Goal: Information Seeking & Learning: Learn about a topic

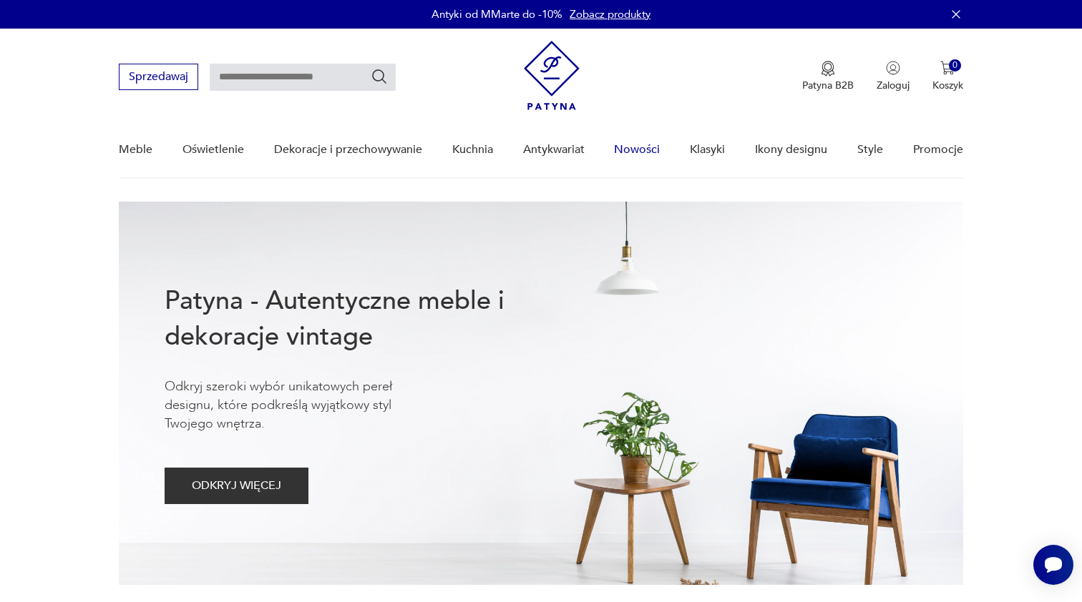
click at [637, 153] on link "Nowości" at bounding box center [637, 149] width 46 height 55
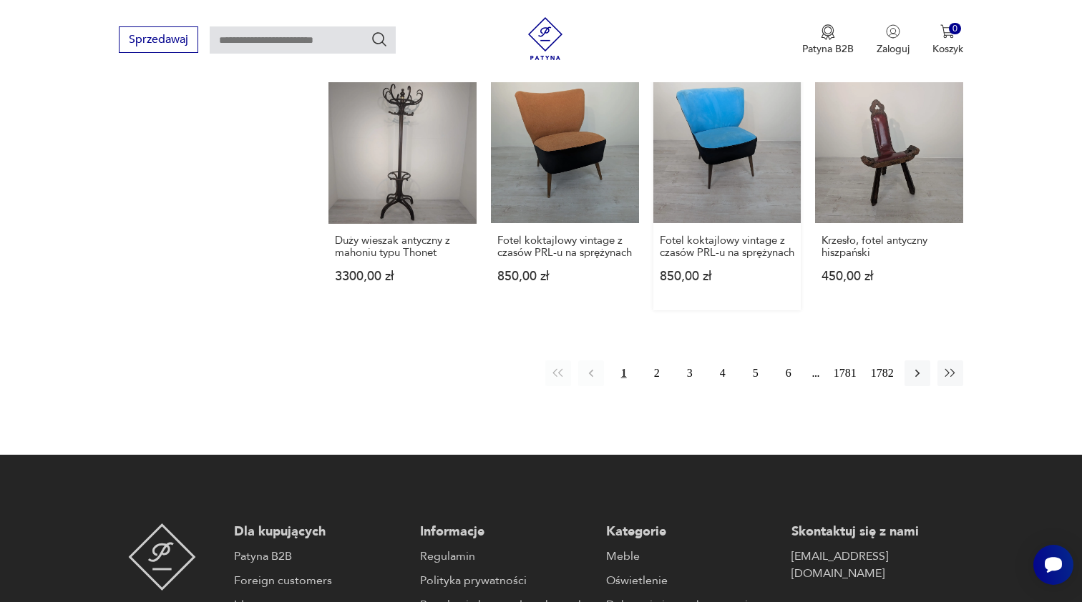
scroll to position [1210, 0]
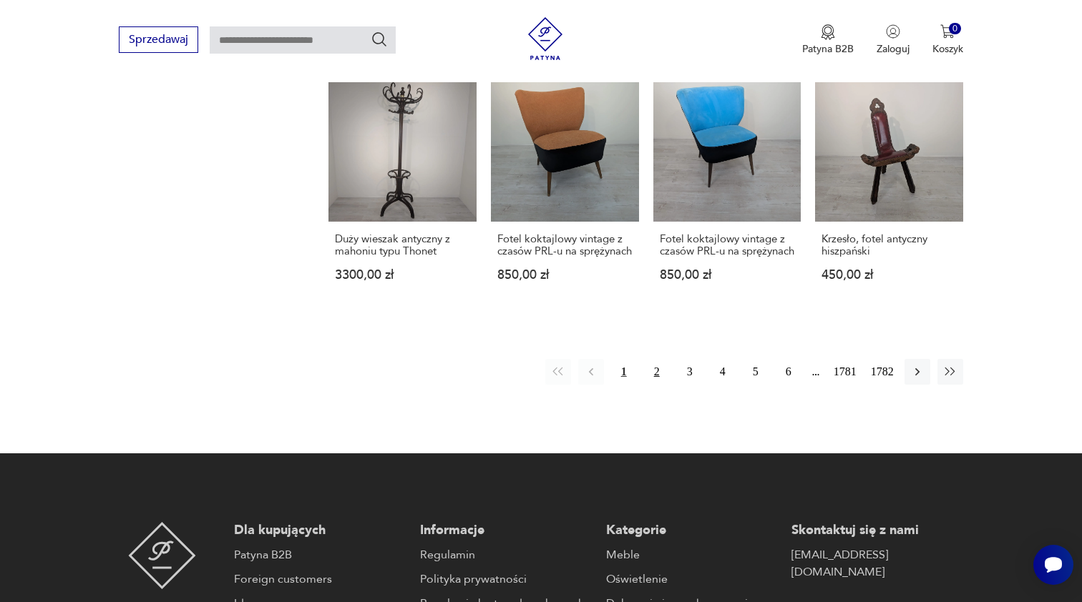
click at [650, 379] on button "2" at bounding box center [657, 372] width 26 height 26
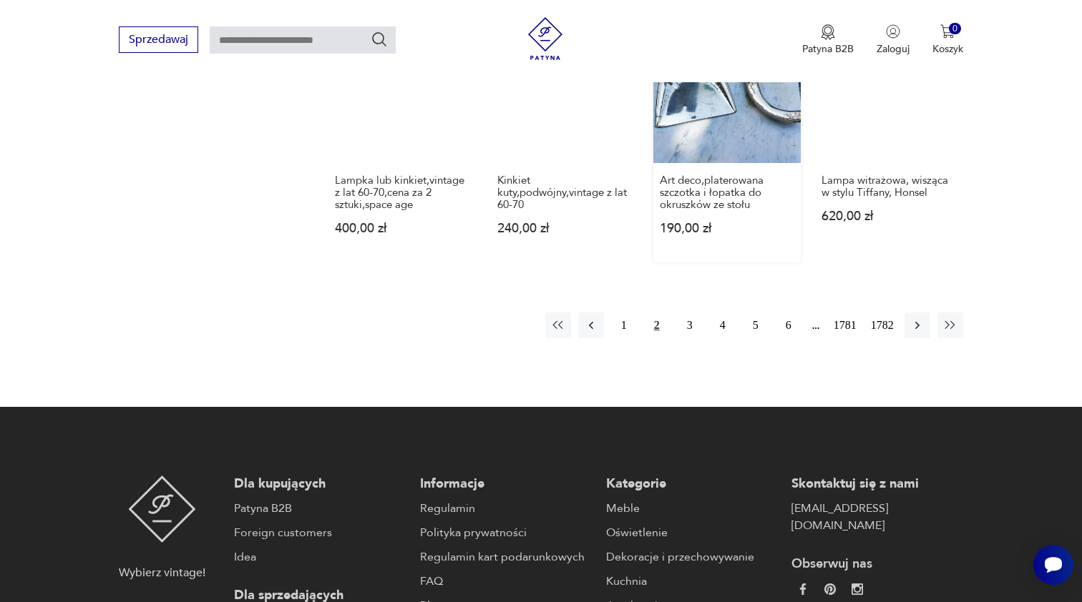
scroll to position [1300, 0]
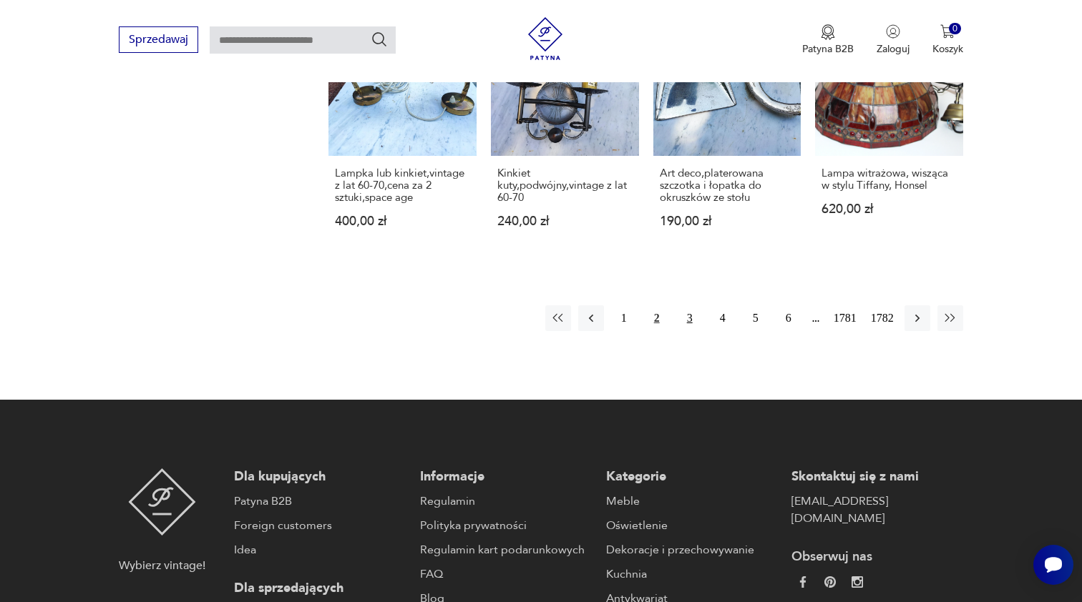
click at [686, 318] on button "3" at bounding box center [690, 318] width 26 height 26
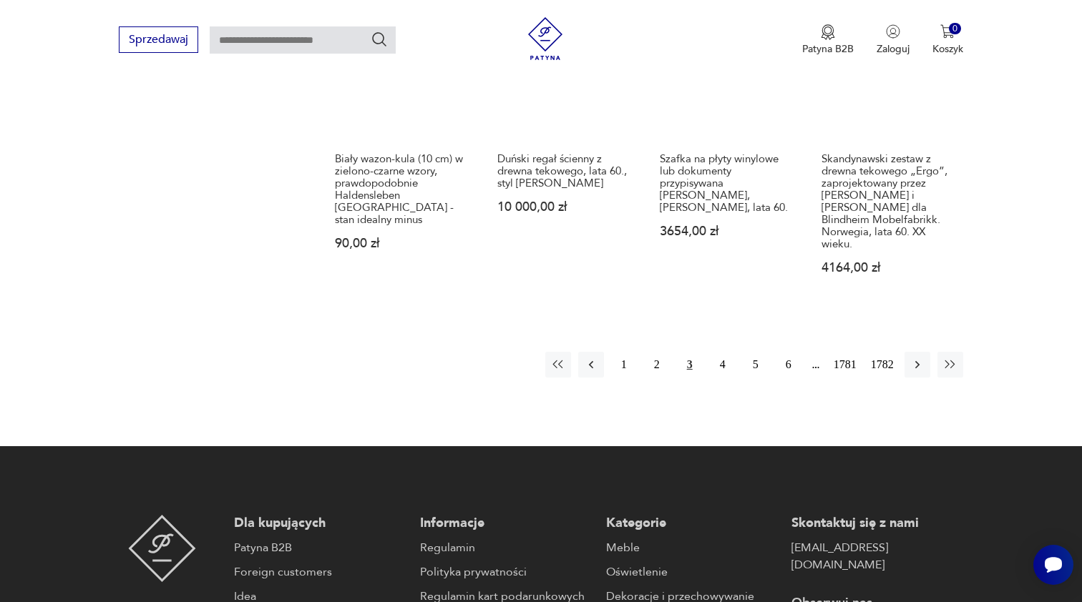
scroll to position [1282, 0]
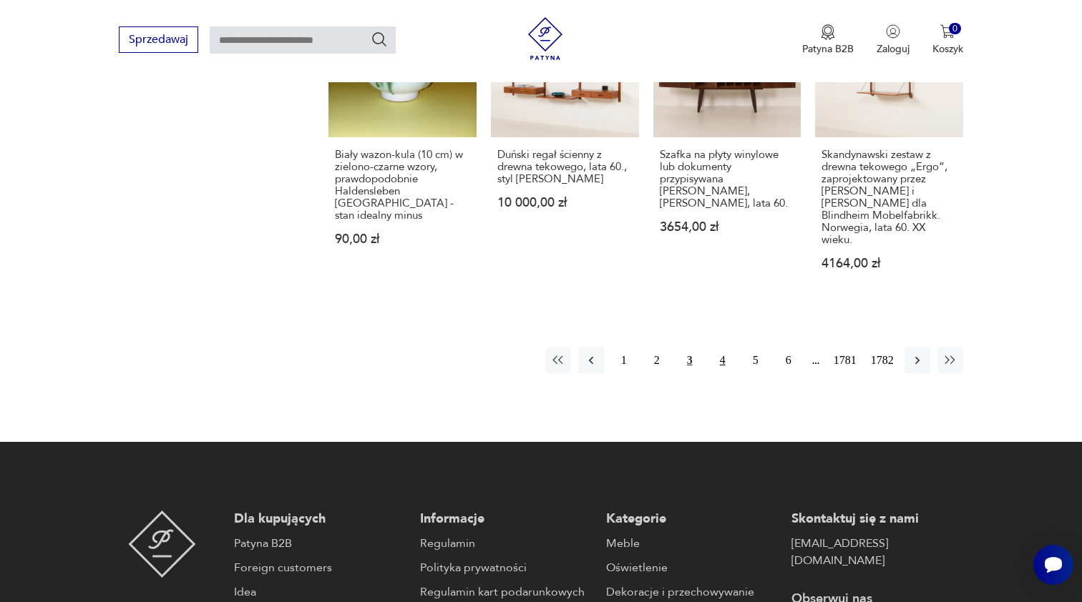
click at [720, 348] on button "4" at bounding box center [723, 361] width 26 height 26
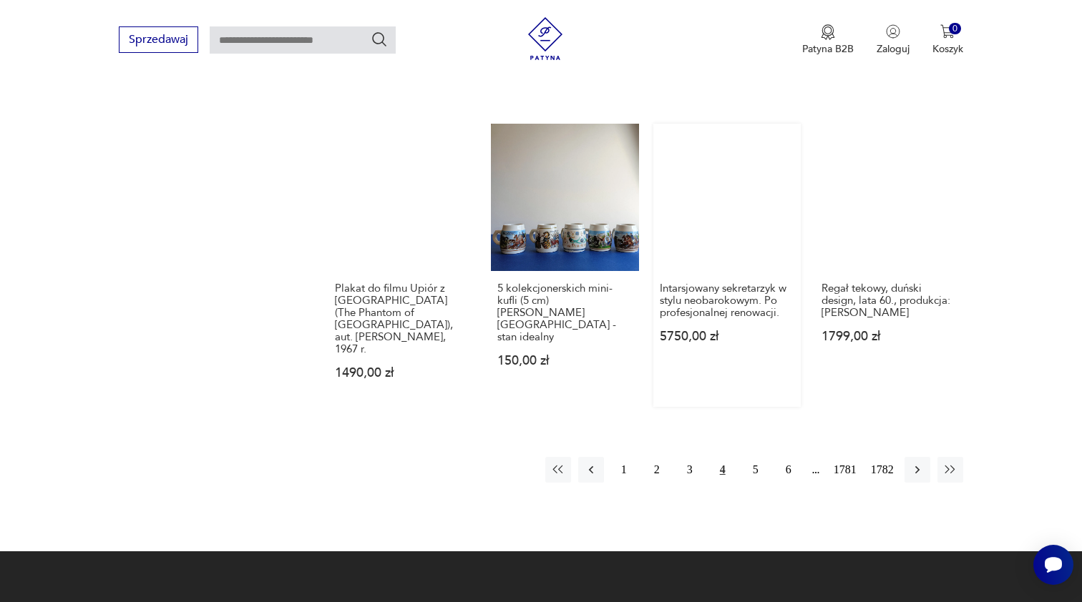
scroll to position [1232, 0]
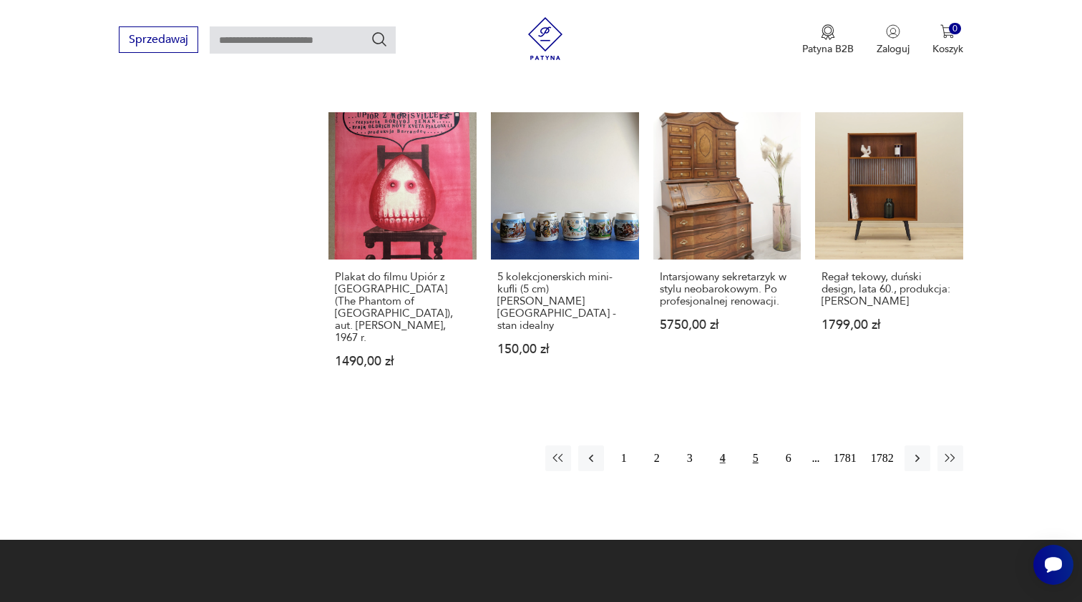
click at [753, 446] on button "5" at bounding box center [755, 459] width 26 height 26
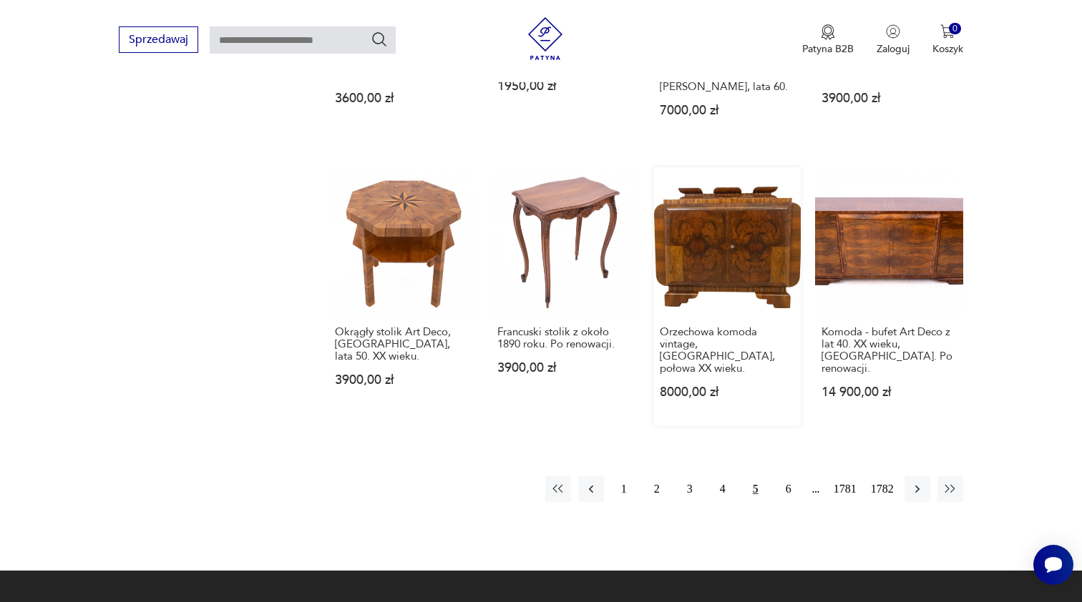
scroll to position [1160, 1]
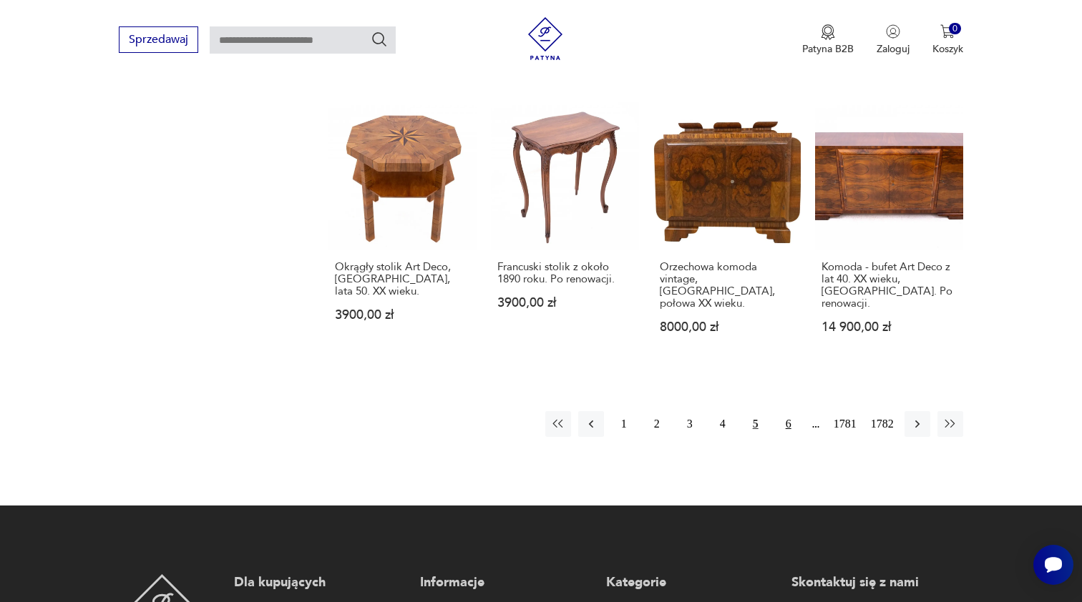
click at [783, 426] on button "6" at bounding box center [788, 424] width 26 height 26
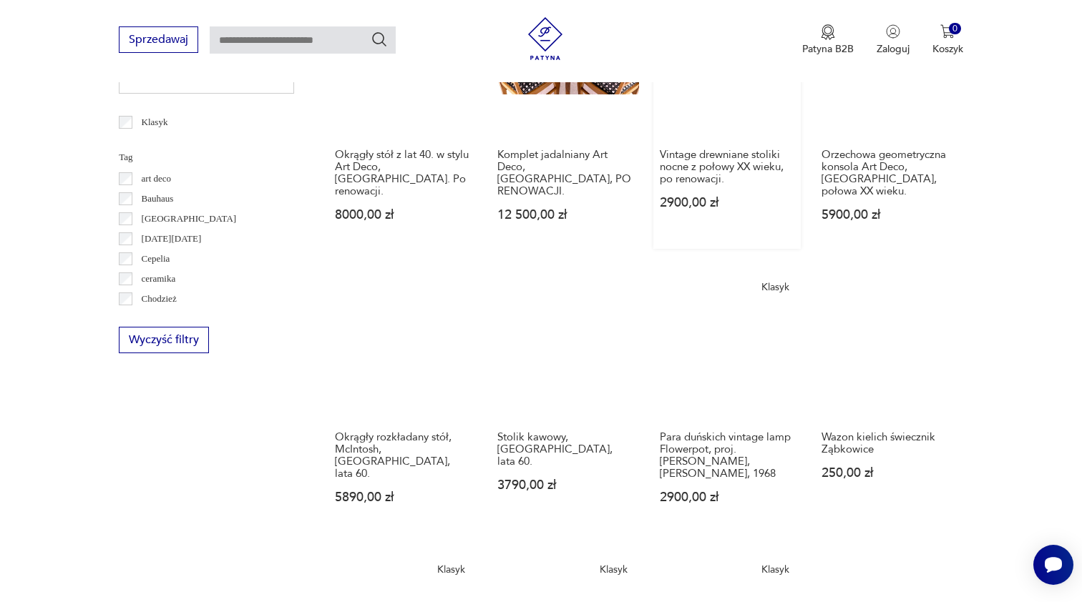
scroll to position [755, 0]
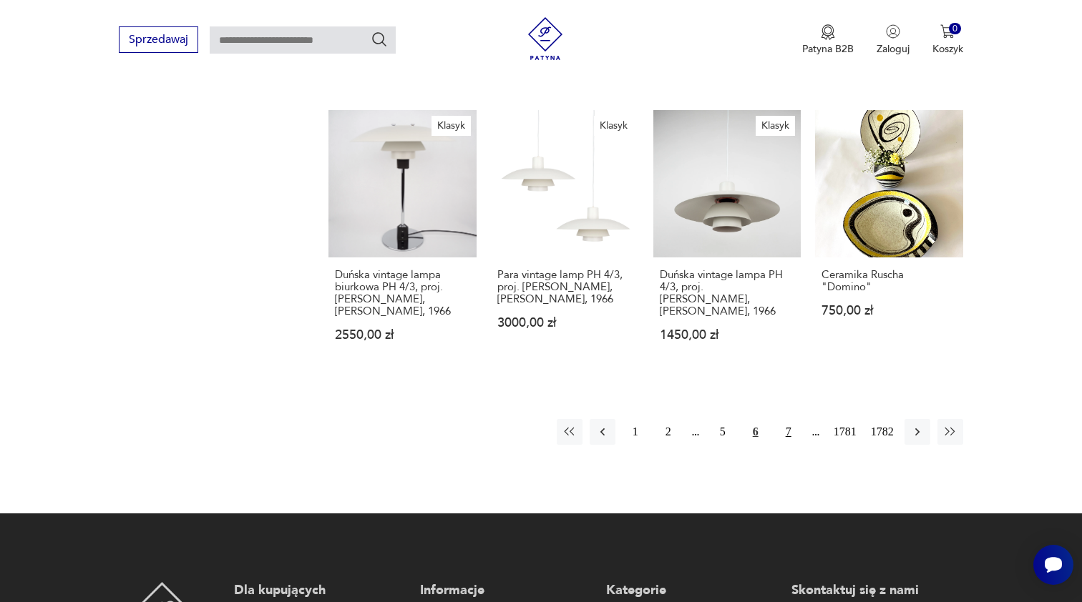
click at [783, 436] on button "7" at bounding box center [788, 432] width 26 height 26
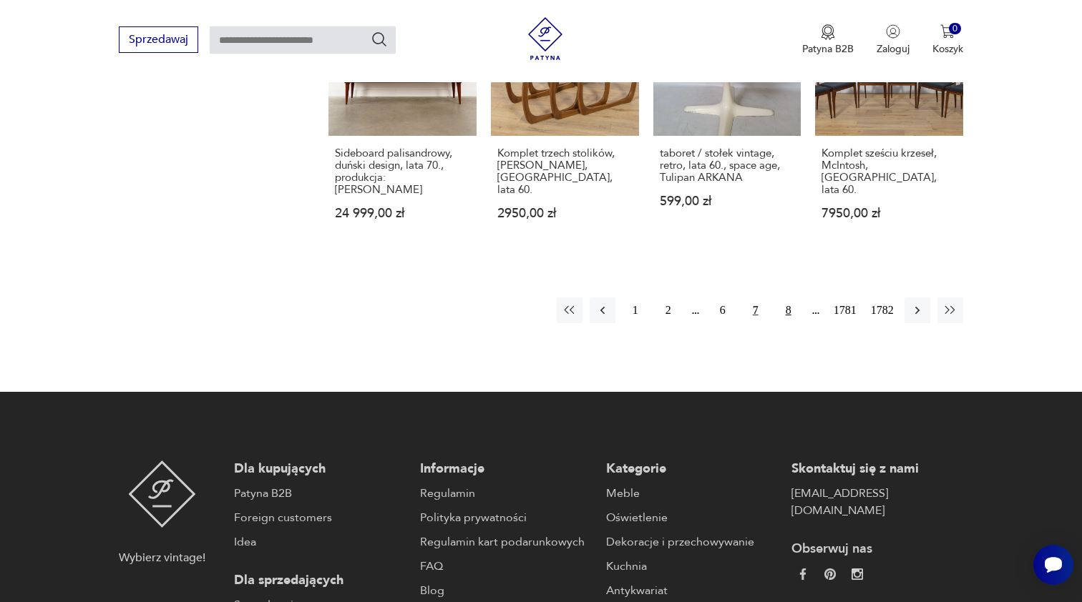
click at [784, 308] on button "8" at bounding box center [788, 311] width 26 height 26
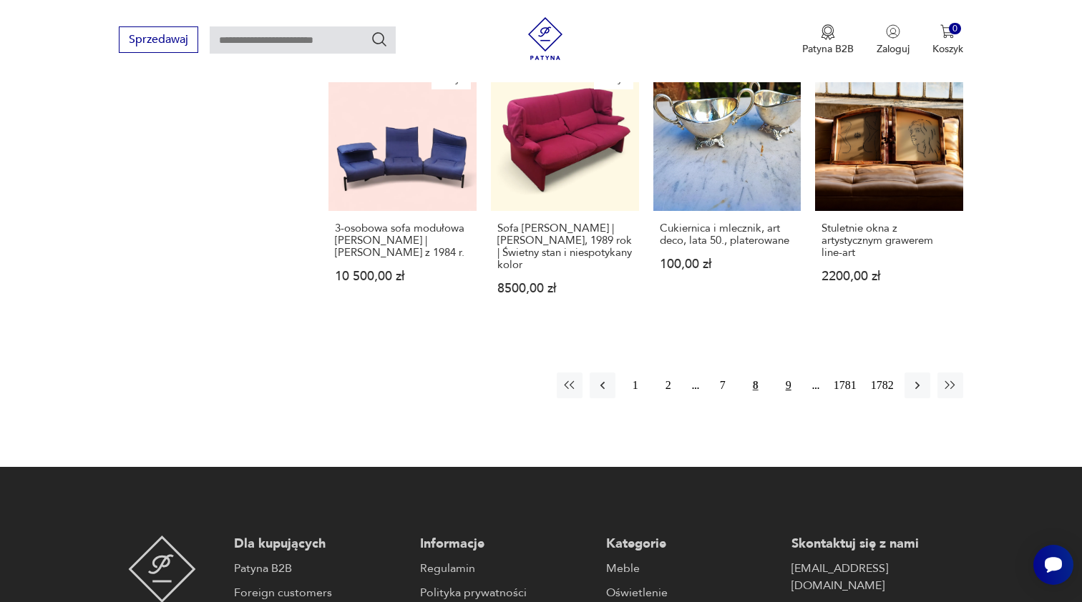
click at [784, 388] on button "9" at bounding box center [788, 386] width 26 height 26
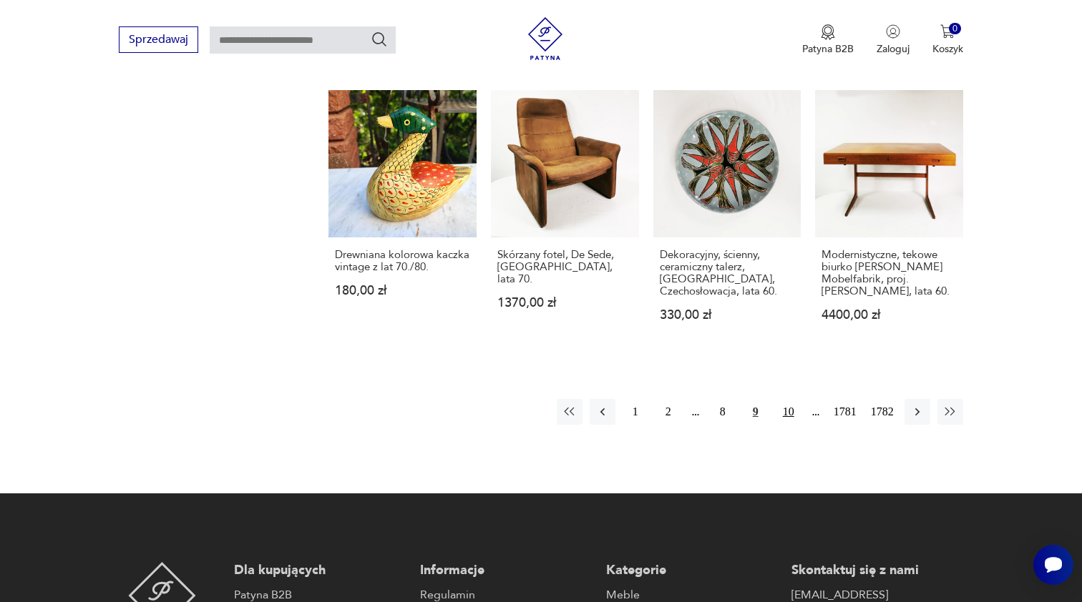
click at [787, 425] on button "10" at bounding box center [788, 412] width 26 height 26
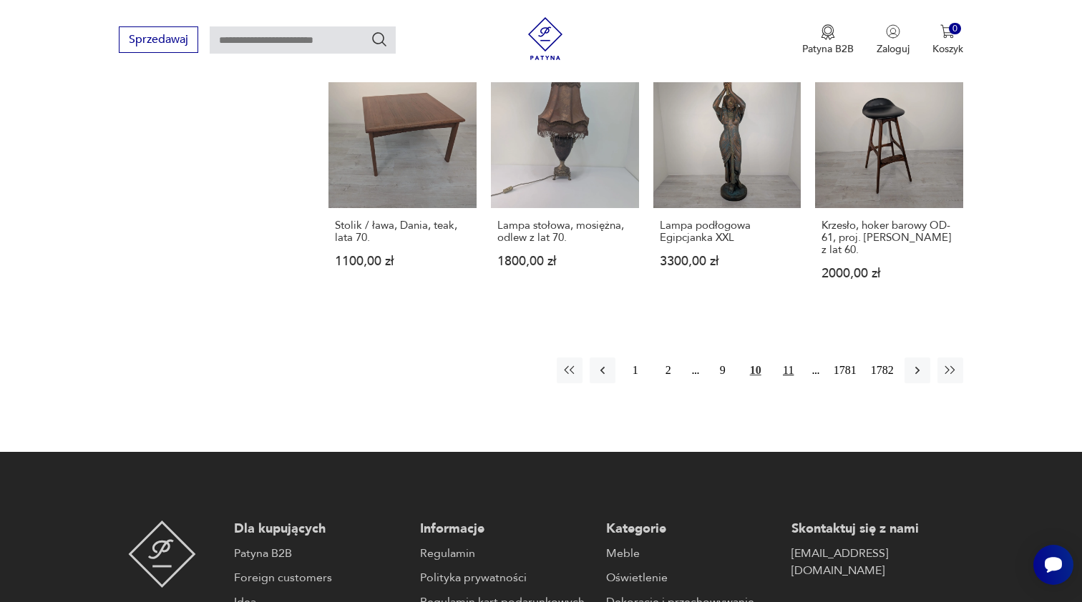
click at [785, 383] on button "11" at bounding box center [788, 371] width 26 height 26
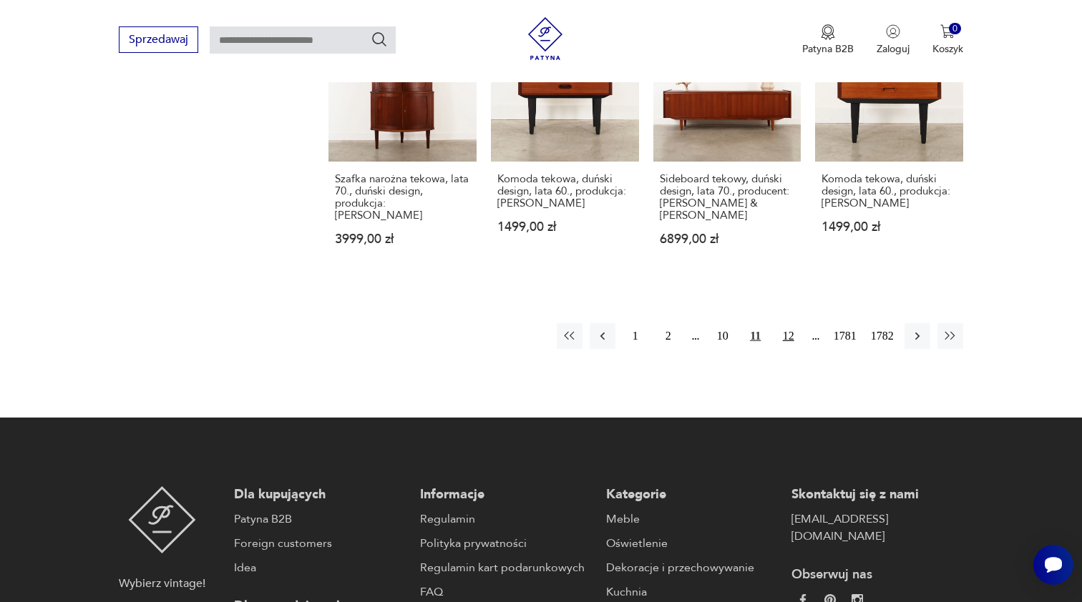
click at [783, 349] on button "12" at bounding box center [788, 336] width 26 height 26
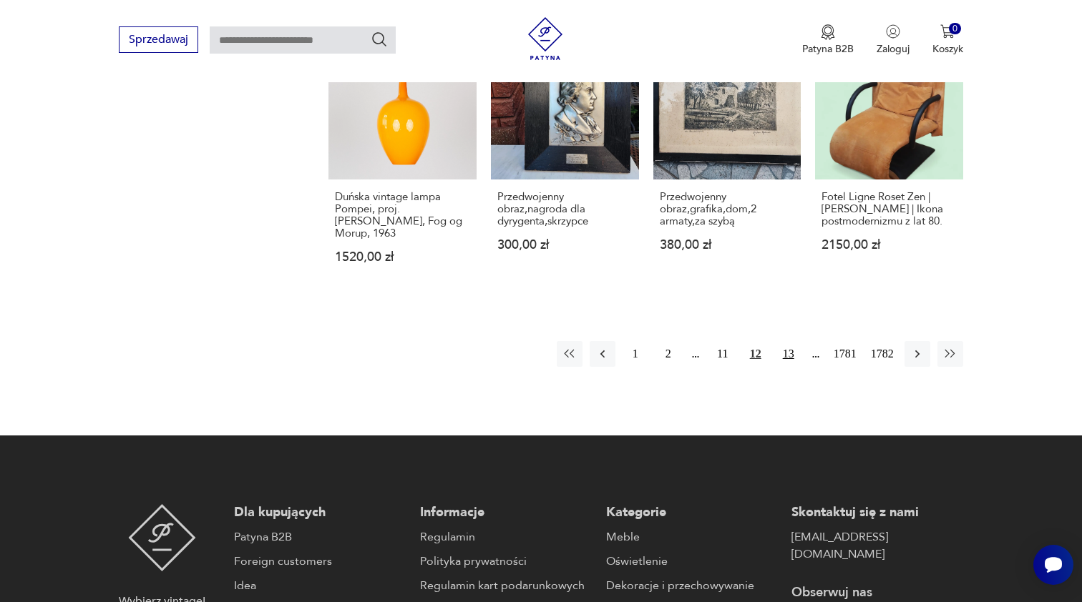
click at [788, 367] on button "13" at bounding box center [788, 354] width 26 height 26
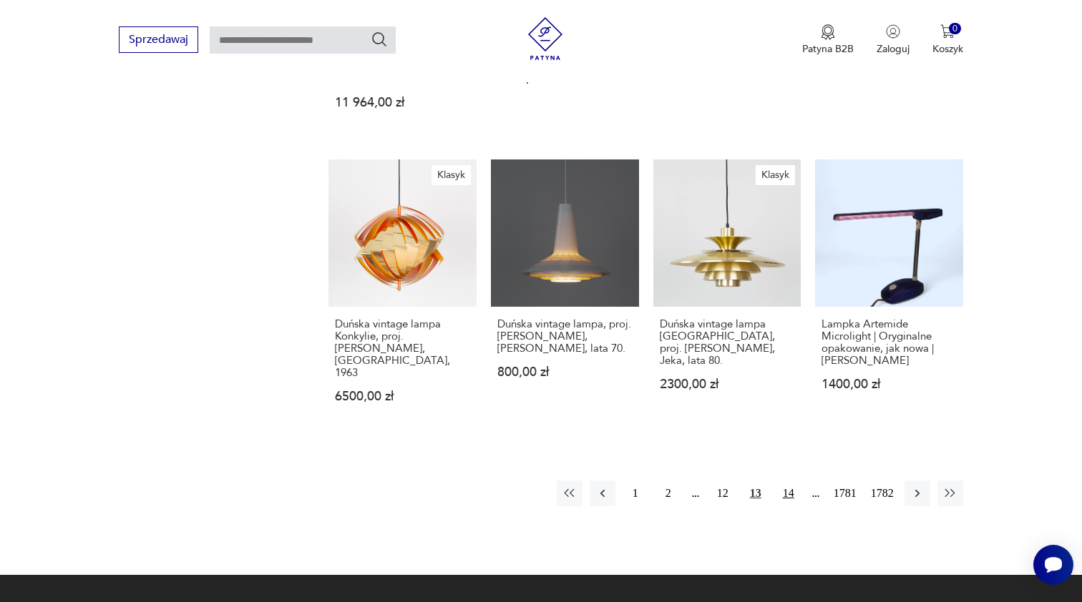
click at [787, 485] on button "14" at bounding box center [788, 494] width 26 height 26
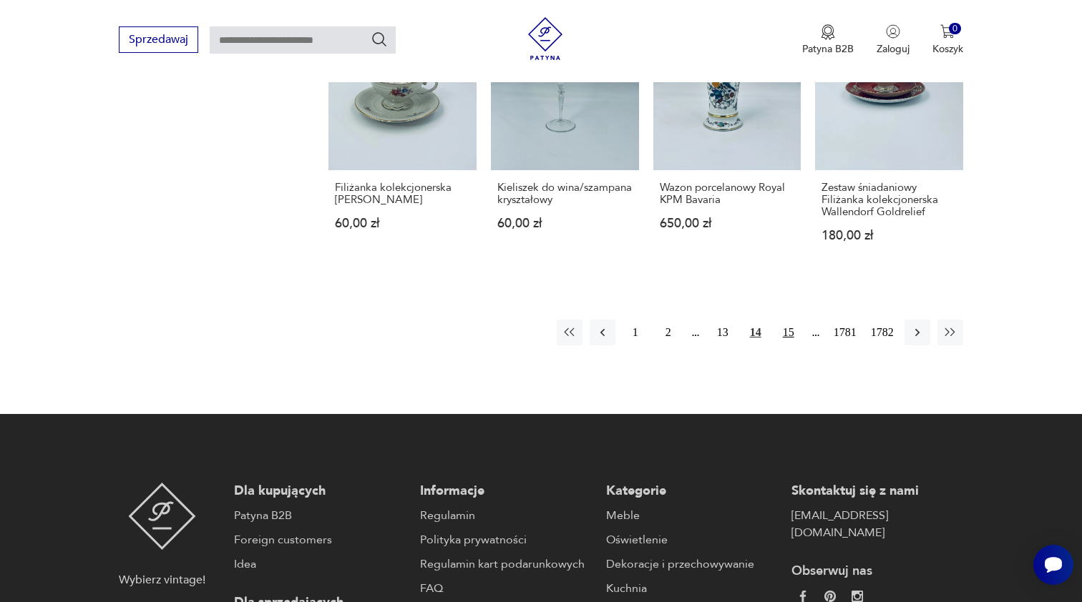
click at [785, 320] on button "15" at bounding box center [788, 333] width 26 height 26
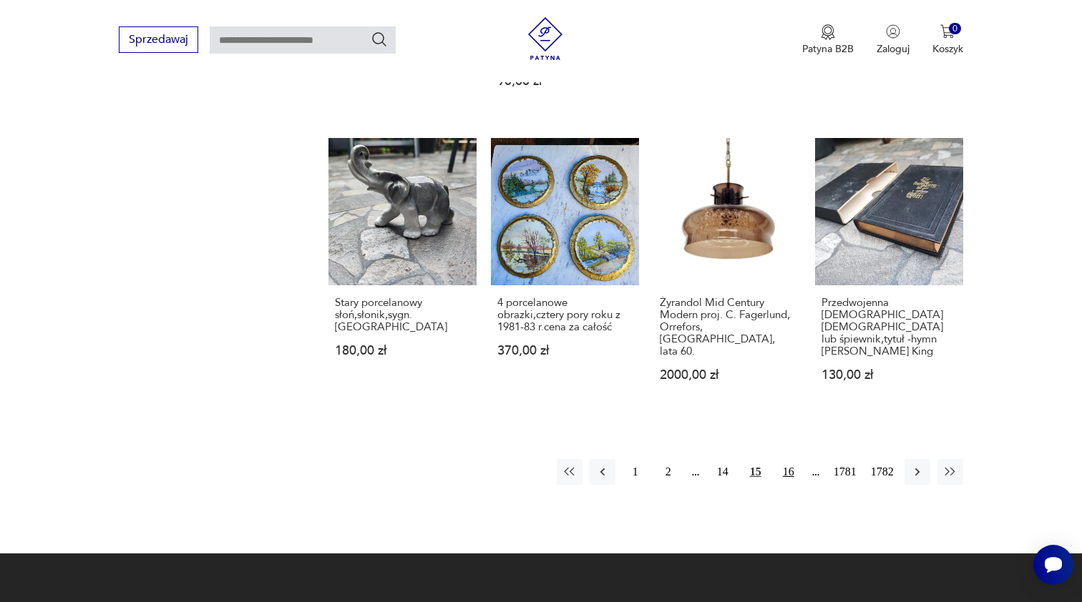
click at [786, 459] on button "16" at bounding box center [788, 472] width 26 height 26
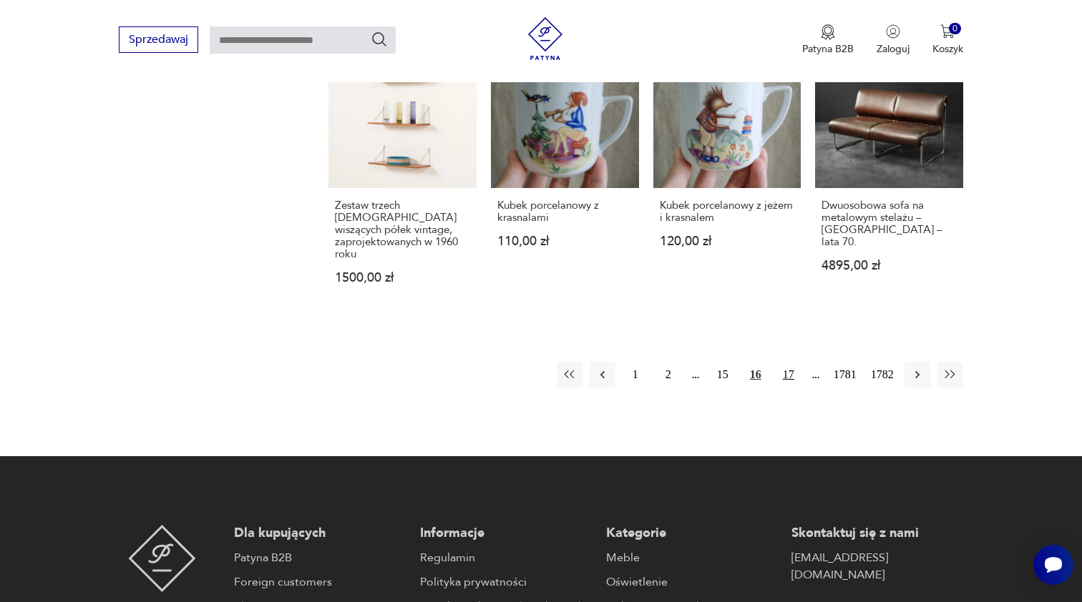
click at [790, 369] on button "17" at bounding box center [788, 375] width 26 height 26
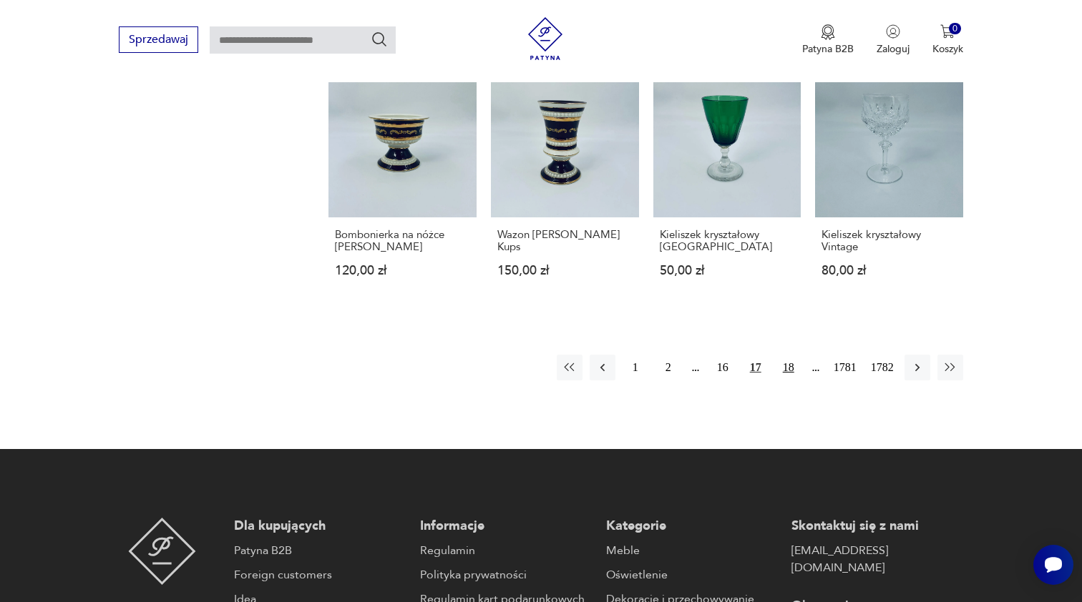
click at [785, 381] on button "18" at bounding box center [788, 368] width 26 height 26
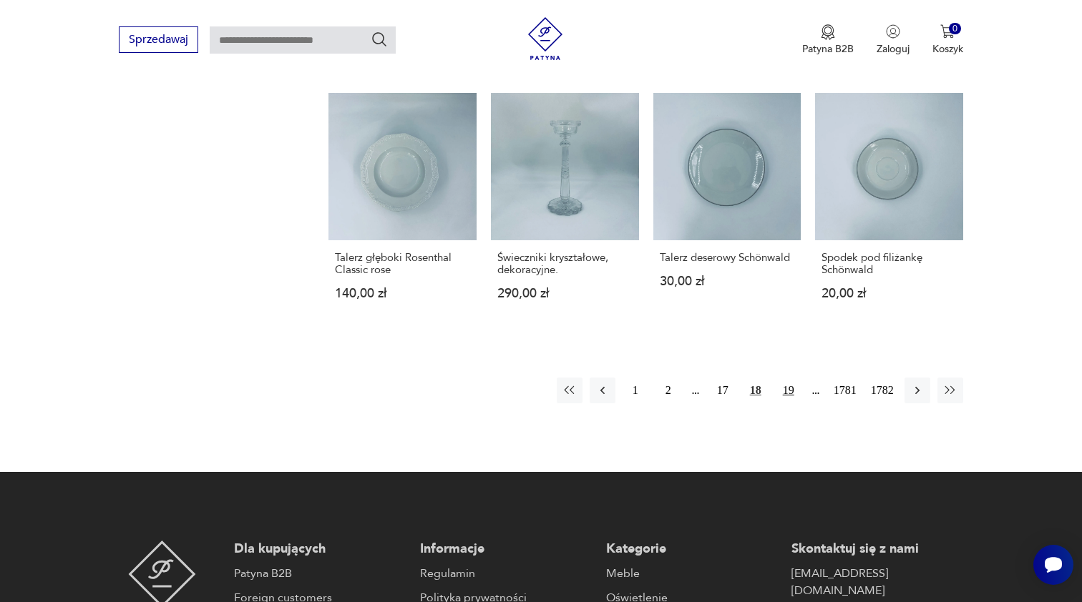
click at [783, 403] on button "19" at bounding box center [788, 391] width 26 height 26
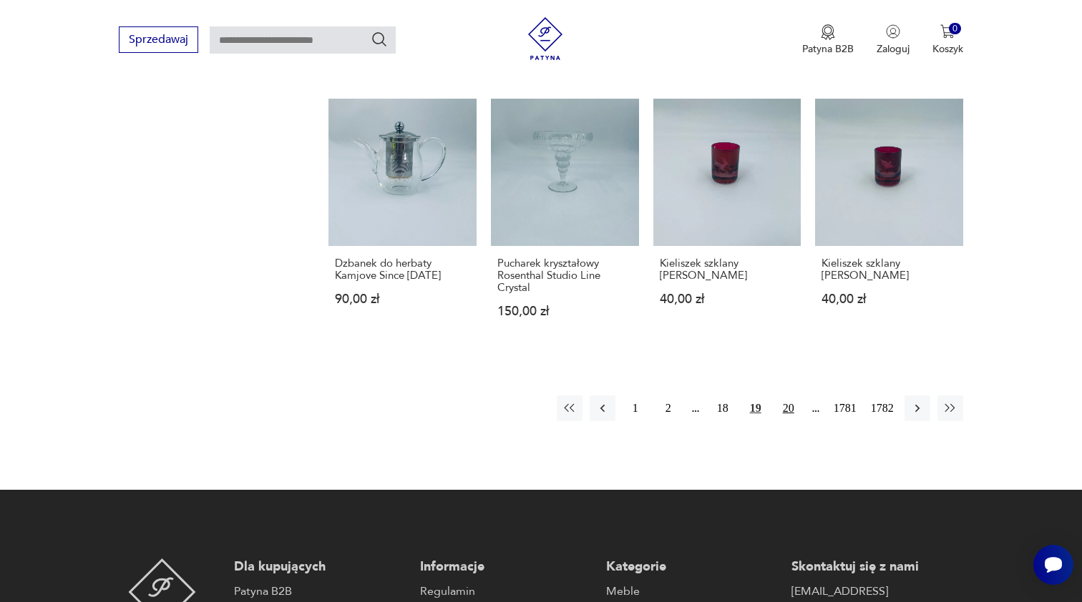
click at [784, 409] on button "20" at bounding box center [788, 409] width 26 height 26
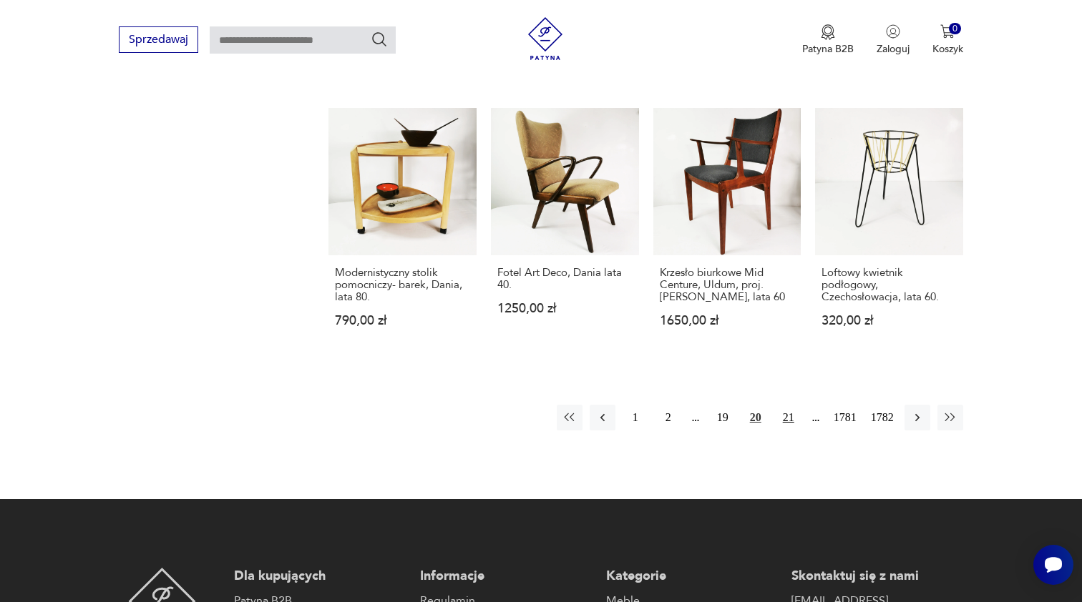
click at [781, 428] on button "21" at bounding box center [788, 418] width 26 height 26
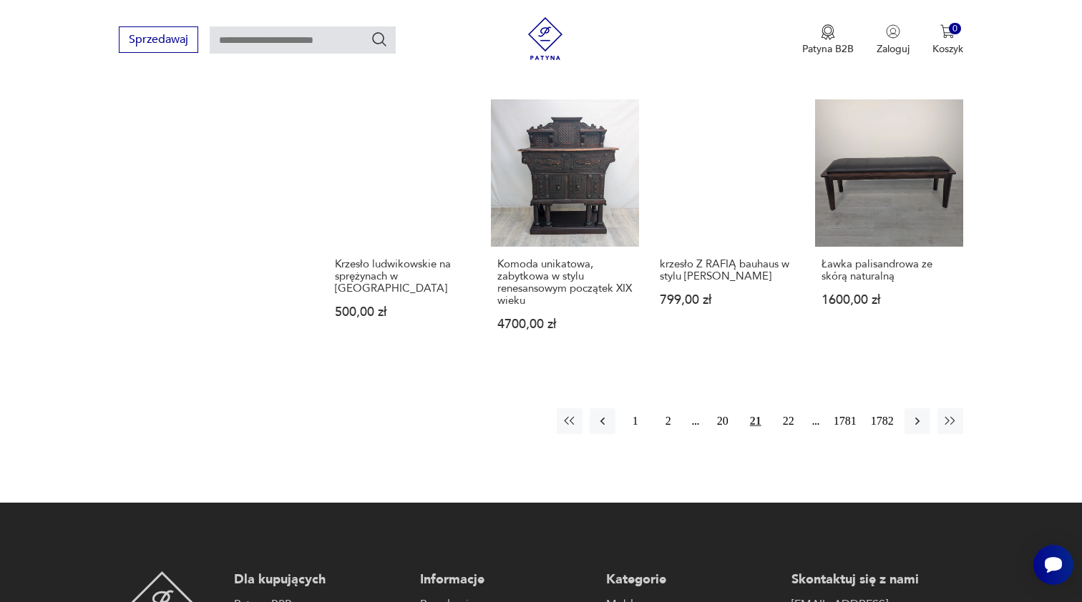
scroll to position [1204, 0]
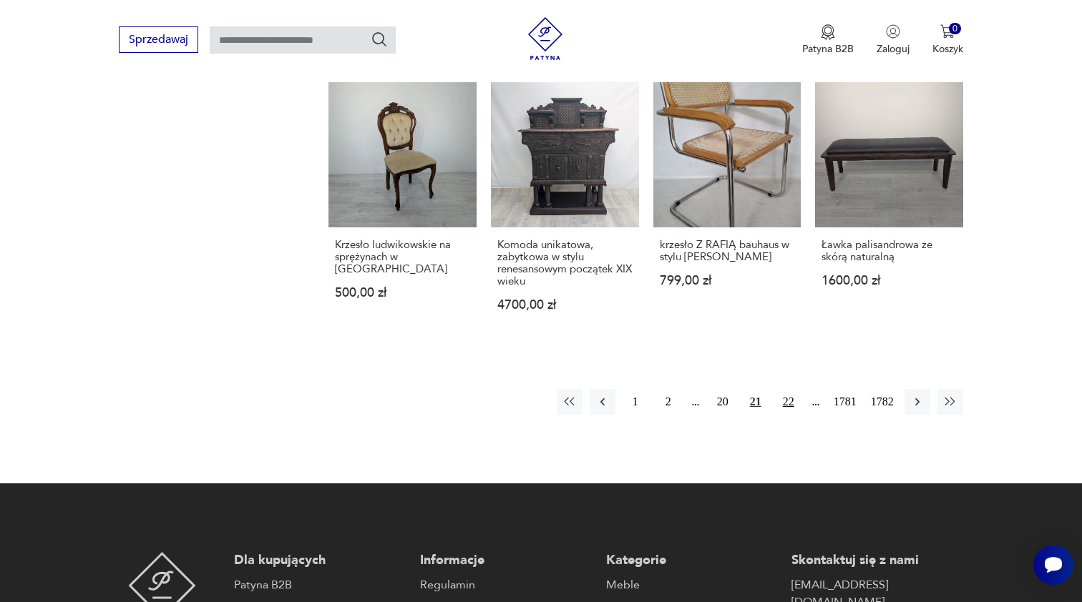
click at [787, 413] on button "22" at bounding box center [788, 402] width 26 height 26
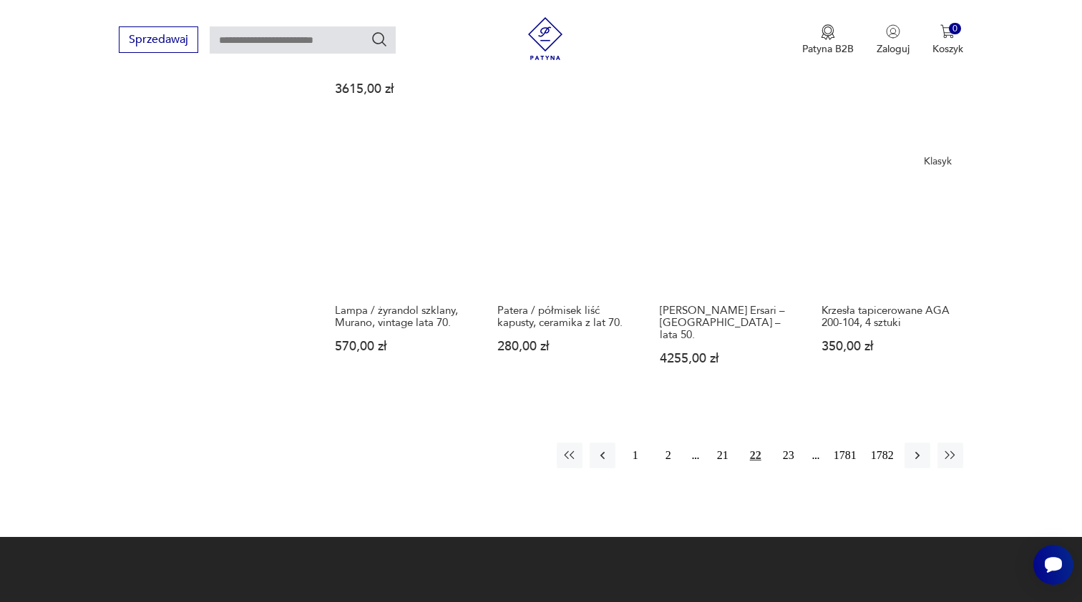
scroll to position [1138, 0]
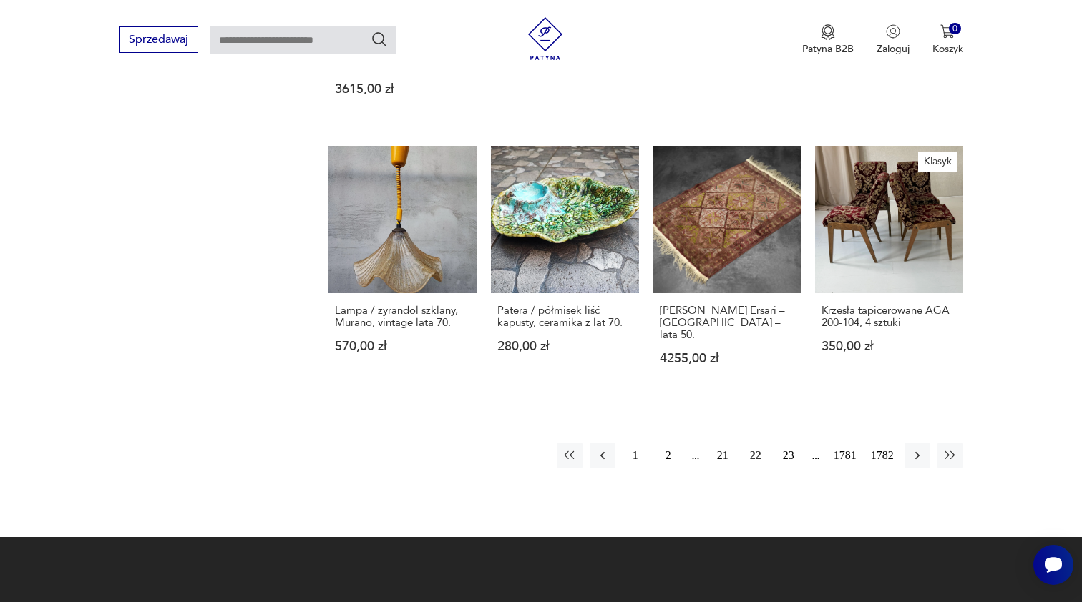
click at [783, 458] on button "23" at bounding box center [788, 456] width 26 height 26
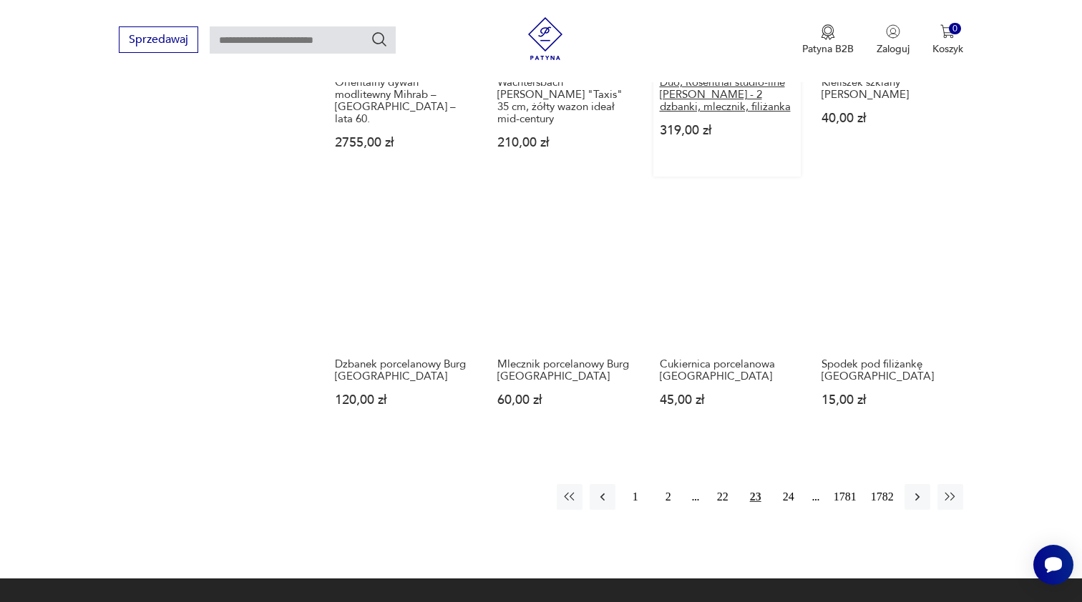
scroll to position [1234, 0]
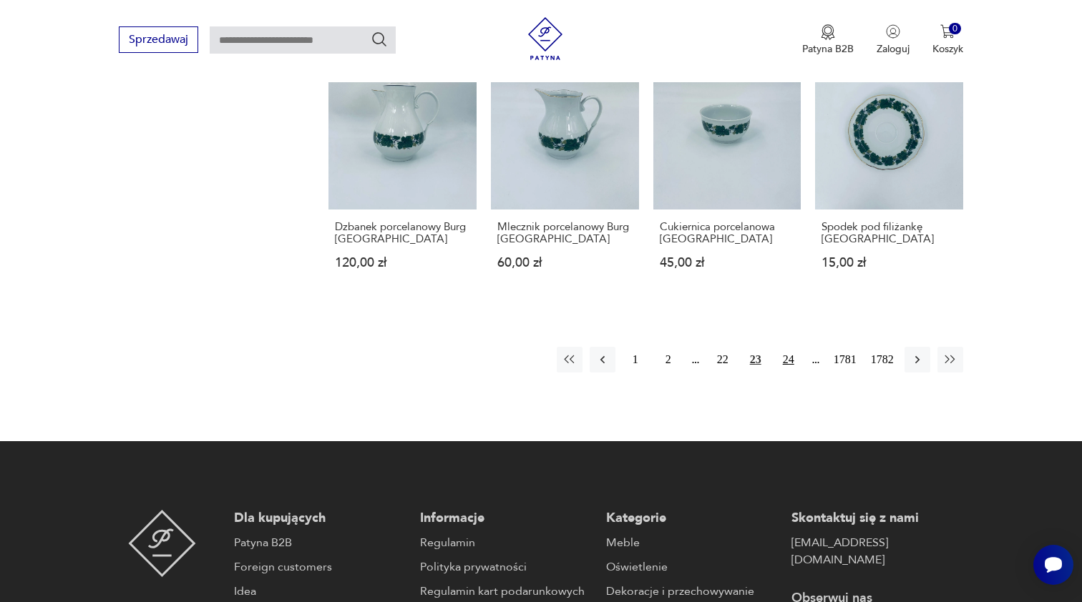
click at [786, 357] on button "24" at bounding box center [788, 360] width 26 height 26
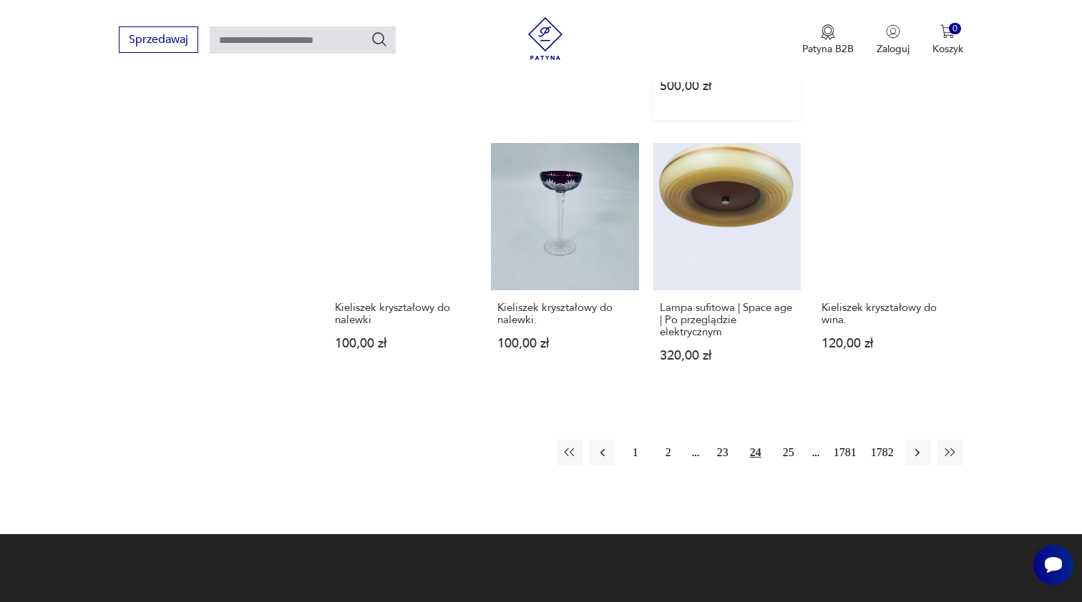
scroll to position [1123, 0]
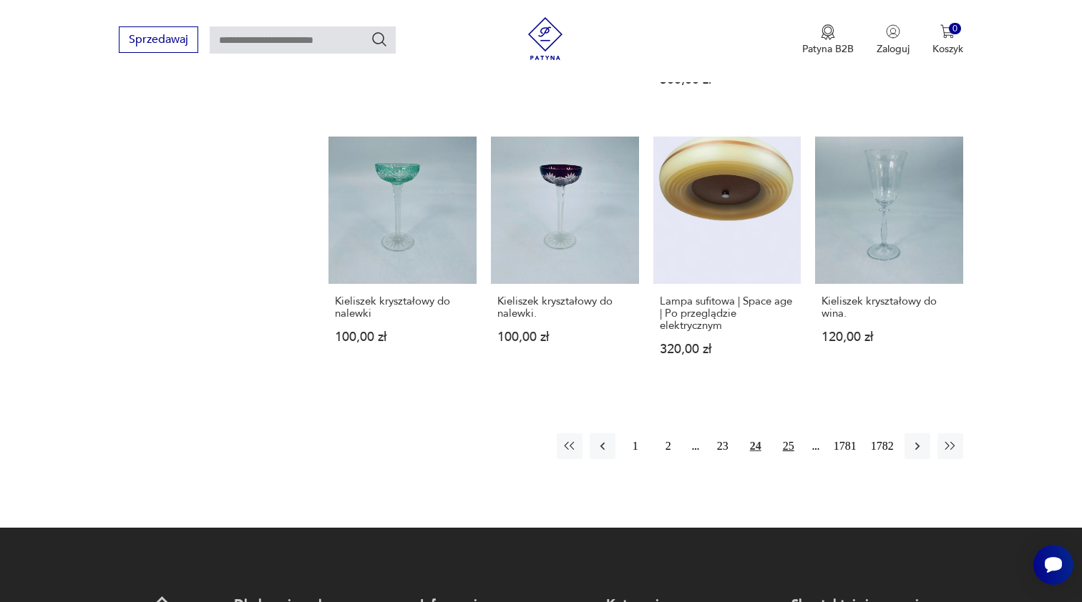
click at [783, 443] on button "25" at bounding box center [788, 446] width 26 height 26
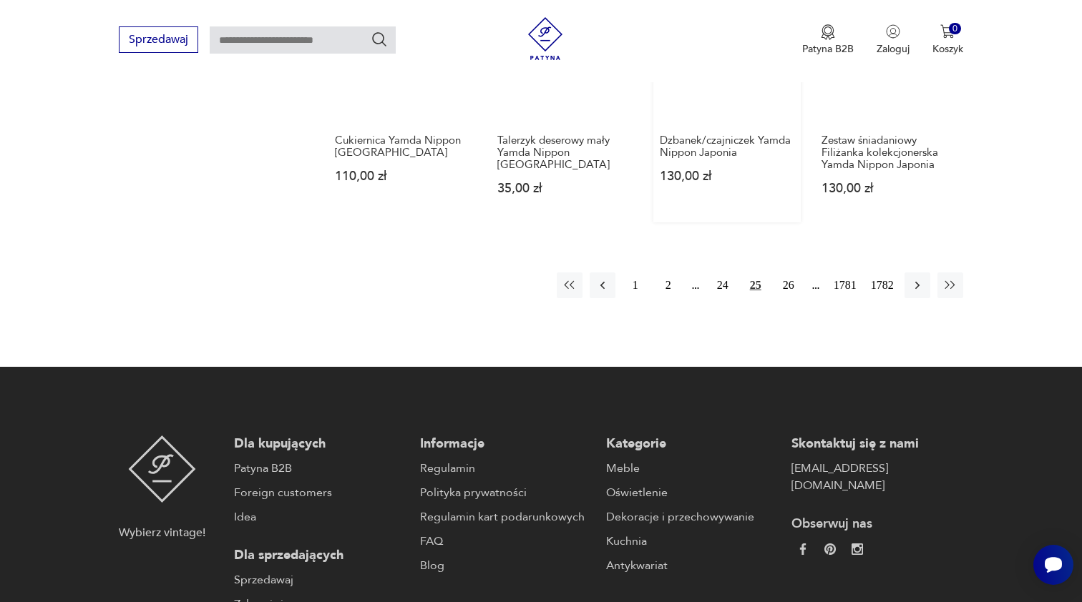
scroll to position [1287, 0]
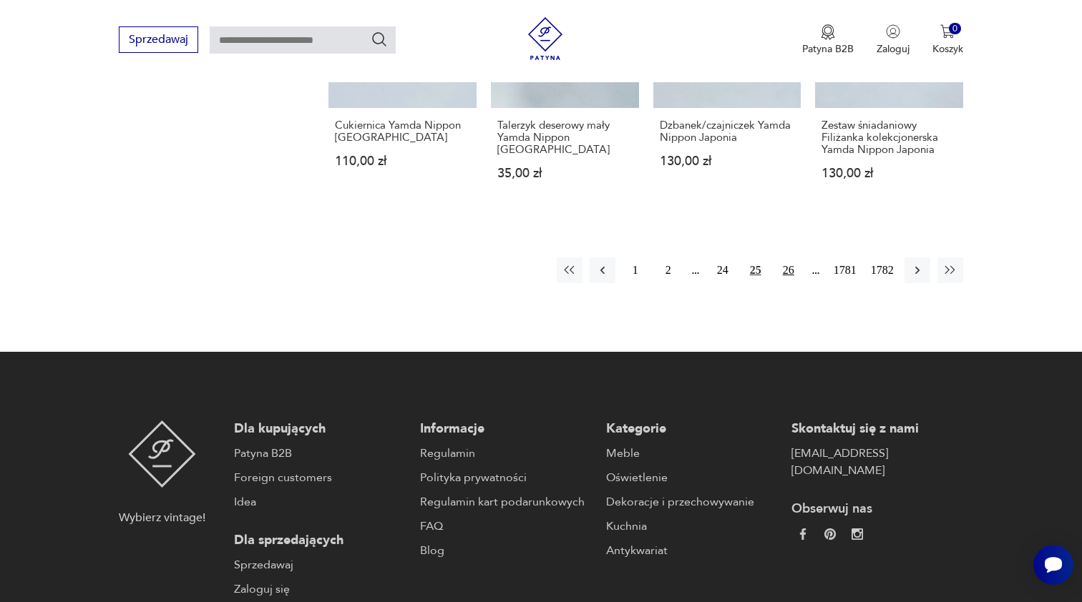
click at [787, 283] on button "26" at bounding box center [788, 271] width 26 height 26
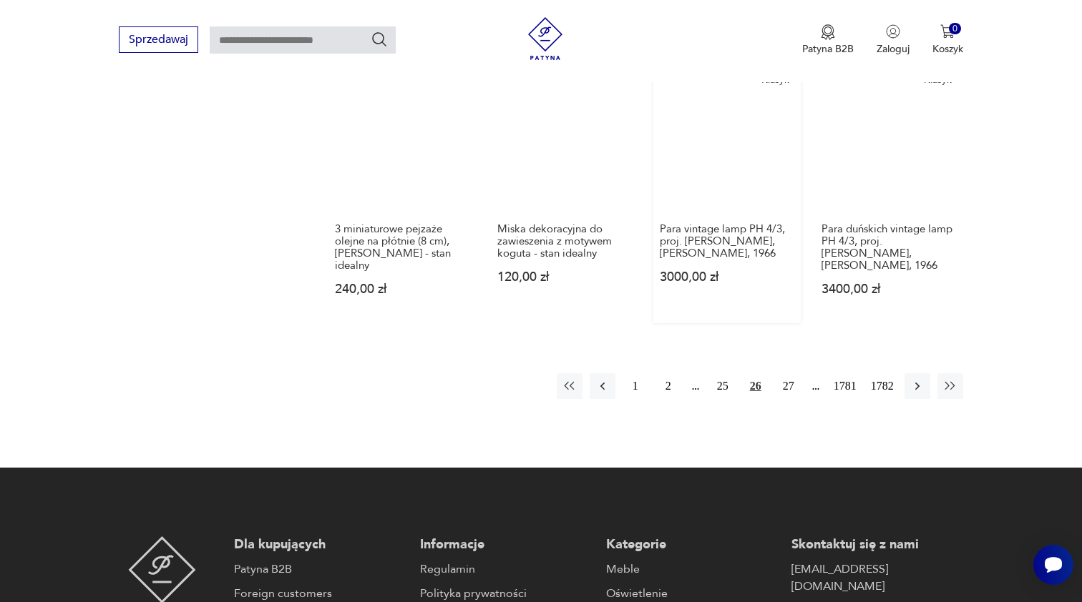
scroll to position [1219, 0]
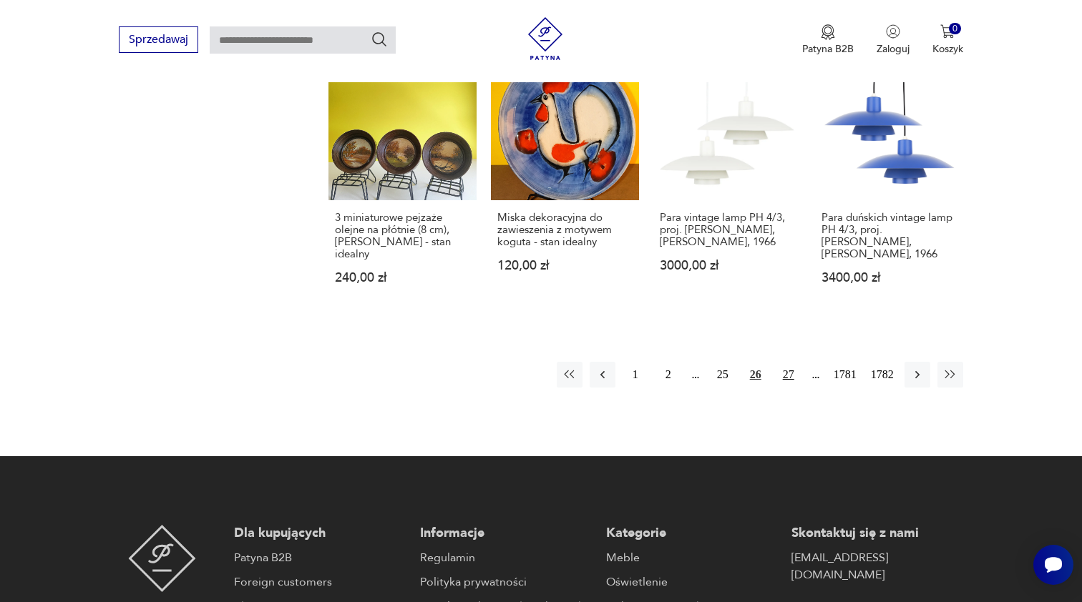
click at [782, 388] on button "27" at bounding box center [788, 375] width 26 height 26
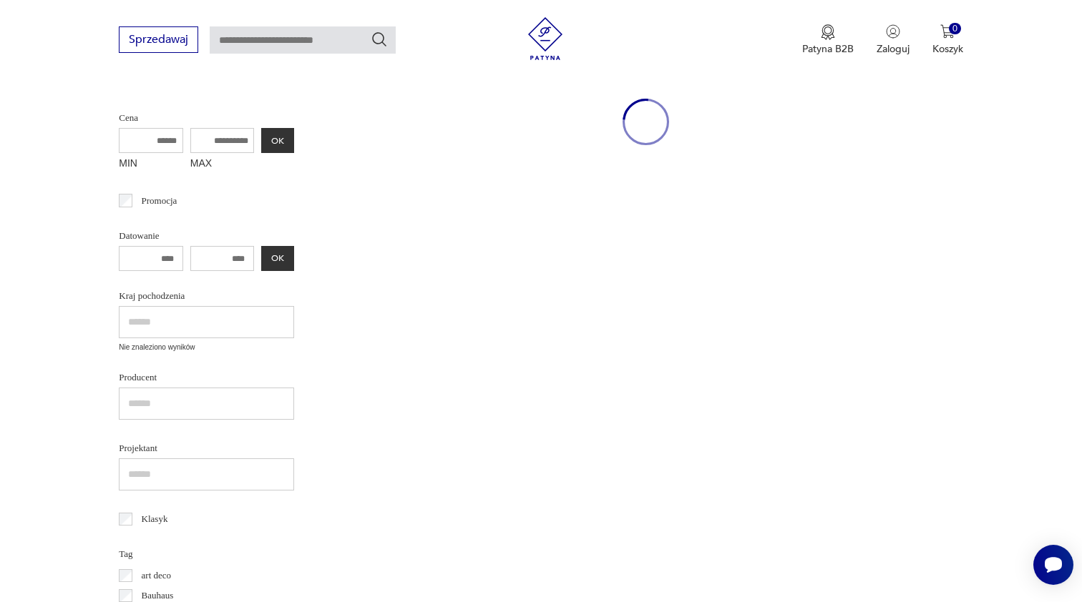
scroll to position [366, 0]
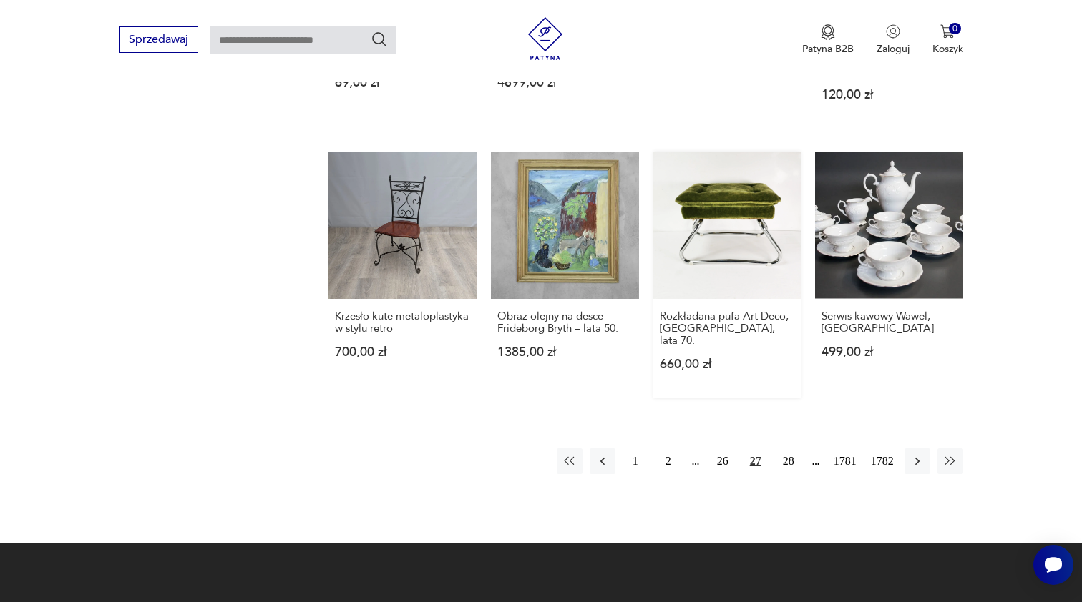
click at [702, 189] on link "Rozkładana pufa Art Deco, [GEOGRAPHIC_DATA], lata 70. 660,00 zł" at bounding box center [727, 275] width 148 height 247
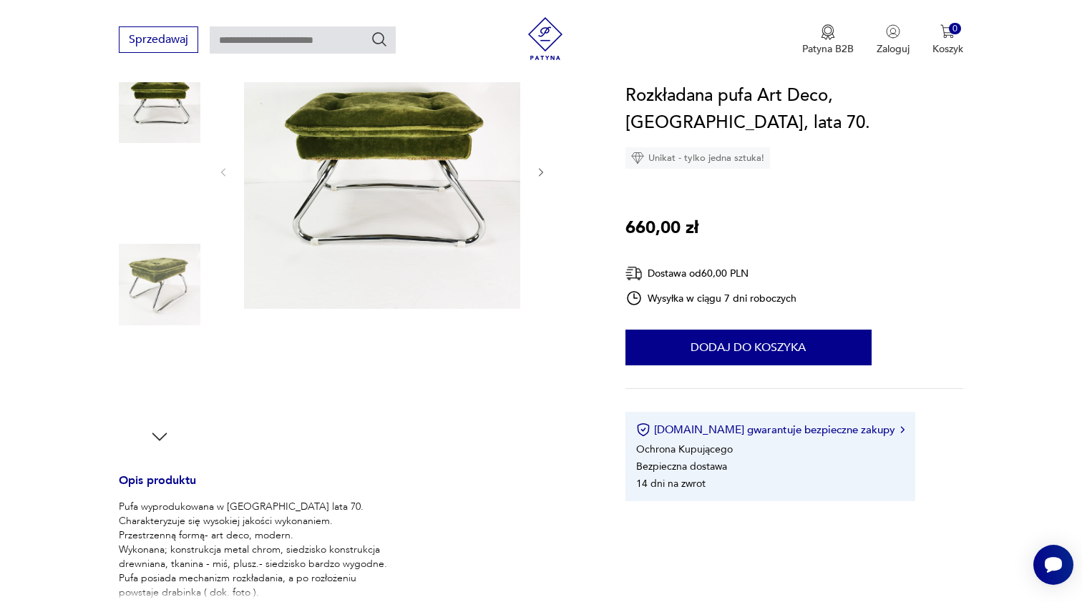
scroll to position [120, 0]
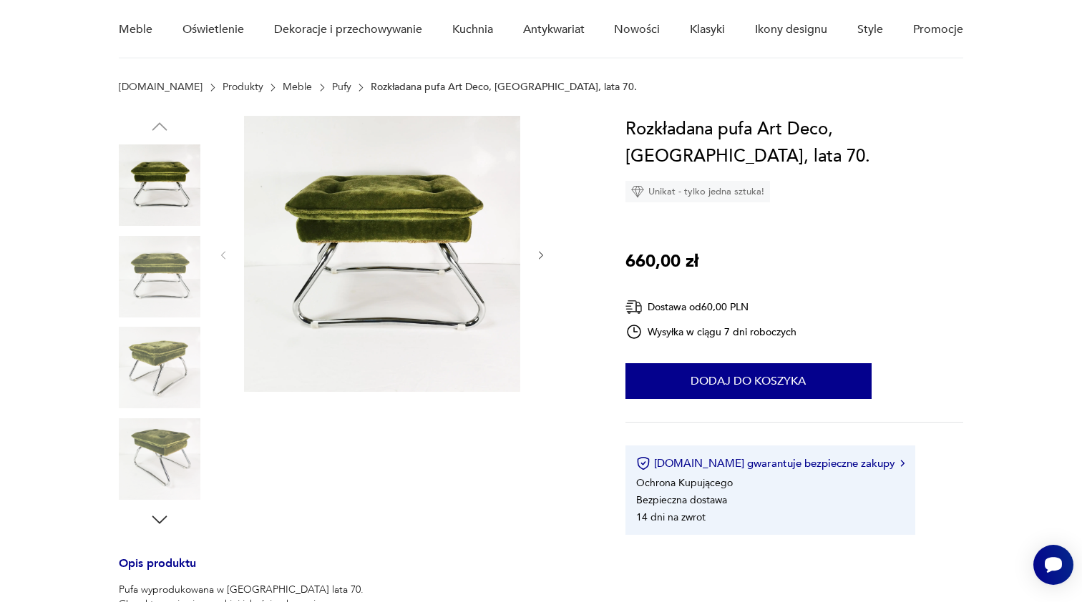
click at [545, 255] on icon "button" at bounding box center [541, 256] width 12 height 12
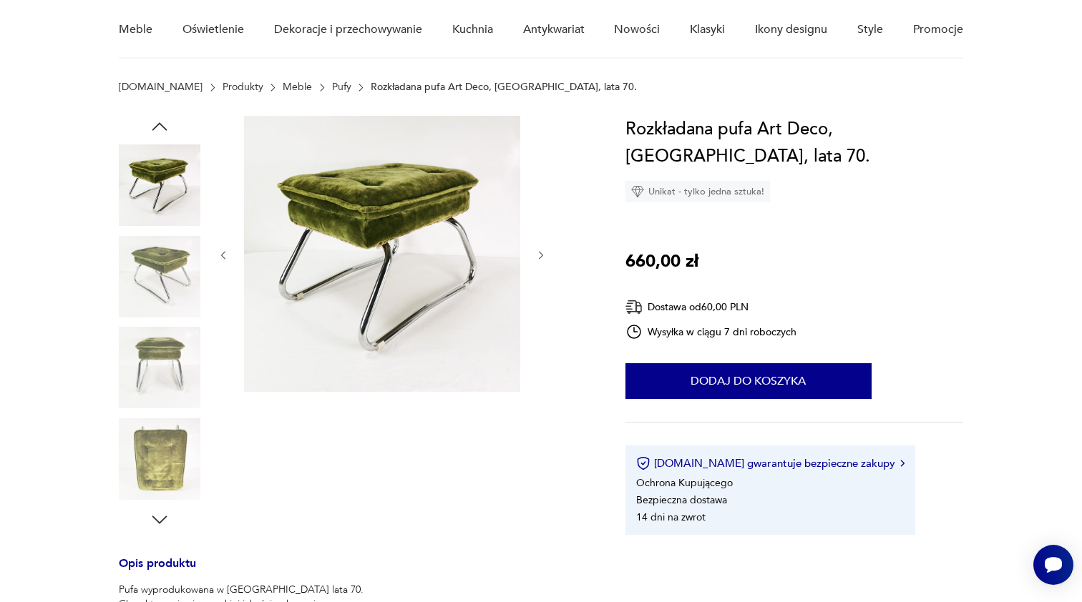
click at [545, 255] on icon "button" at bounding box center [541, 256] width 12 height 12
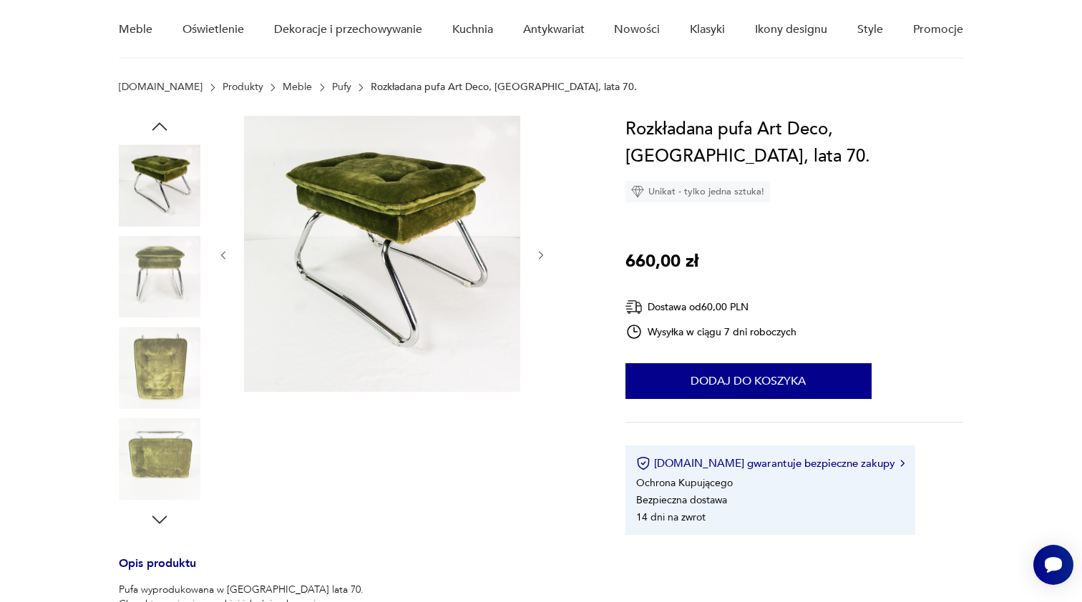
click at [545, 255] on icon "button" at bounding box center [541, 256] width 12 height 12
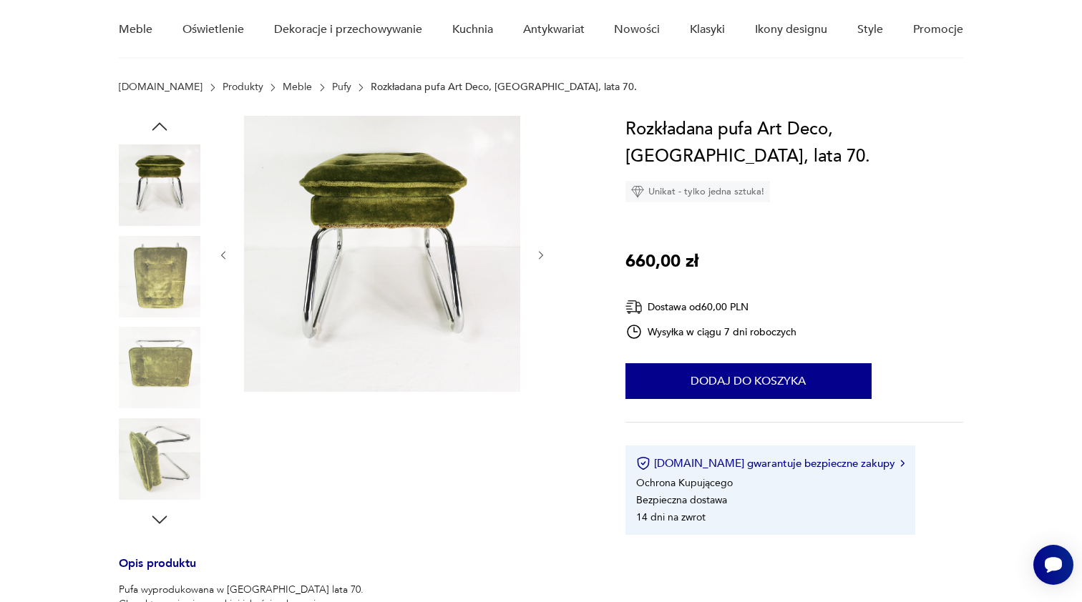
click at [545, 255] on icon "button" at bounding box center [541, 256] width 12 height 12
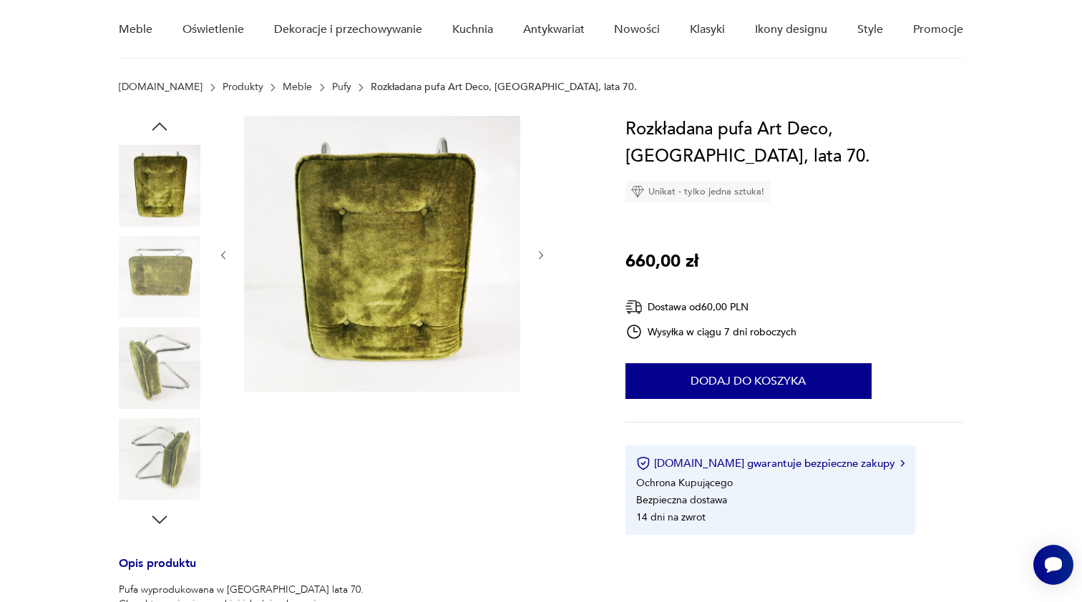
click at [545, 255] on icon "button" at bounding box center [541, 256] width 12 height 12
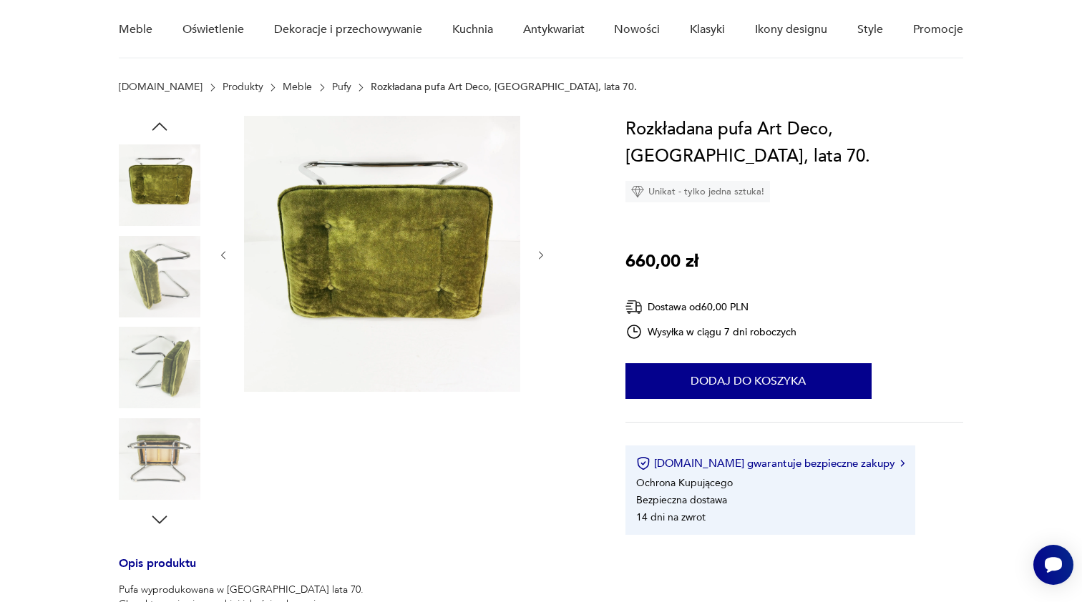
click at [545, 255] on icon "button" at bounding box center [541, 256] width 12 height 12
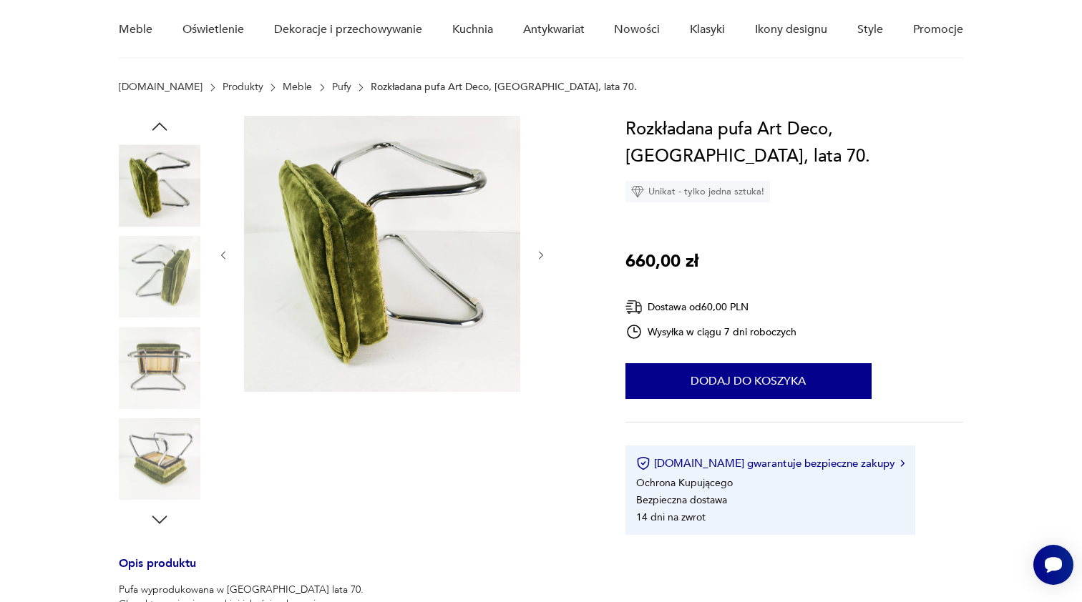
click at [545, 255] on icon "button" at bounding box center [541, 256] width 12 height 12
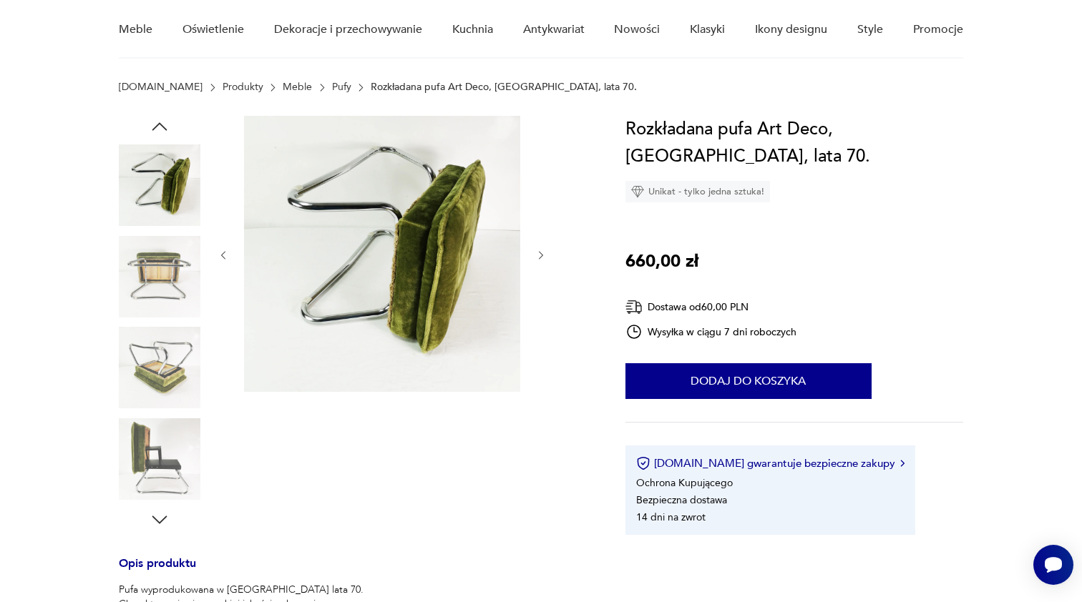
click at [545, 255] on icon "button" at bounding box center [541, 256] width 12 height 12
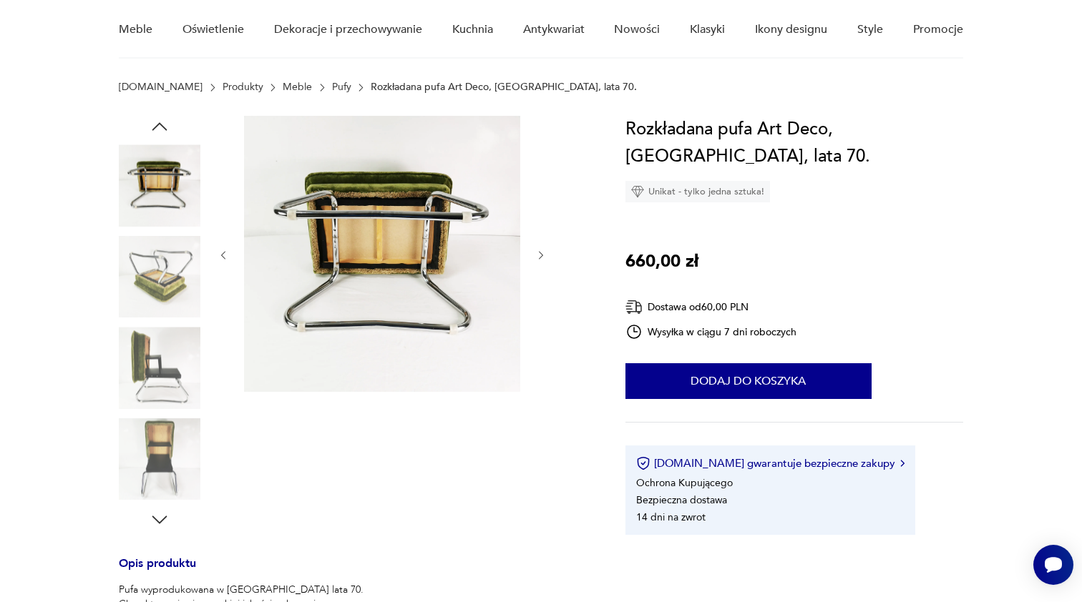
click at [545, 255] on icon "button" at bounding box center [541, 256] width 12 height 12
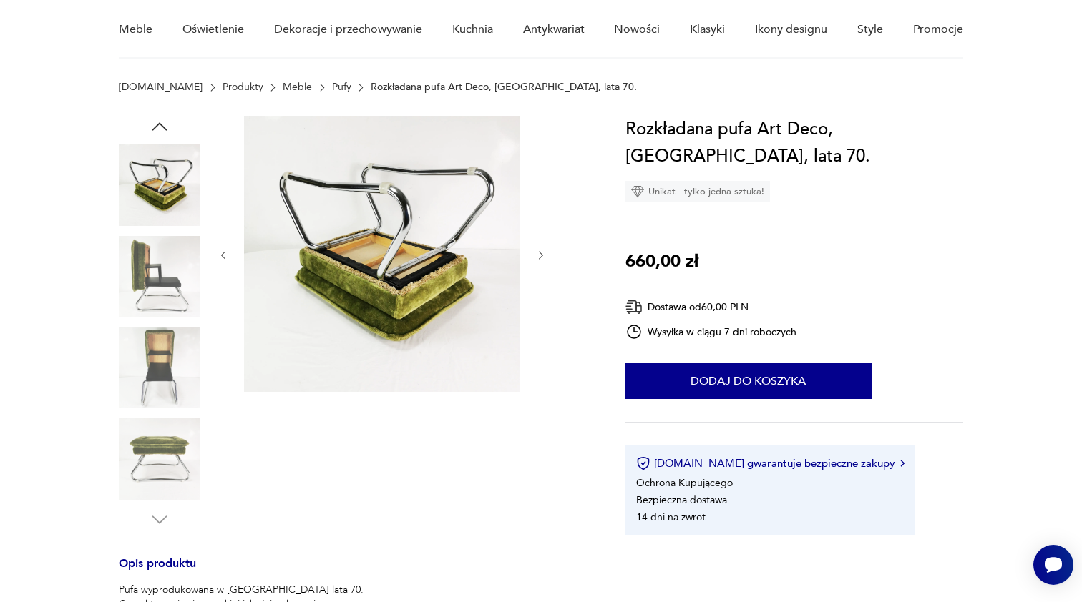
click at [545, 255] on icon "button" at bounding box center [541, 256] width 12 height 12
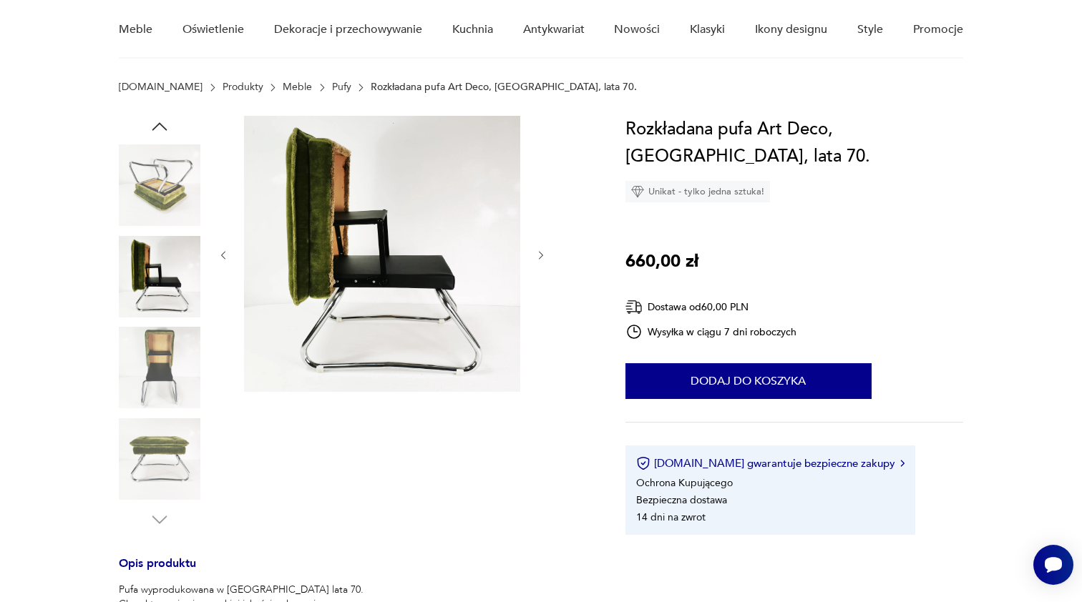
click at [545, 255] on icon "button" at bounding box center [541, 256] width 12 height 12
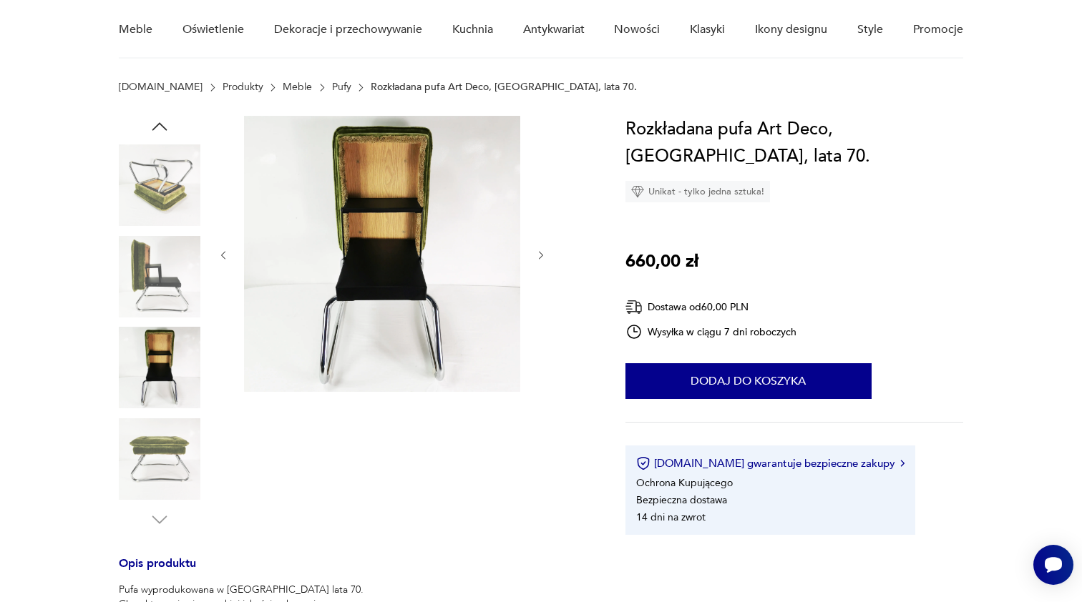
click at [545, 255] on icon "button" at bounding box center [541, 256] width 12 height 12
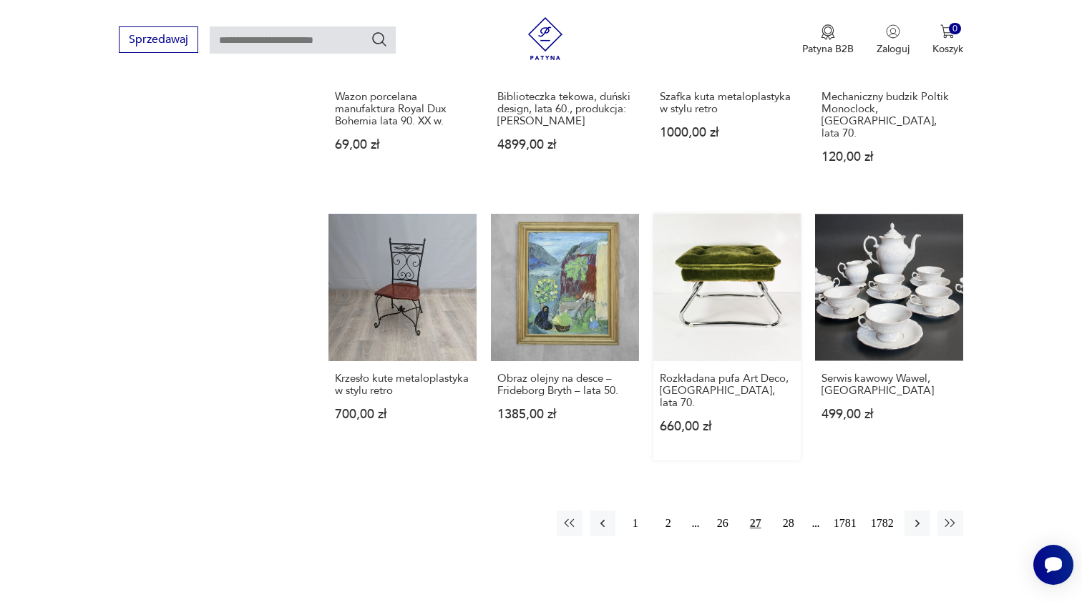
scroll to position [1095, 0]
click at [790, 510] on button "28" at bounding box center [788, 523] width 26 height 26
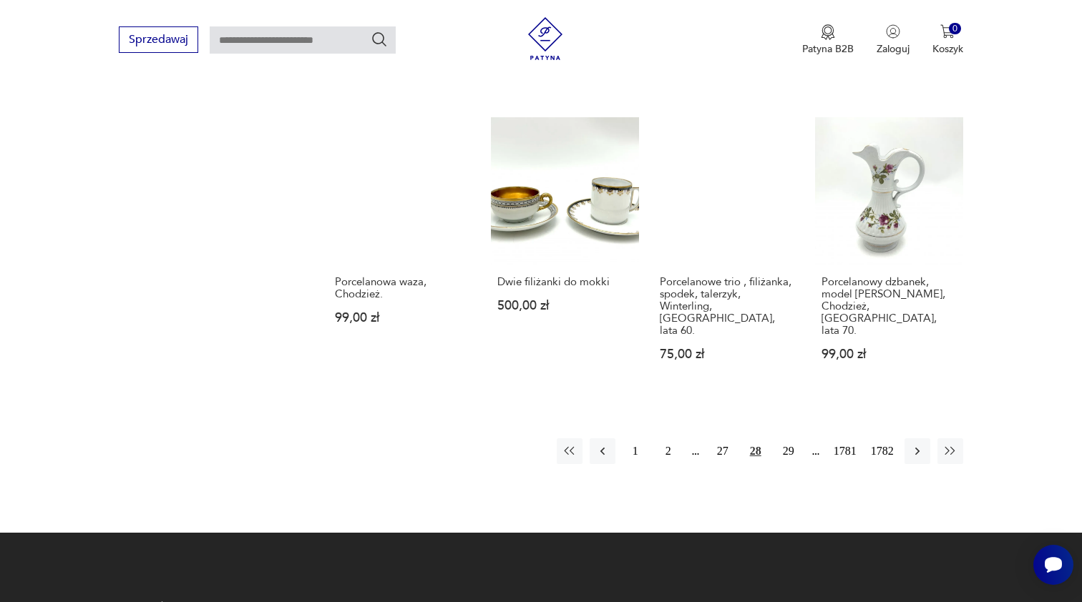
scroll to position [1210, 0]
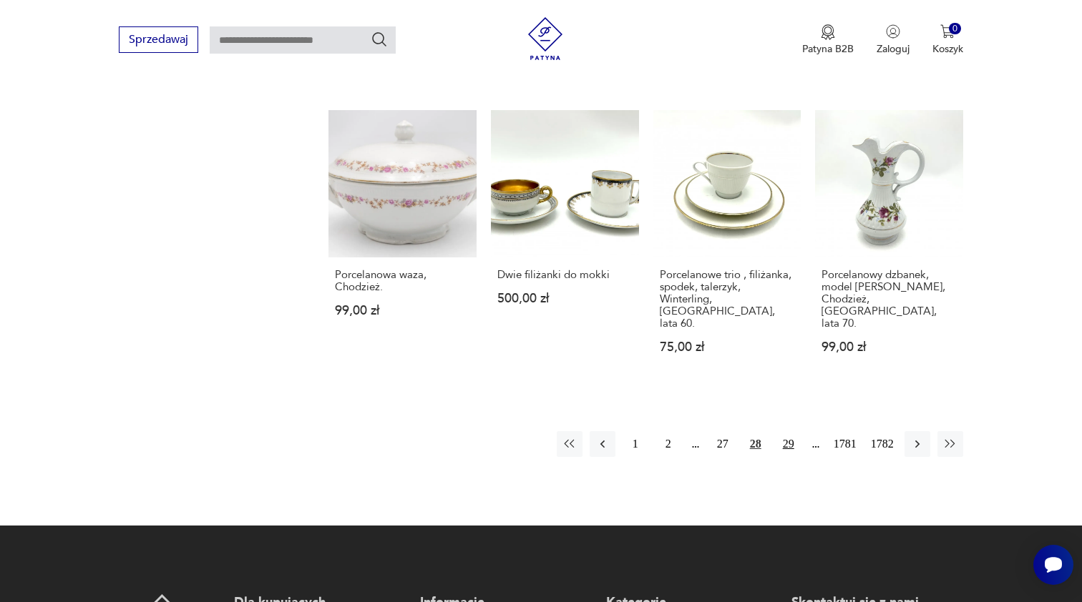
click at [785, 431] on button "29" at bounding box center [788, 444] width 26 height 26
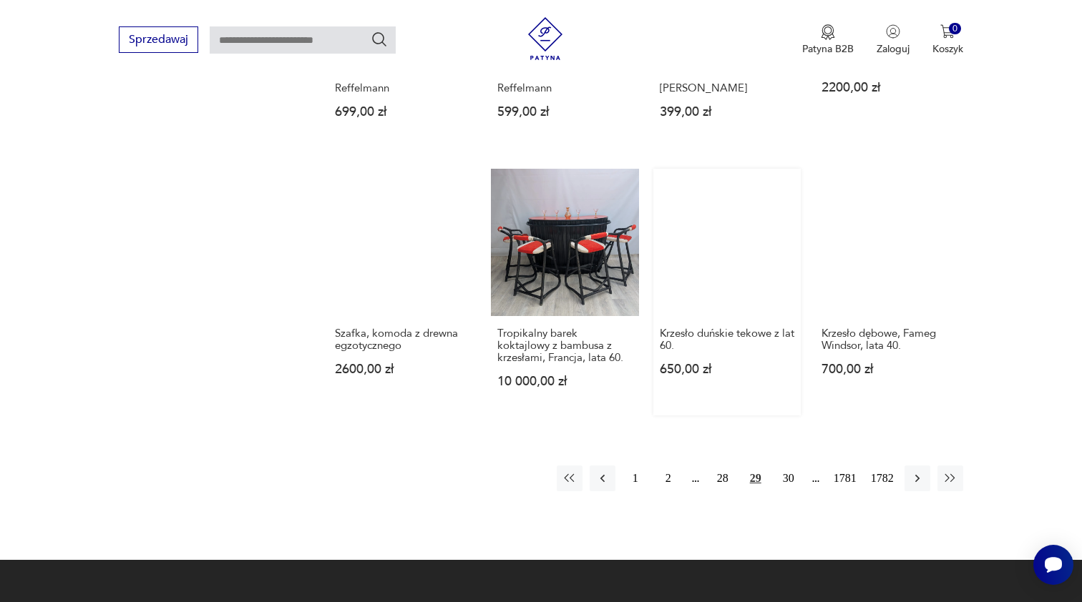
scroll to position [1152, 0]
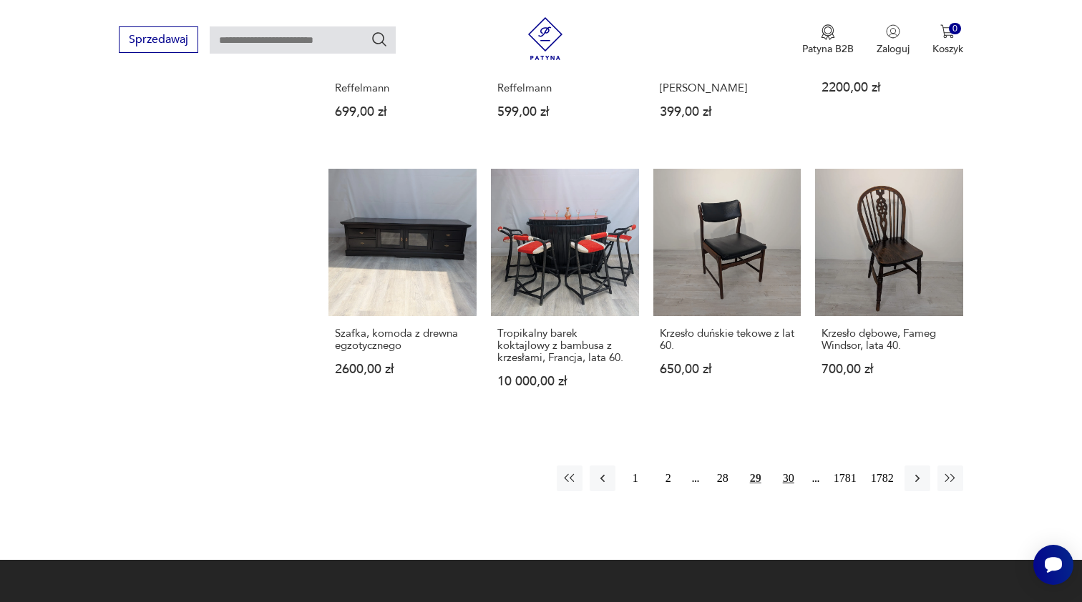
click at [786, 491] on button "30" at bounding box center [788, 479] width 26 height 26
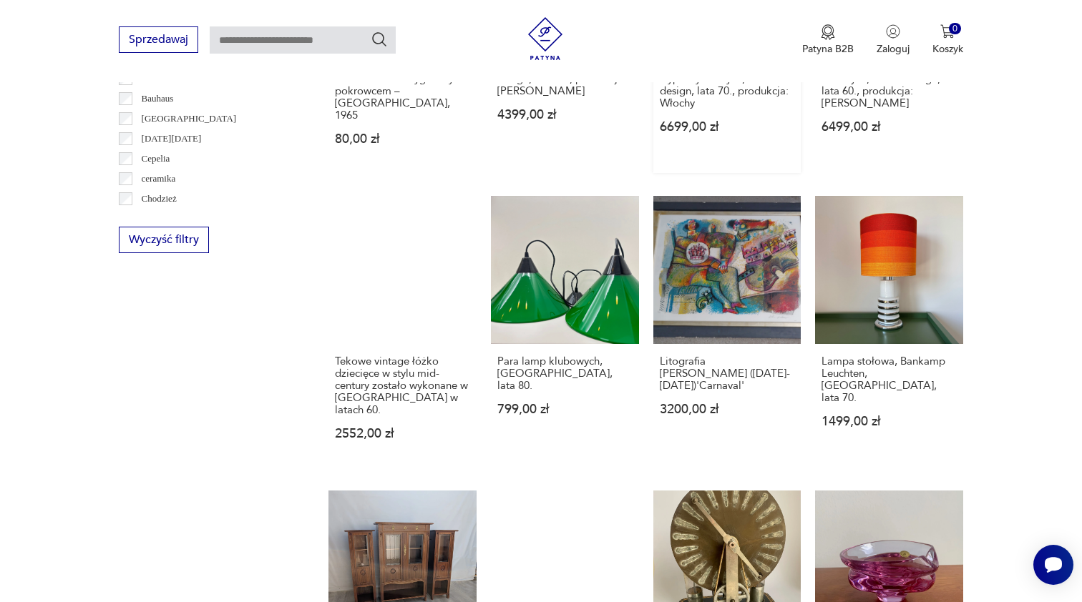
scroll to position [842, 0]
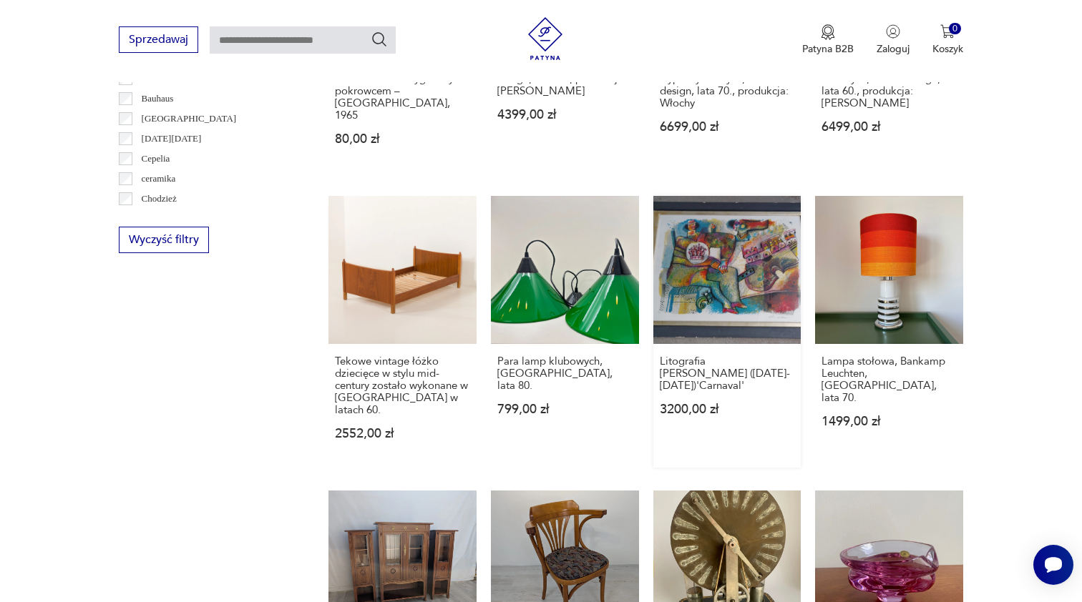
click at [731, 281] on link "Litografia [PERSON_NAME] ([DATE]-[DATE])'Carnaval' 3200,00 zł" at bounding box center [727, 332] width 148 height 272
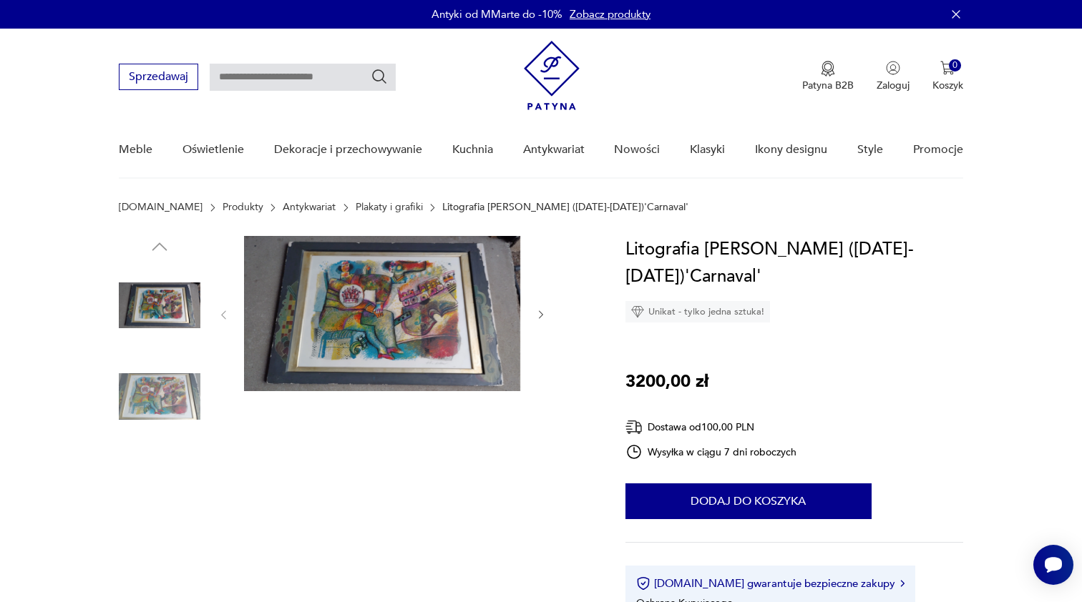
click at [152, 389] on img at bounding box center [160, 397] width 82 height 82
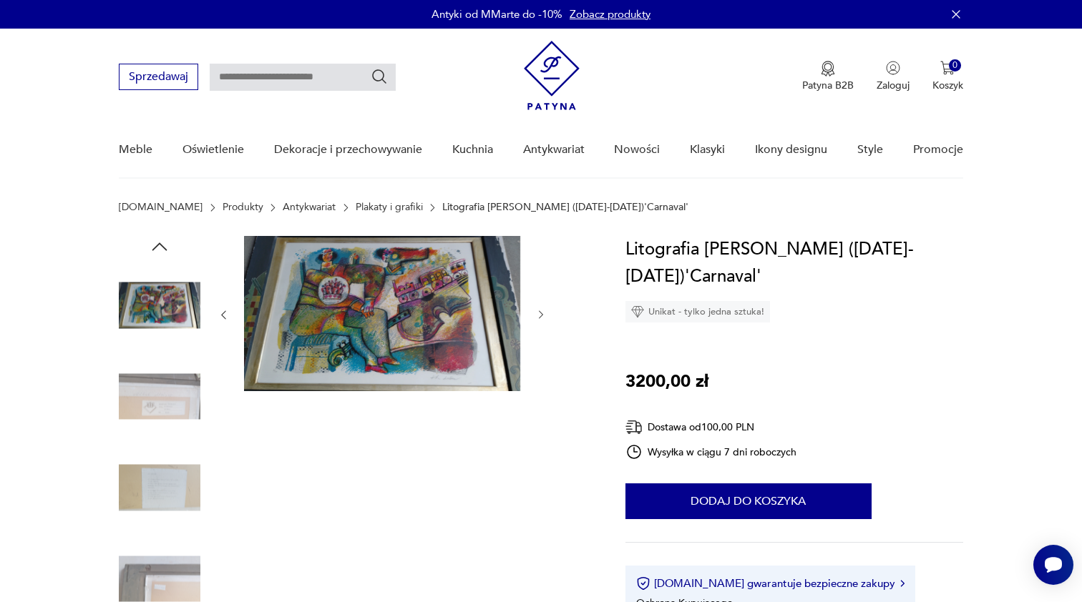
click at [544, 315] on icon "button" at bounding box center [541, 315] width 12 height 12
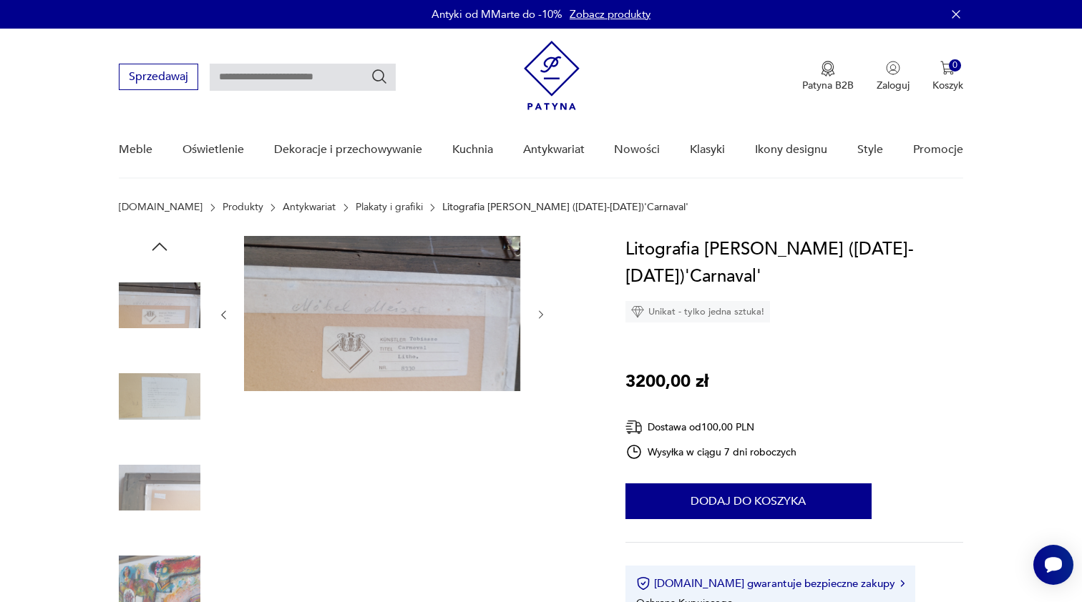
click at [544, 315] on icon "button" at bounding box center [541, 315] width 12 height 12
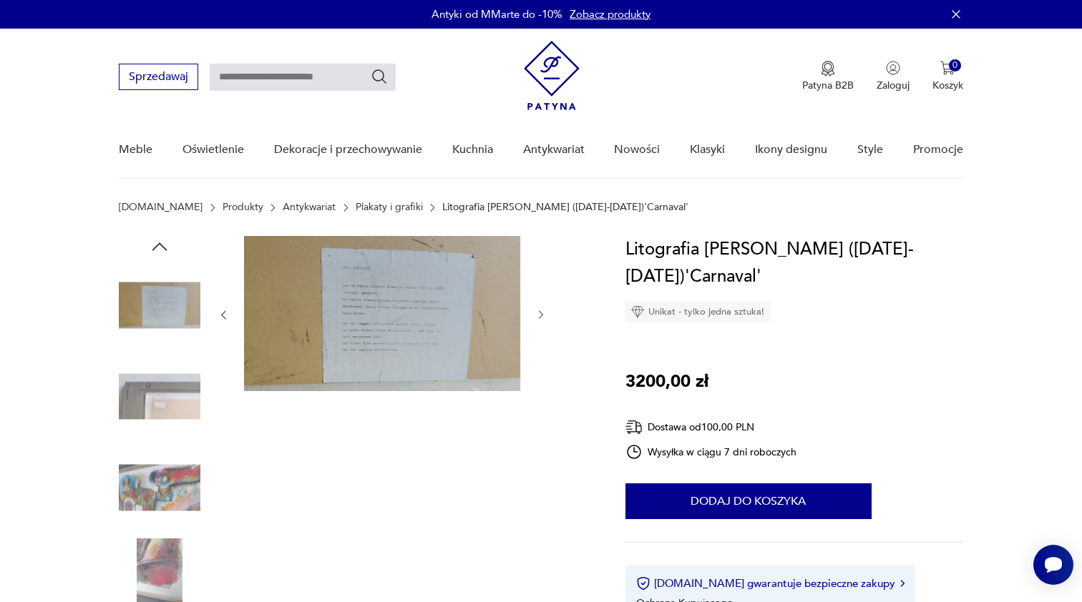
click at [544, 315] on icon "button" at bounding box center [541, 315] width 12 height 12
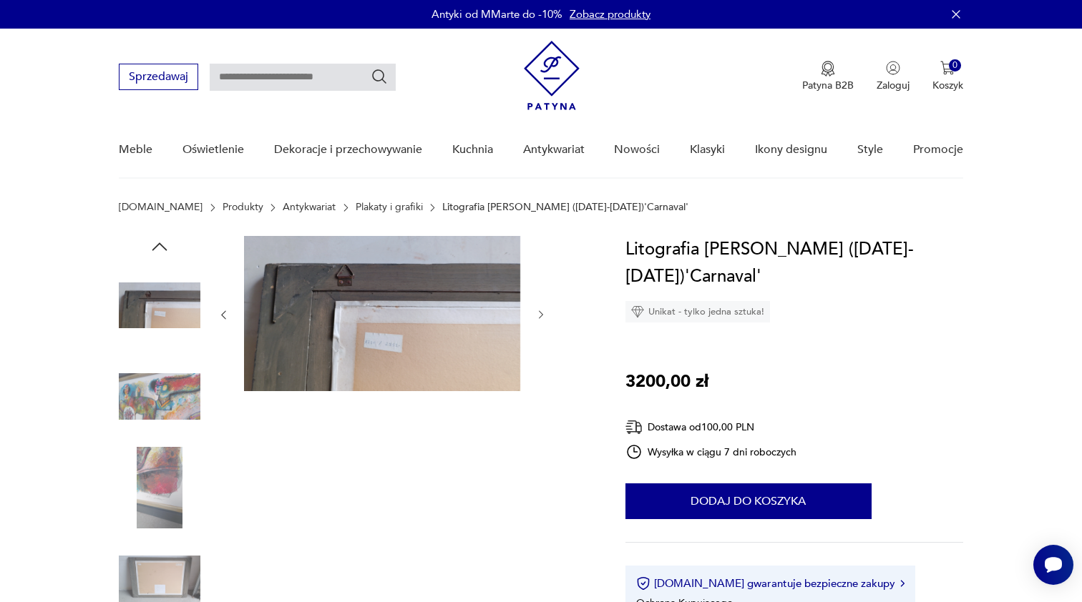
click at [544, 315] on icon "button" at bounding box center [541, 315] width 12 height 12
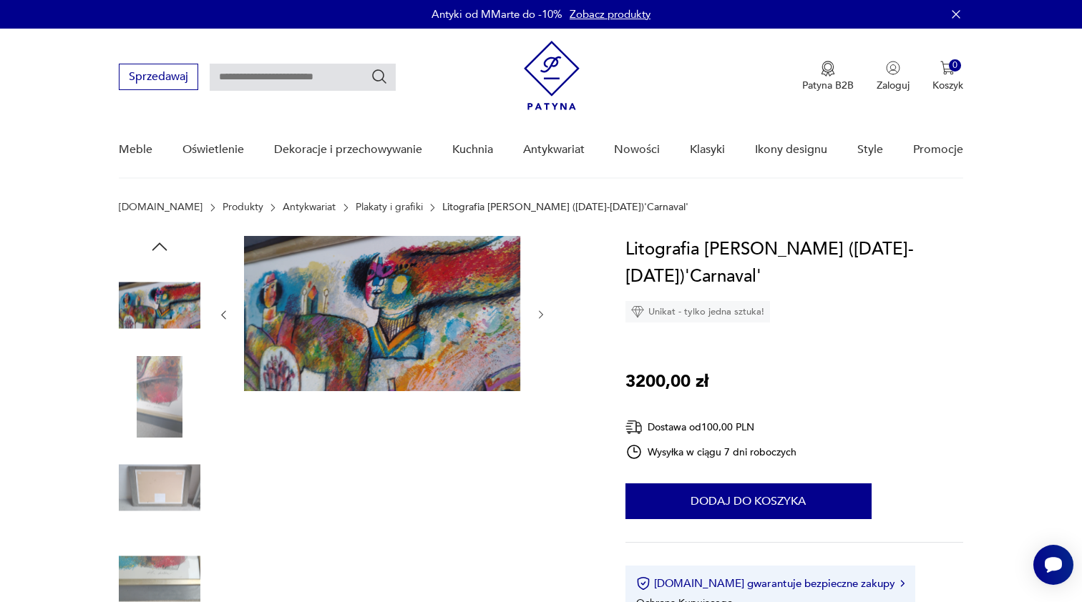
click at [544, 315] on icon "button" at bounding box center [541, 315] width 12 height 12
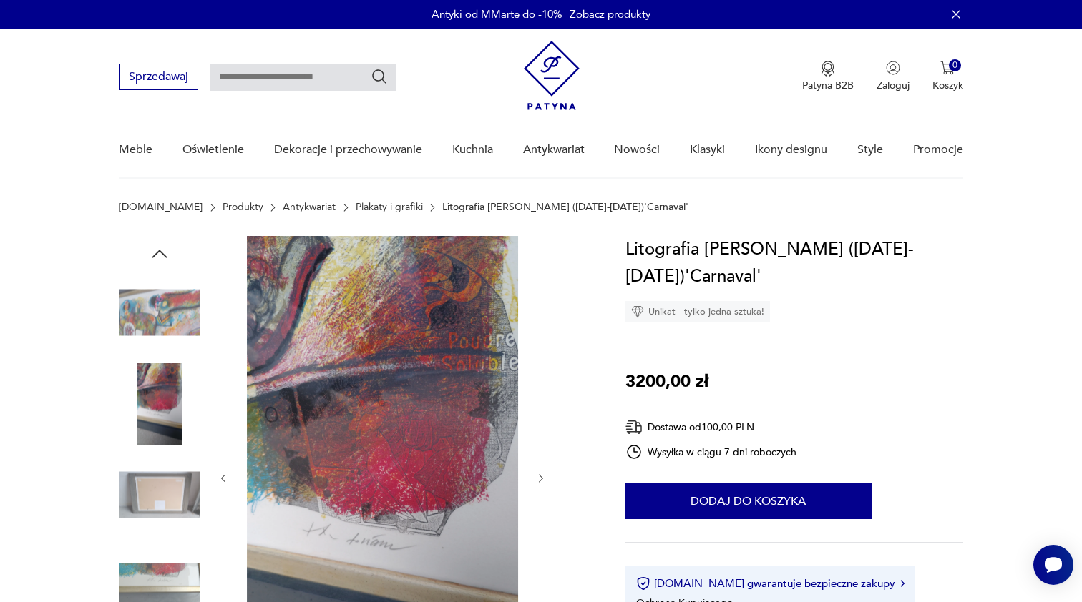
click at [544, 315] on div at bounding box center [381, 478] width 329 height 485
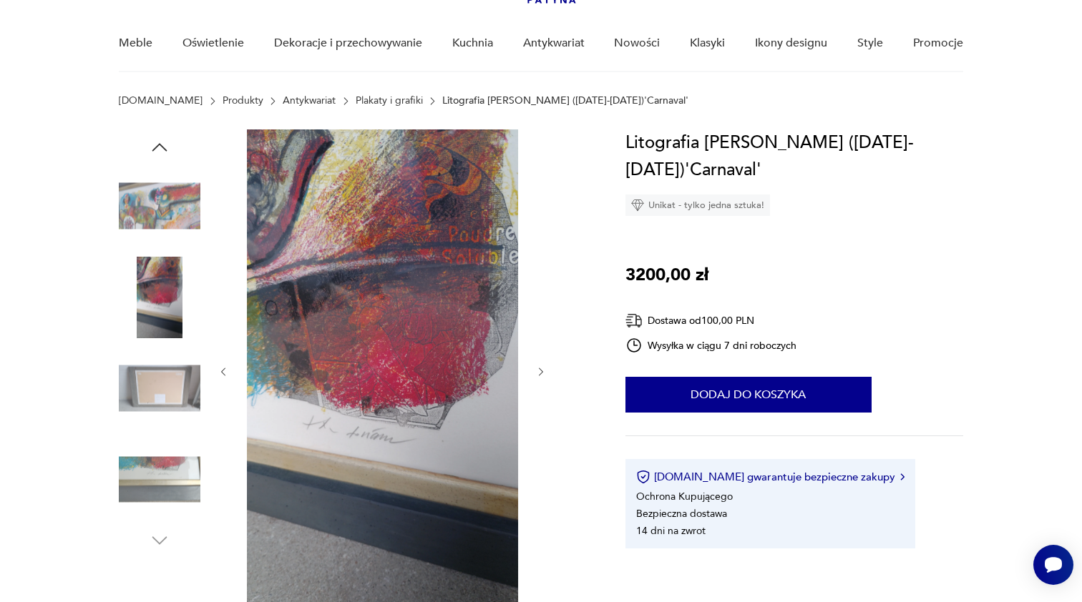
scroll to position [94, 0]
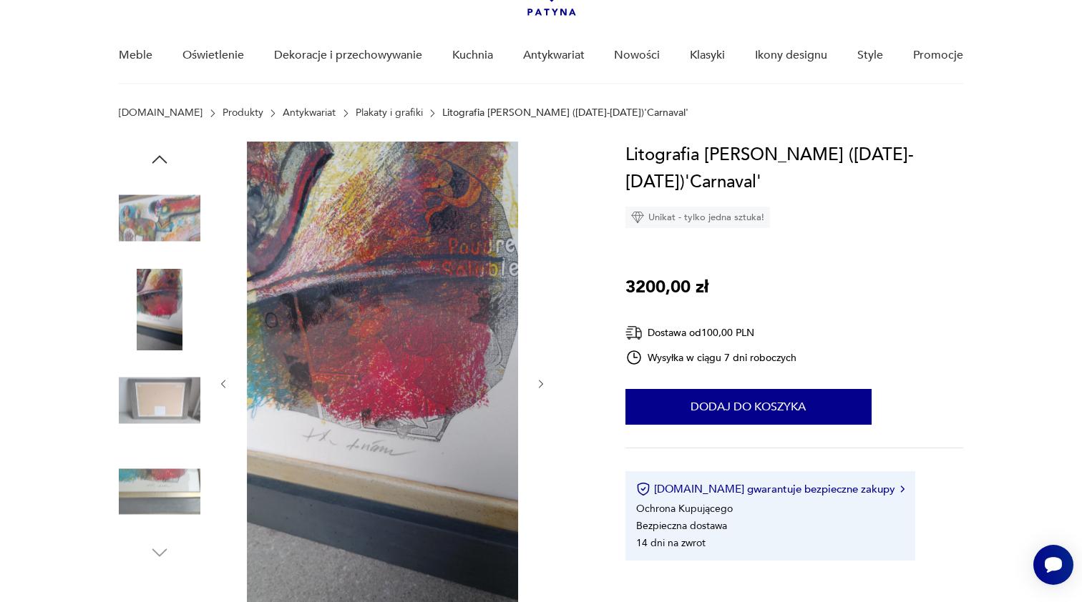
click at [155, 219] on img at bounding box center [160, 218] width 82 height 82
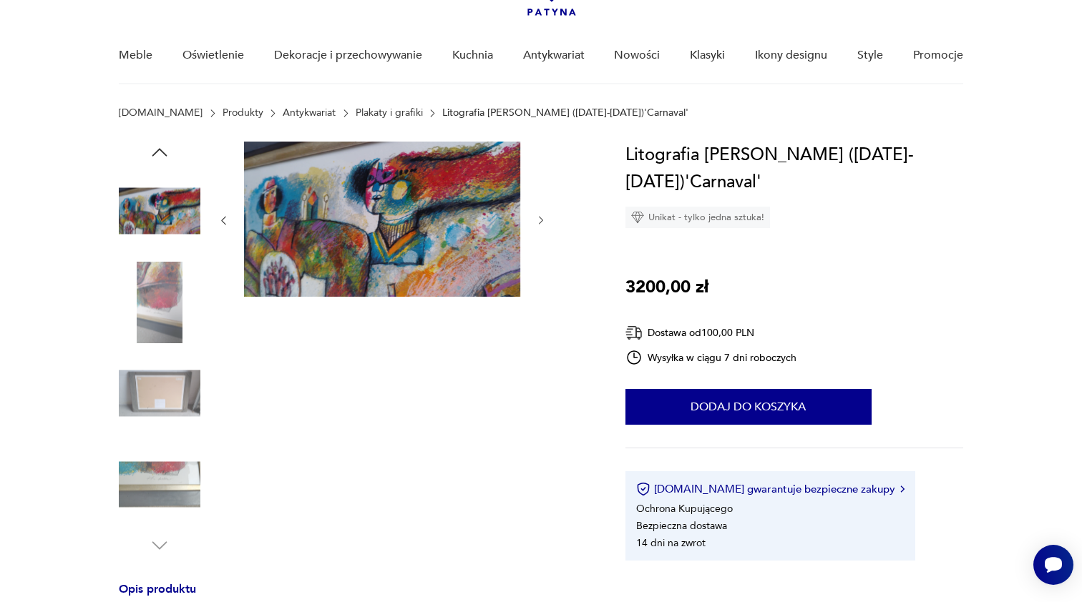
click at [363, 242] on img at bounding box center [382, 219] width 276 height 155
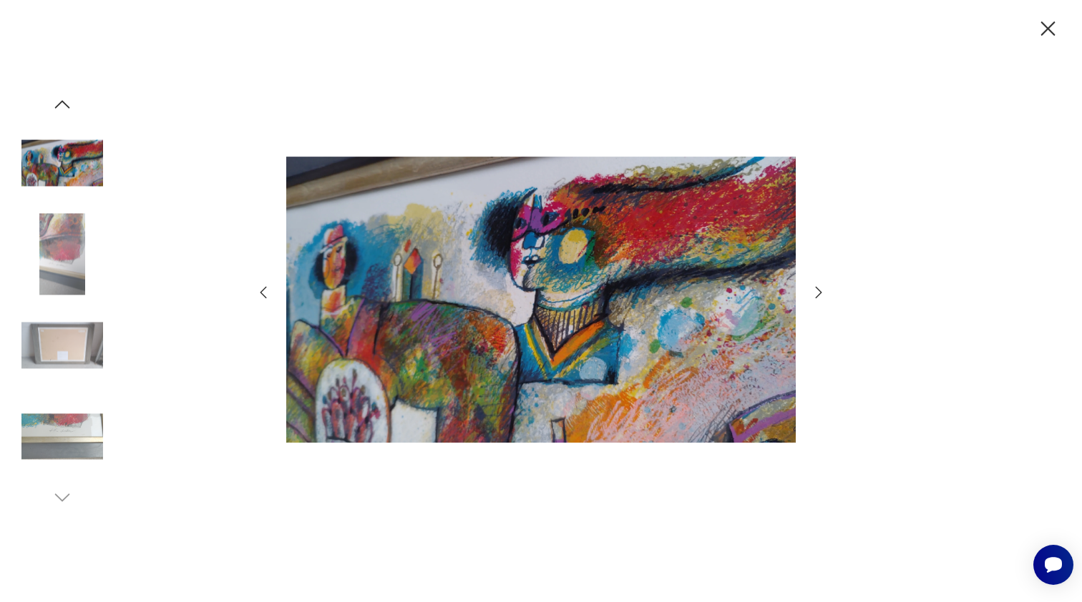
click at [562, 307] on img at bounding box center [540, 300] width 509 height 482
click at [818, 291] on icon "button" at bounding box center [818, 292] width 17 height 17
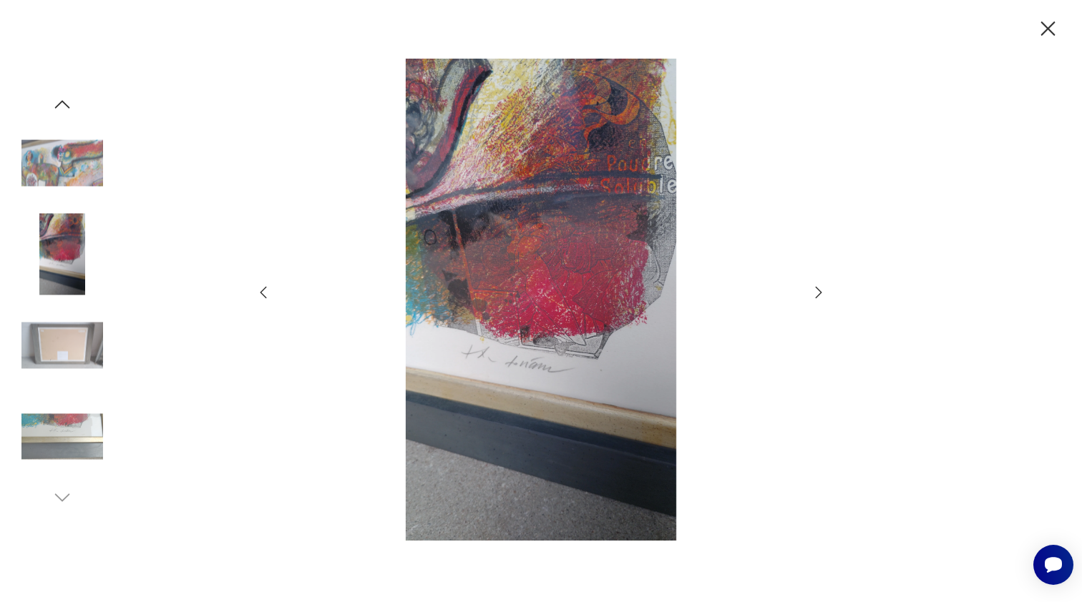
click at [818, 291] on icon "button" at bounding box center [818, 292] width 17 height 17
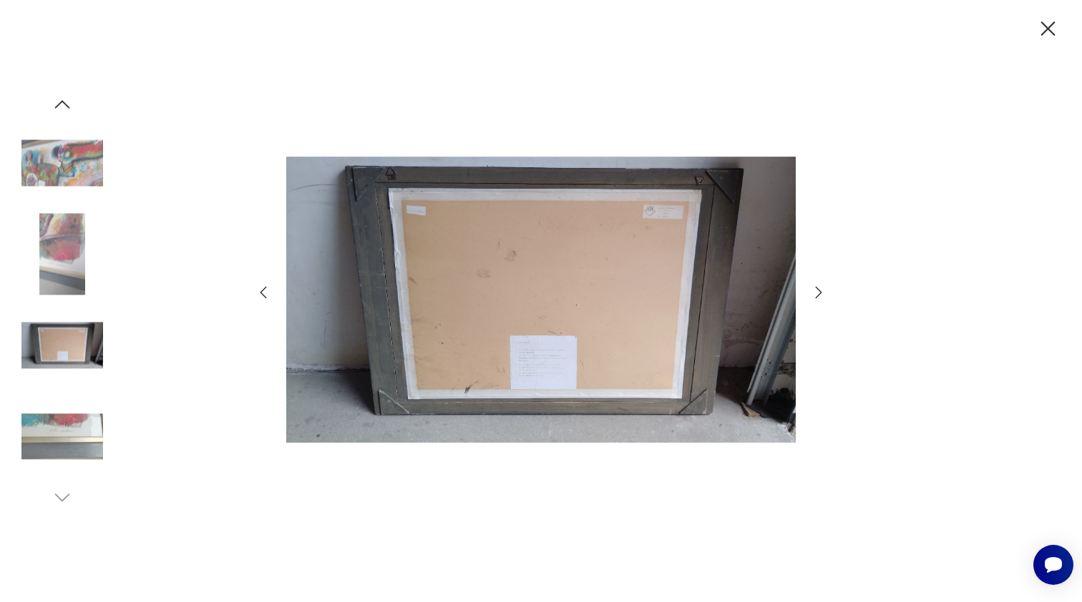
click at [1046, 26] on icon "button" at bounding box center [1048, 28] width 14 height 14
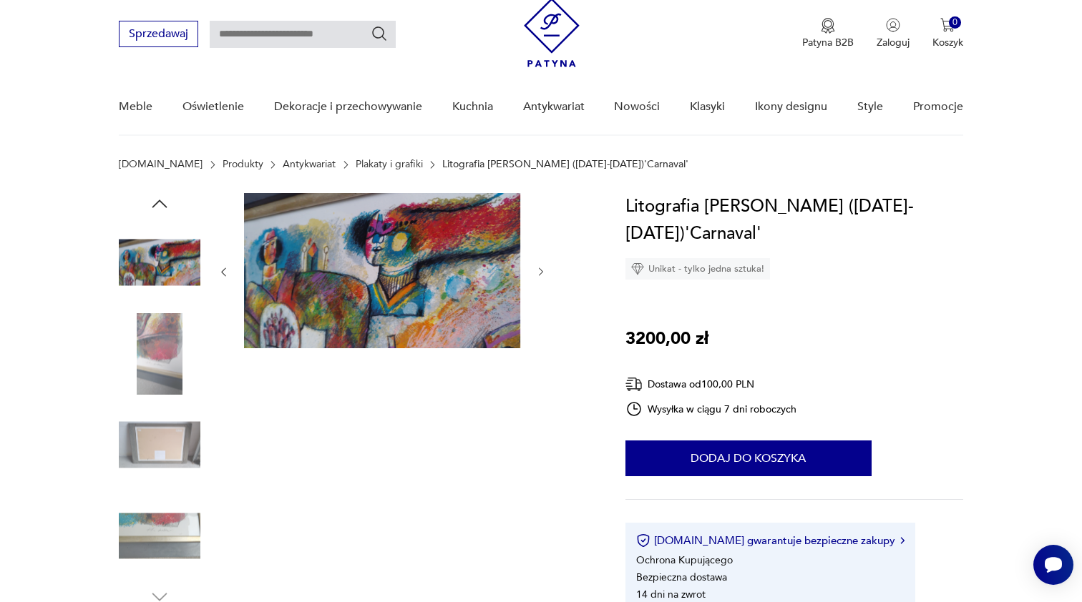
scroll to position [61, 0]
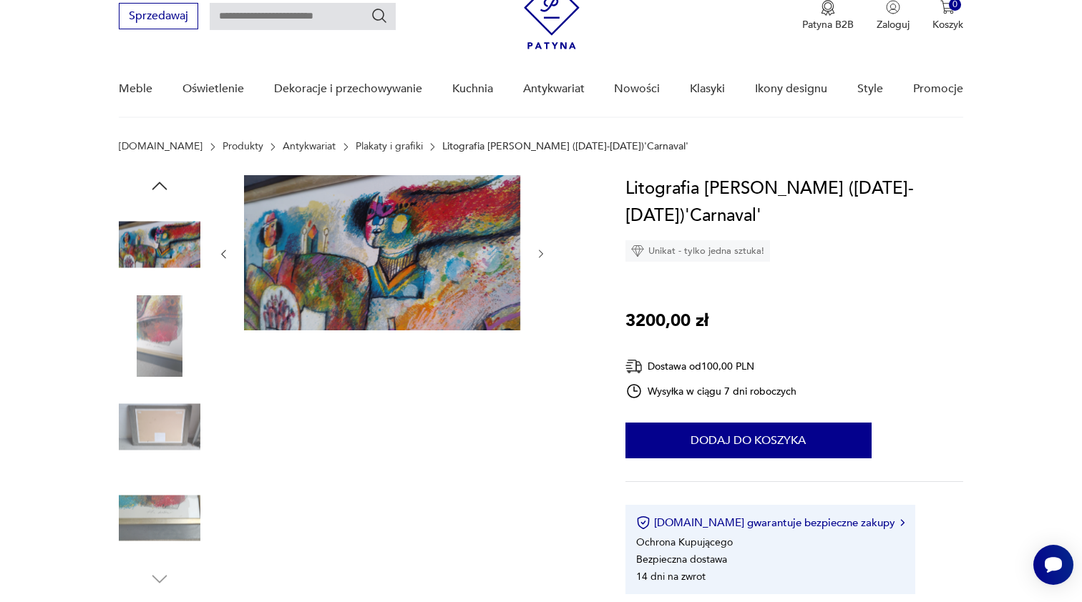
click at [158, 186] on icon "button" at bounding box center [159, 185] width 21 height 21
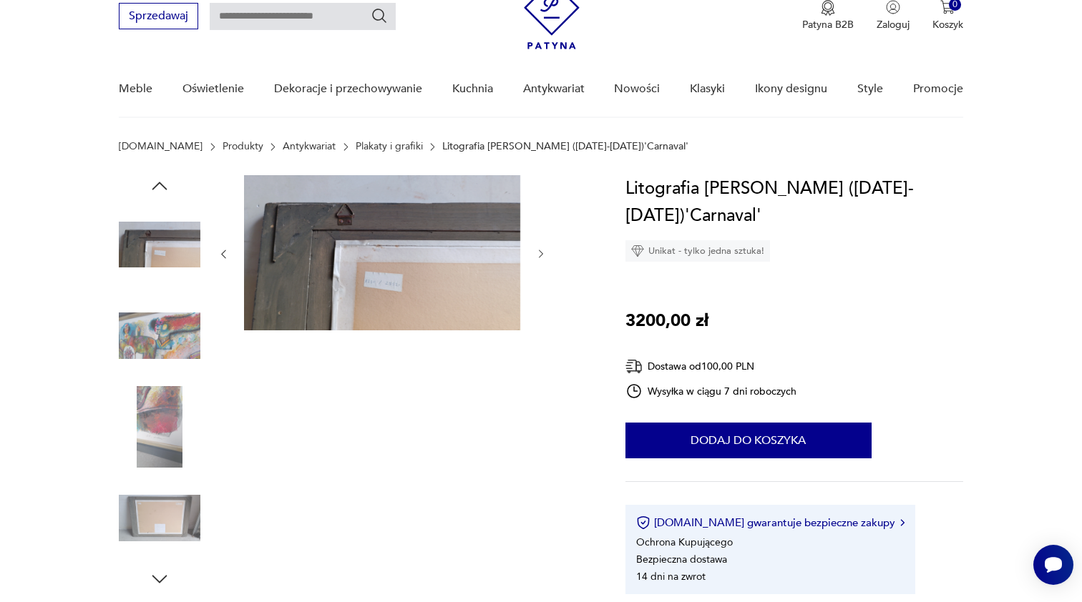
click at [158, 186] on icon "button" at bounding box center [159, 185] width 21 height 21
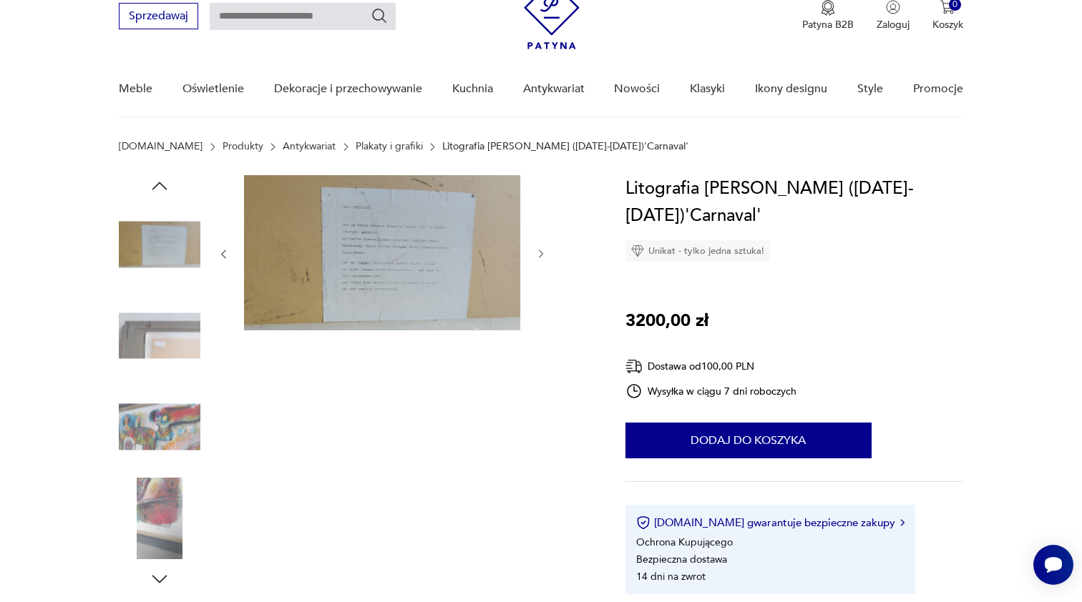
click at [158, 186] on icon "button" at bounding box center [159, 185] width 21 height 21
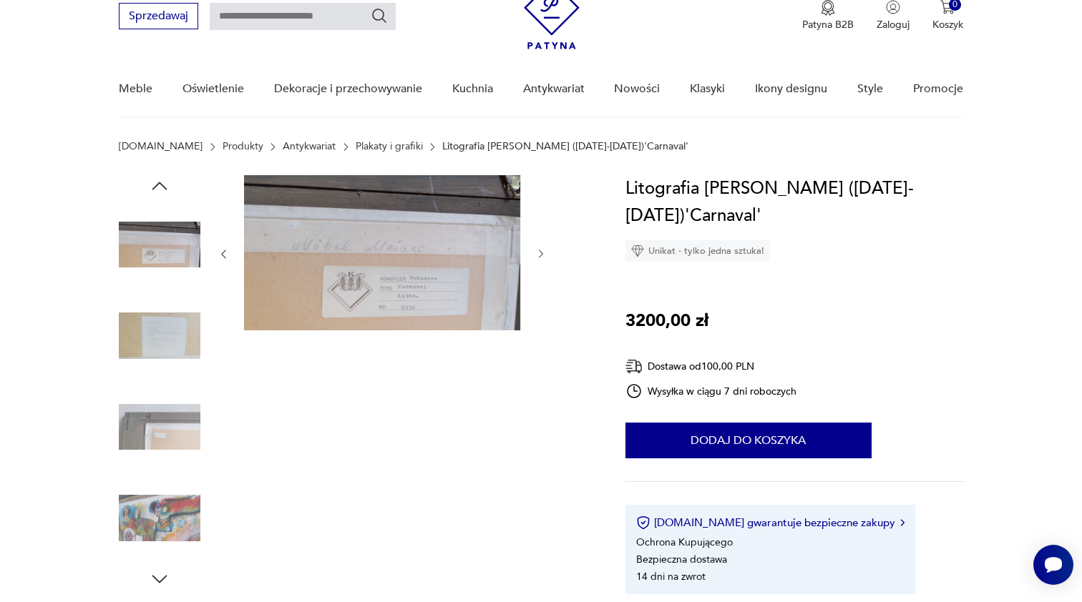
click at [158, 186] on icon "button" at bounding box center [159, 185] width 21 height 21
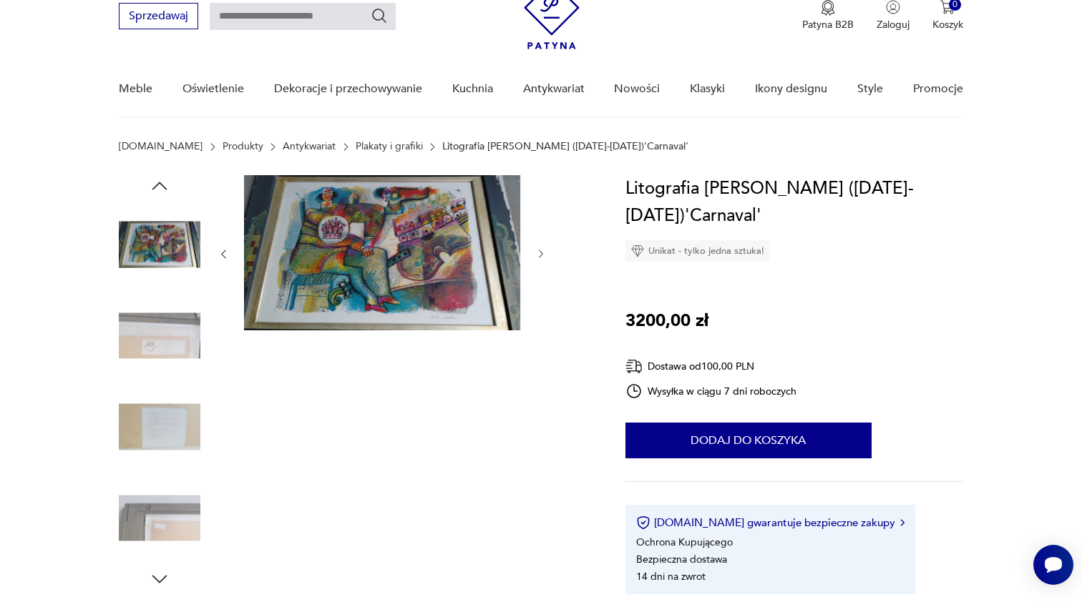
click at [158, 186] on icon "button" at bounding box center [159, 185] width 21 height 21
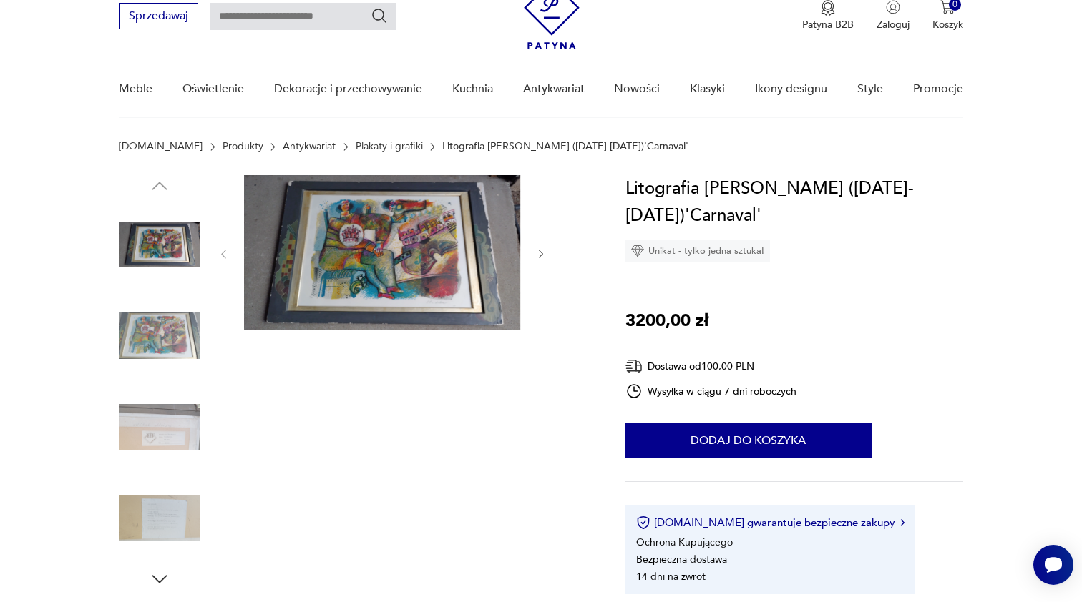
click at [363, 263] on img at bounding box center [382, 252] width 276 height 155
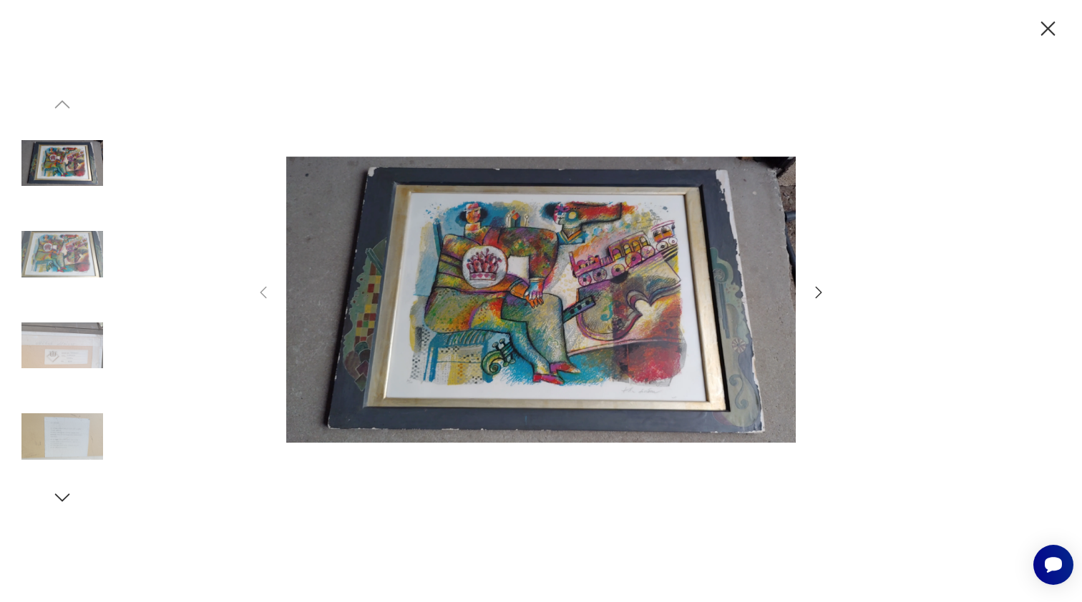
click at [363, 263] on img at bounding box center [540, 300] width 509 height 482
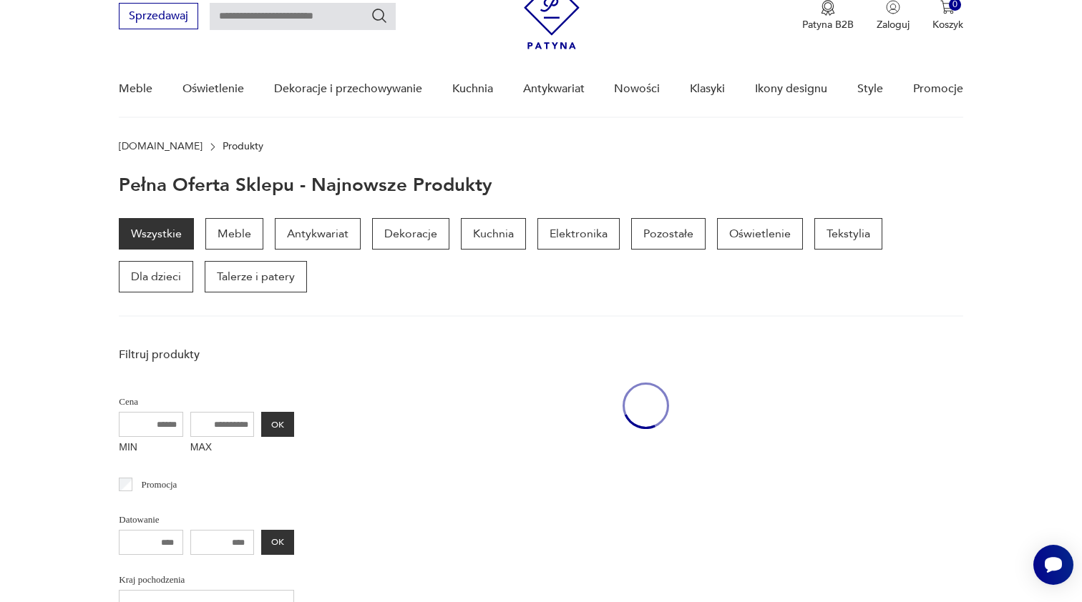
scroll to position [842, 0]
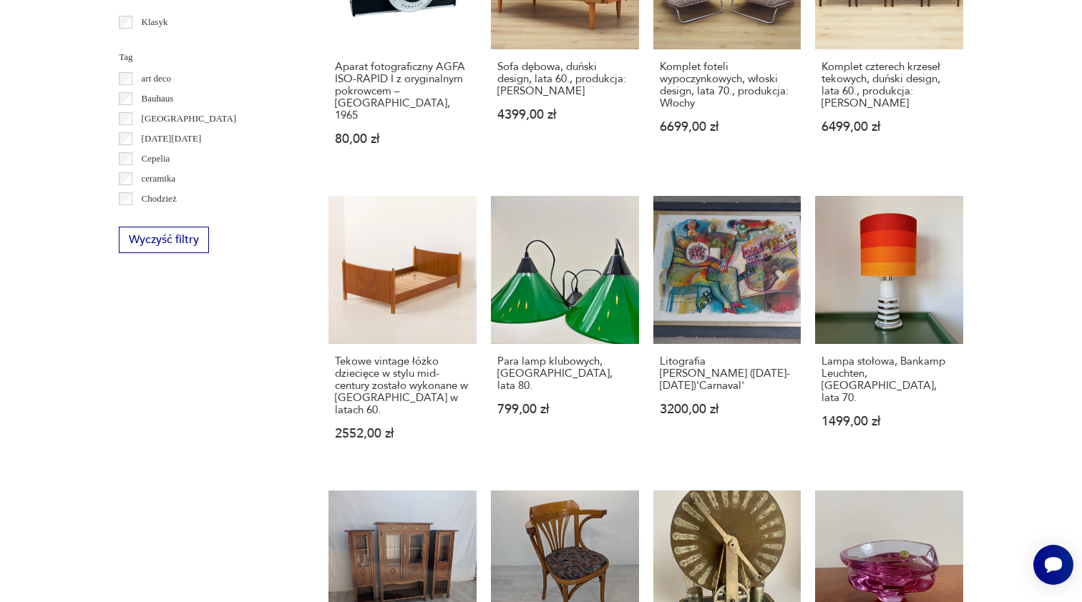
click at [982, 368] on section "Filtruj produkty Cena MIN MAX OK Promocja Datowanie OK Kraj pochodzenia Nie zna…" at bounding box center [541, 214] width 1082 height 1311
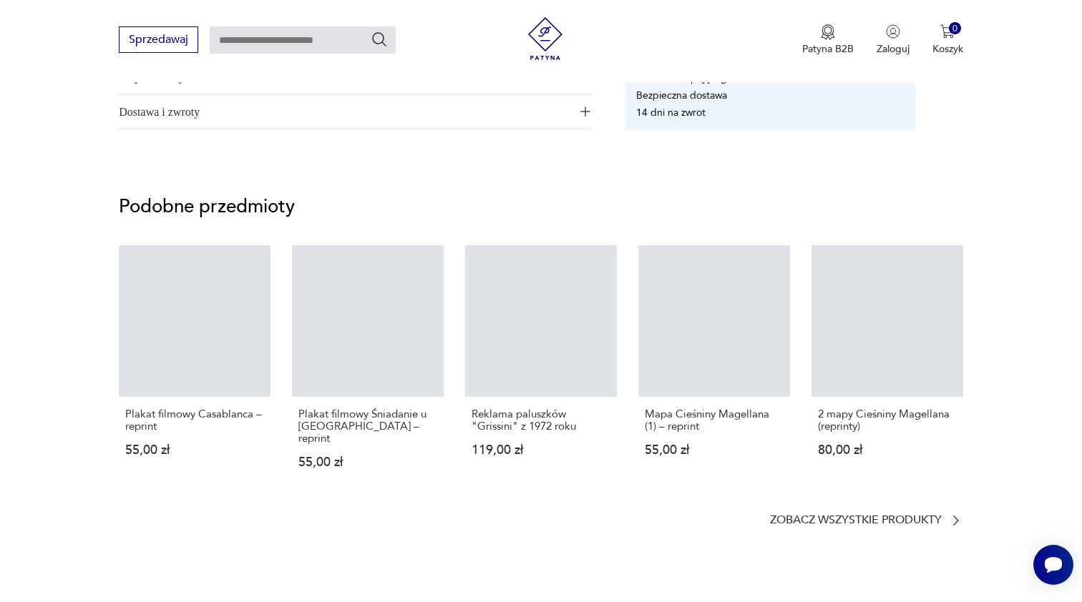
scroll to position [61, 0]
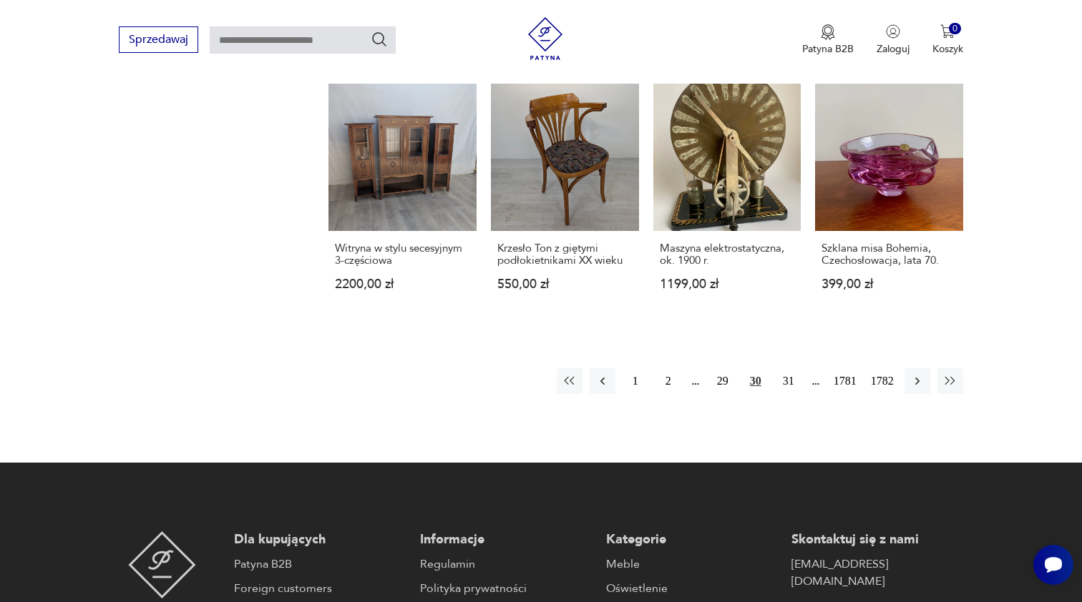
scroll to position [1278, 0]
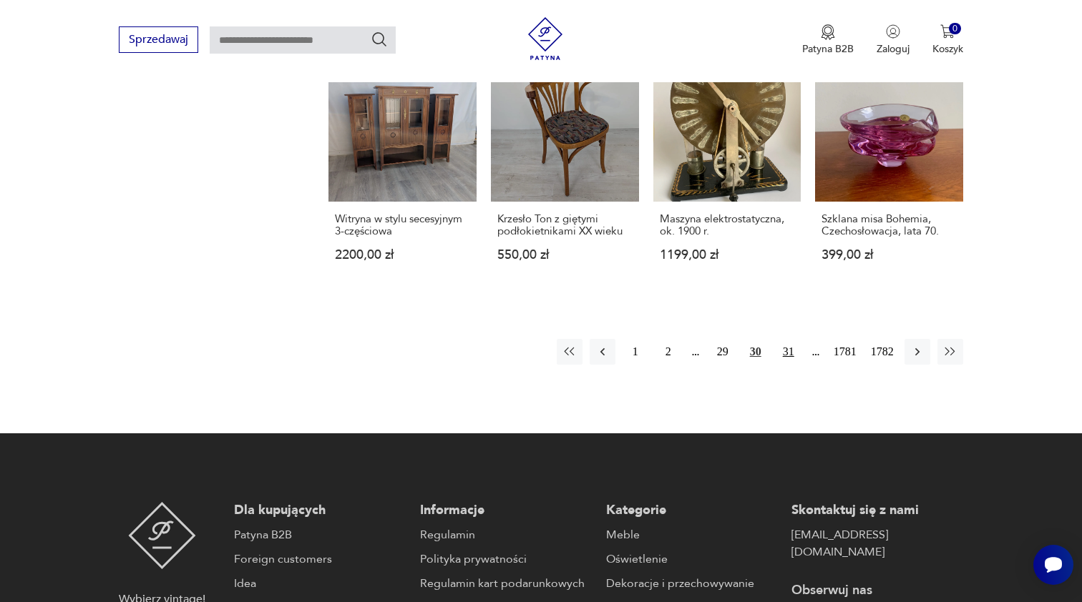
click at [783, 350] on button "31" at bounding box center [788, 352] width 26 height 26
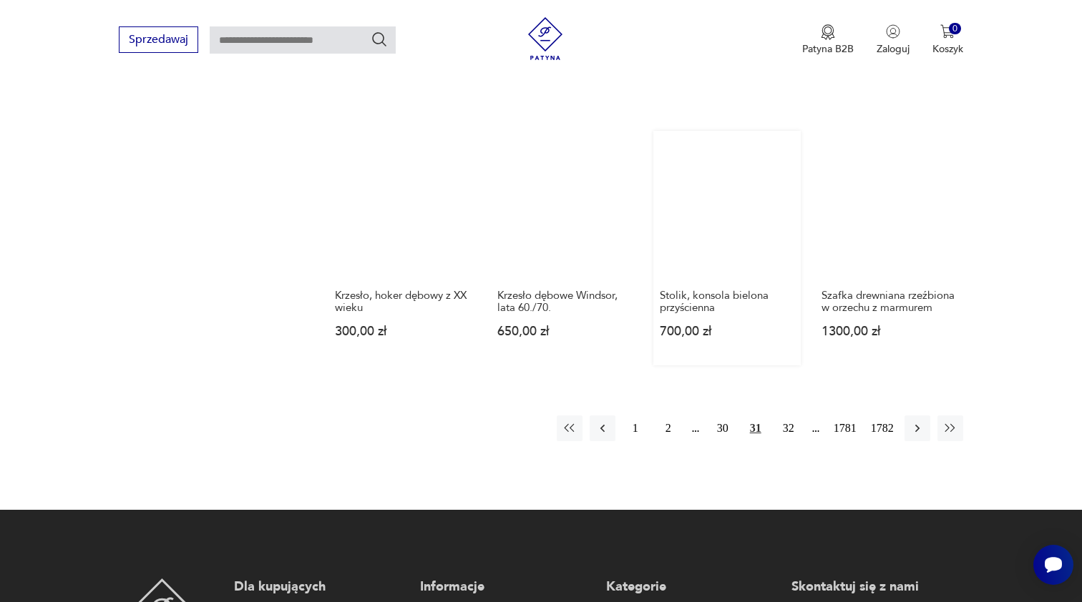
scroll to position [1171, 0]
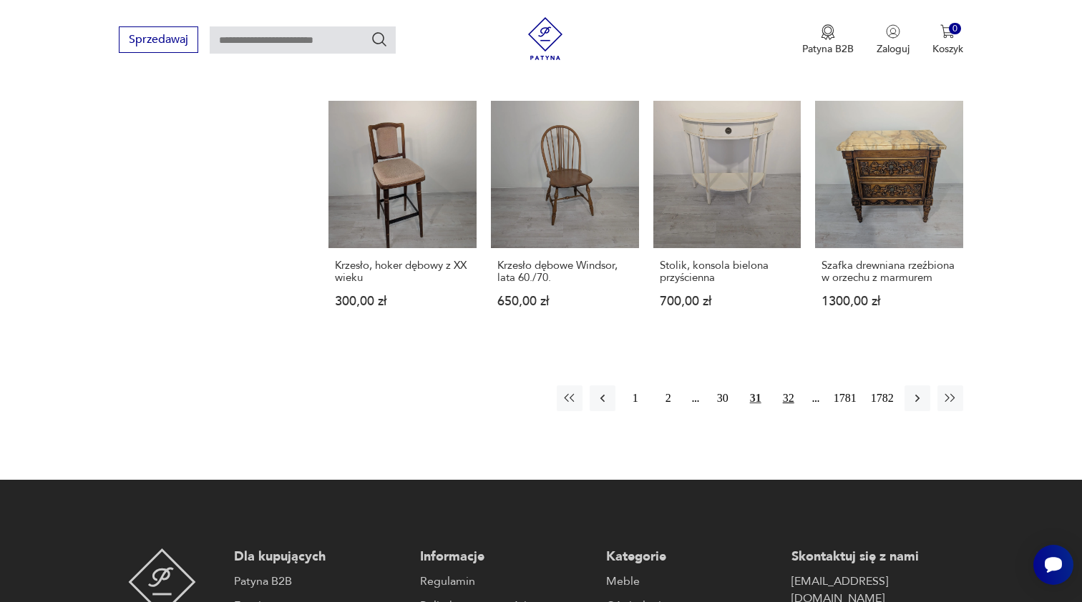
click at [780, 398] on button "32" at bounding box center [788, 399] width 26 height 26
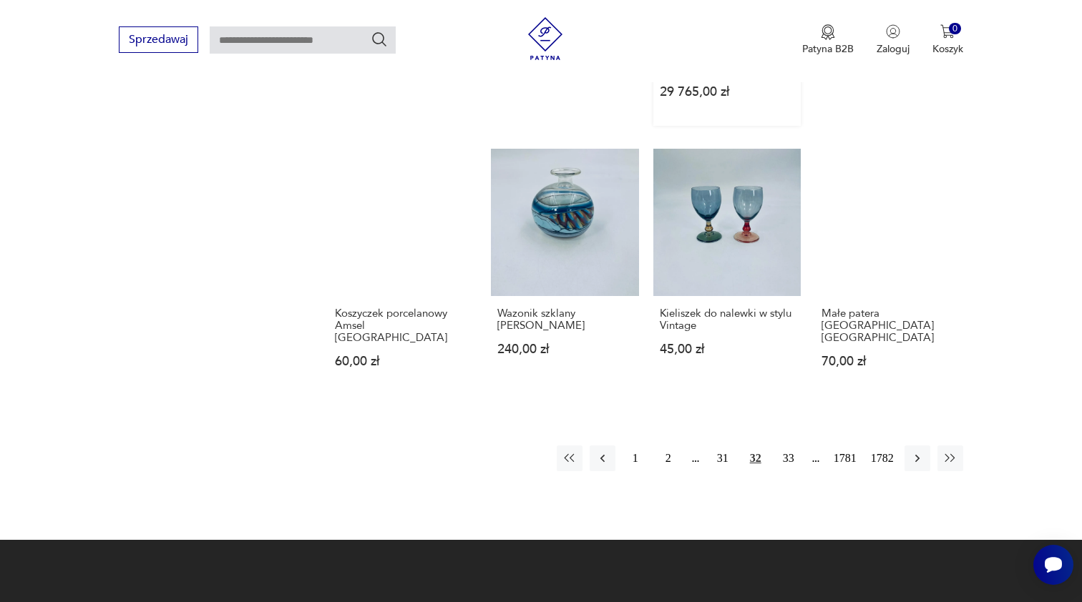
scroll to position [1165, 0]
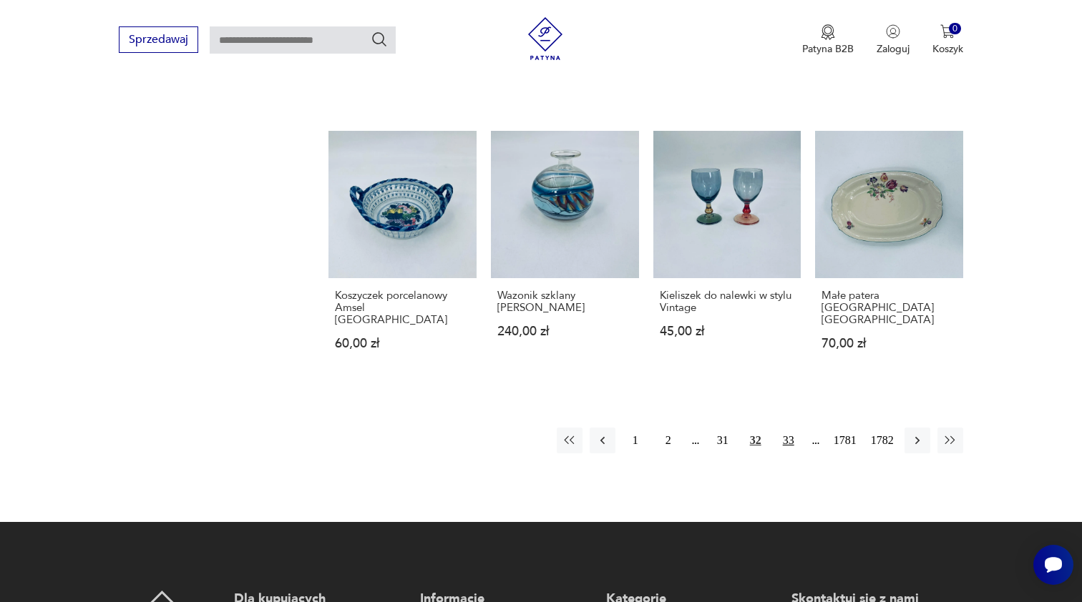
click at [784, 442] on button "33" at bounding box center [788, 441] width 26 height 26
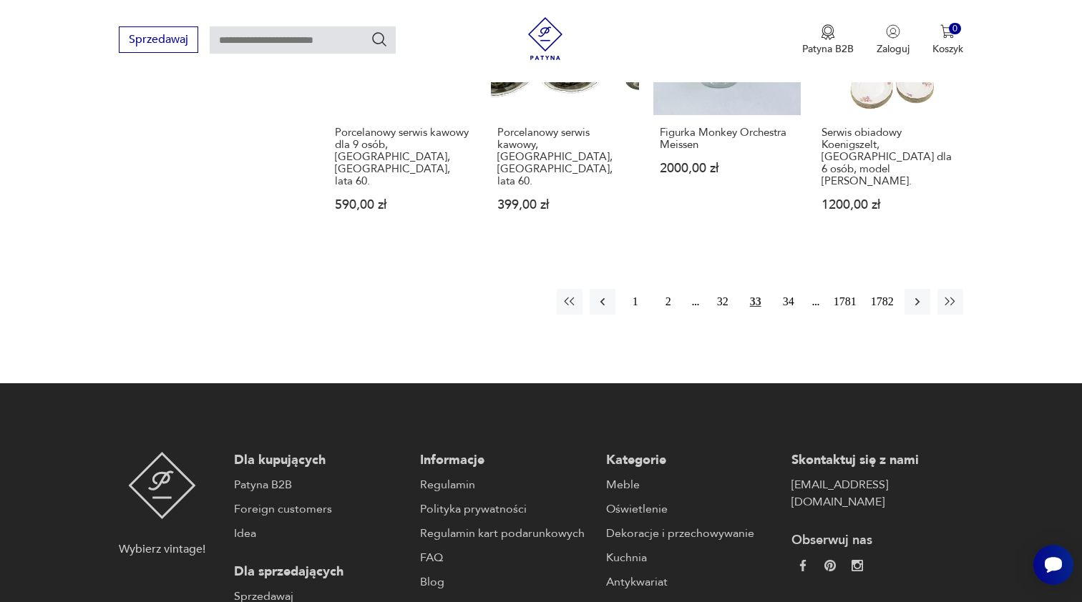
scroll to position [1283, 0]
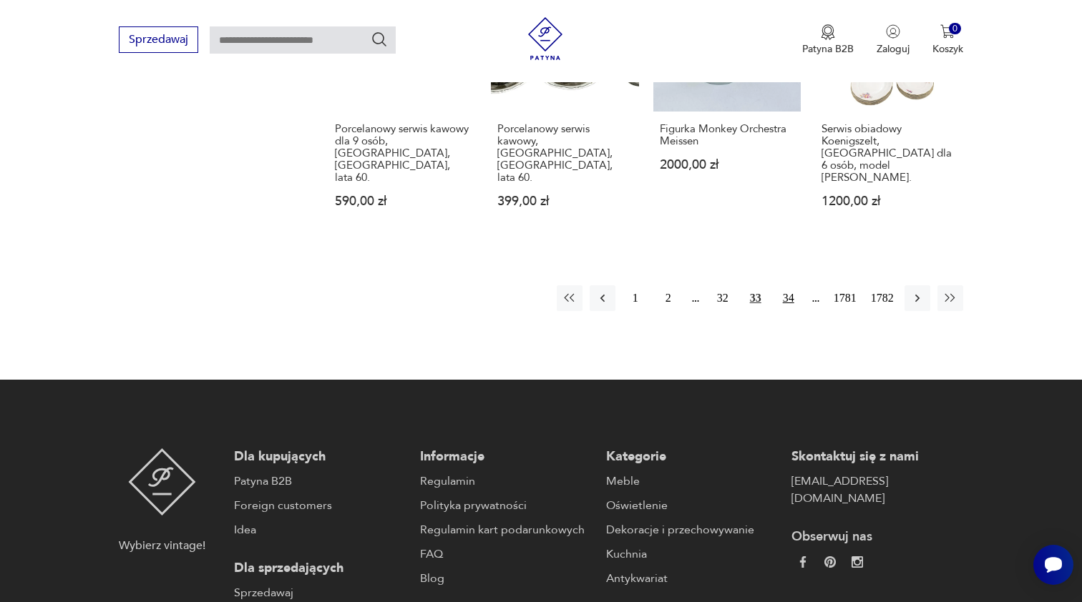
click at [785, 285] on button "34" at bounding box center [788, 298] width 26 height 26
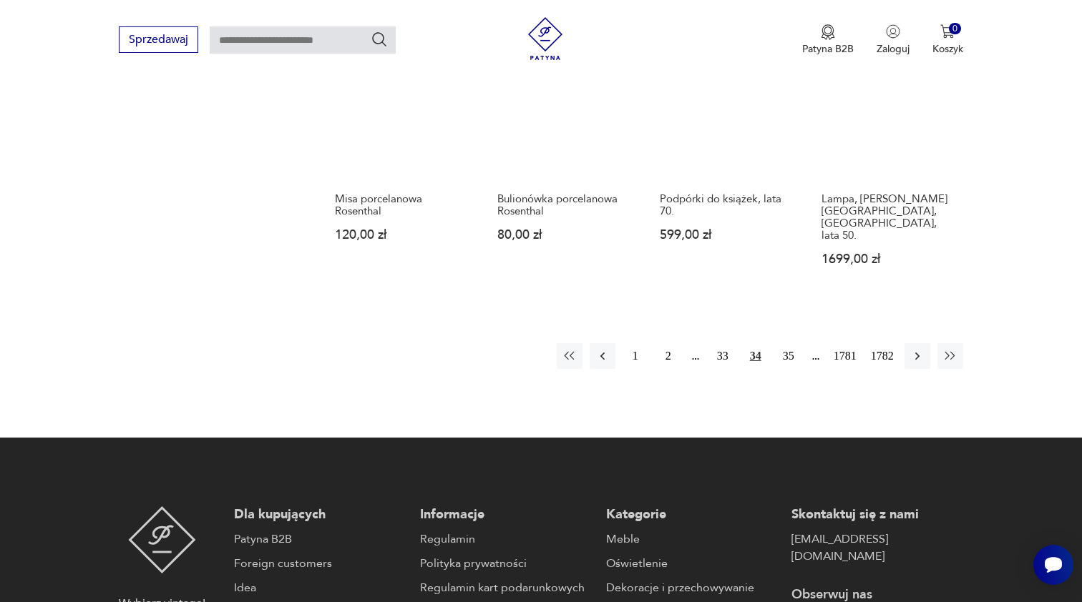
scroll to position [1250, 0]
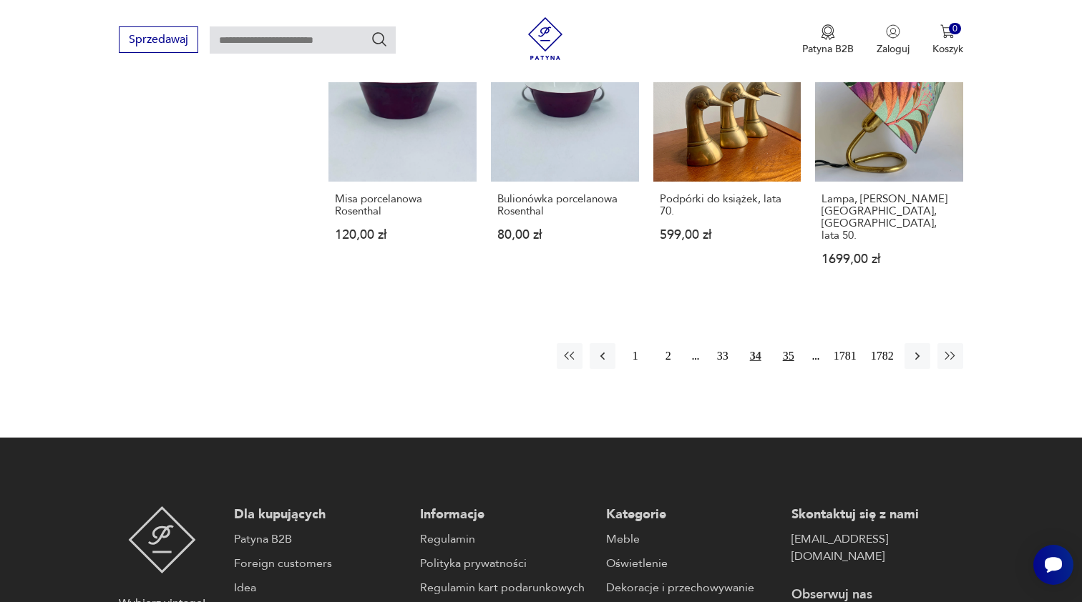
click at [785, 343] on button "35" at bounding box center [788, 356] width 26 height 26
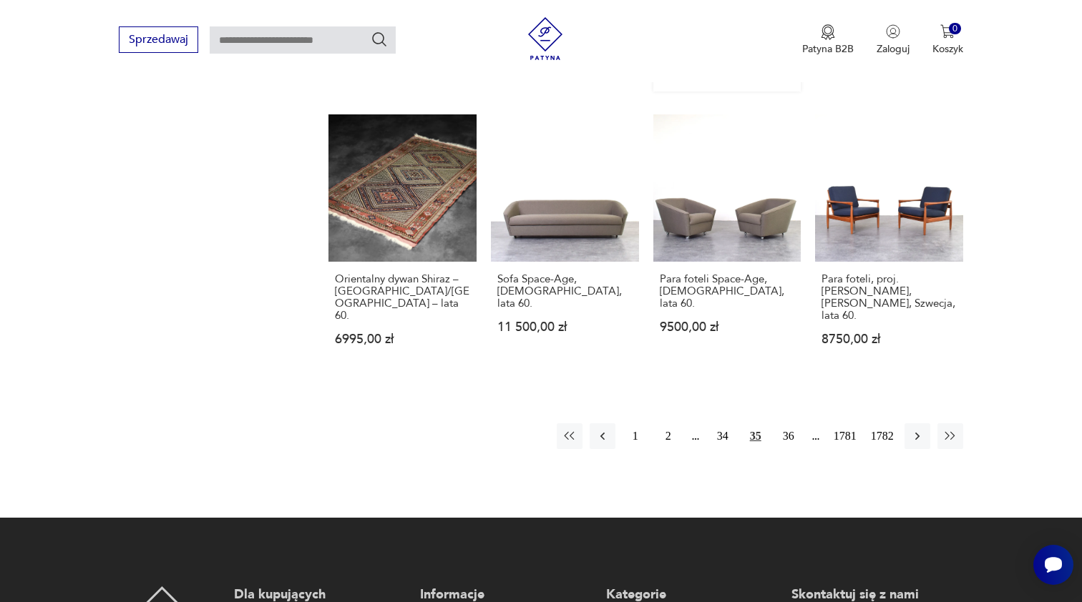
scroll to position [1212, 0]
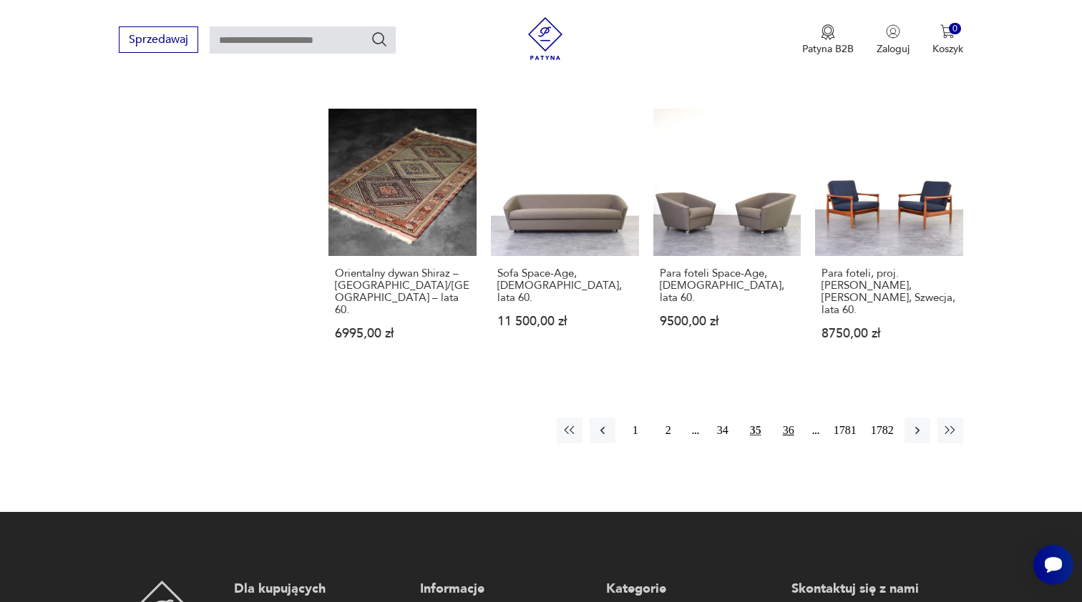
click at [788, 418] on button "36" at bounding box center [788, 431] width 26 height 26
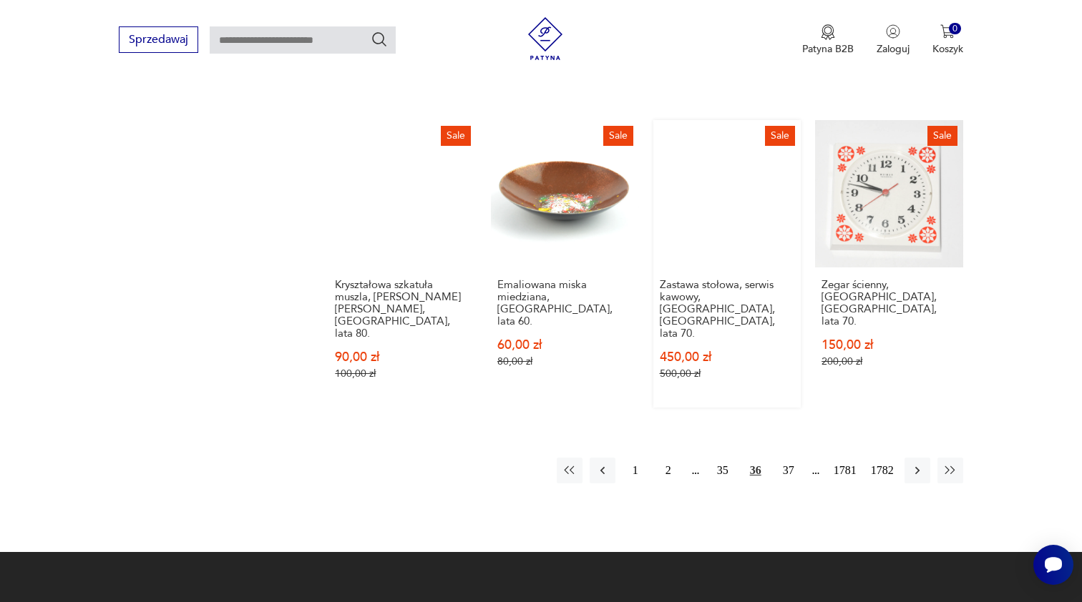
scroll to position [1222, 0]
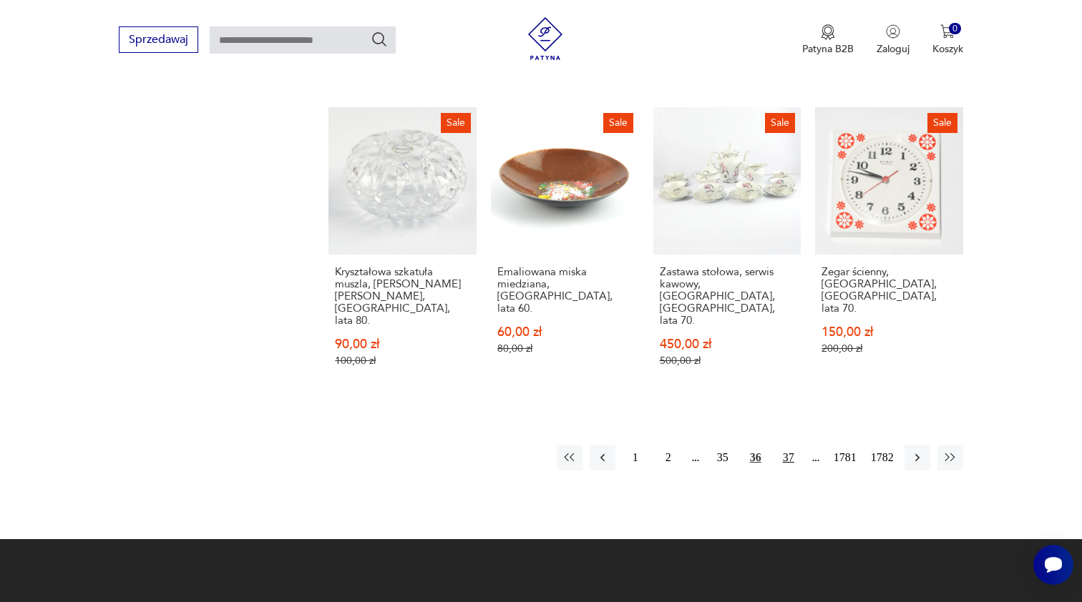
click at [783, 445] on button "37" at bounding box center [788, 458] width 26 height 26
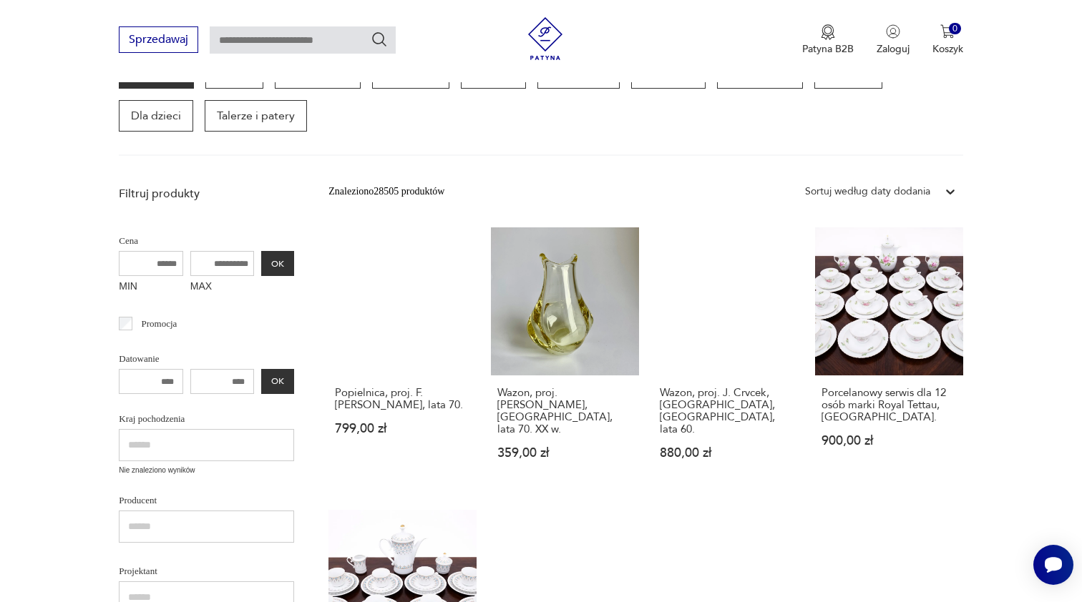
scroll to position [272, 1]
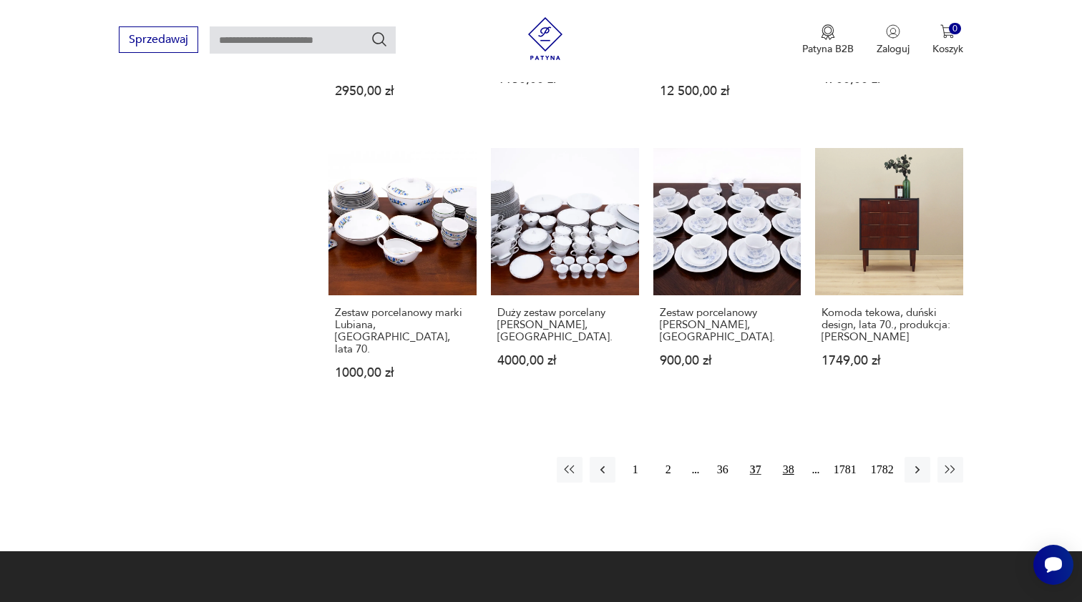
click at [786, 459] on button "38" at bounding box center [788, 470] width 26 height 26
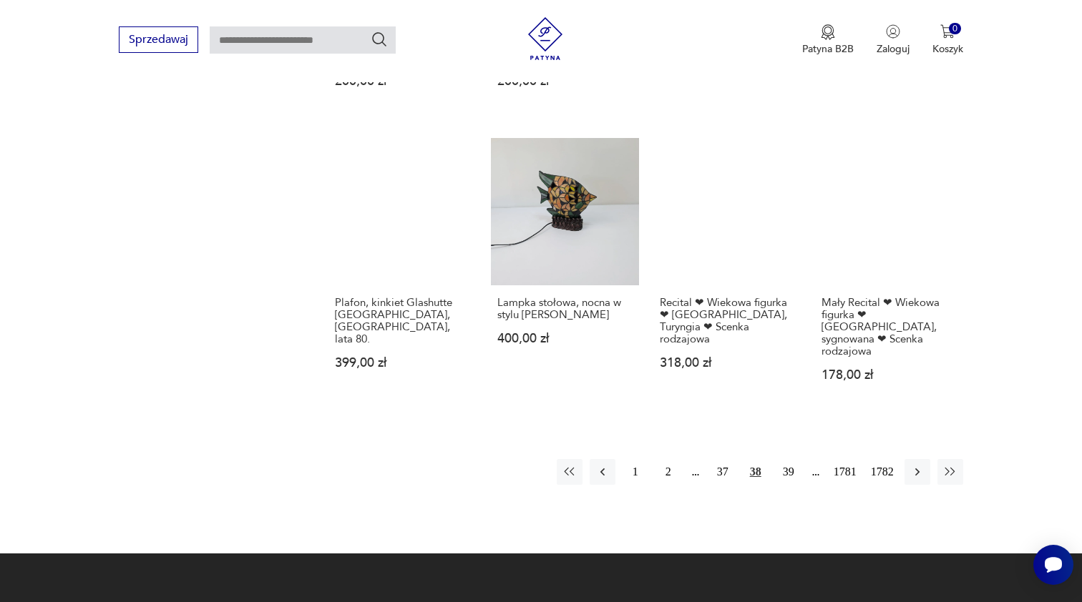
scroll to position [1267, 0]
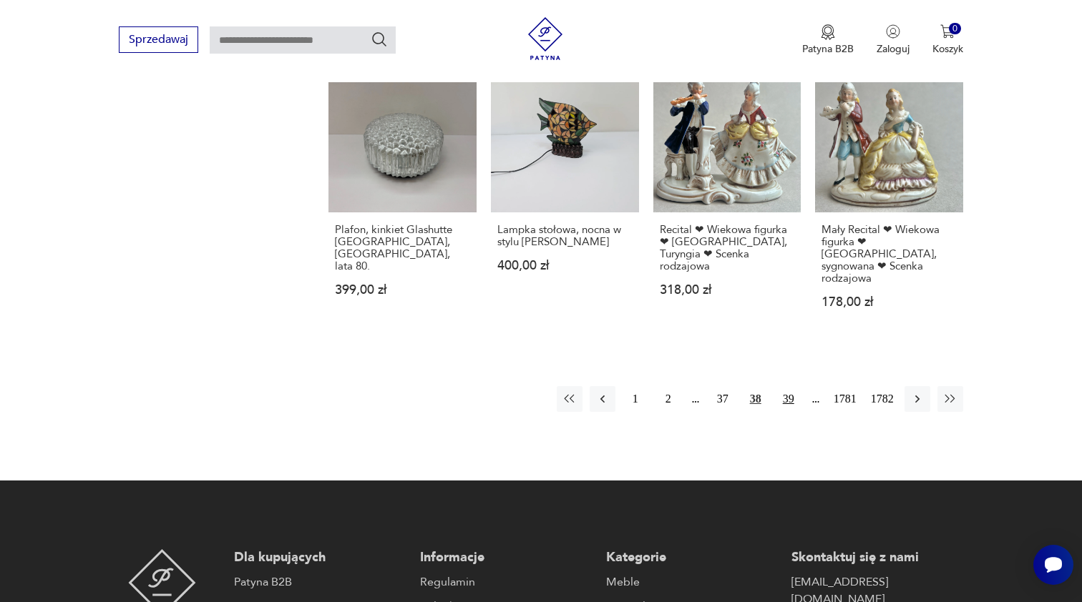
click at [785, 386] on button "39" at bounding box center [788, 399] width 26 height 26
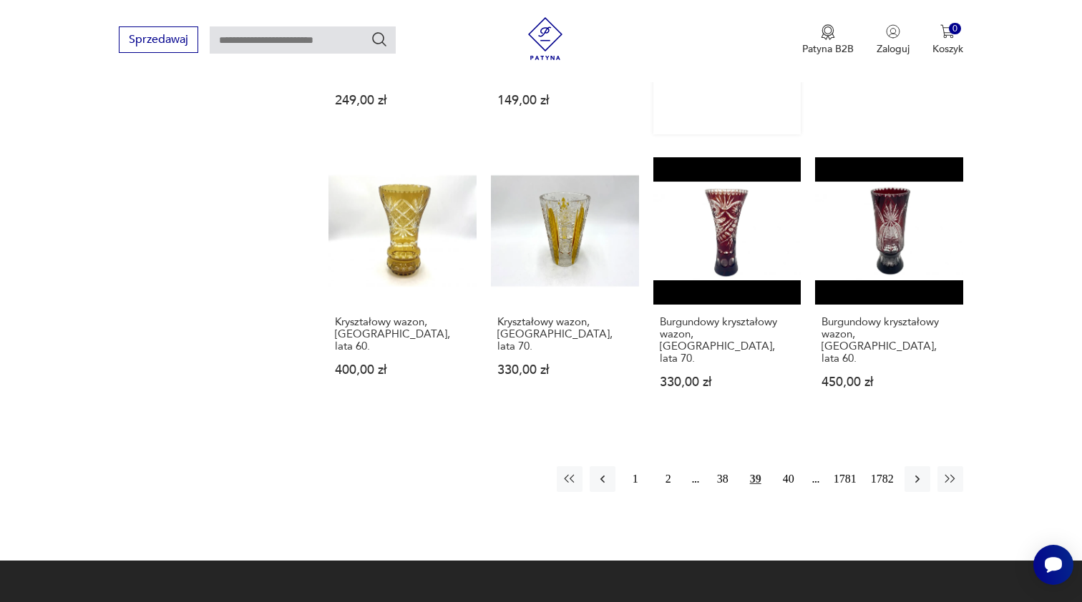
scroll to position [1170, 0]
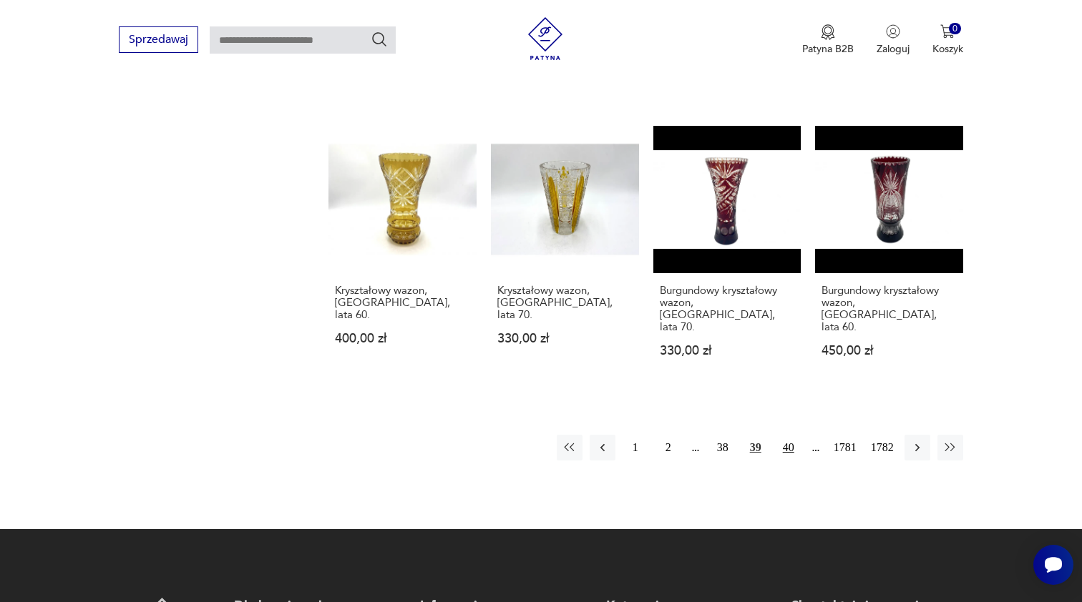
click at [785, 435] on button "40" at bounding box center [788, 448] width 26 height 26
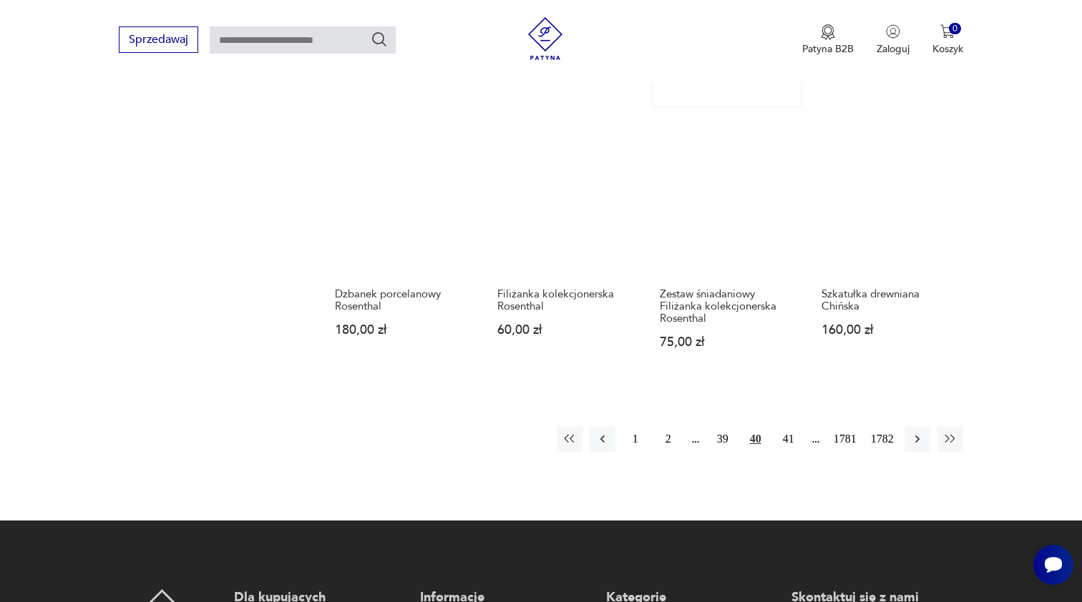
scroll to position [1191, 0]
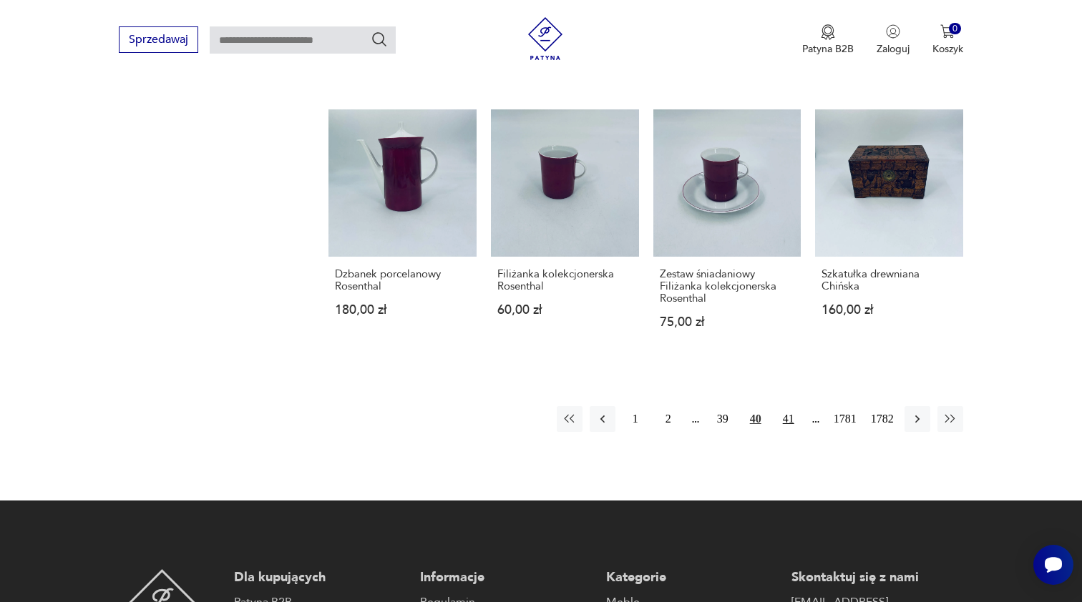
click at [786, 417] on button "41" at bounding box center [788, 419] width 26 height 26
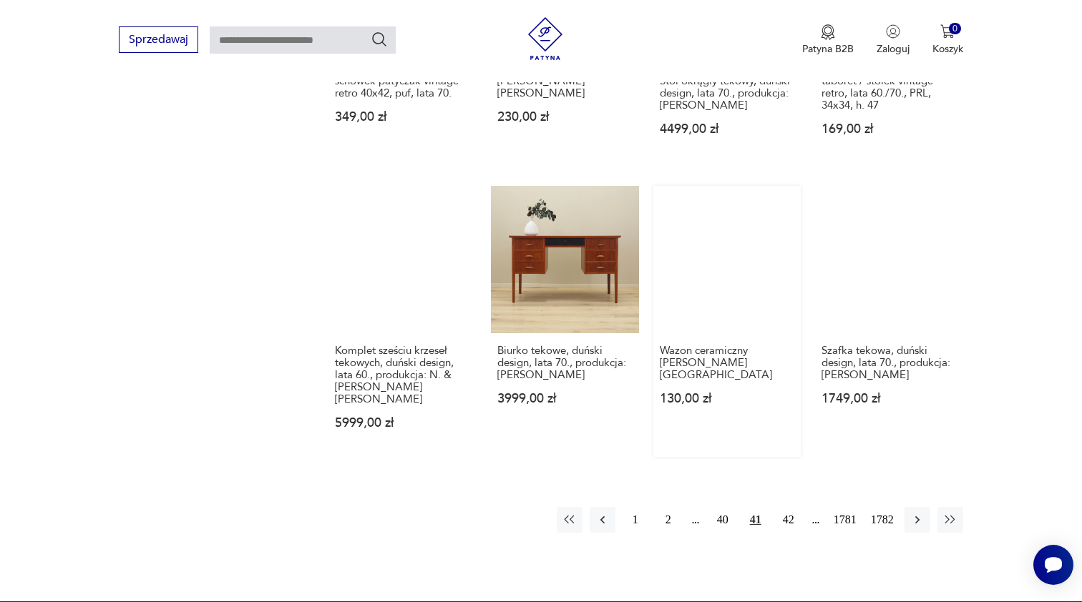
scroll to position [1098, 0]
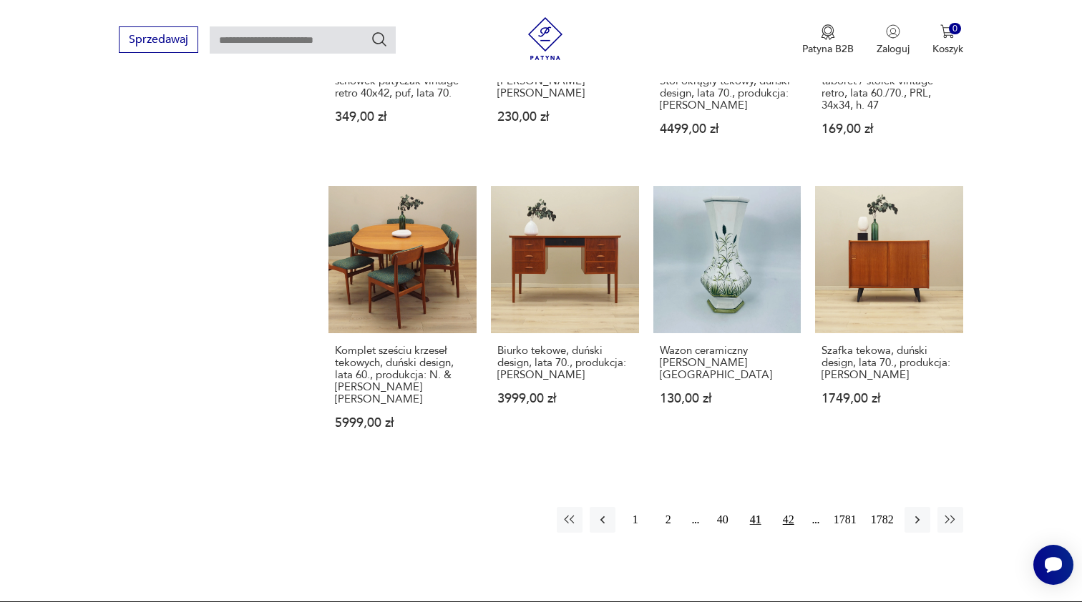
click at [785, 523] on button "42" at bounding box center [788, 520] width 26 height 26
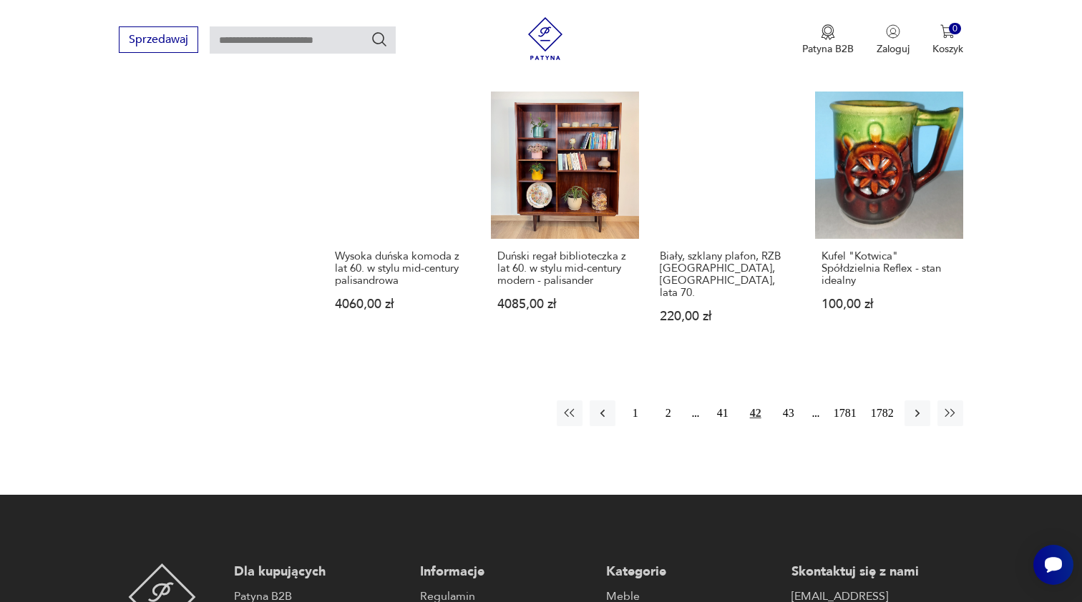
scroll to position [1210, 0]
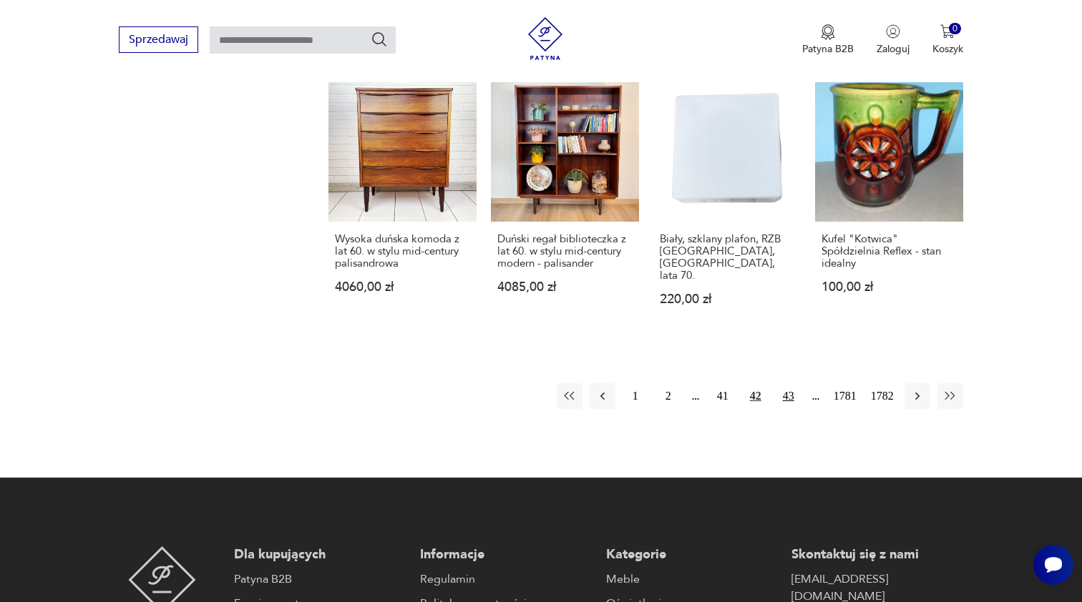
click at [785, 403] on button "43" at bounding box center [788, 396] width 26 height 26
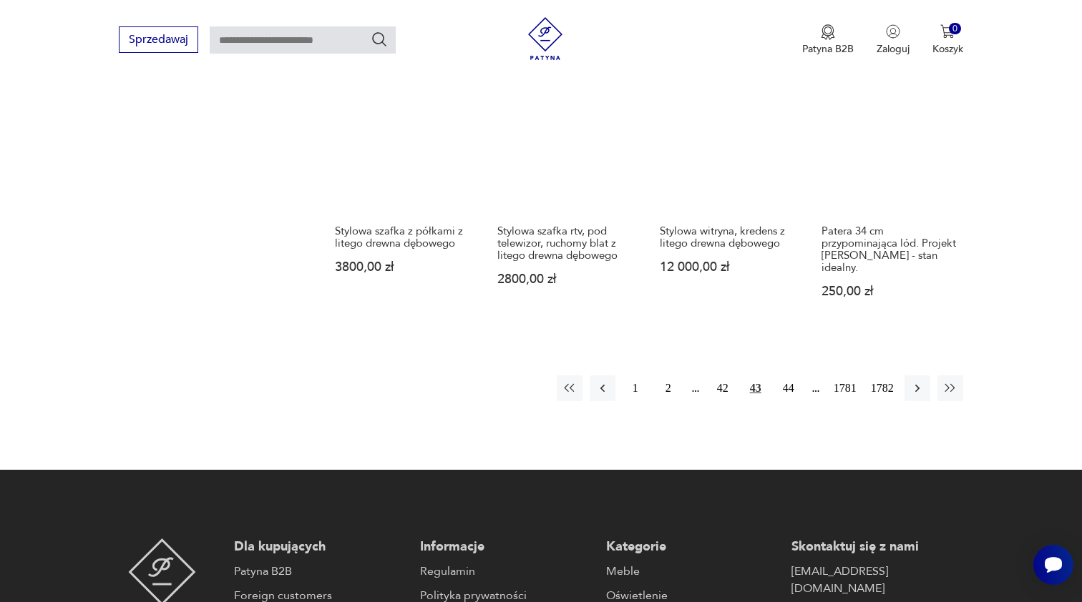
scroll to position [1207, 0]
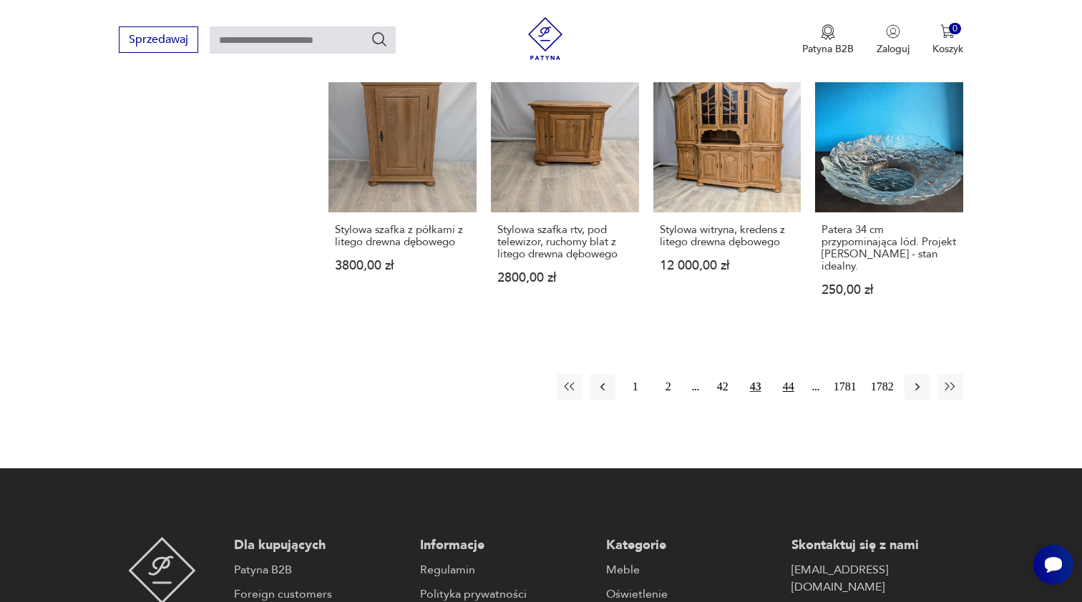
click at [784, 400] on button "44" at bounding box center [788, 387] width 26 height 26
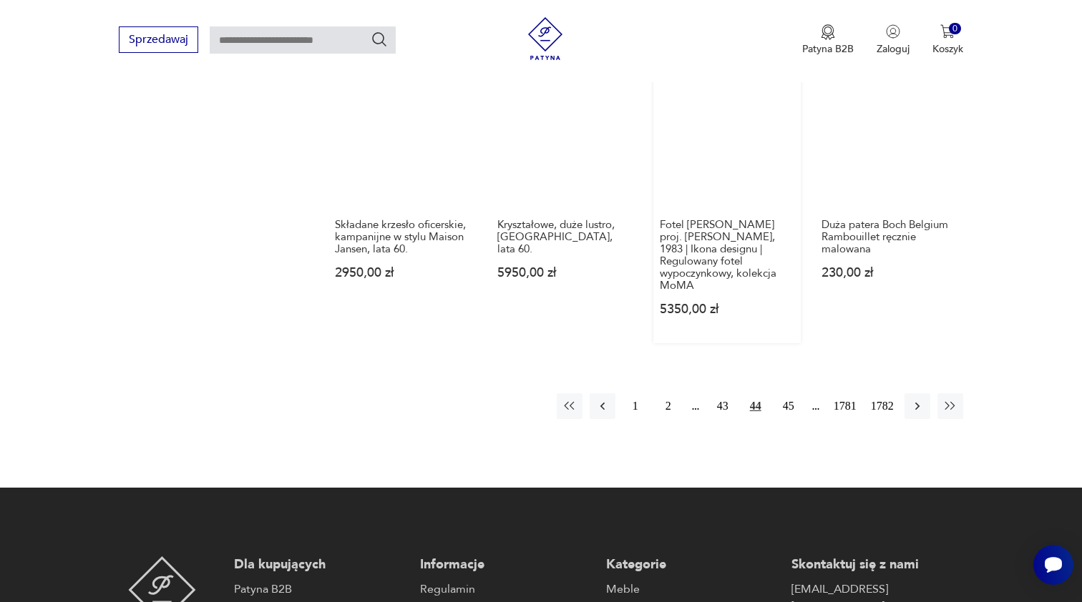
scroll to position [1256, 0]
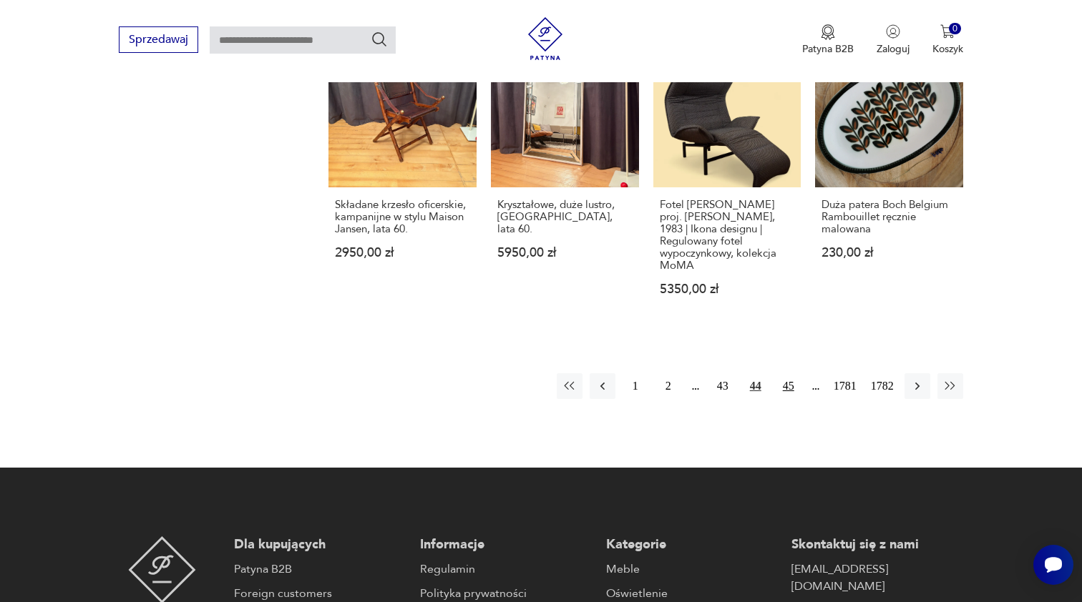
click at [780, 373] on button "45" at bounding box center [788, 386] width 26 height 26
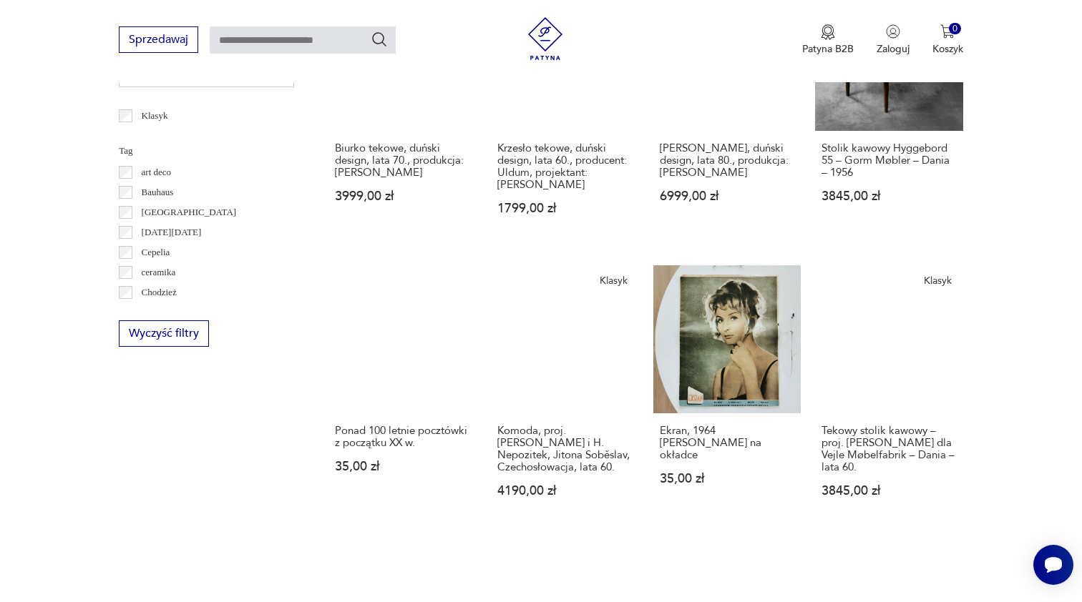
scroll to position [757, 1]
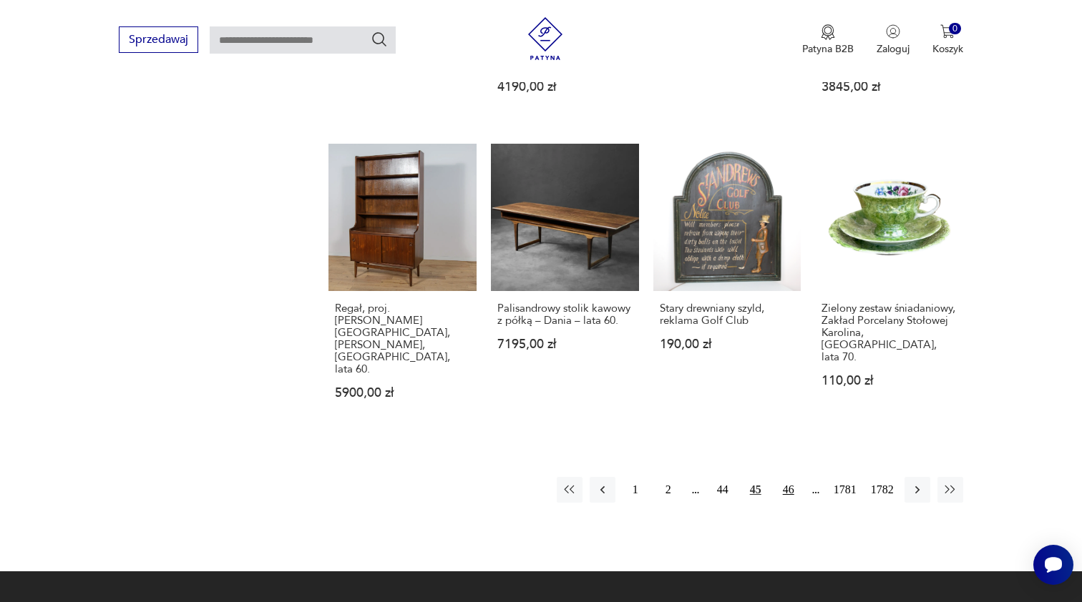
click at [781, 491] on button "46" at bounding box center [788, 490] width 26 height 26
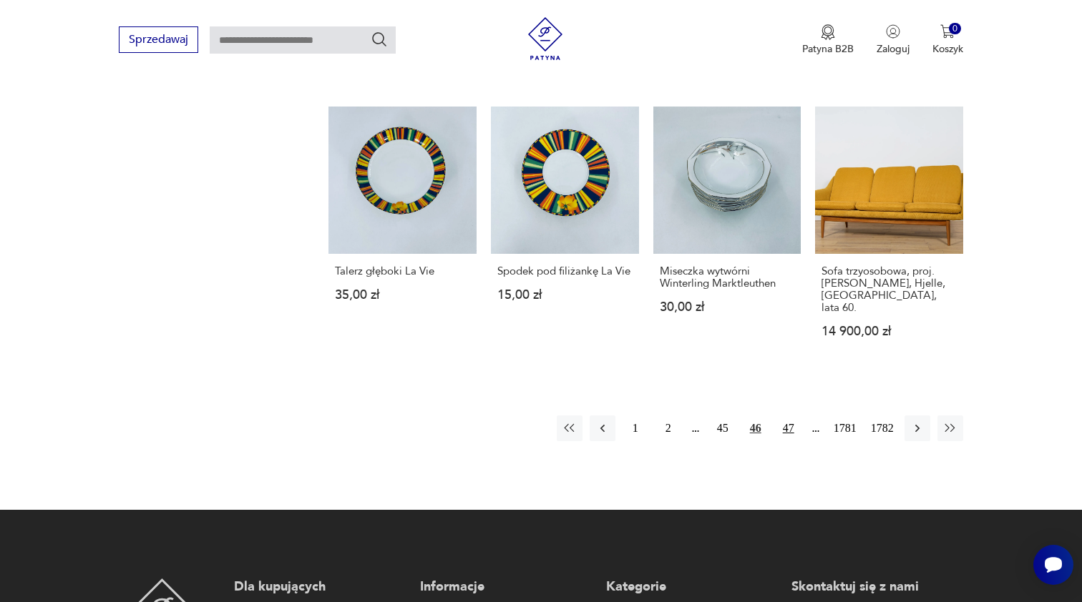
click at [779, 417] on button "47" at bounding box center [788, 429] width 26 height 26
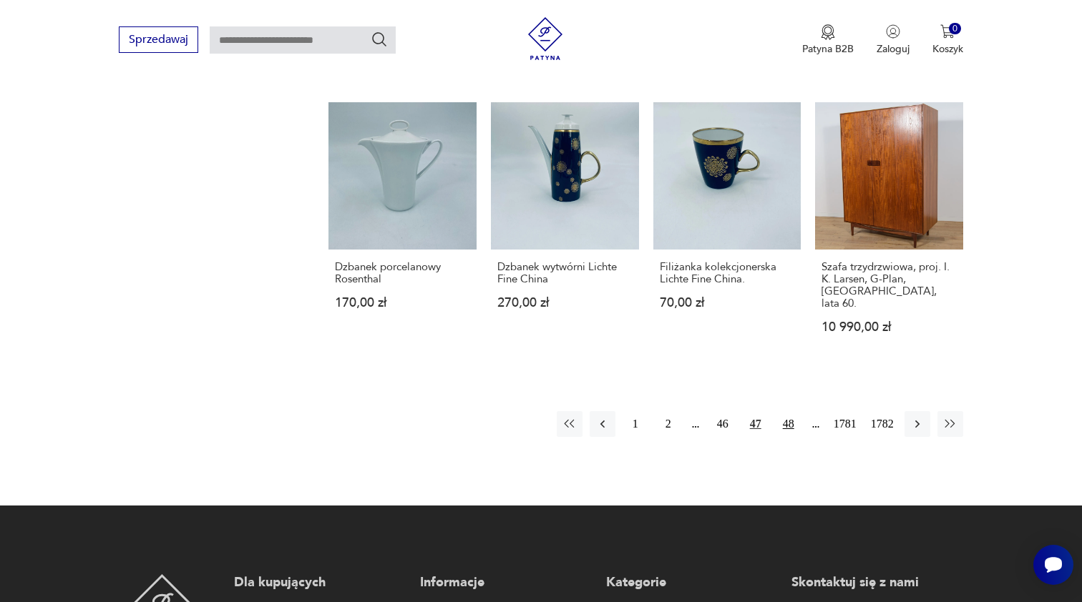
click at [786, 437] on button "48" at bounding box center [788, 424] width 26 height 26
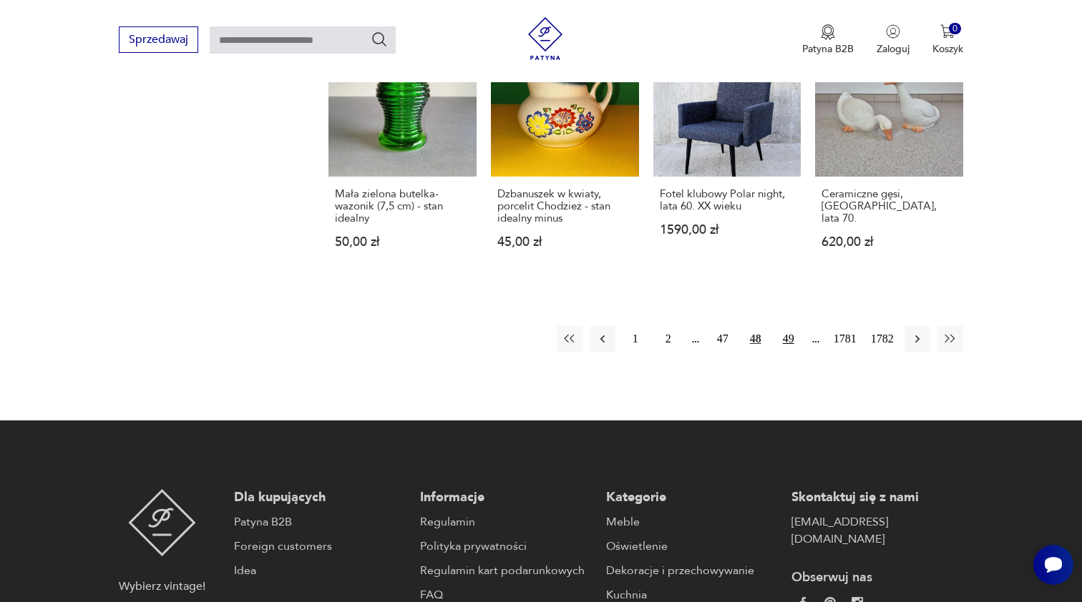
click at [784, 335] on button "49" at bounding box center [788, 339] width 26 height 26
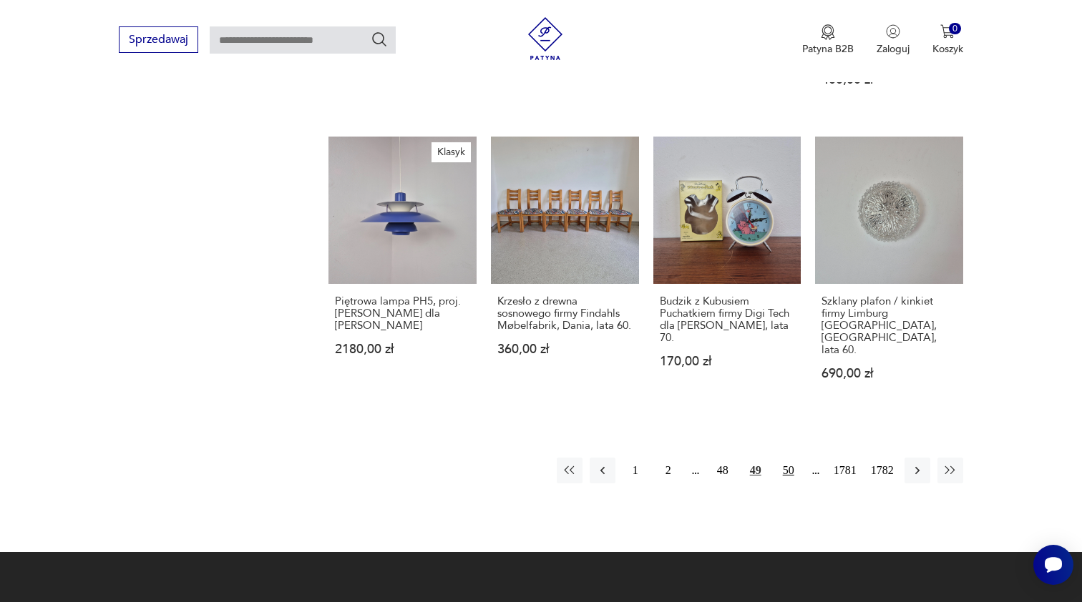
click at [783, 458] on button "50" at bounding box center [788, 471] width 26 height 26
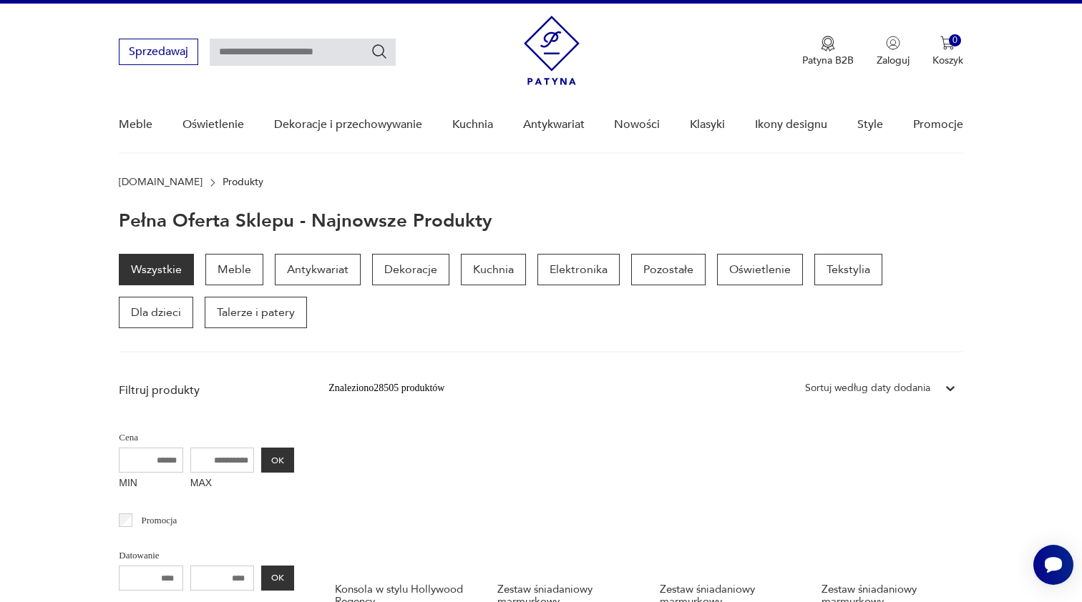
scroll to position [28, 0]
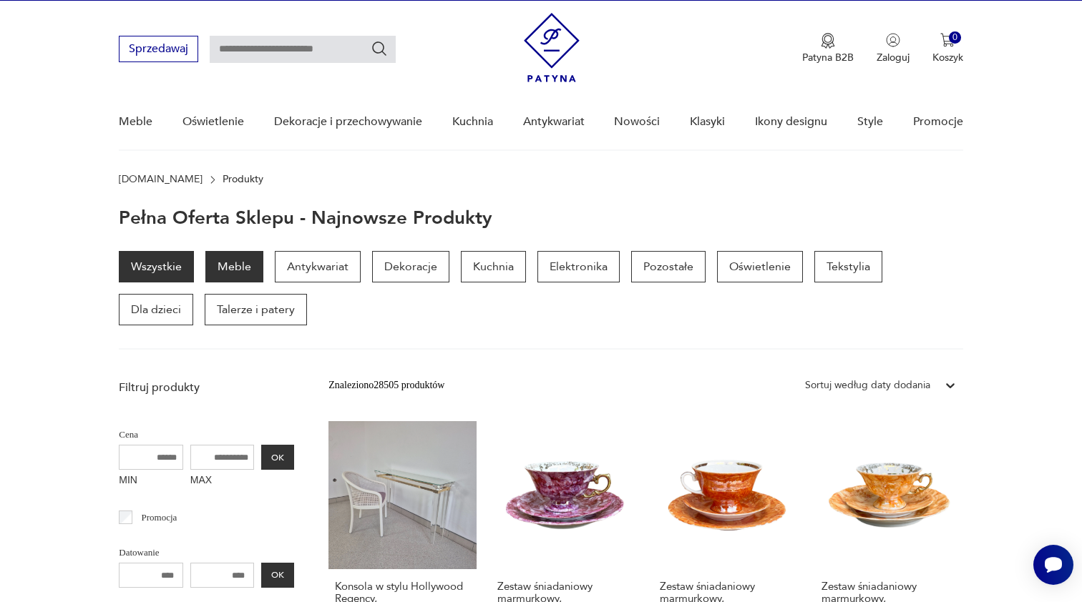
click at [235, 273] on p "Meble" at bounding box center [234, 266] width 58 height 31
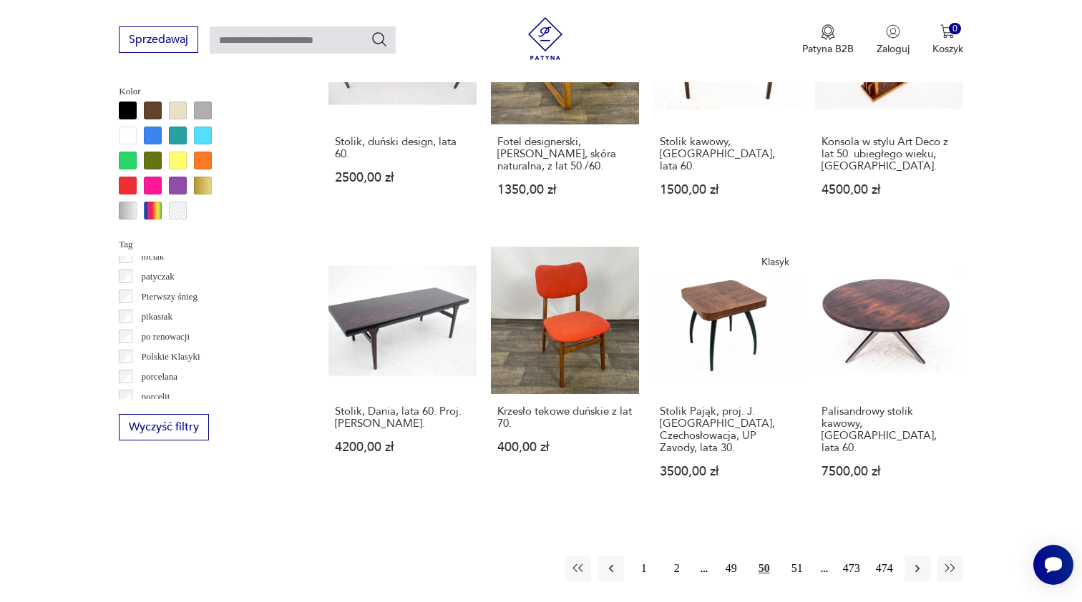
scroll to position [706, 0]
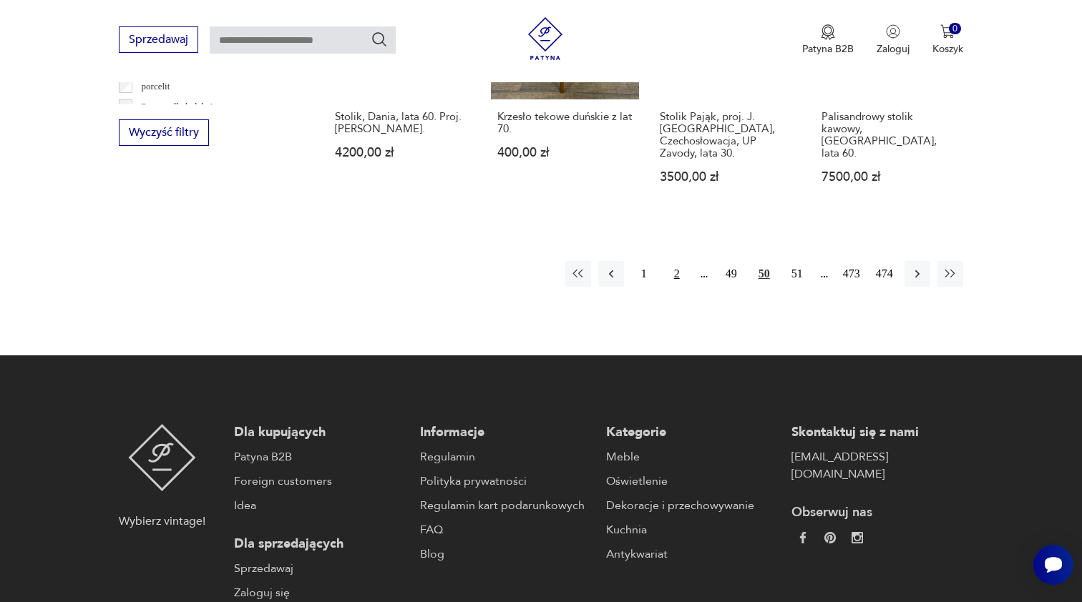
click at [677, 287] on button "2" at bounding box center [677, 274] width 26 height 26
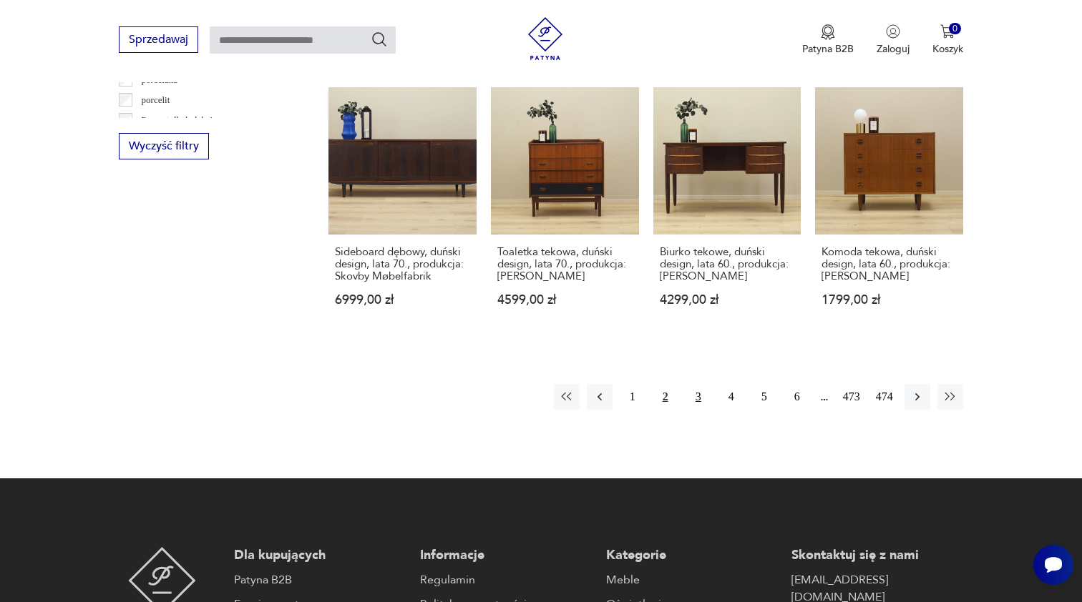
click at [697, 386] on button "3" at bounding box center [698, 397] width 26 height 26
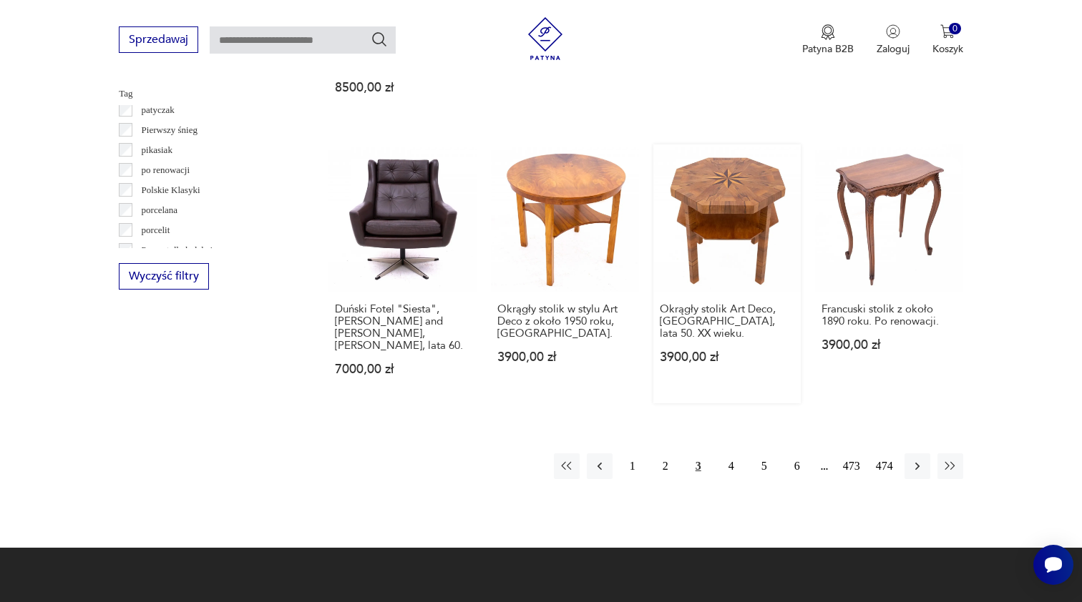
scroll to position [1370, 0]
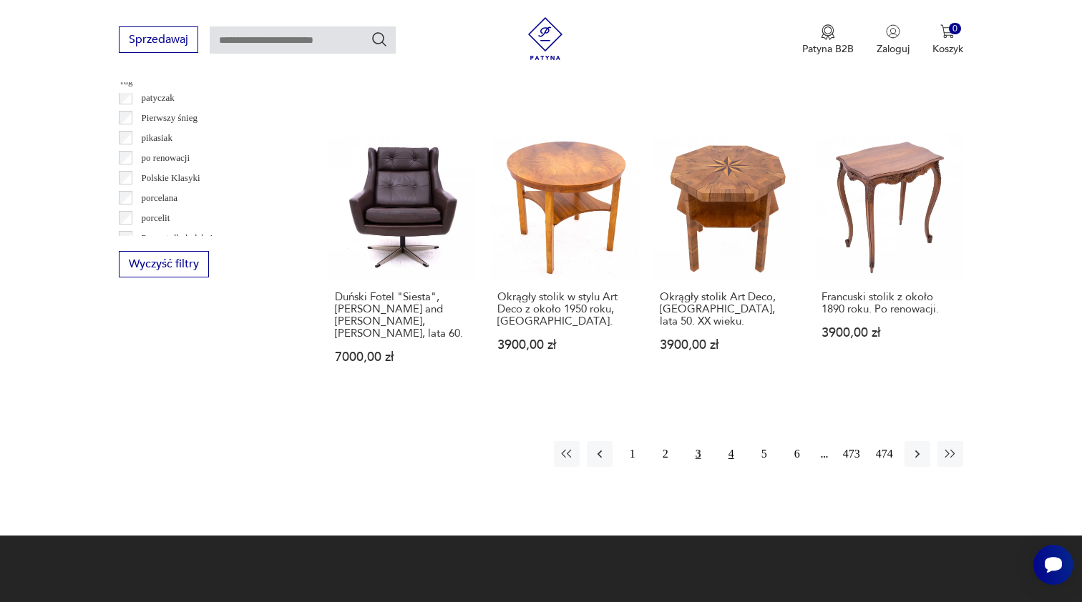
click at [733, 446] on button "4" at bounding box center [731, 454] width 26 height 26
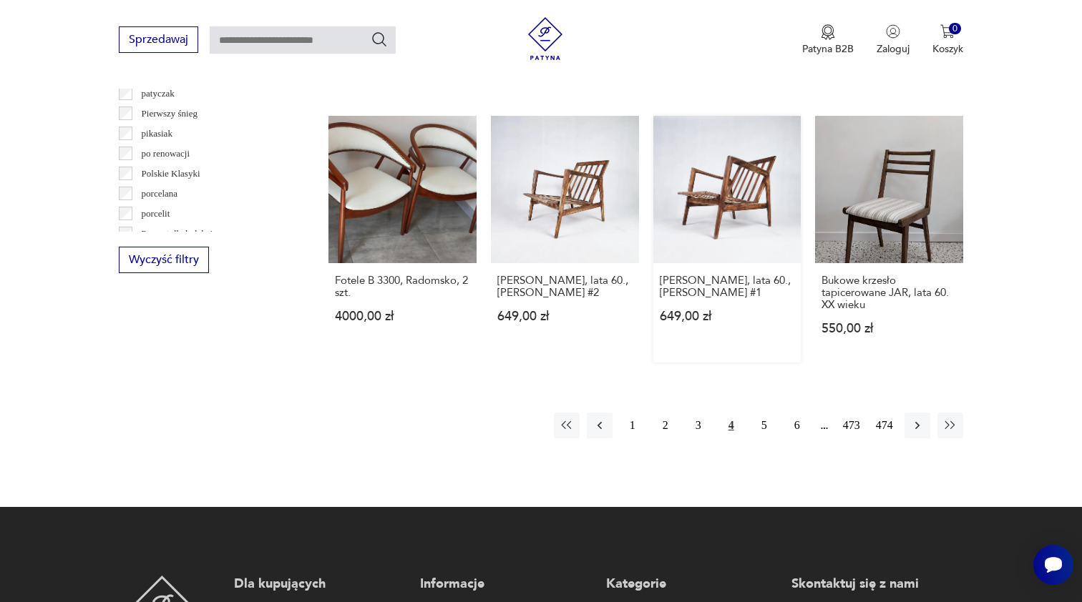
scroll to position [1376, 0]
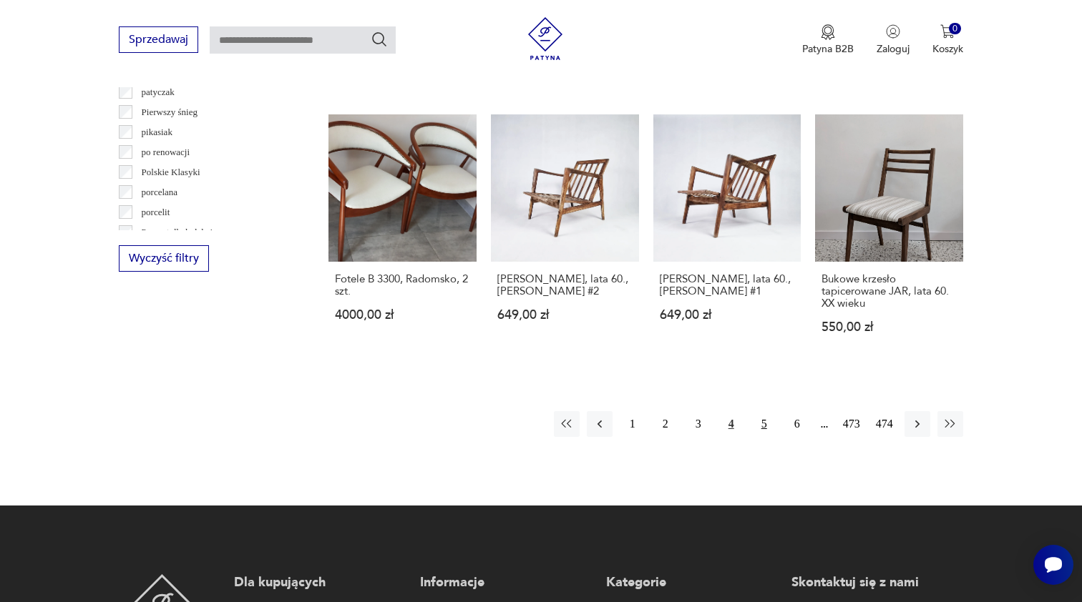
click at [763, 411] on button "5" at bounding box center [764, 424] width 26 height 26
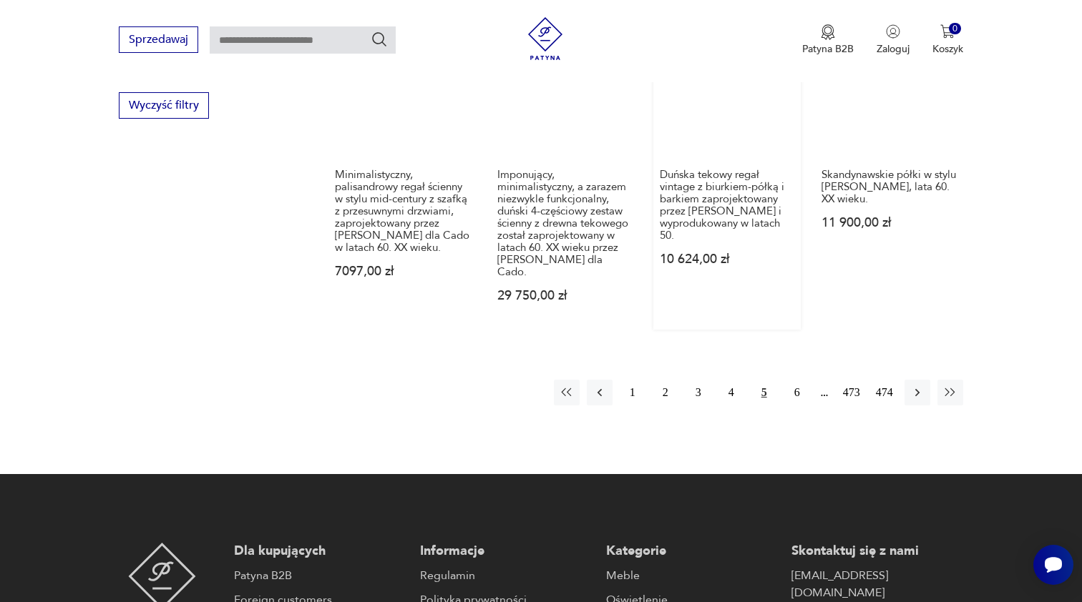
scroll to position [1565, 0]
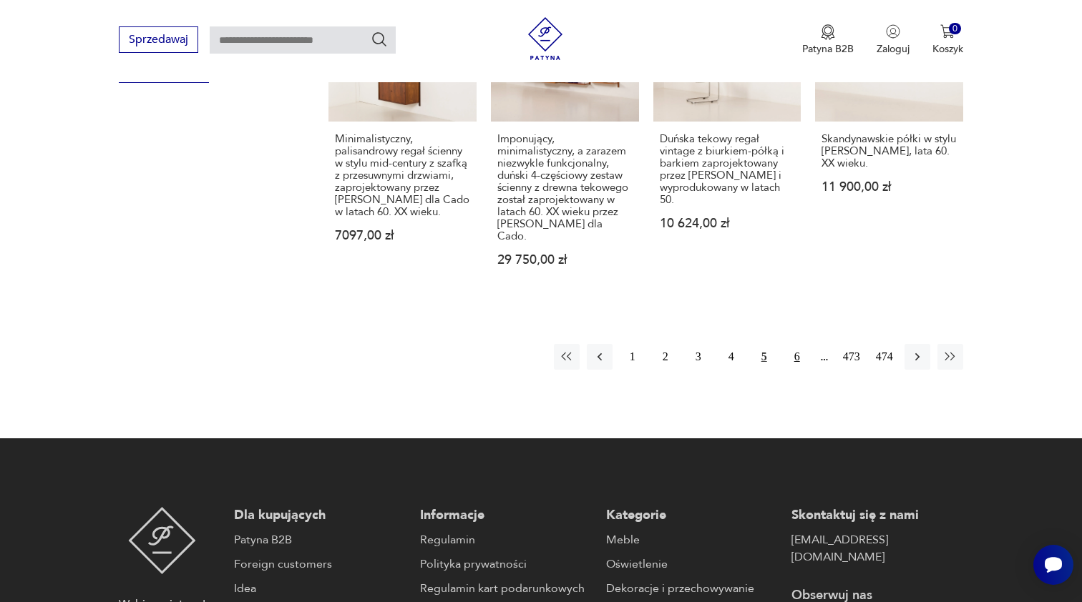
click at [795, 356] on button "6" at bounding box center [797, 357] width 26 height 26
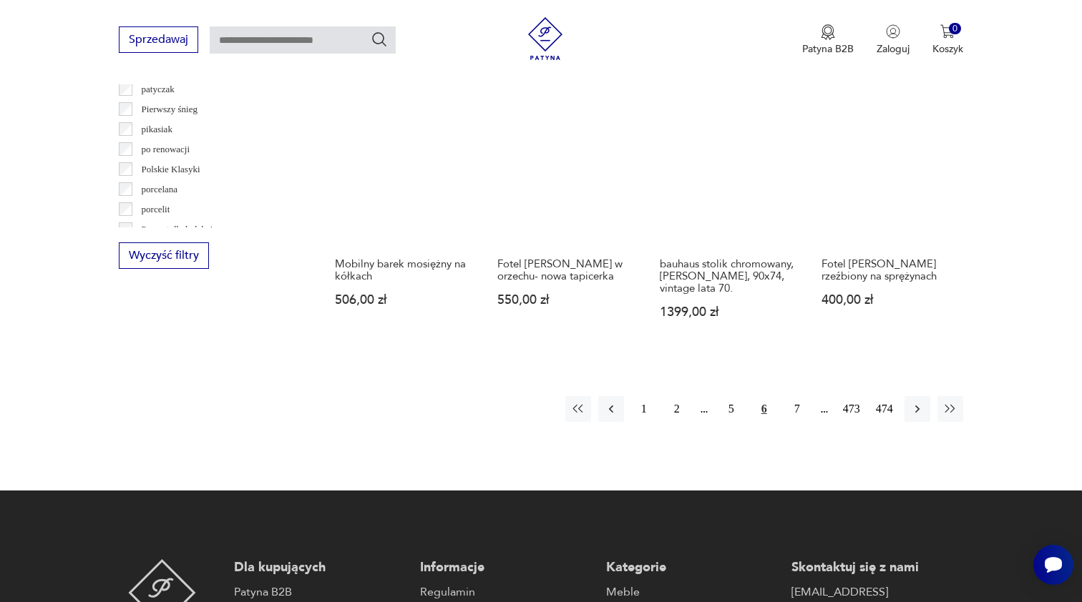
scroll to position [1421, 0]
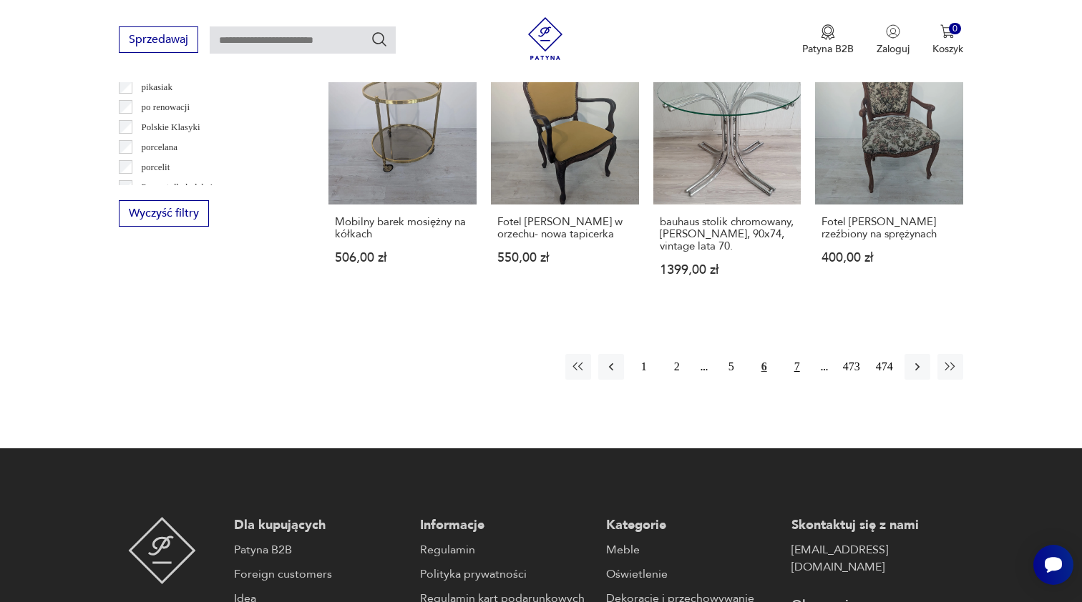
click at [797, 380] on button "7" at bounding box center [797, 367] width 26 height 26
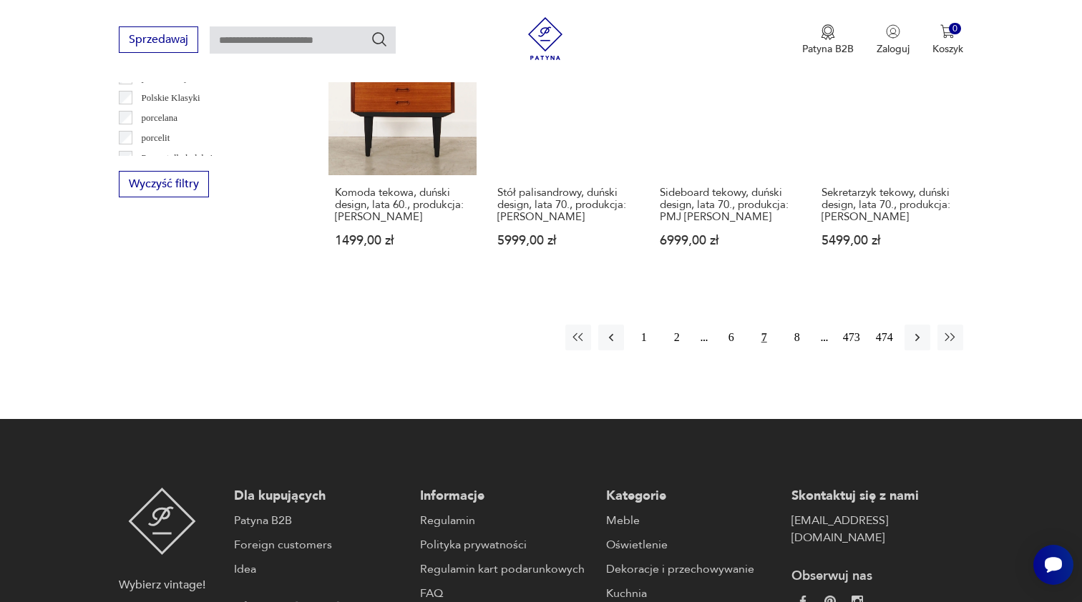
scroll to position [1452, 0]
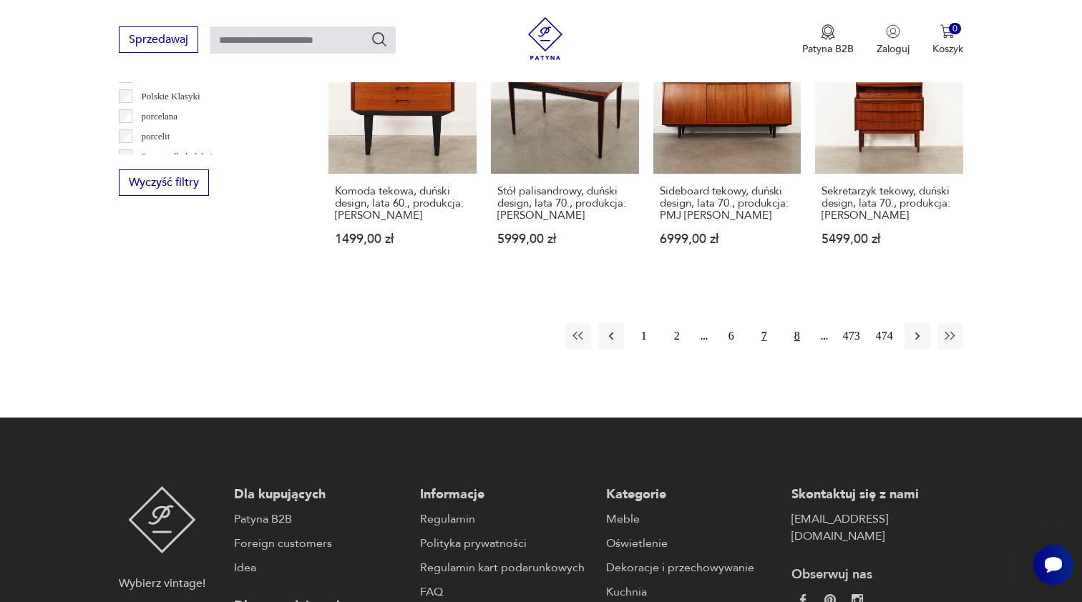
click at [797, 349] on button "8" at bounding box center [797, 336] width 26 height 26
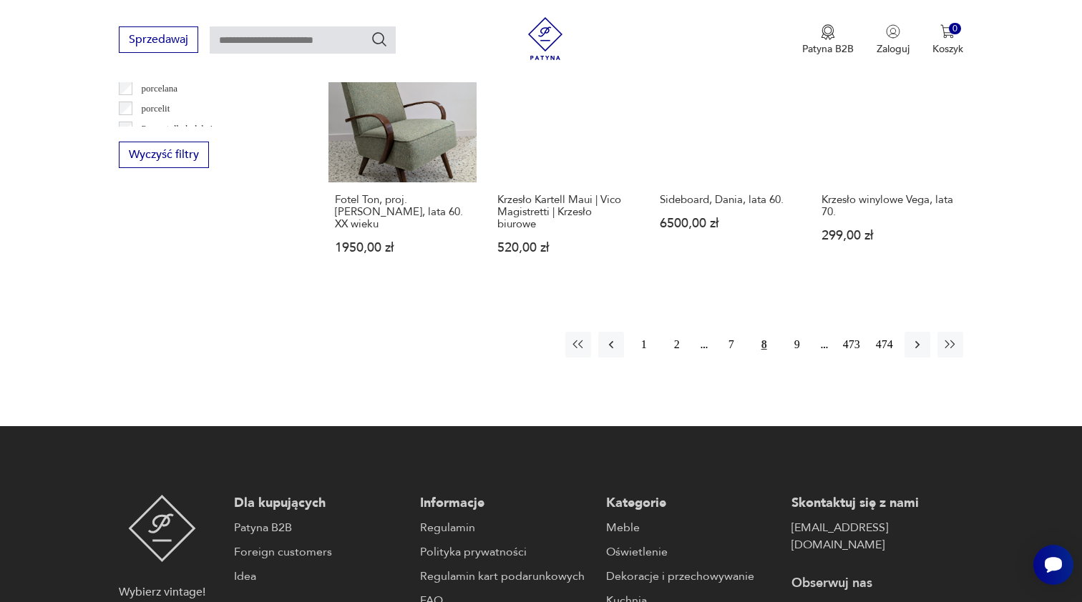
scroll to position [1489, 0]
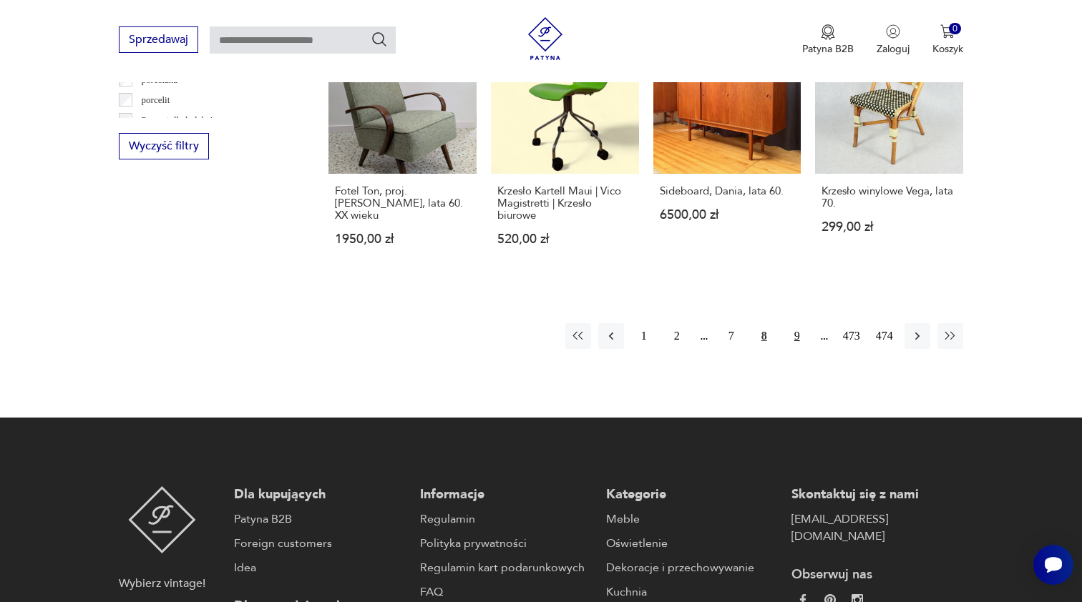
click at [798, 346] on button "9" at bounding box center [797, 336] width 26 height 26
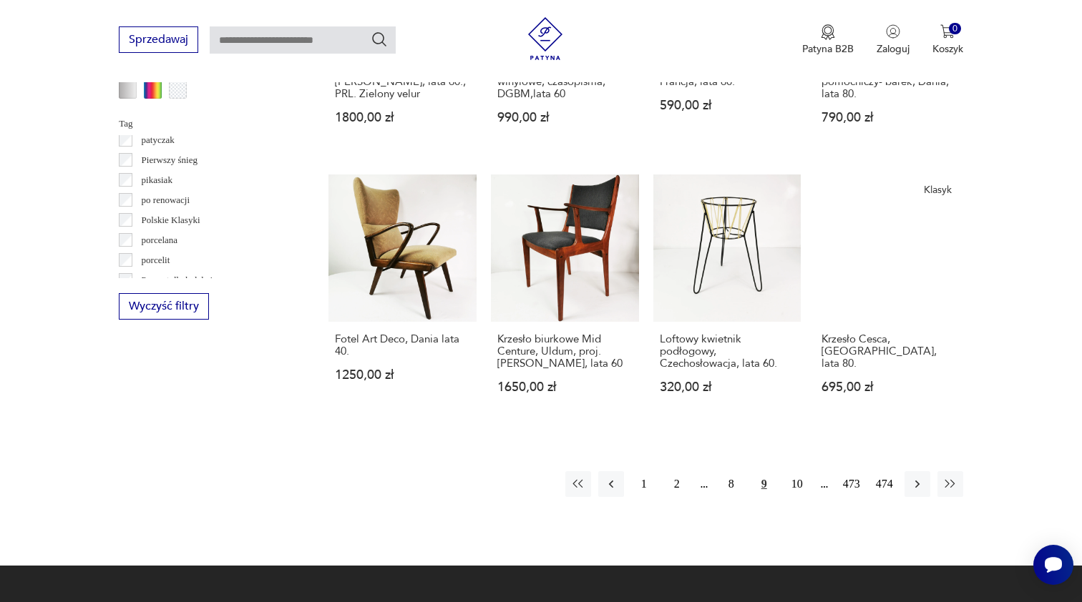
scroll to position [1328, 0]
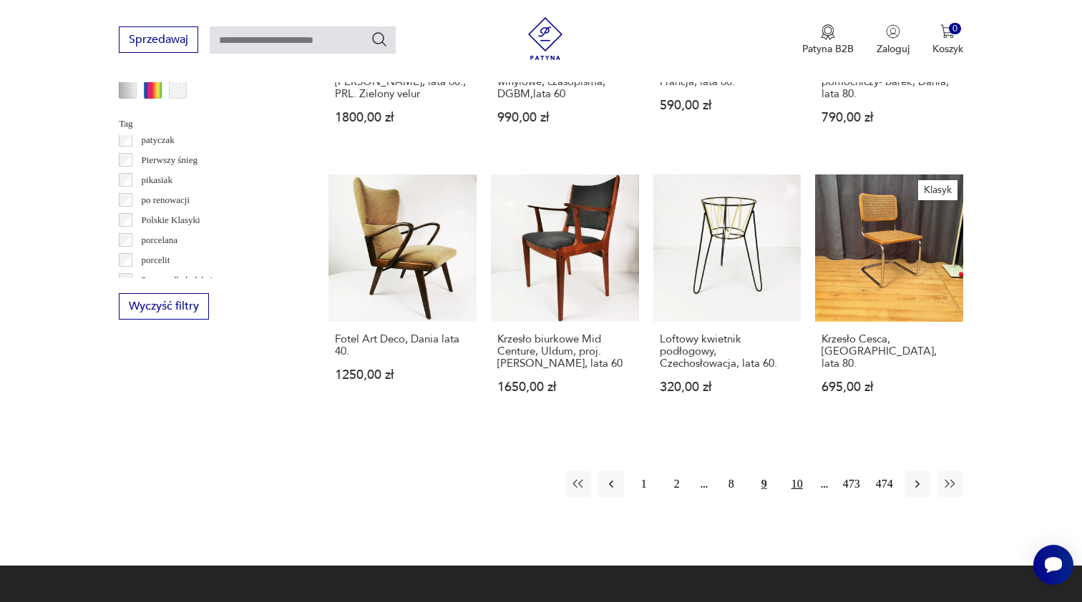
click at [798, 497] on button "10" at bounding box center [797, 484] width 26 height 26
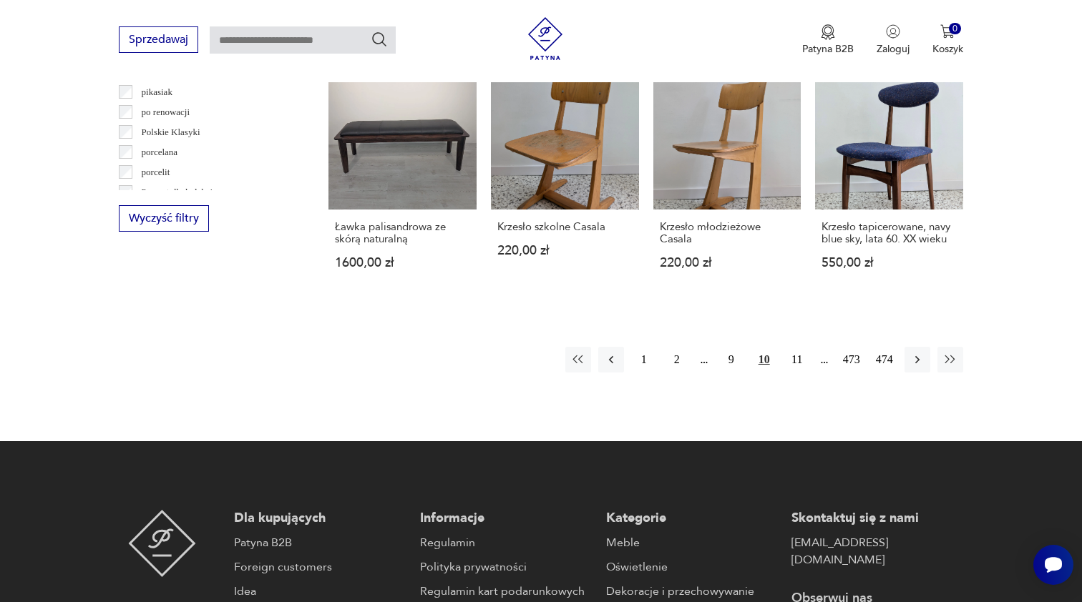
scroll to position [1421, 0]
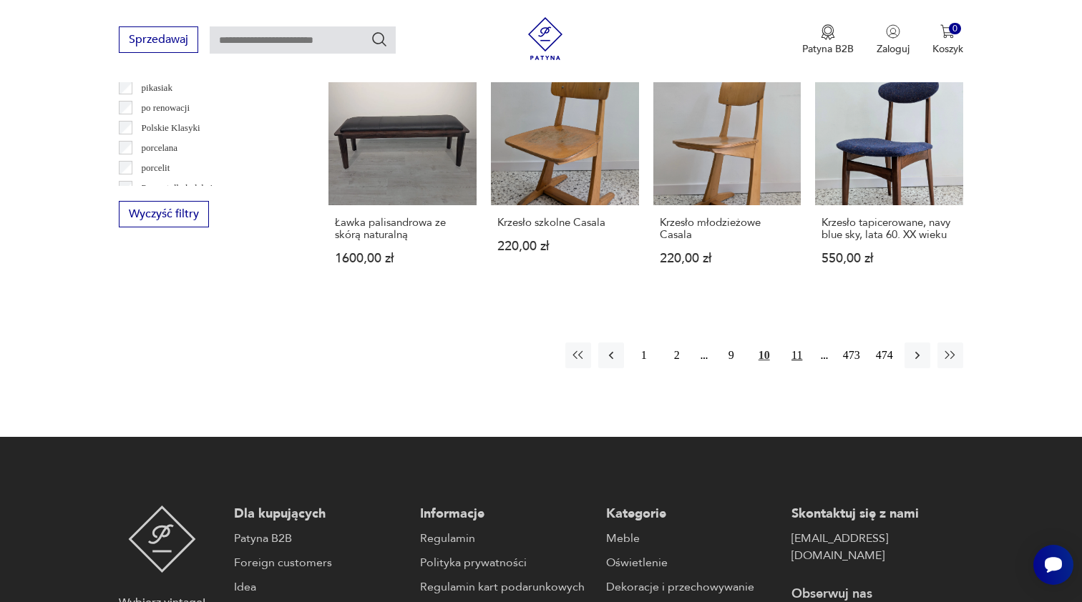
click at [800, 368] on button "11" at bounding box center [797, 356] width 26 height 26
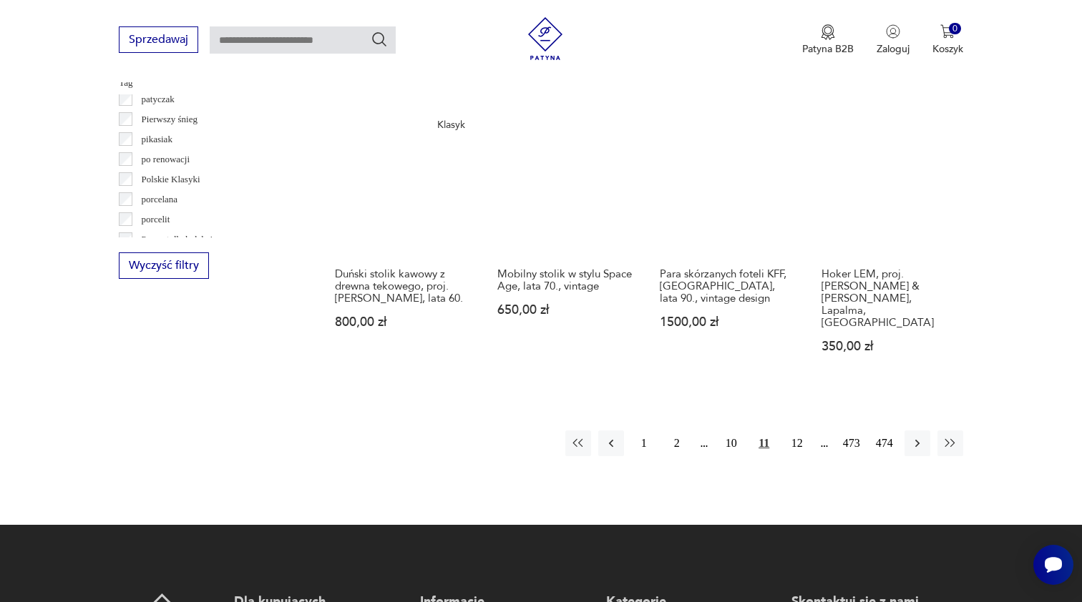
scroll to position [1373, 0]
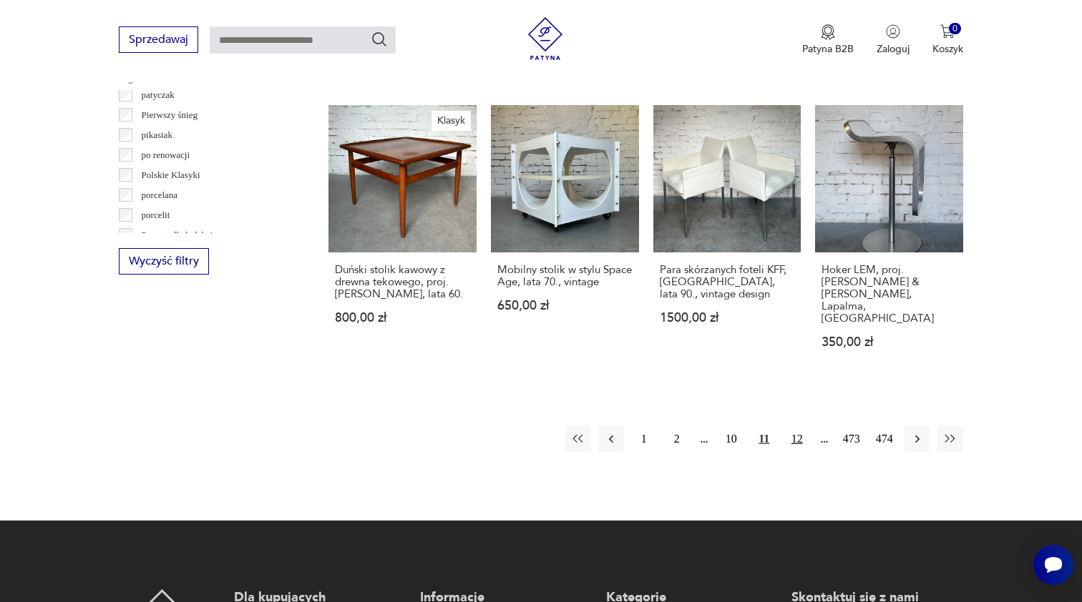
click at [798, 426] on button "12" at bounding box center [797, 439] width 26 height 26
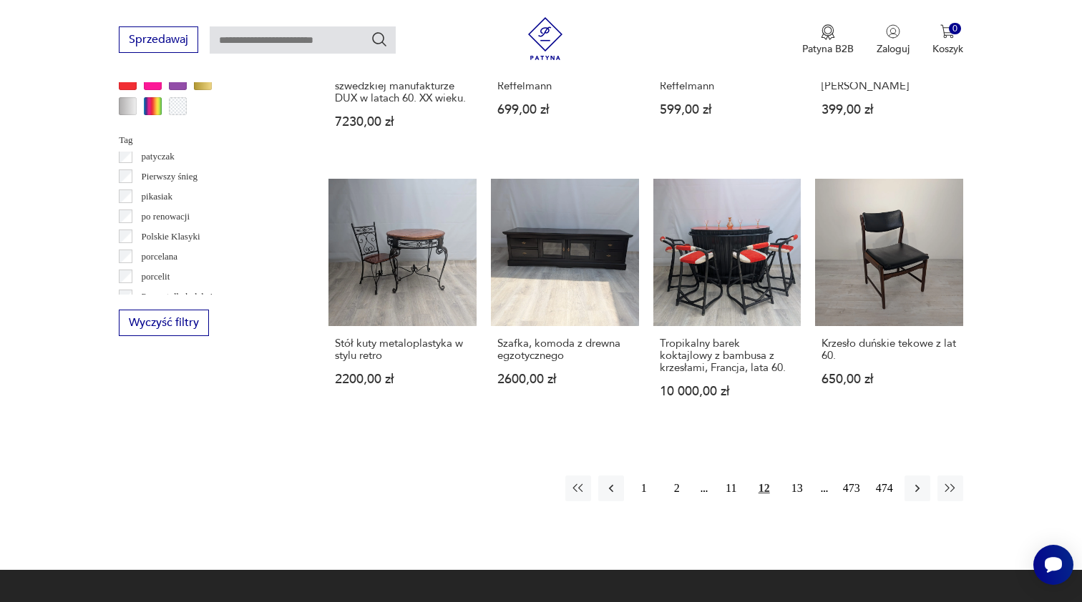
scroll to position [1350, 0]
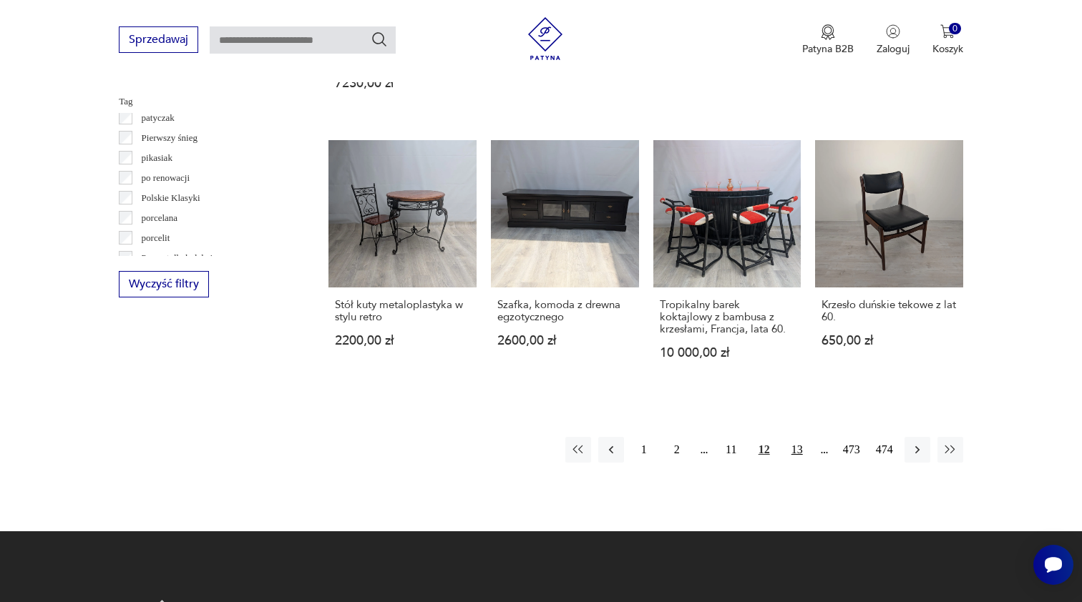
click at [800, 463] on button "13" at bounding box center [797, 450] width 26 height 26
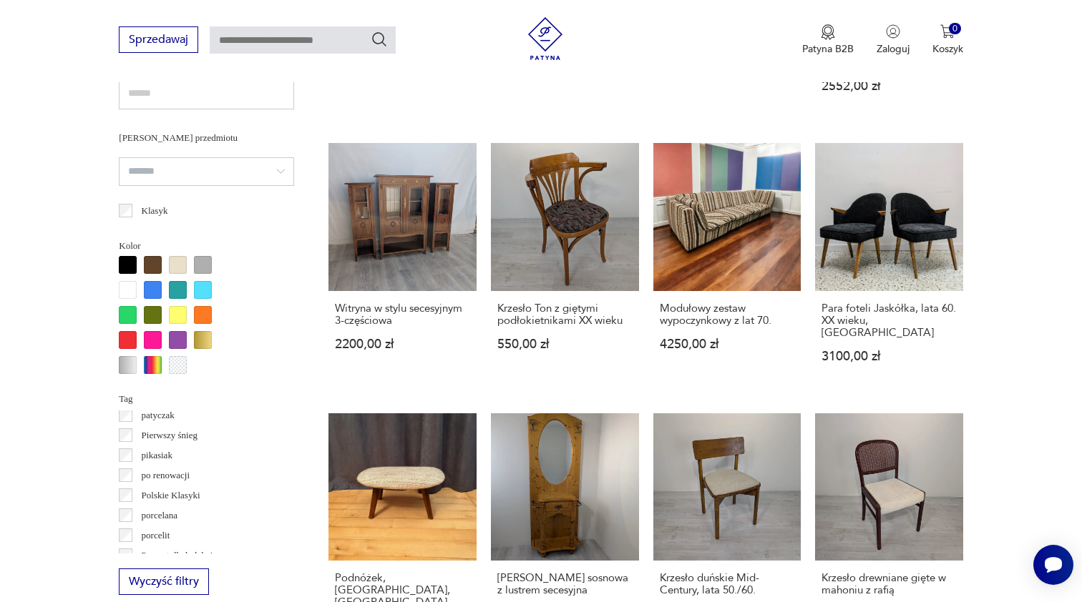
scroll to position [1082, 0]
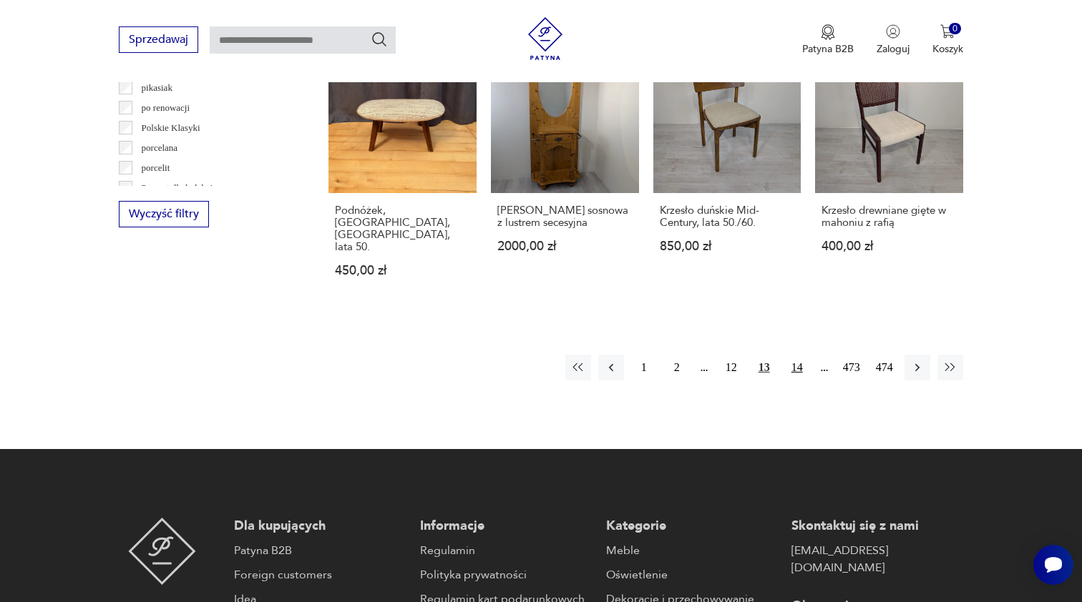
click at [802, 355] on button "14" at bounding box center [797, 368] width 26 height 26
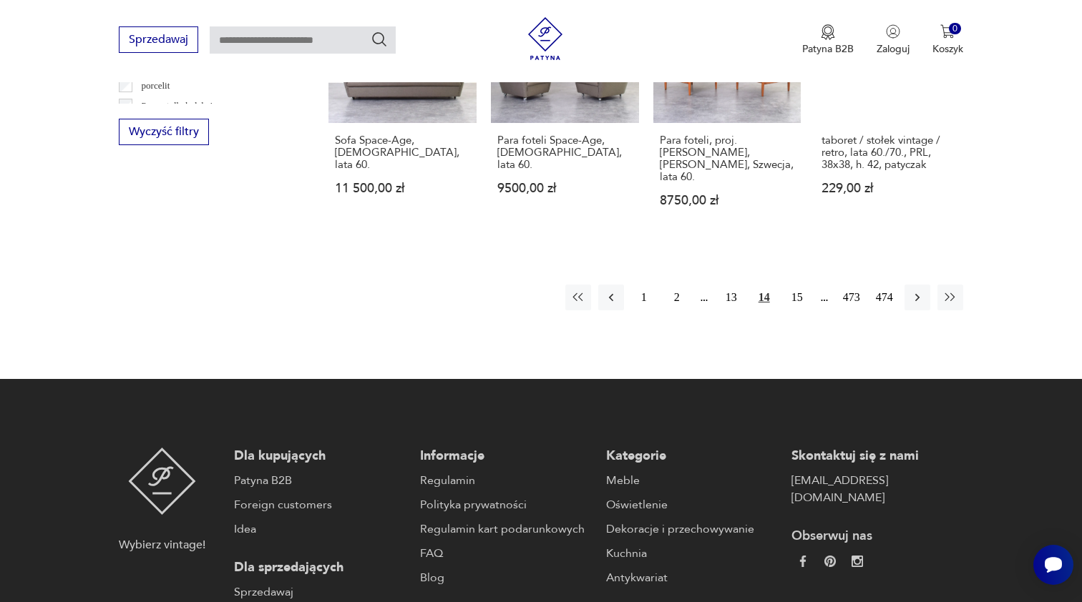
scroll to position [1504, 0]
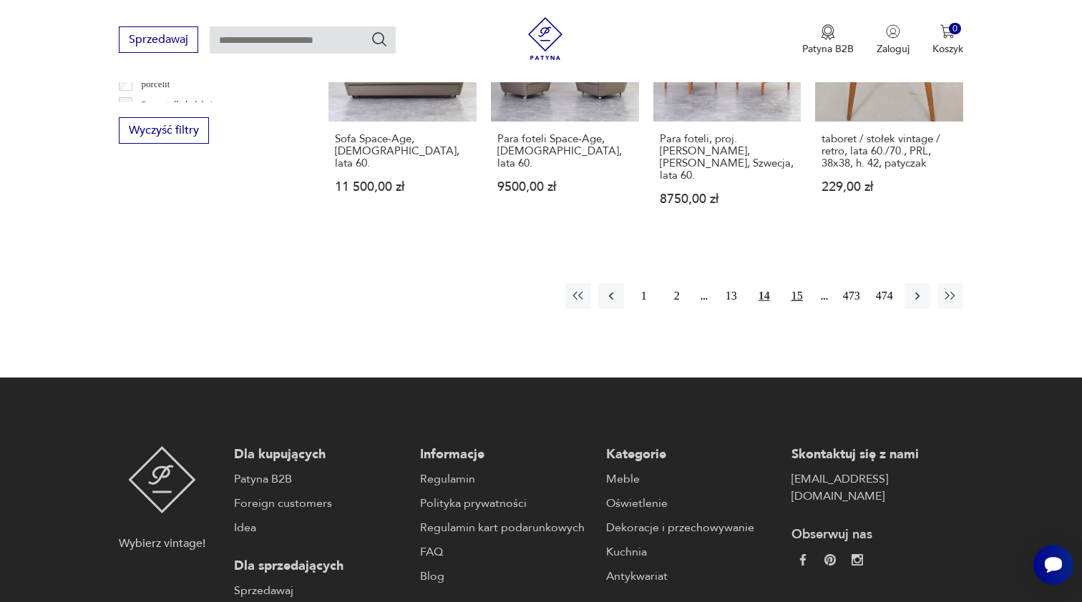
click at [799, 295] on button "15" at bounding box center [797, 296] width 26 height 26
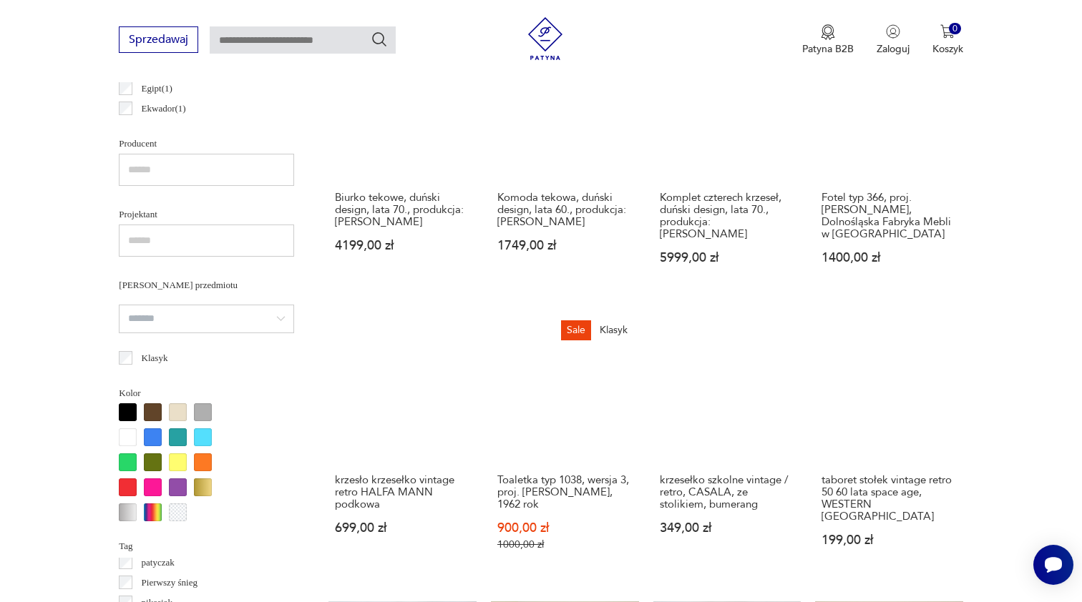
scroll to position [963, 0]
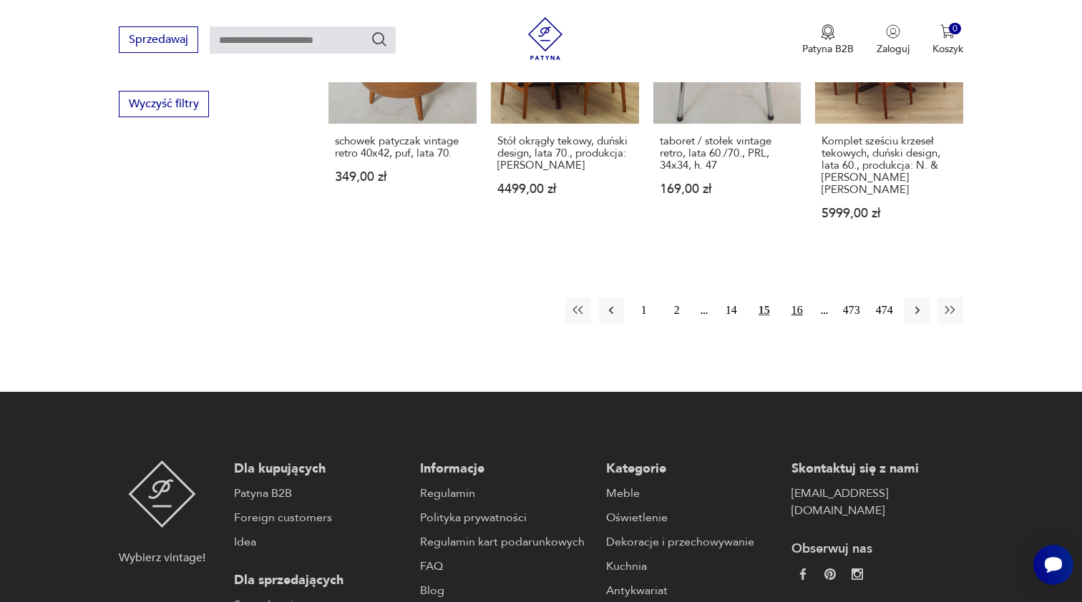
click at [796, 323] on button "16" at bounding box center [797, 311] width 26 height 26
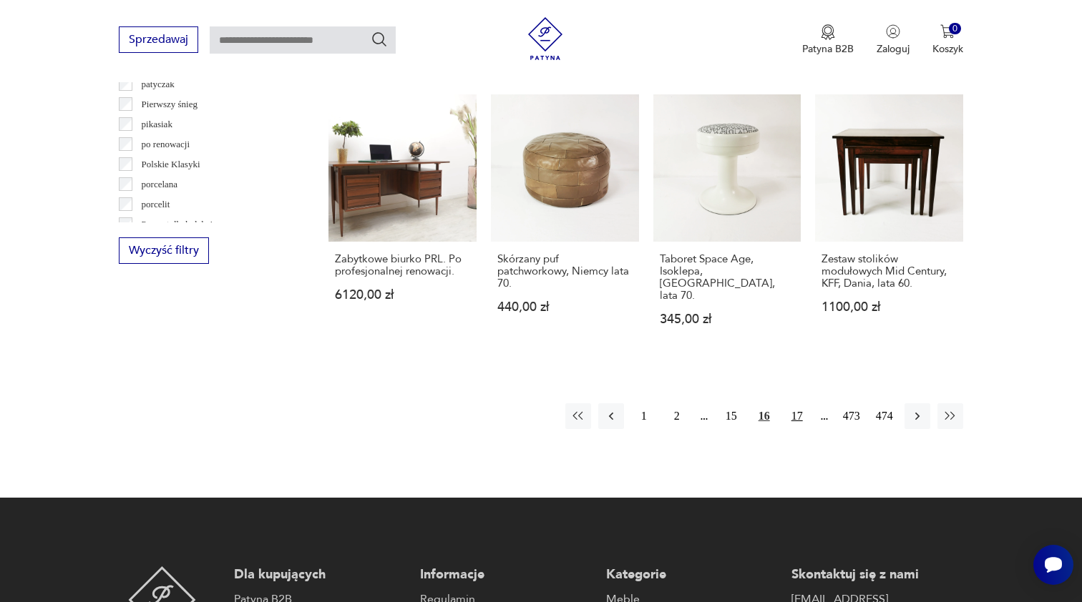
click at [795, 429] on button "17" at bounding box center [797, 416] width 26 height 26
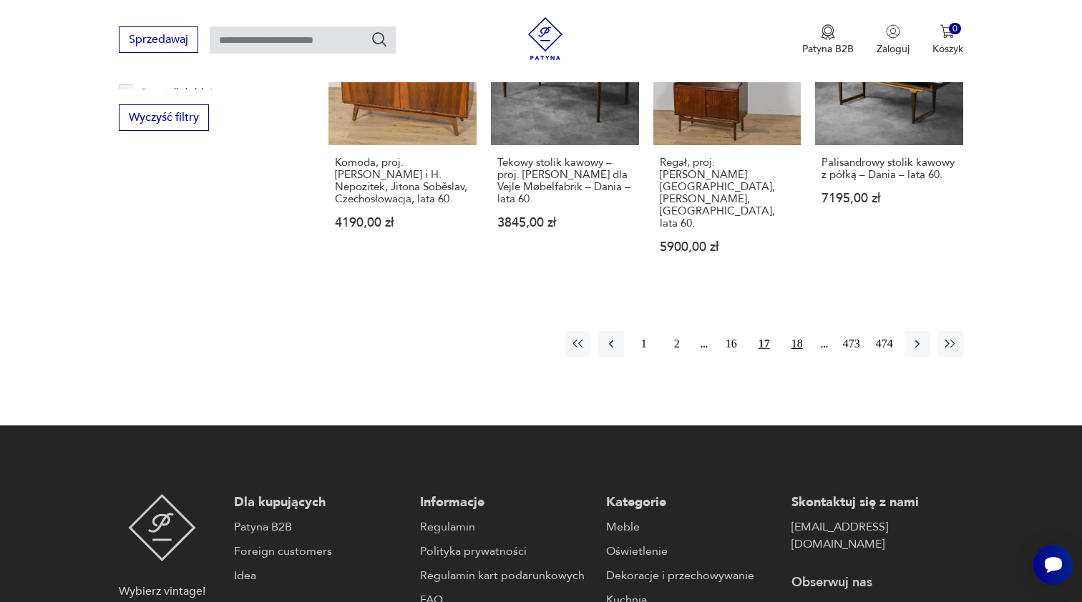
click at [799, 343] on button "18" at bounding box center [797, 344] width 26 height 26
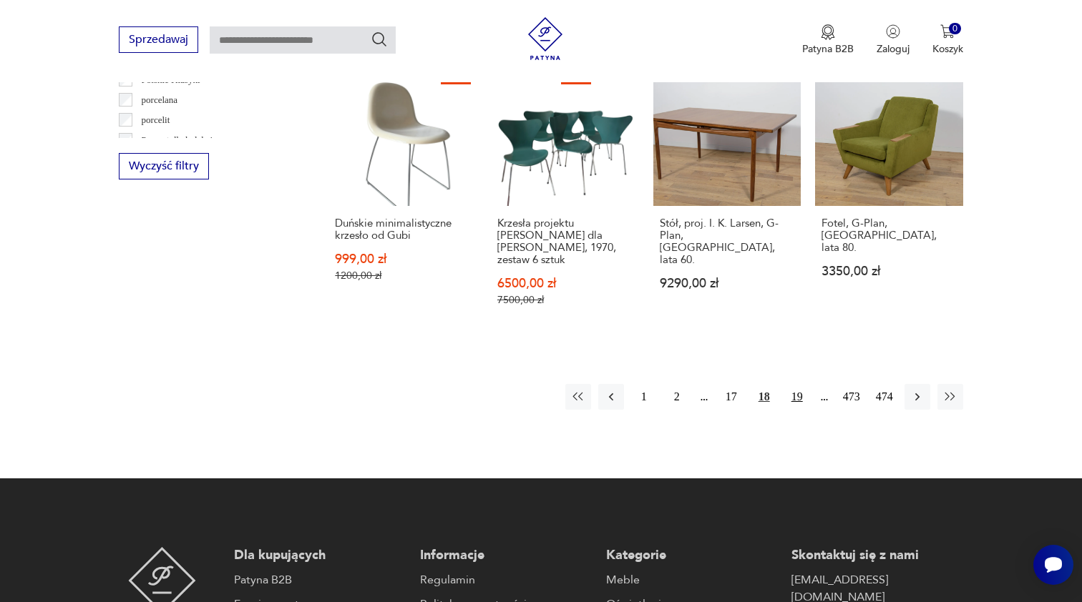
click at [798, 384] on button "19" at bounding box center [797, 397] width 26 height 26
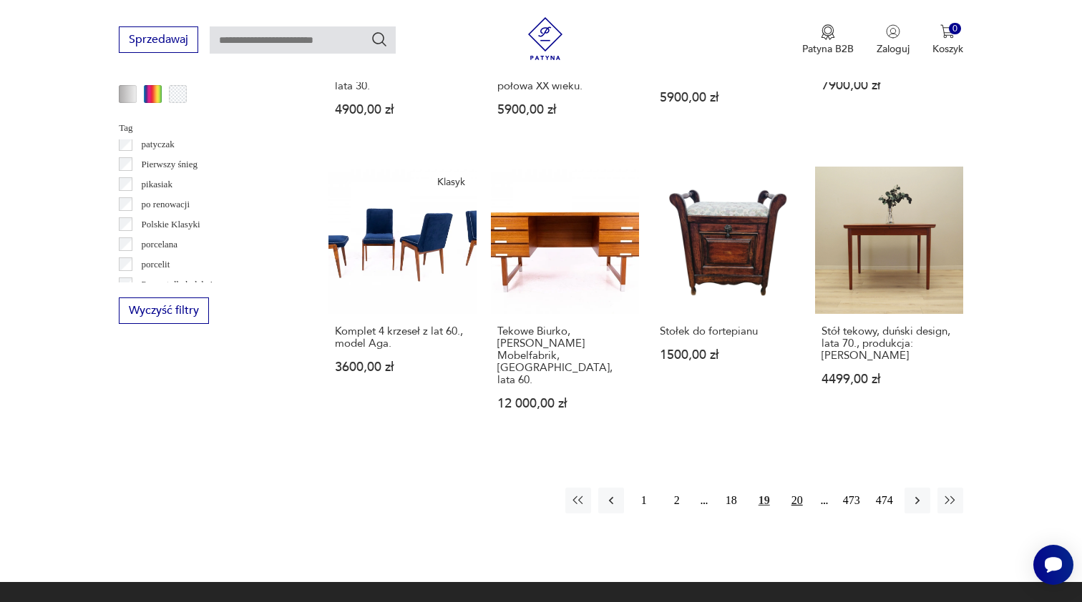
click at [798, 488] on button "20" at bounding box center [797, 501] width 26 height 26
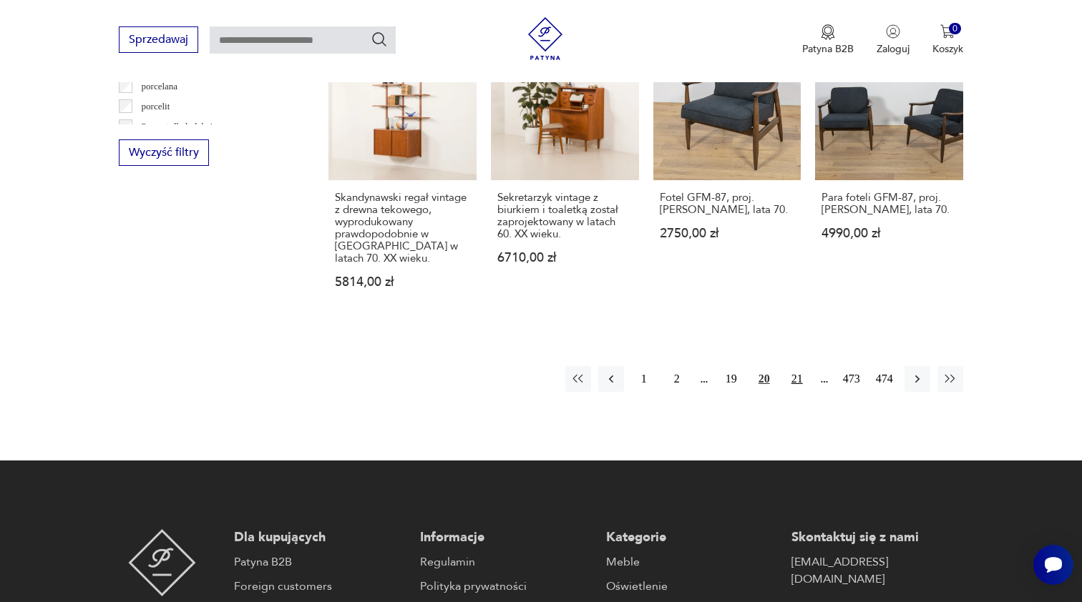
click at [800, 377] on button "21" at bounding box center [797, 379] width 26 height 26
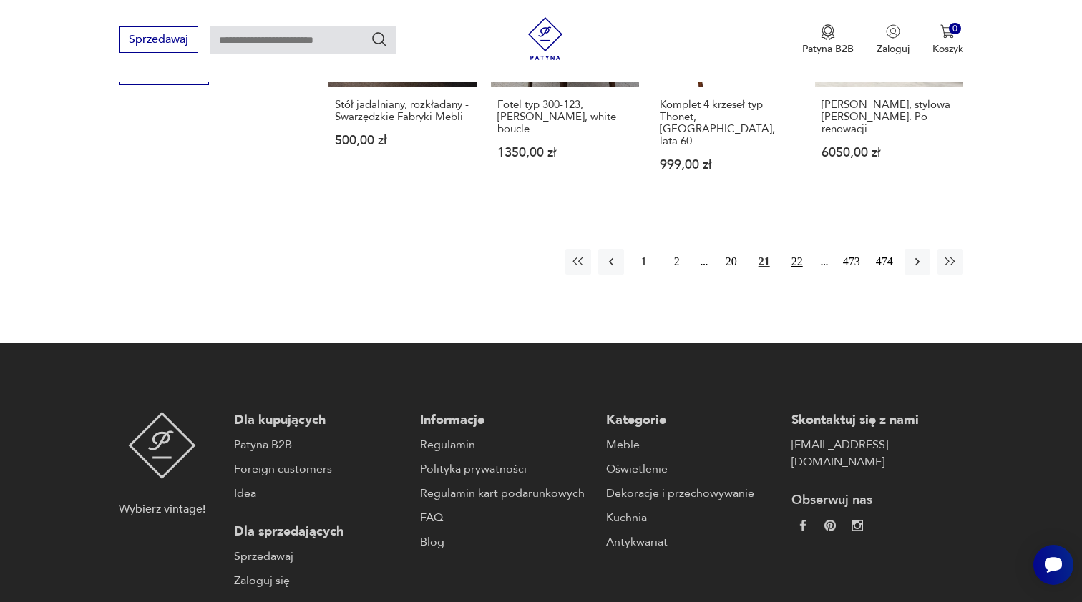
click at [795, 249] on button "22" at bounding box center [797, 262] width 26 height 26
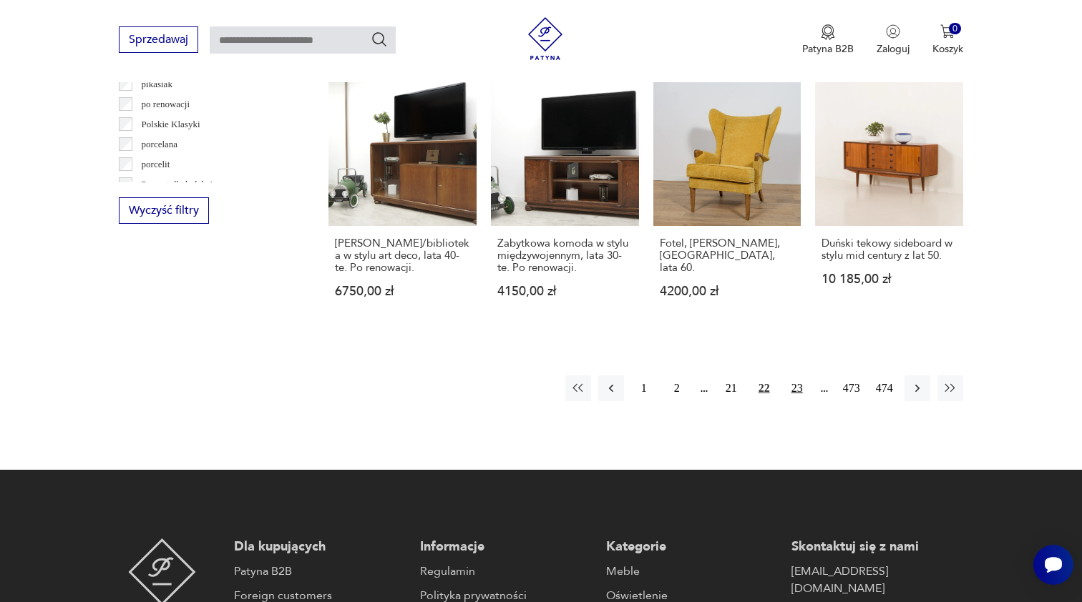
click at [799, 401] on button "23" at bounding box center [797, 389] width 26 height 26
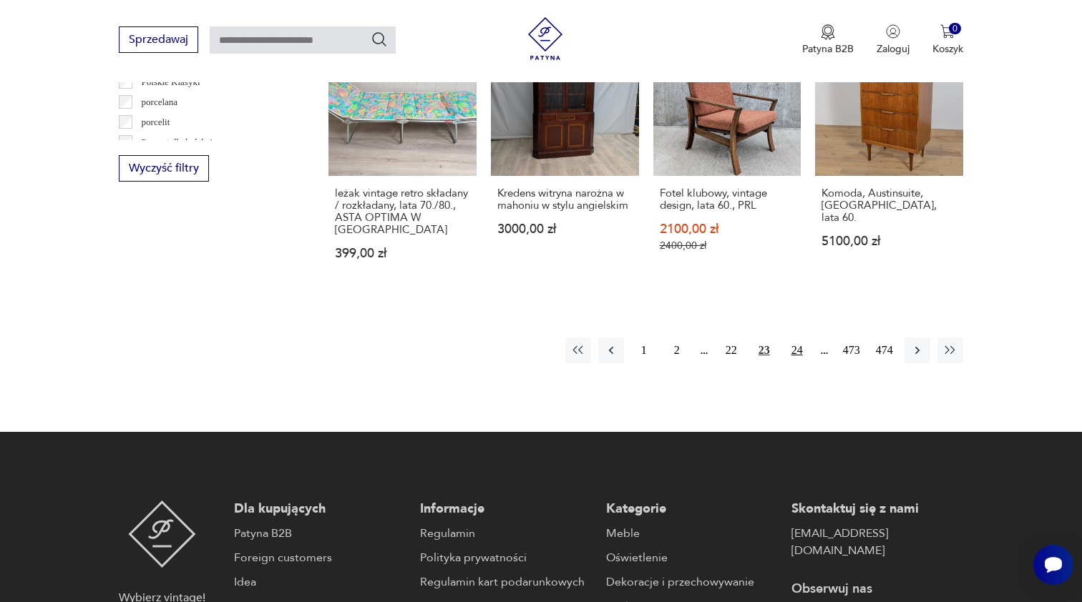
click at [798, 354] on button "24" at bounding box center [797, 351] width 26 height 26
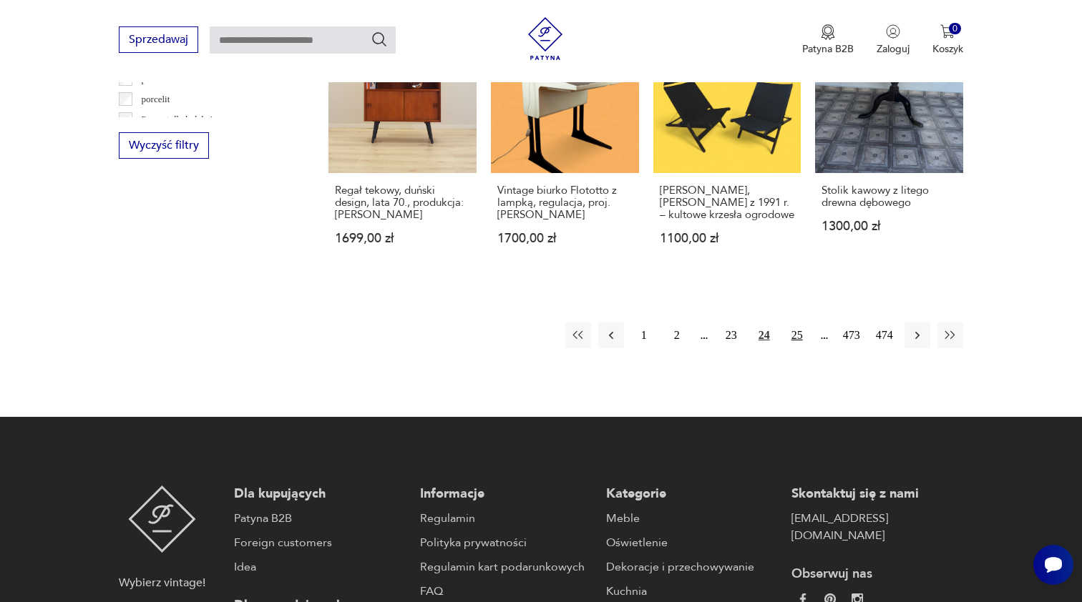
click at [793, 323] on button "25" at bounding box center [797, 336] width 26 height 26
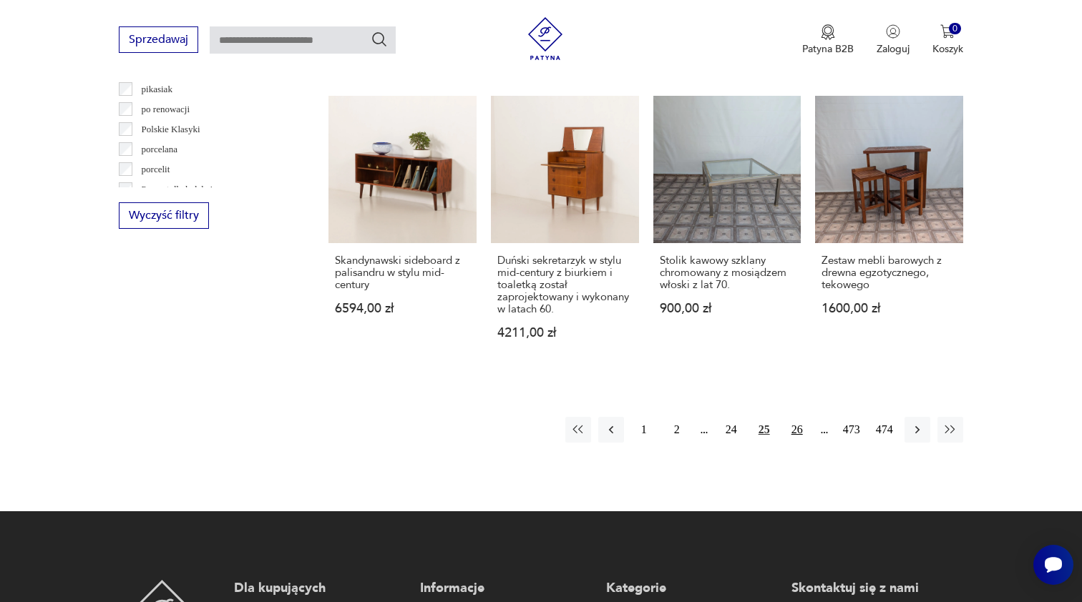
click at [798, 430] on button "26" at bounding box center [797, 430] width 26 height 26
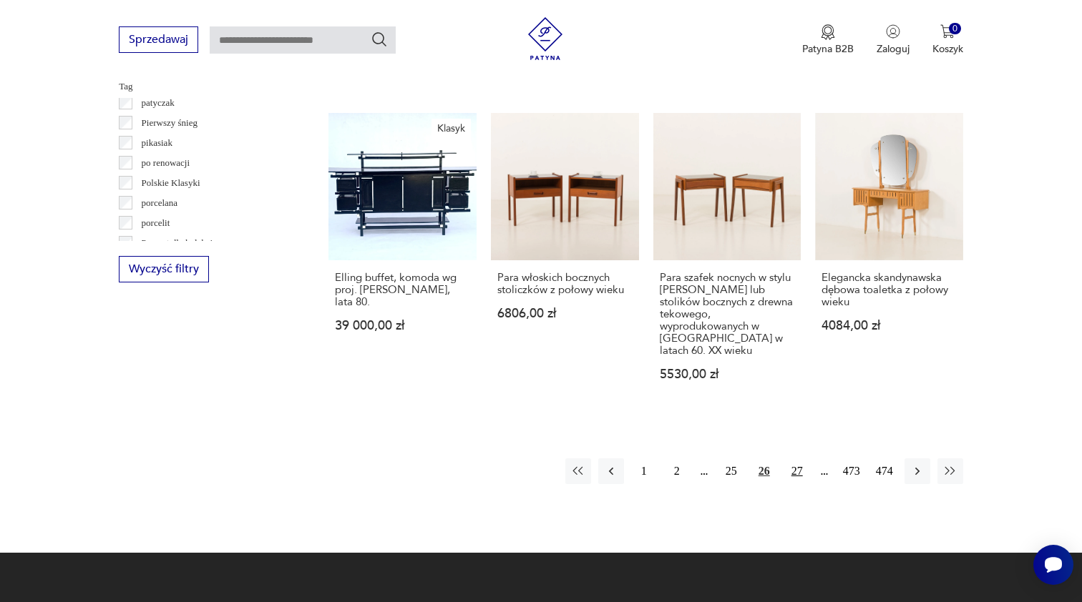
click at [799, 468] on button "27" at bounding box center [797, 471] width 26 height 26
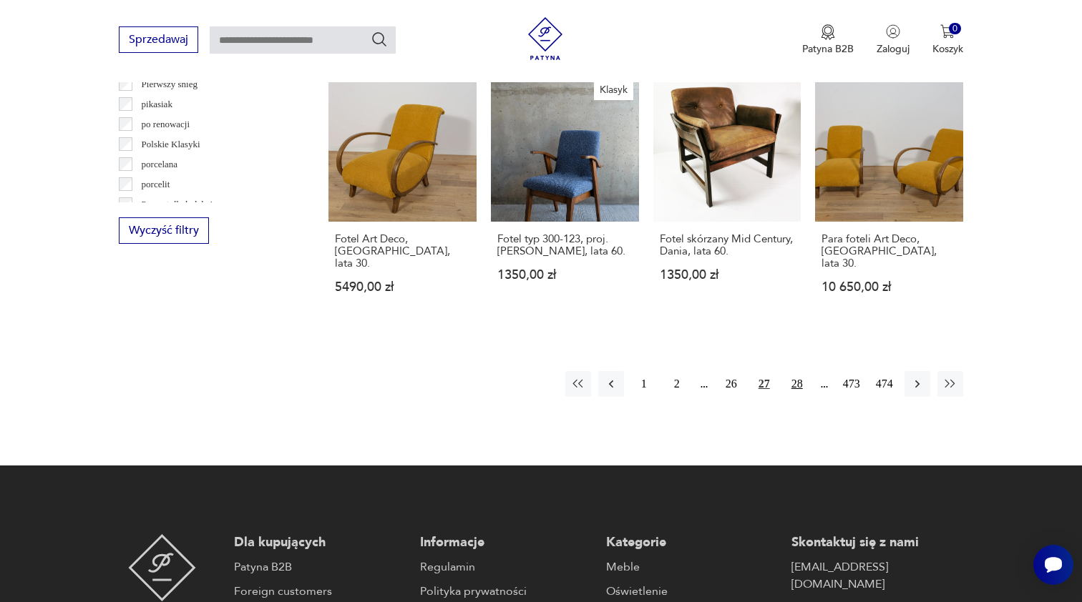
click at [800, 397] on button "28" at bounding box center [797, 384] width 26 height 26
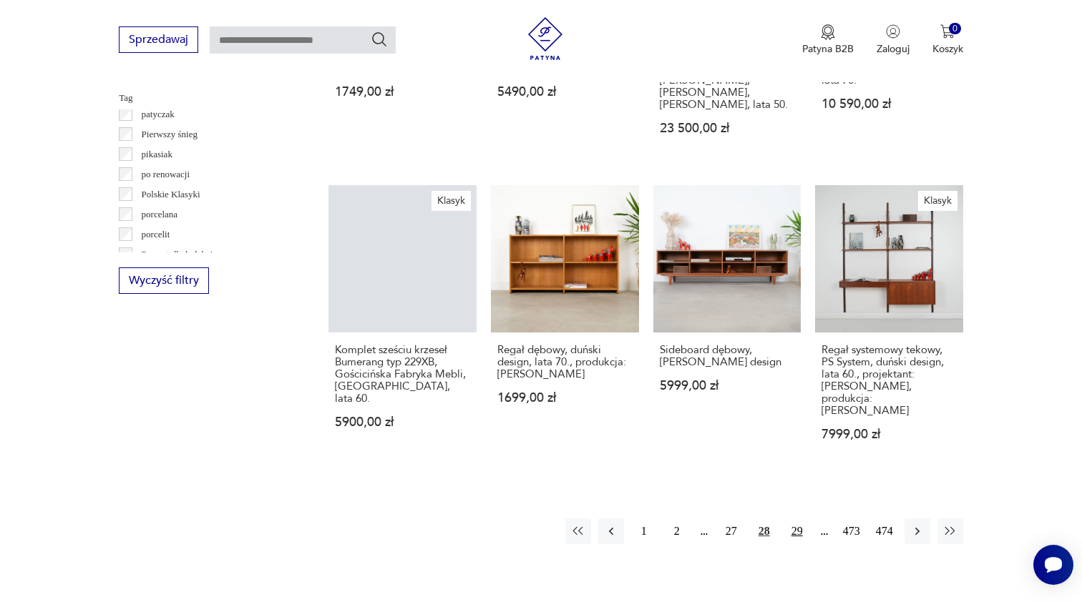
click at [799, 519] on button "29" at bounding box center [797, 532] width 26 height 26
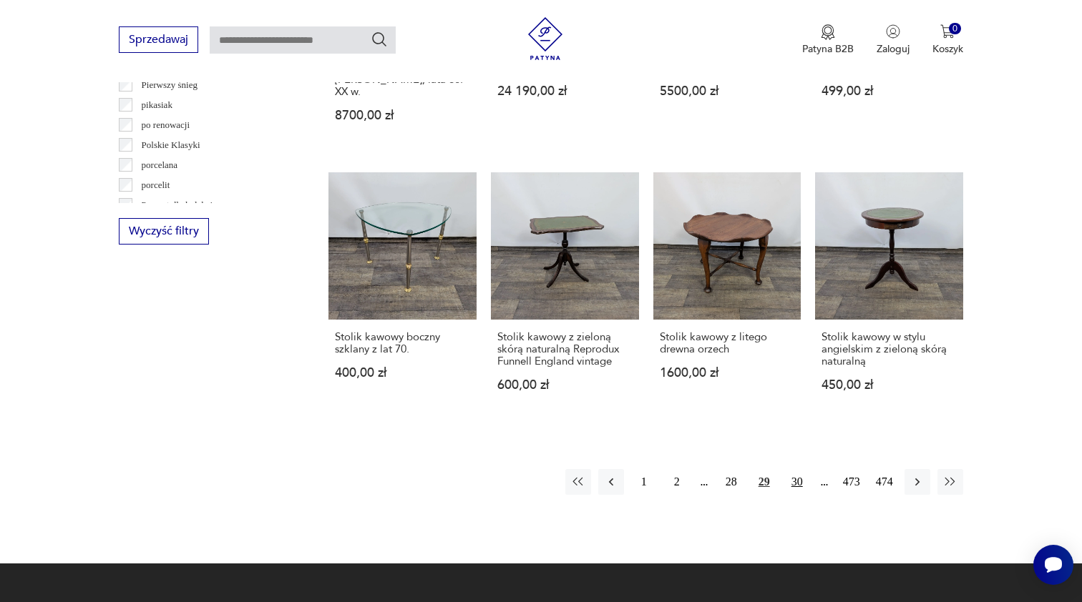
click at [800, 471] on button "30" at bounding box center [797, 482] width 26 height 26
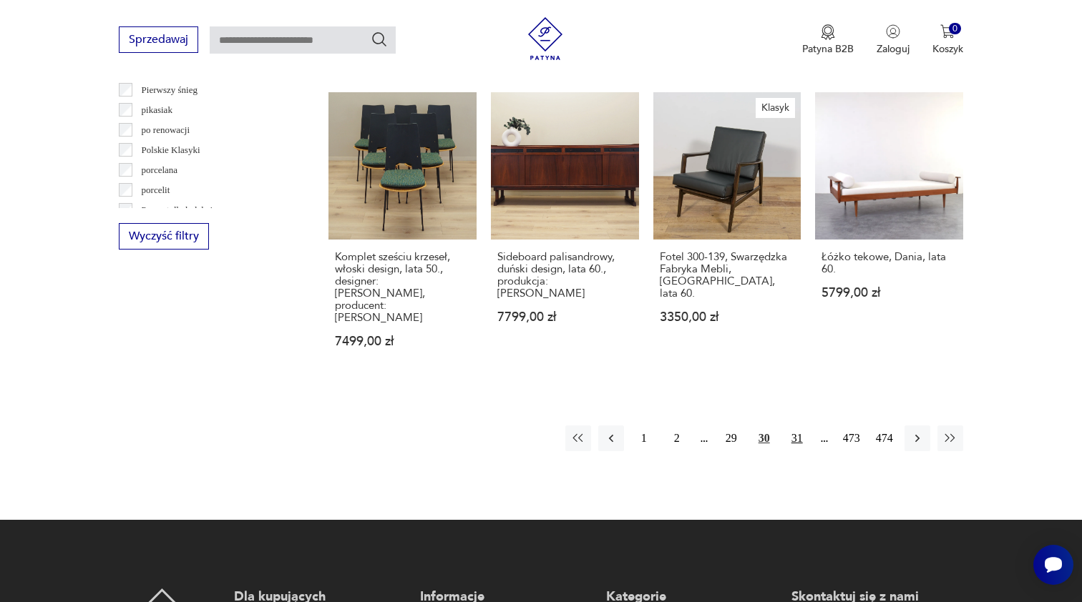
click at [802, 426] on button "31" at bounding box center [797, 439] width 26 height 26
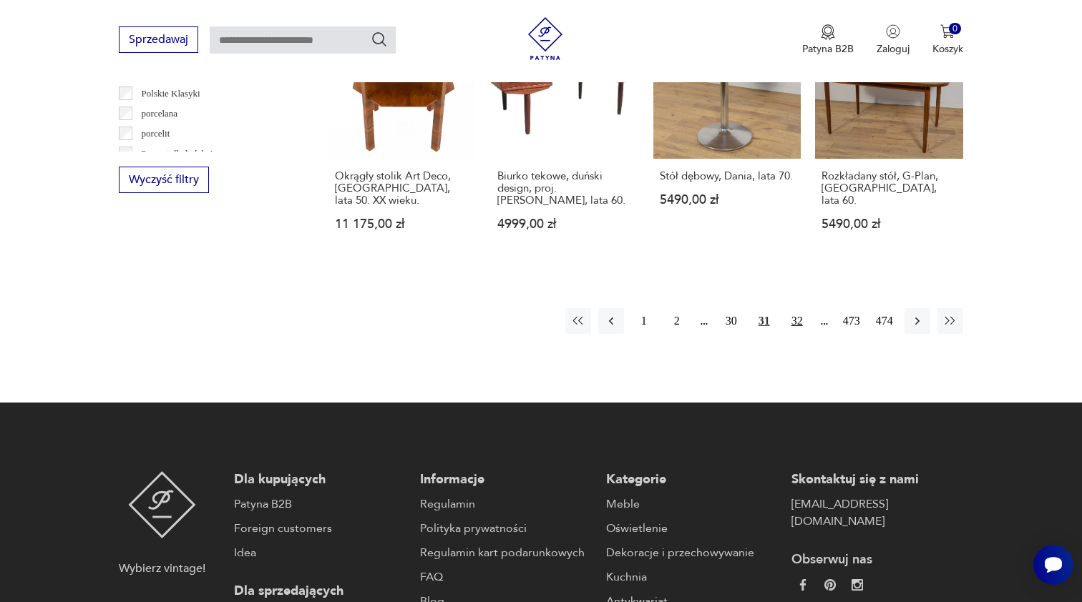
click at [798, 334] on button "32" at bounding box center [797, 321] width 26 height 26
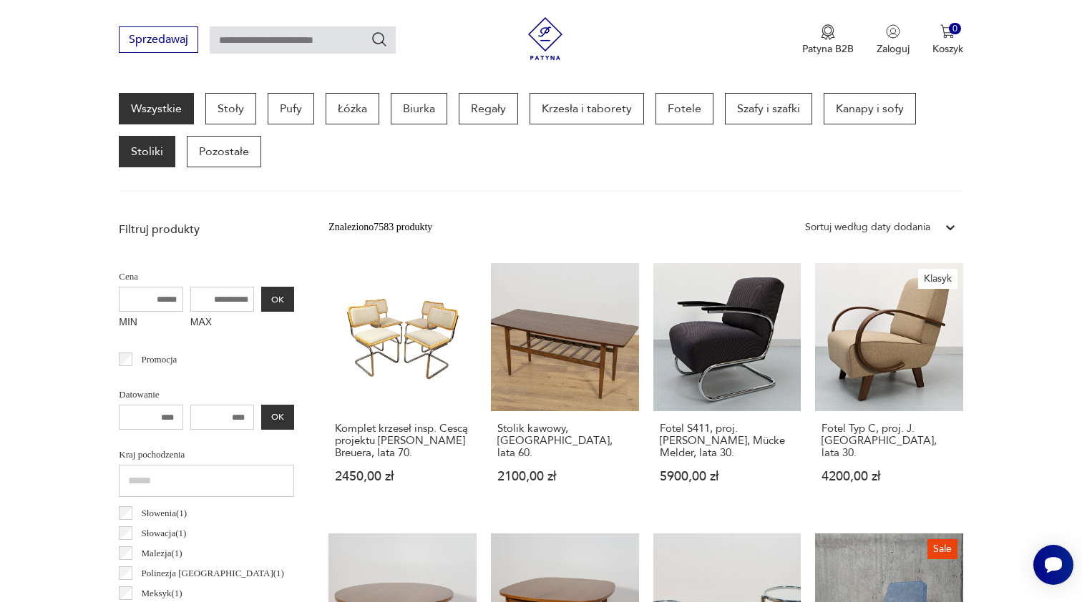
click at [145, 151] on p "Stoliki" at bounding box center [147, 151] width 57 height 31
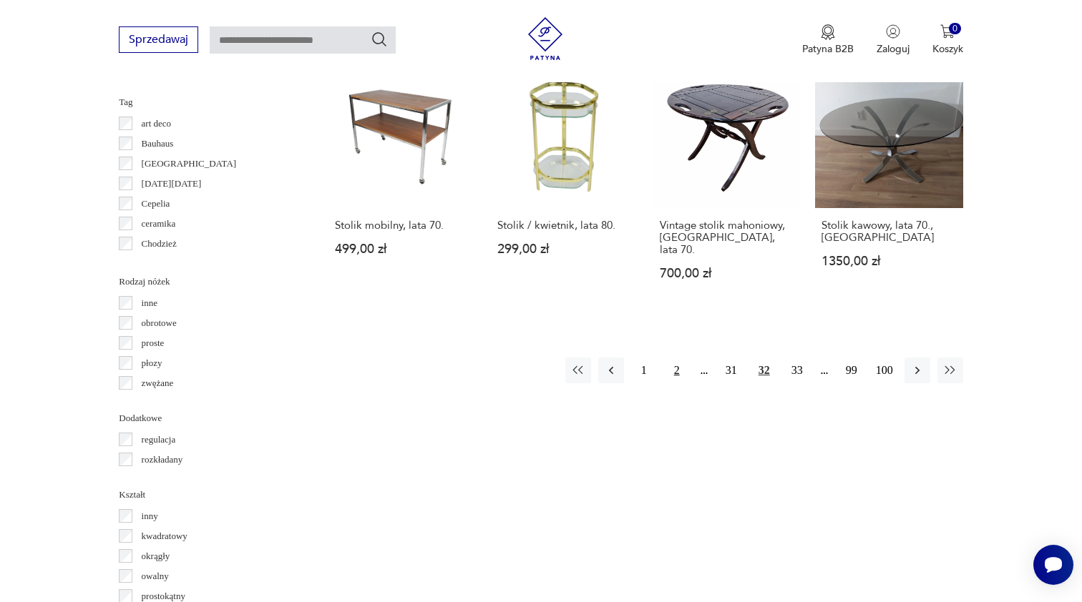
click at [680, 361] on button "2" at bounding box center [677, 371] width 26 height 26
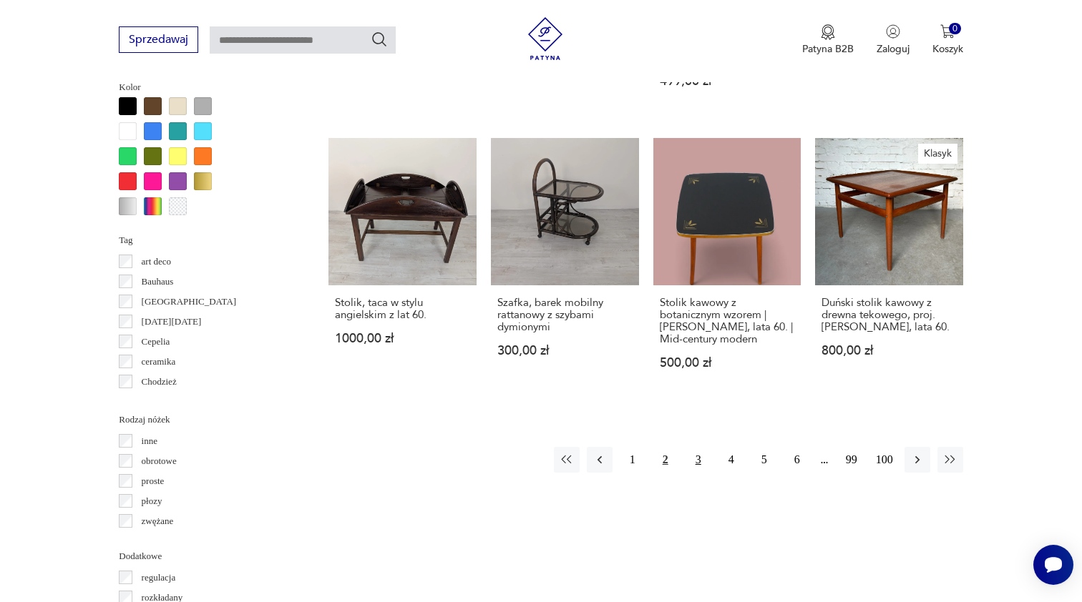
click at [700, 473] on button "3" at bounding box center [698, 460] width 26 height 26
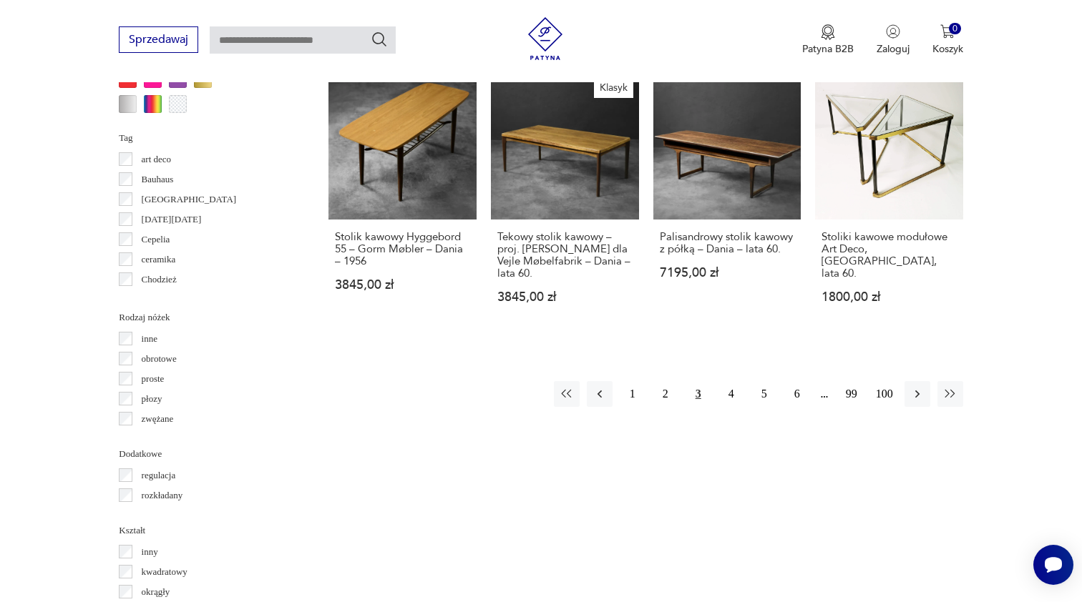
scroll to position [1434, 0]
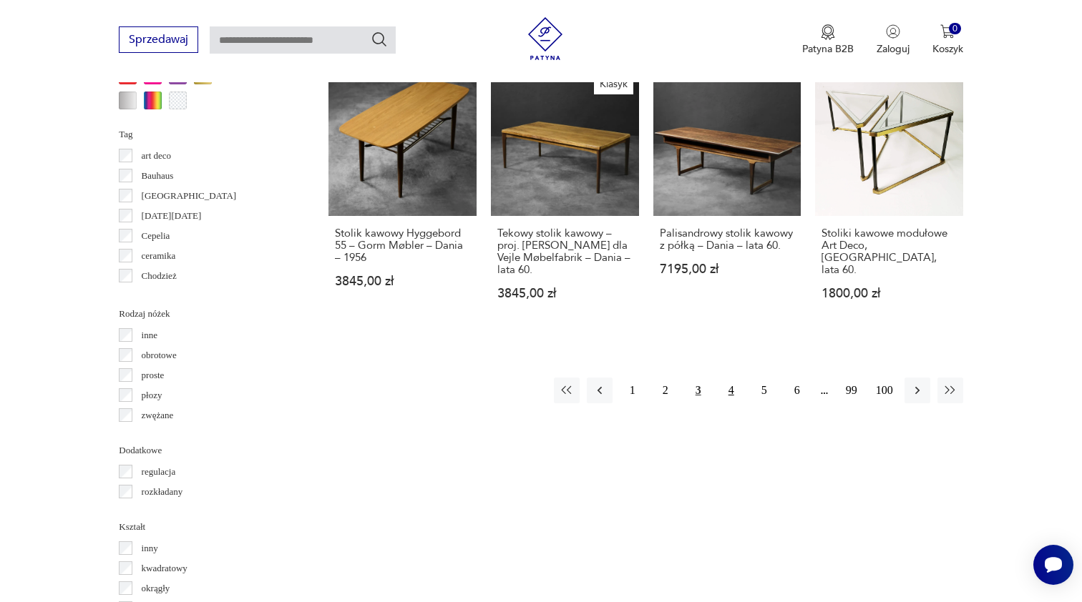
click at [734, 403] on button "4" at bounding box center [731, 391] width 26 height 26
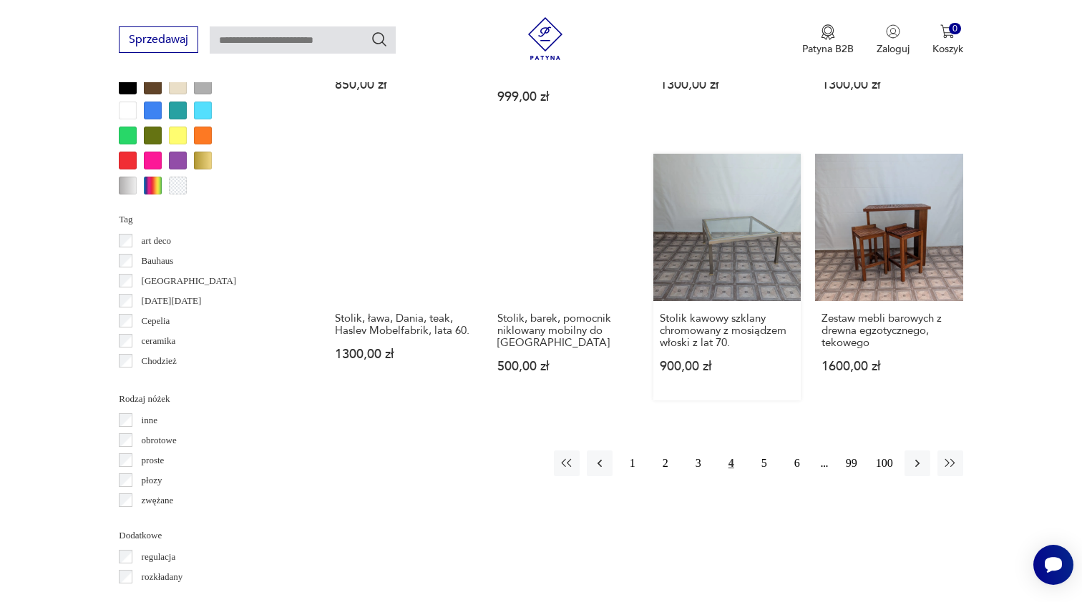
scroll to position [1356, 0]
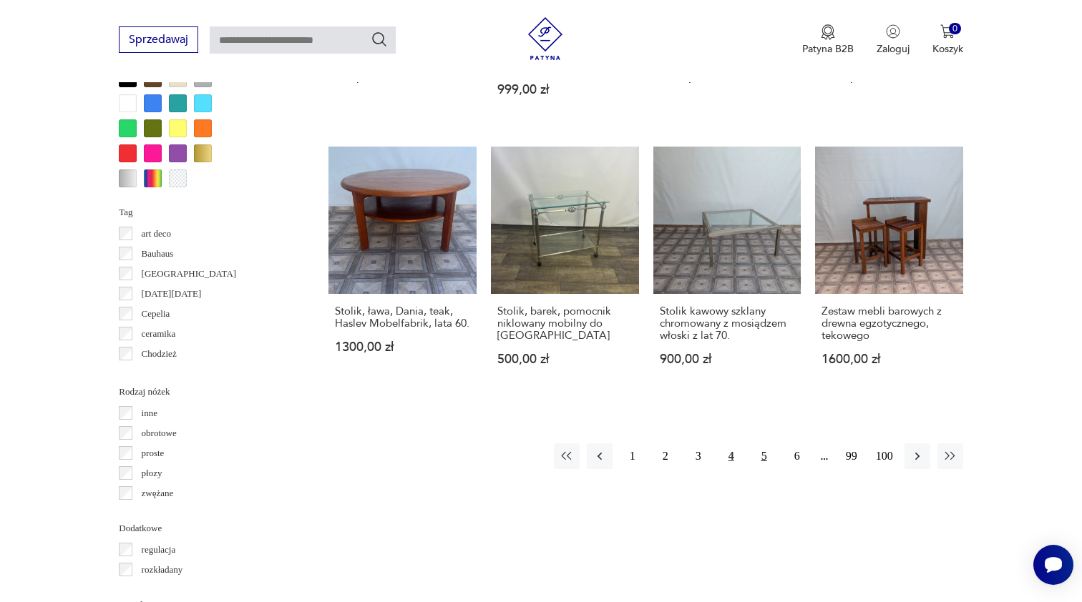
click at [766, 444] on button "5" at bounding box center [764, 456] width 26 height 26
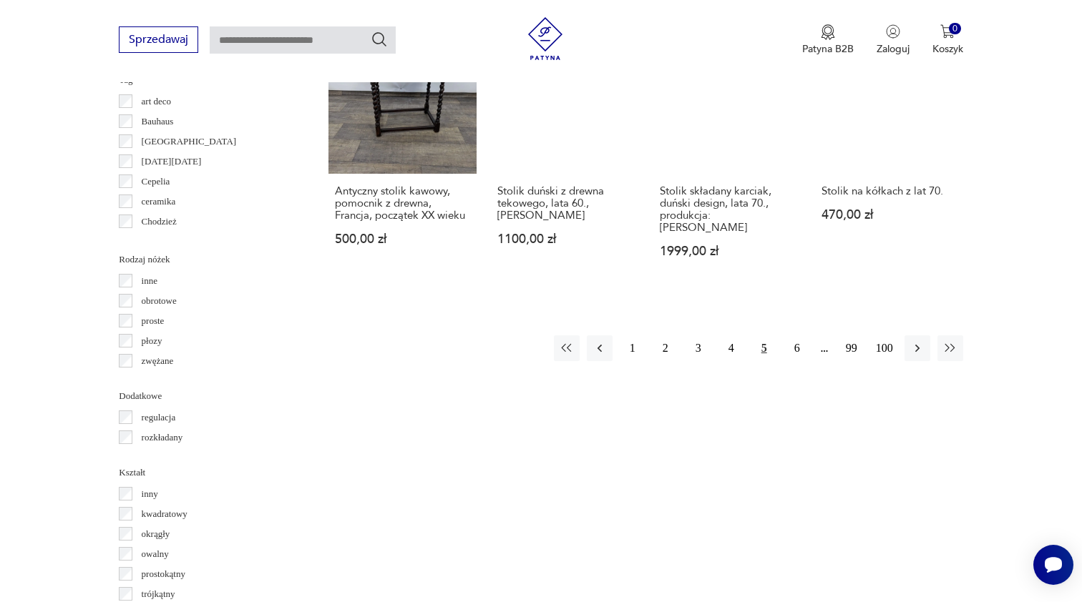
scroll to position [1506, 0]
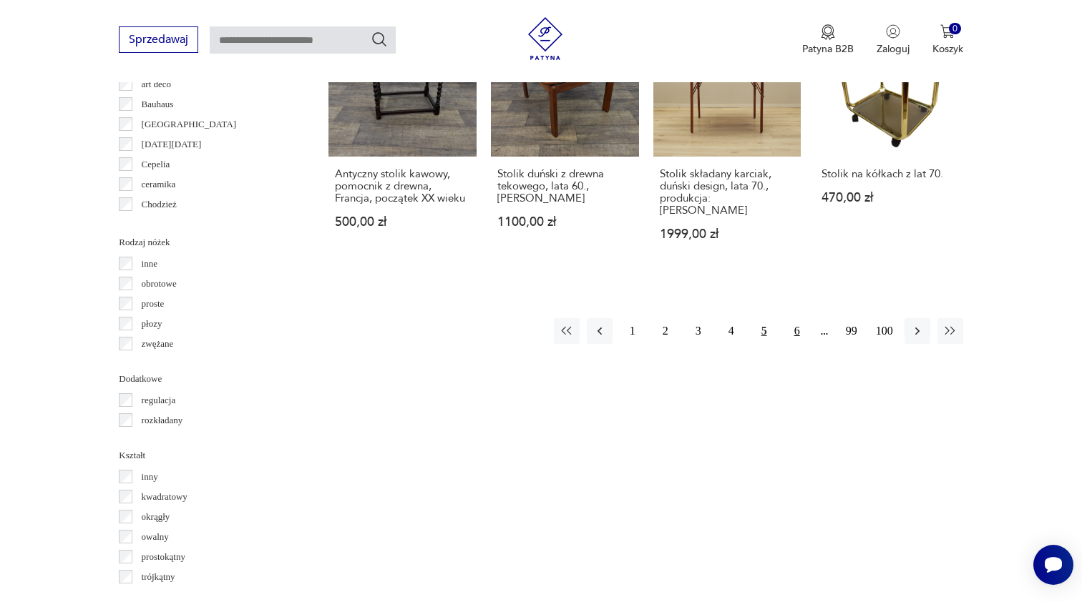
click at [795, 331] on button "6" at bounding box center [797, 331] width 26 height 26
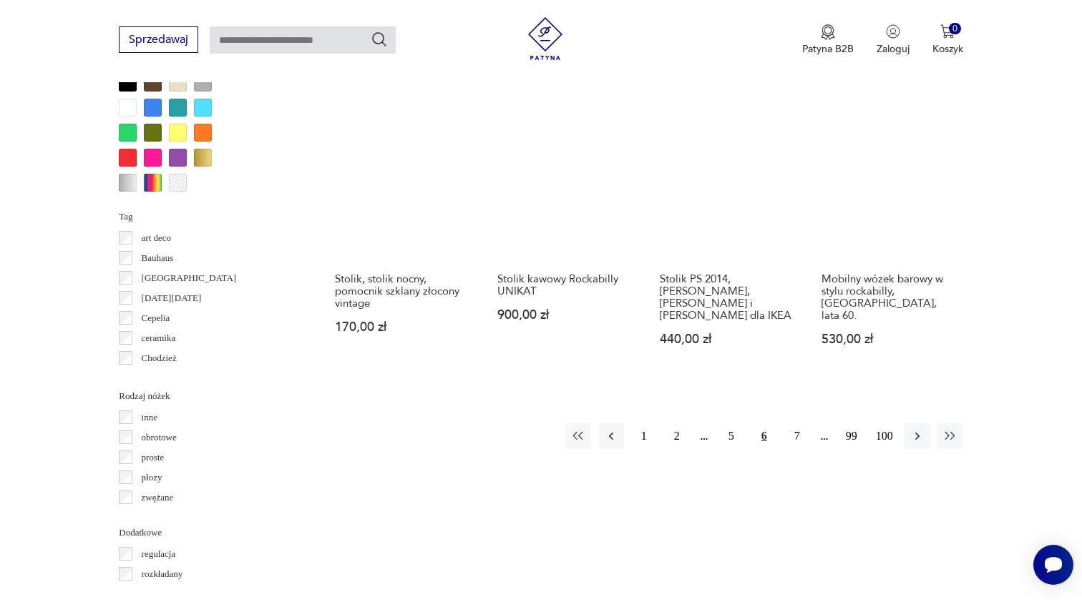
scroll to position [1384, 0]
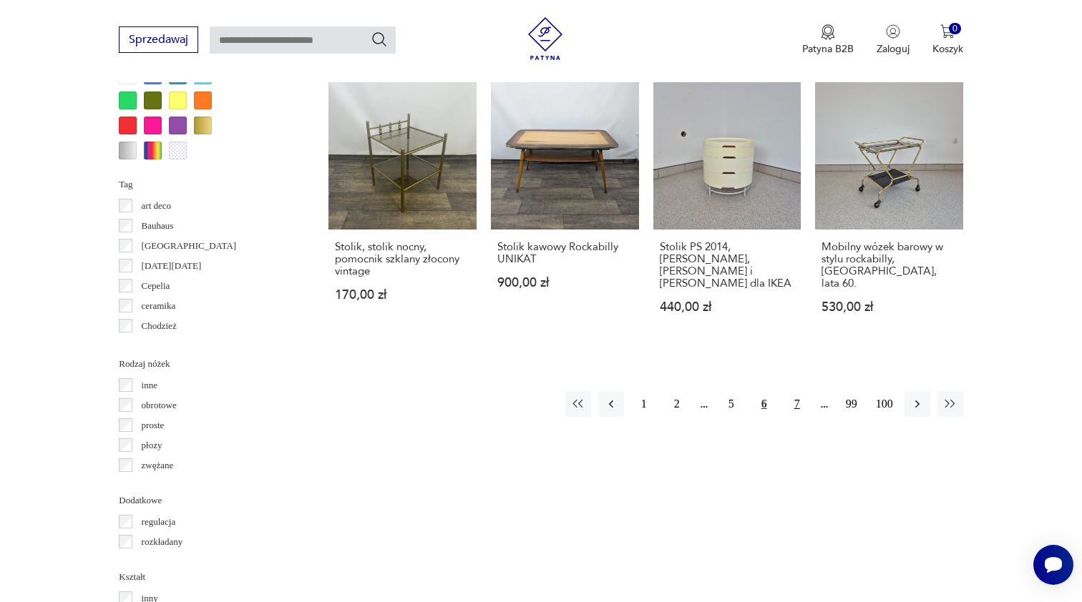
click at [795, 408] on button "7" at bounding box center [797, 404] width 26 height 26
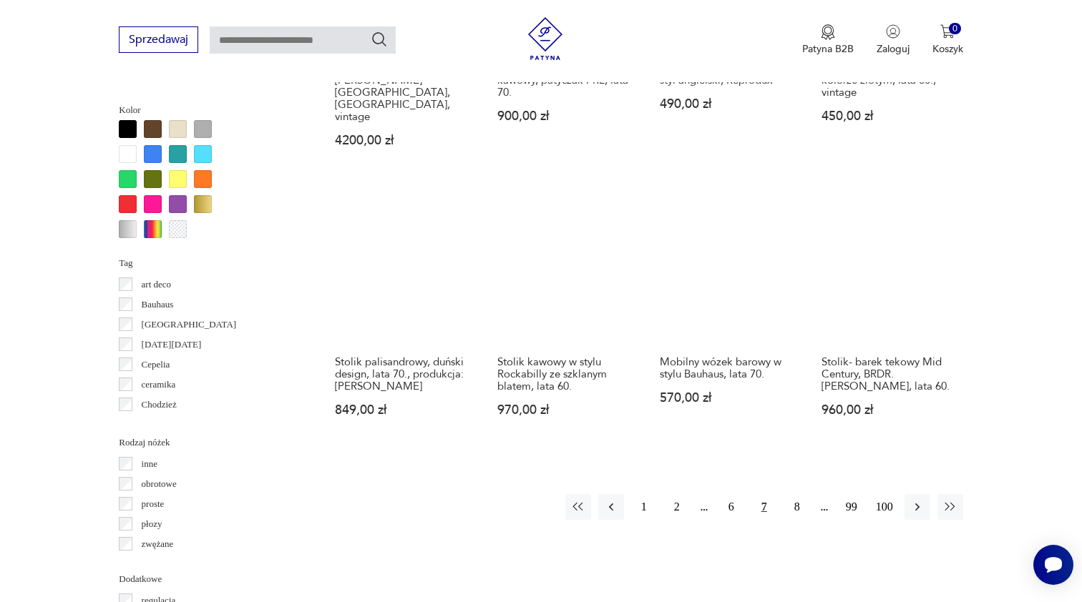
scroll to position [1306, 0]
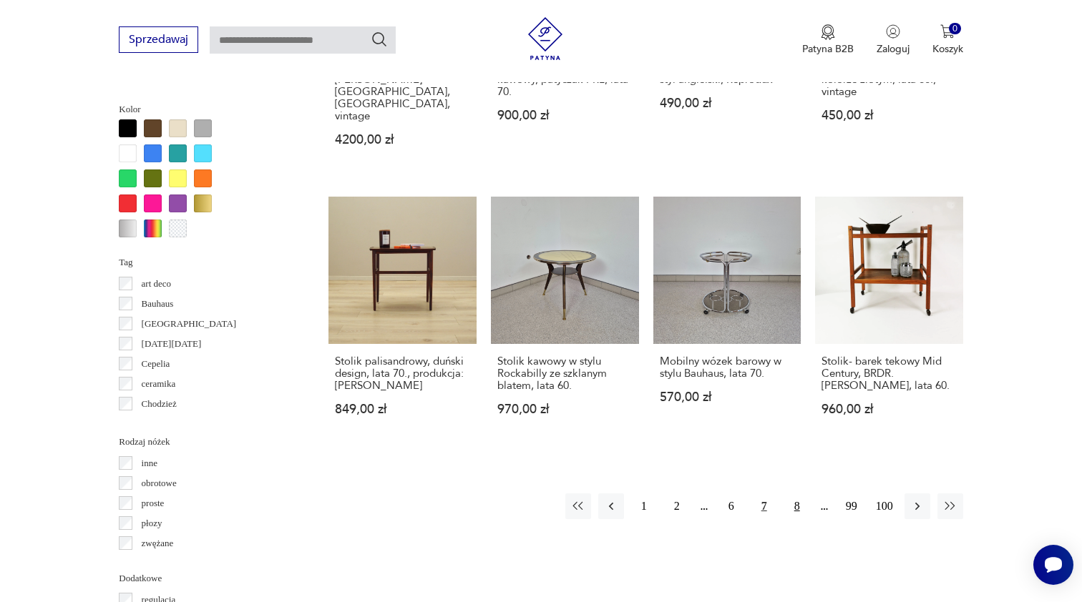
click at [798, 497] on button "8" at bounding box center [797, 507] width 26 height 26
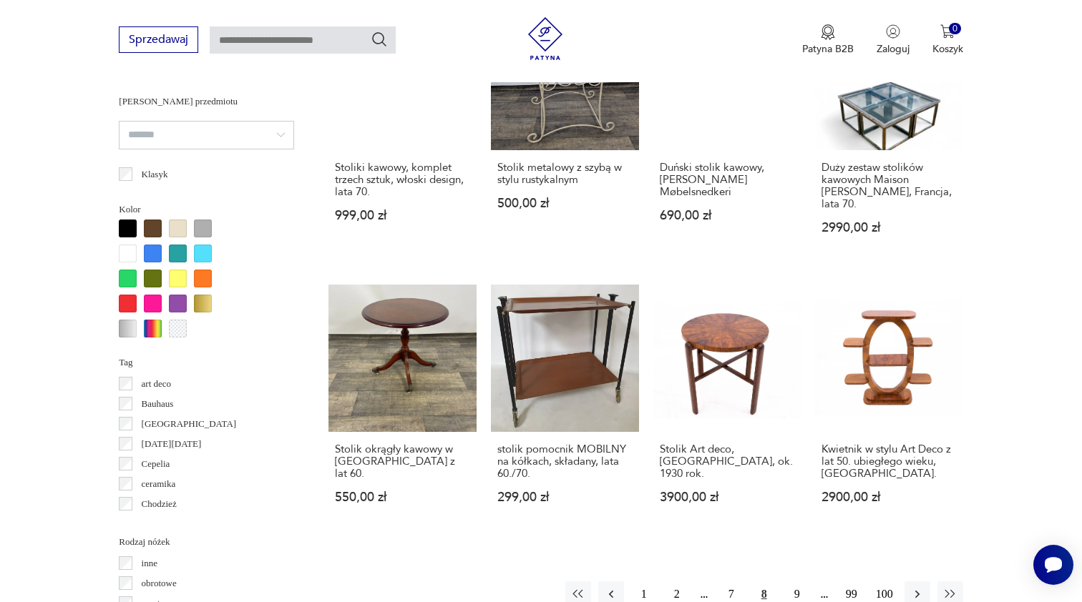
scroll to position [1206, 0]
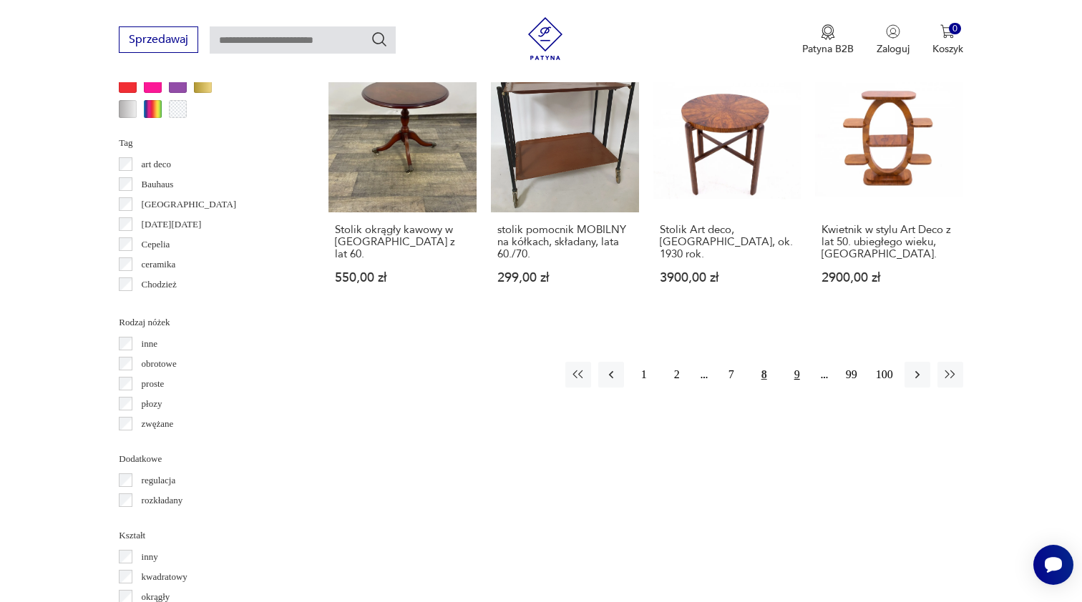
click at [800, 384] on button "9" at bounding box center [797, 375] width 26 height 26
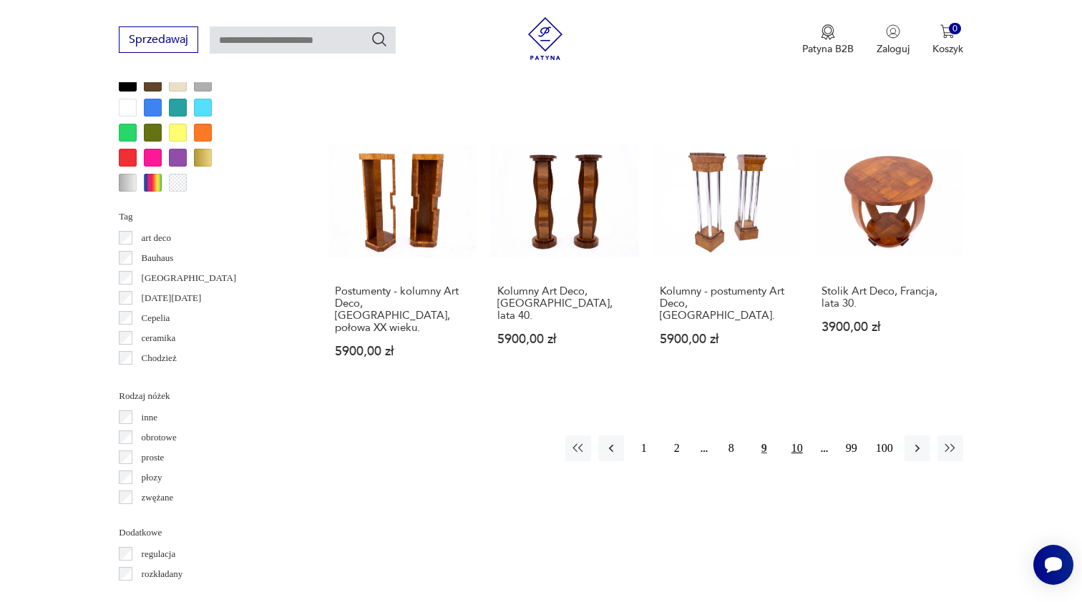
scroll to position [1334, 0]
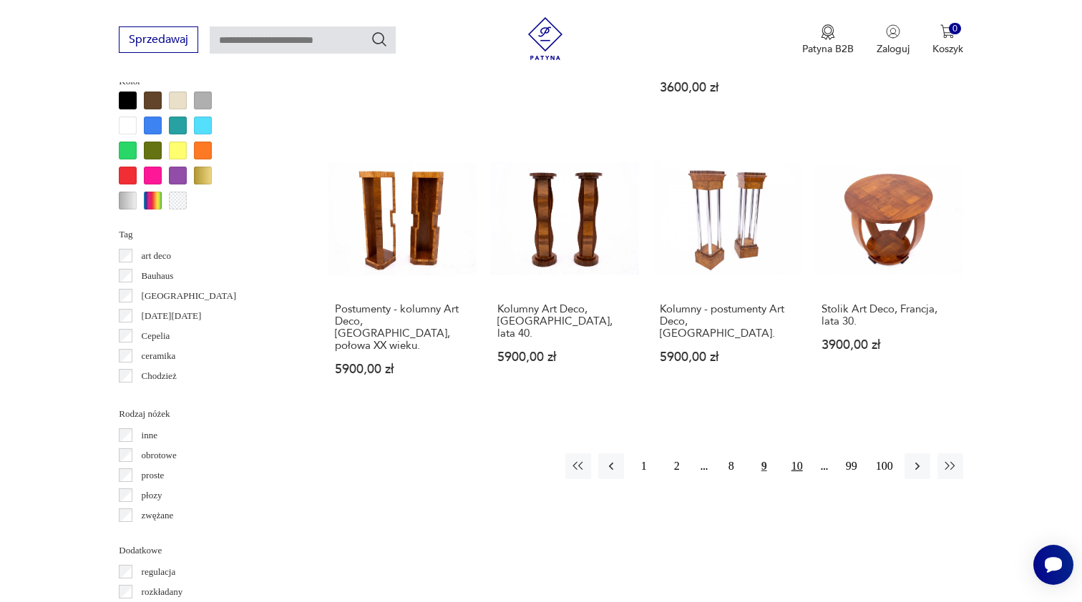
click at [797, 453] on button "10" at bounding box center [797, 466] width 26 height 26
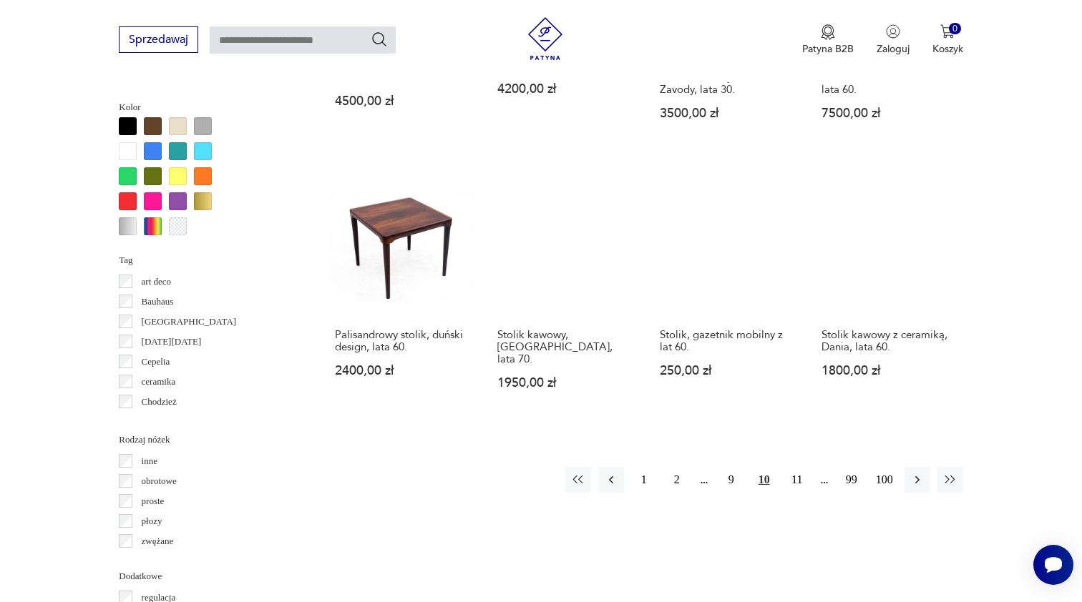
scroll to position [1319, 1]
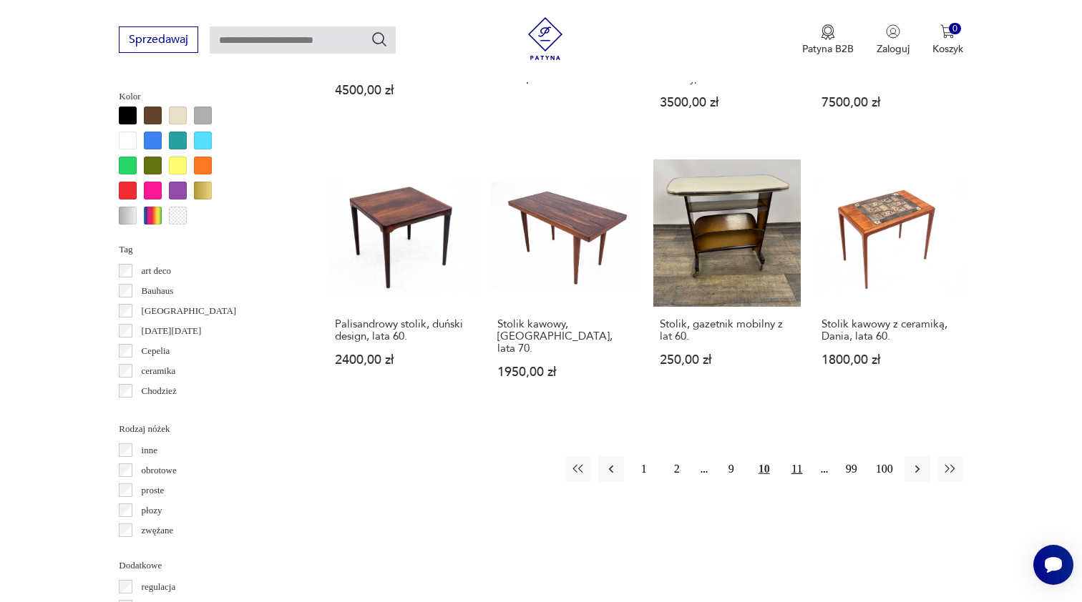
click at [798, 456] on button "11" at bounding box center [797, 469] width 26 height 26
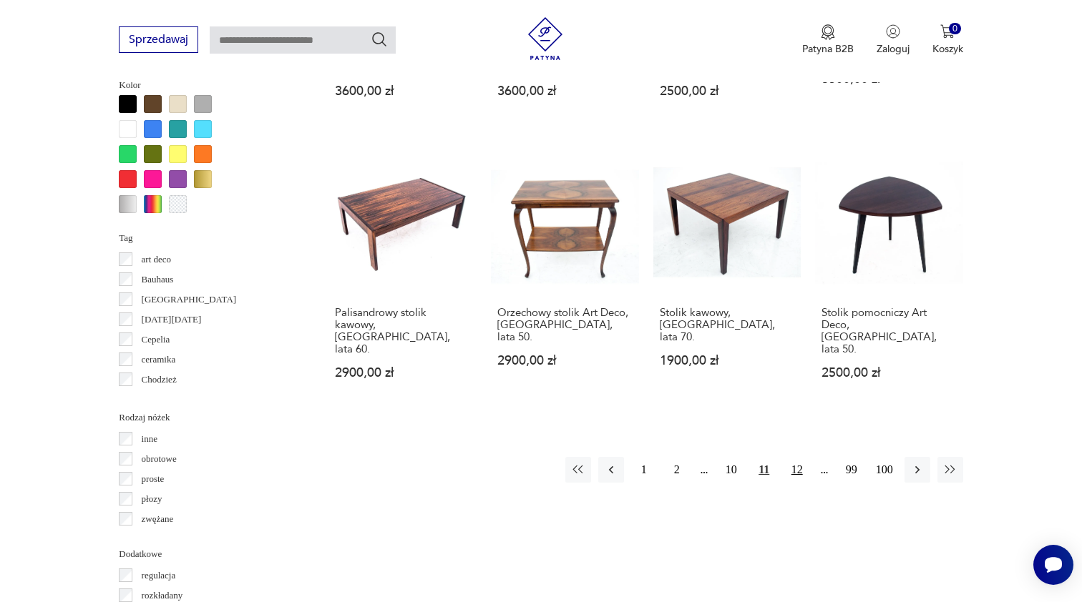
click at [796, 457] on button "12" at bounding box center [797, 470] width 26 height 26
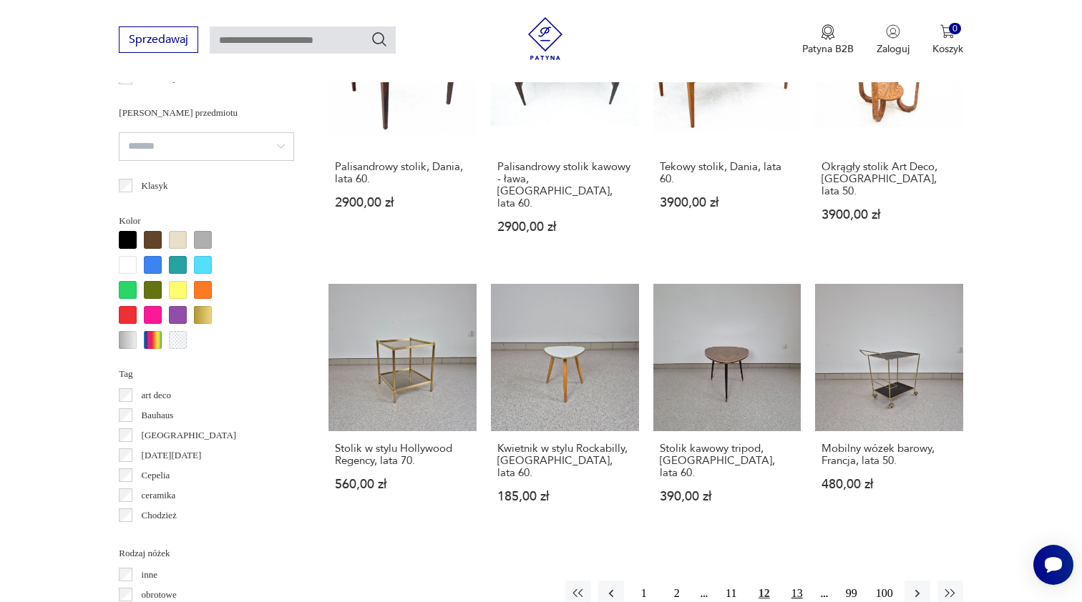
click at [800, 581] on button "13" at bounding box center [797, 594] width 26 height 26
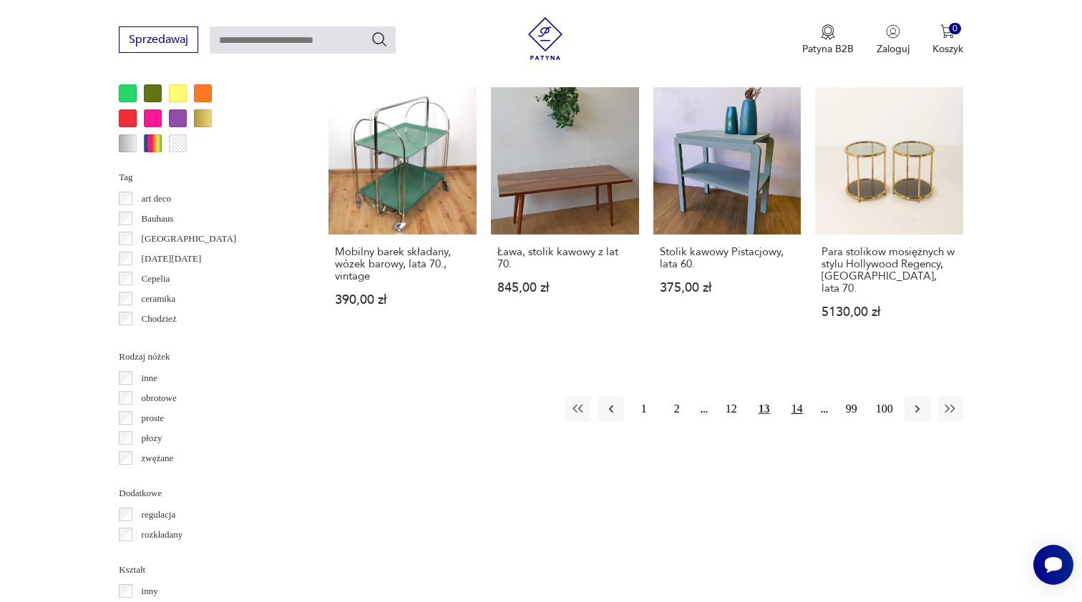
click at [795, 406] on button "14" at bounding box center [797, 409] width 26 height 26
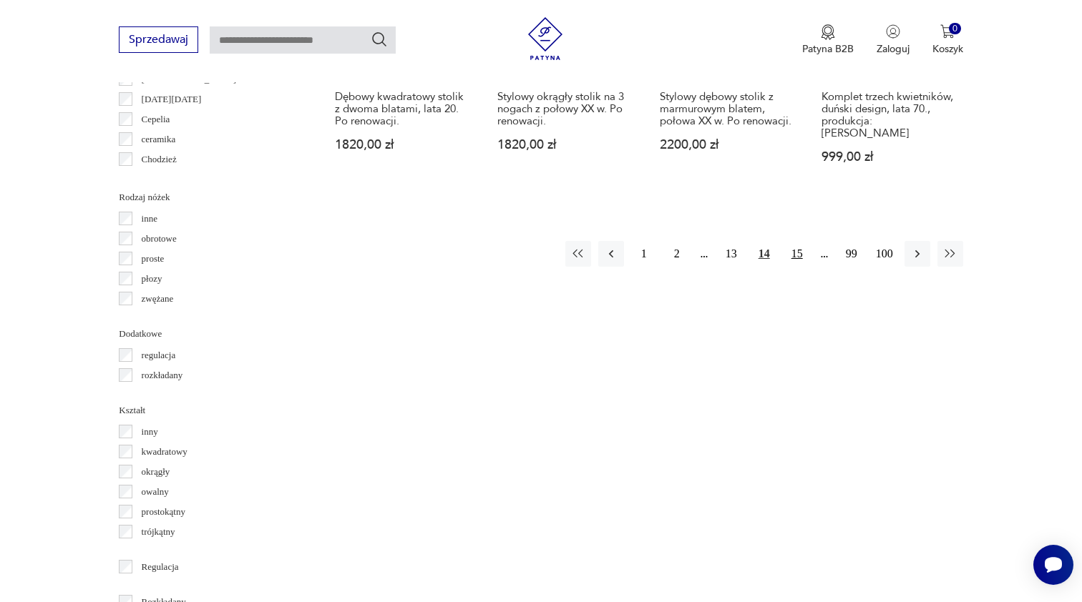
click at [800, 255] on button "15" at bounding box center [797, 254] width 26 height 26
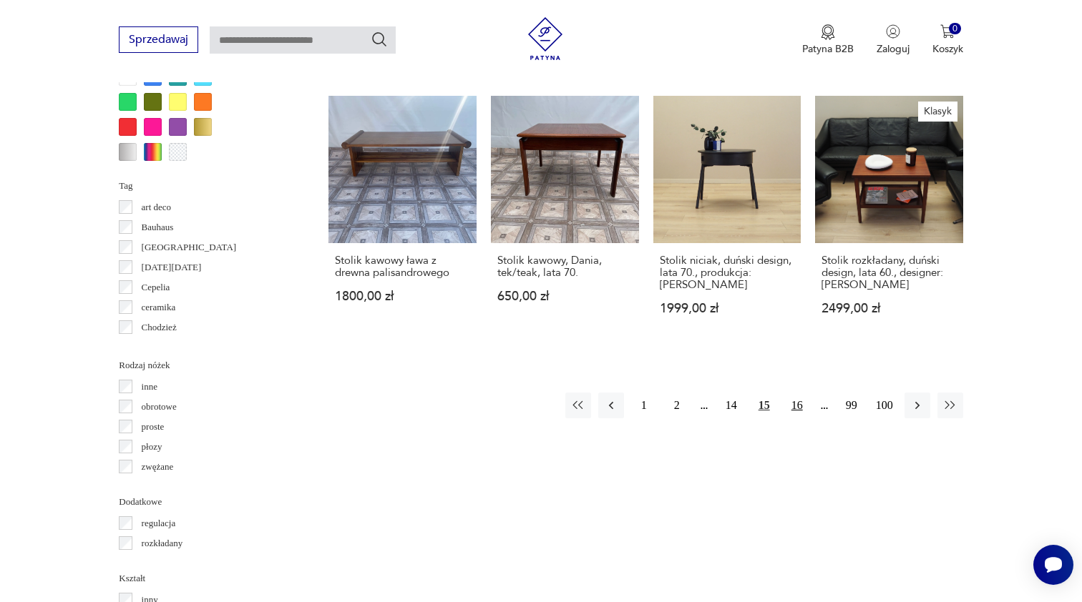
click at [801, 418] on button "16" at bounding box center [797, 406] width 26 height 26
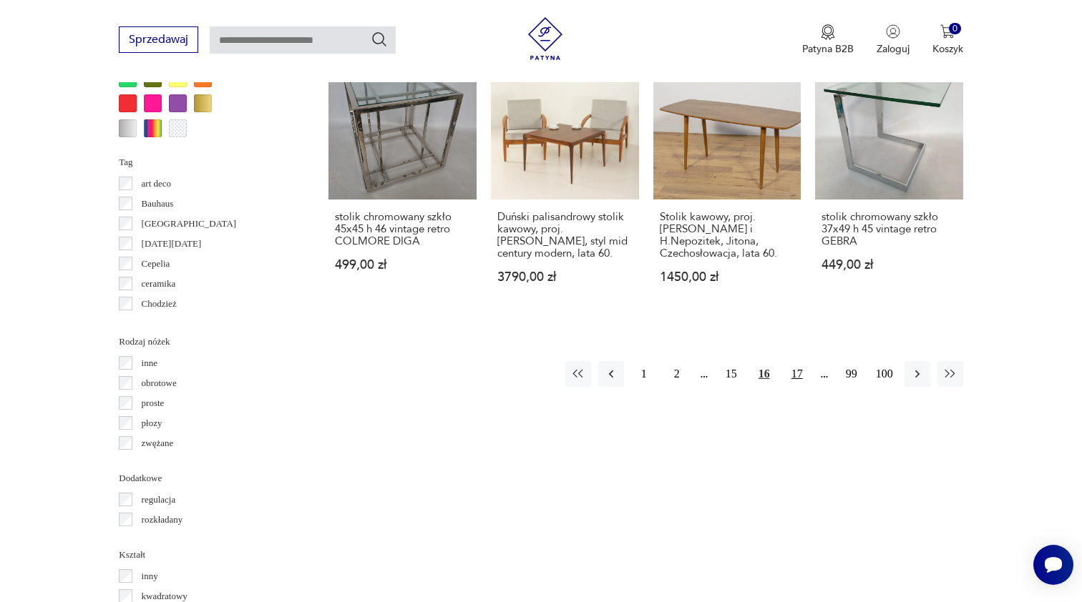
click at [797, 387] on button "17" at bounding box center [797, 374] width 26 height 26
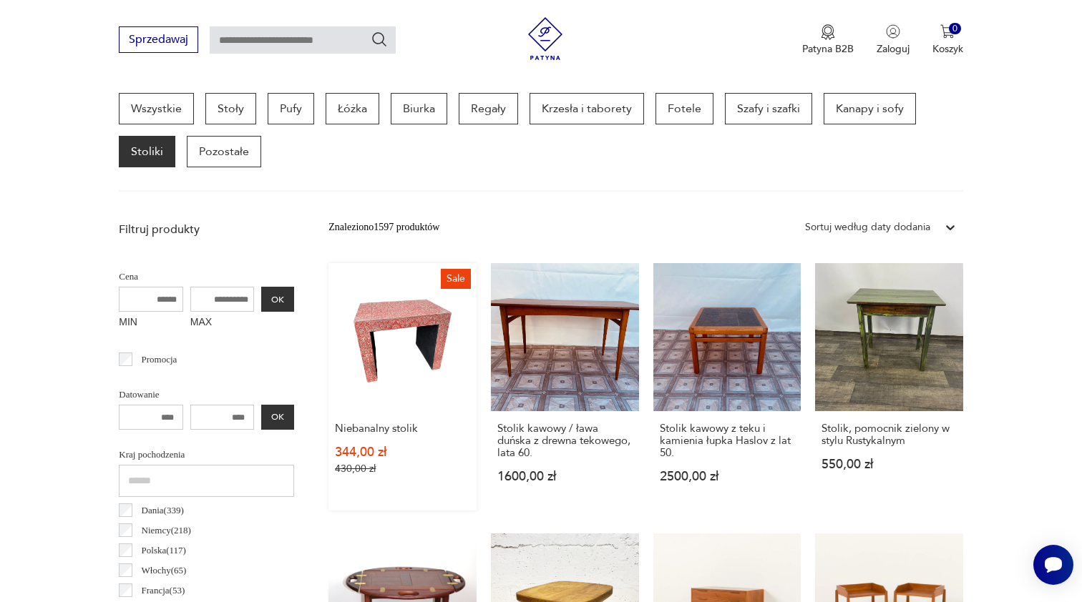
click at [367, 323] on link "Sale Niebanalny stolik 344,00 zł 430,00 zł" at bounding box center [402, 386] width 148 height 247
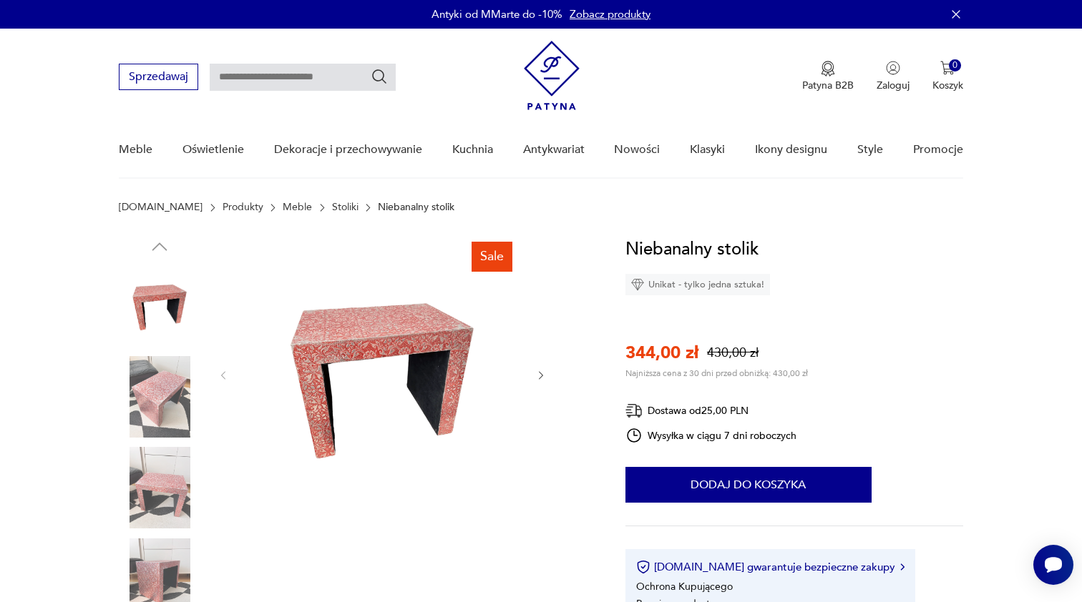
click at [166, 404] on img at bounding box center [160, 397] width 82 height 82
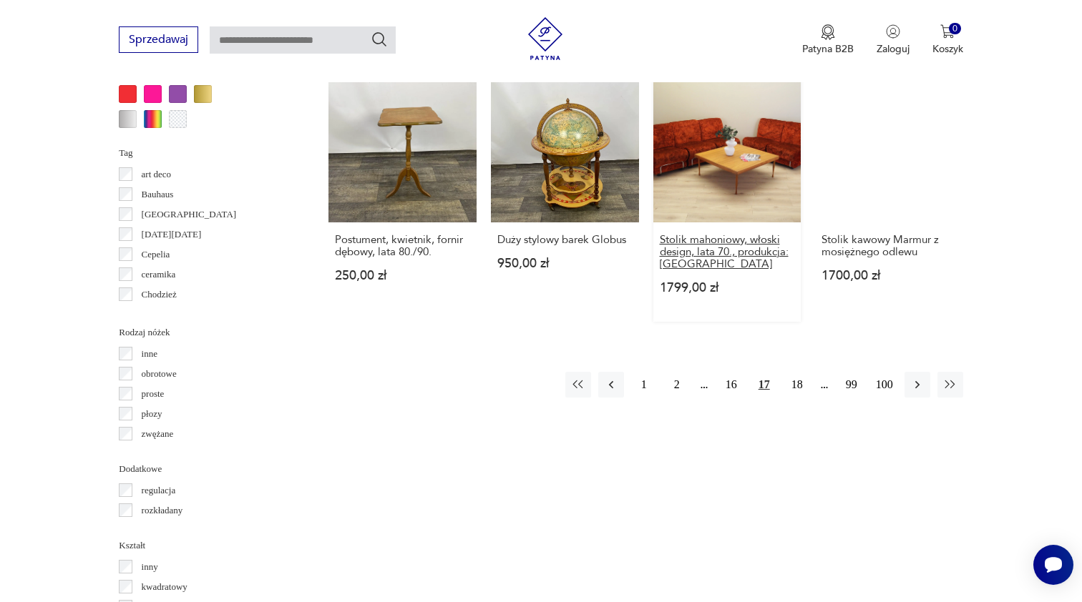
scroll to position [1420, 0]
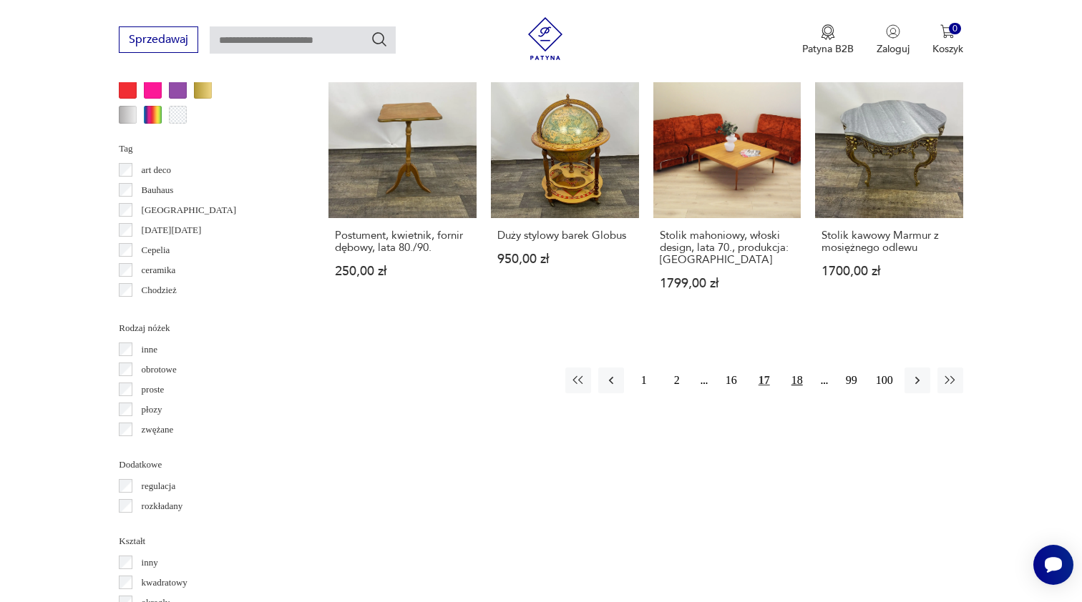
click at [798, 389] on button "18" at bounding box center [797, 381] width 26 height 26
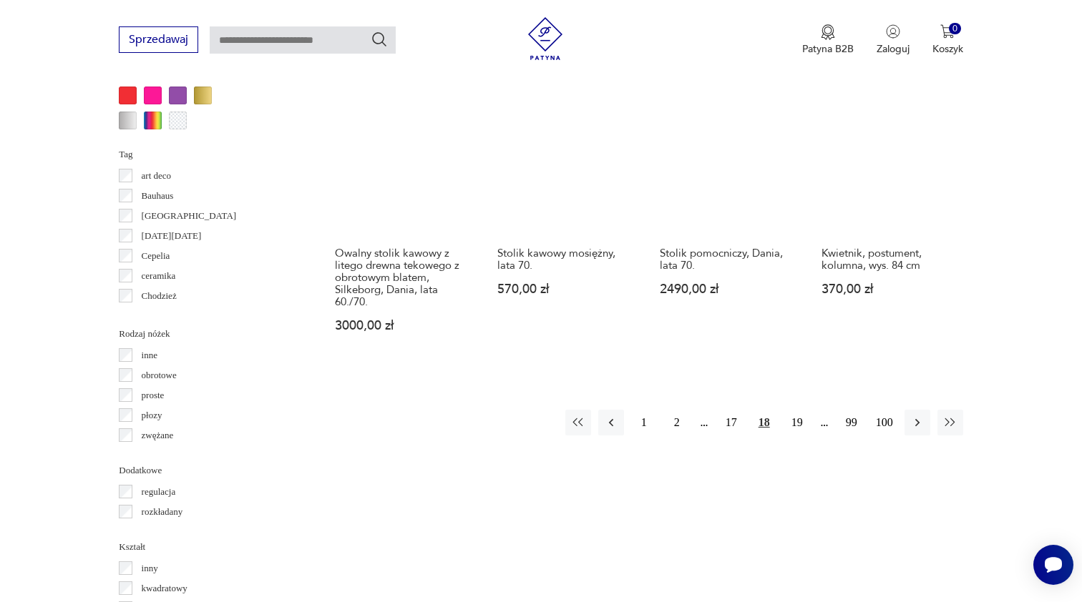
scroll to position [1433, 0]
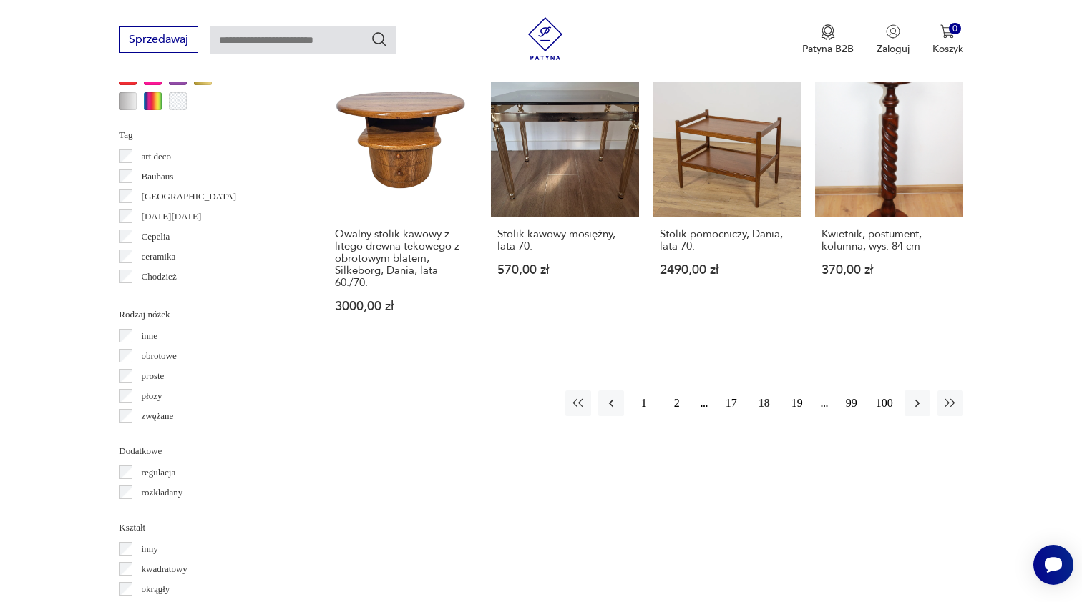
click at [798, 393] on button "19" at bounding box center [797, 404] width 26 height 26
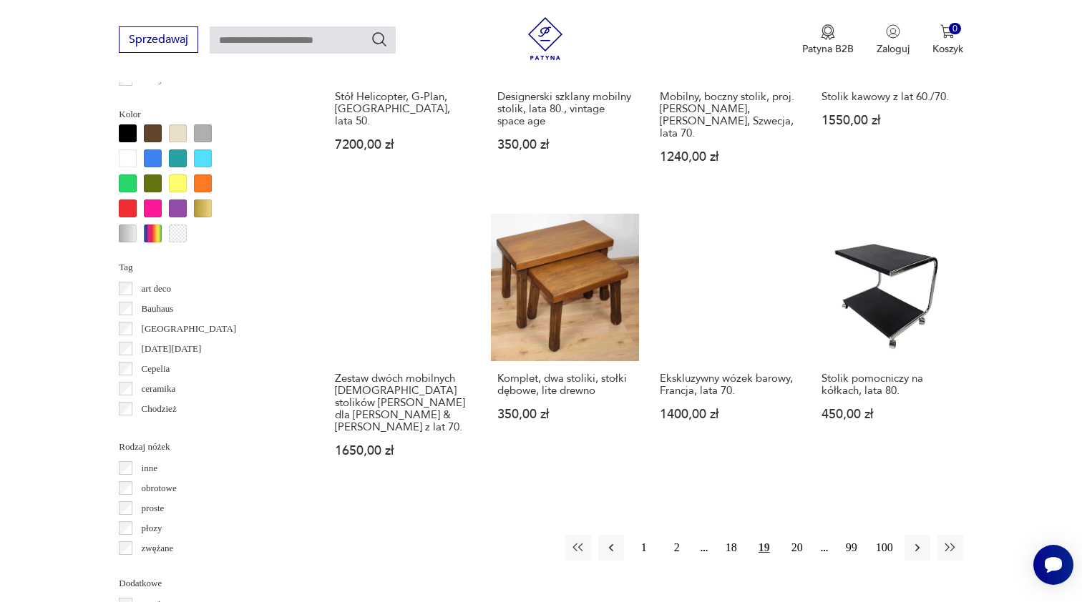
scroll to position [1301, 0]
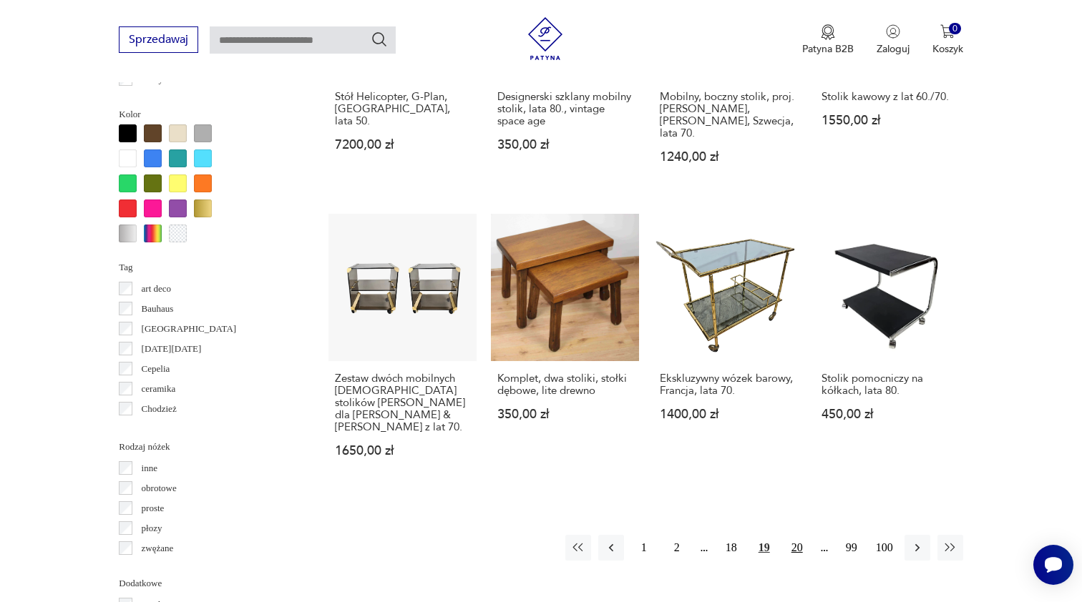
click at [798, 535] on button "20" at bounding box center [797, 548] width 26 height 26
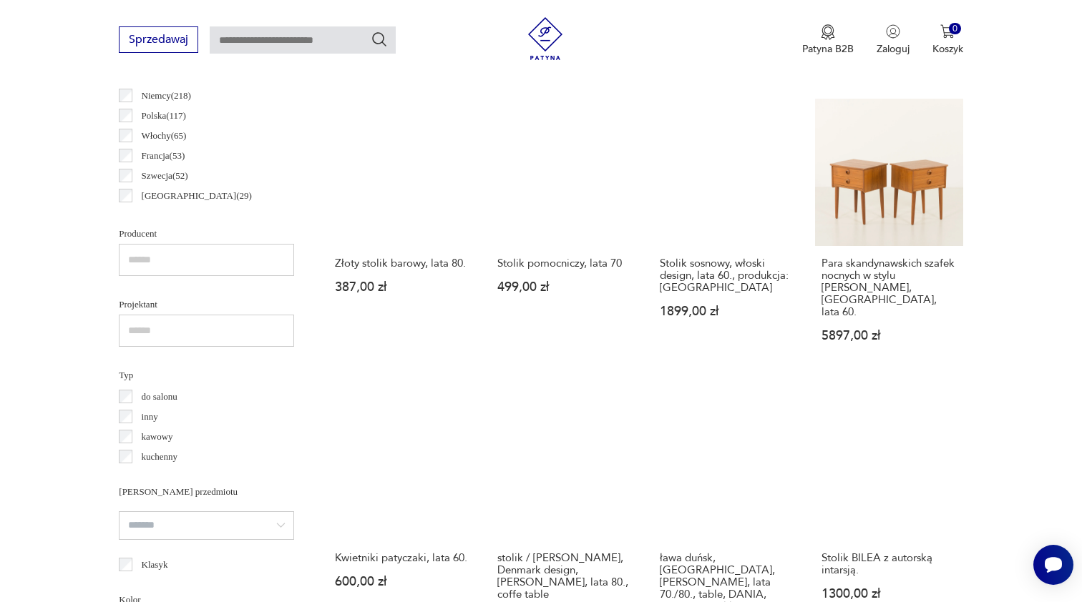
scroll to position [823, 0]
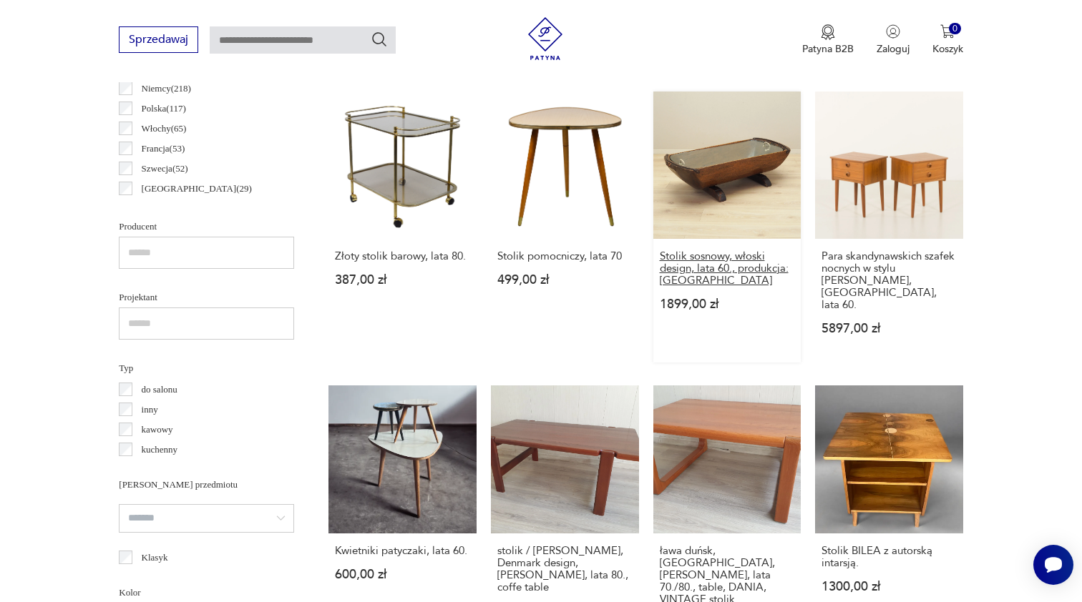
click at [740, 276] on h3 "Stolik sosnowy, włoski design, lata 60., produkcja: [GEOGRAPHIC_DATA]" at bounding box center [726, 268] width 135 height 36
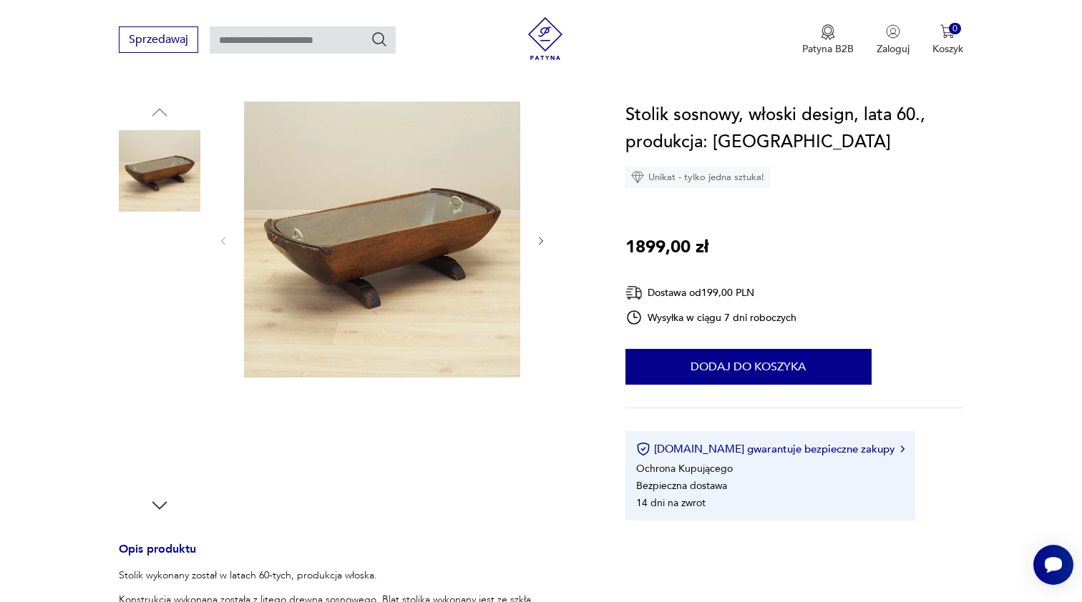
scroll to position [148, 0]
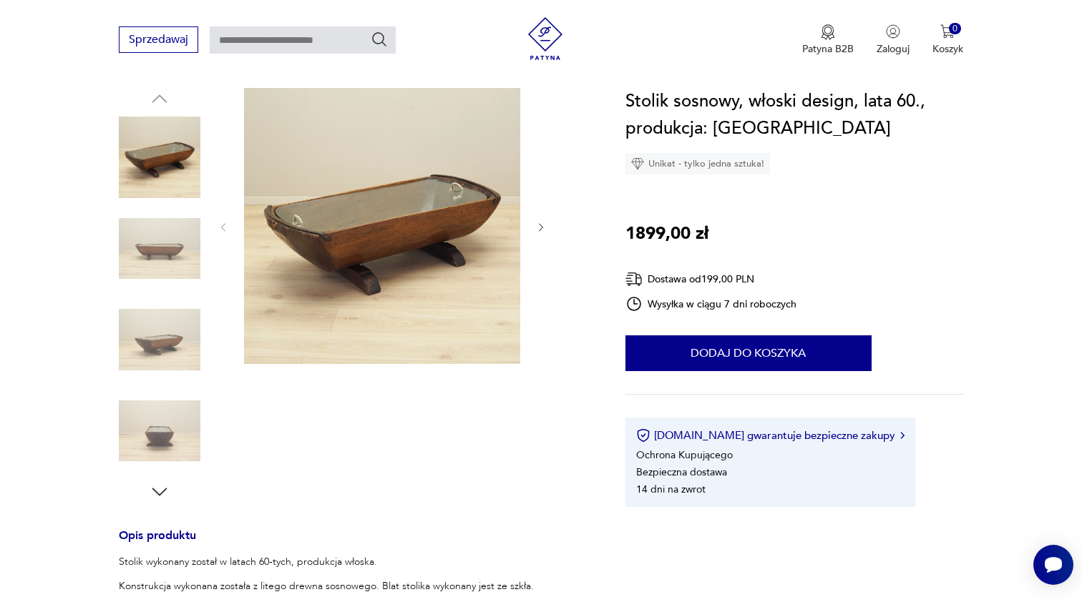
click at [165, 338] on img at bounding box center [160, 340] width 82 height 82
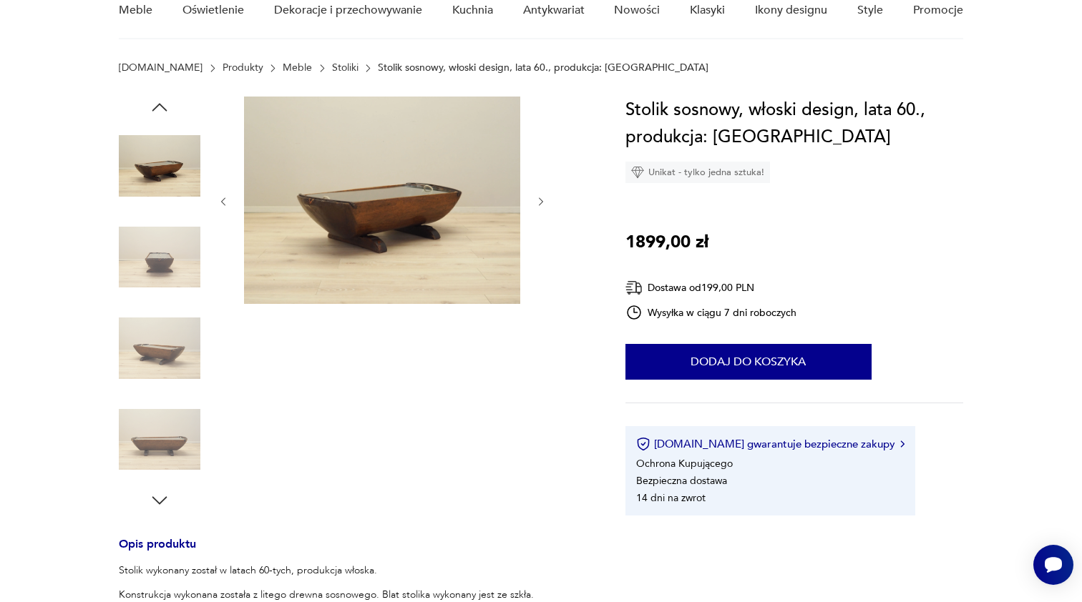
scroll to position [72, 0]
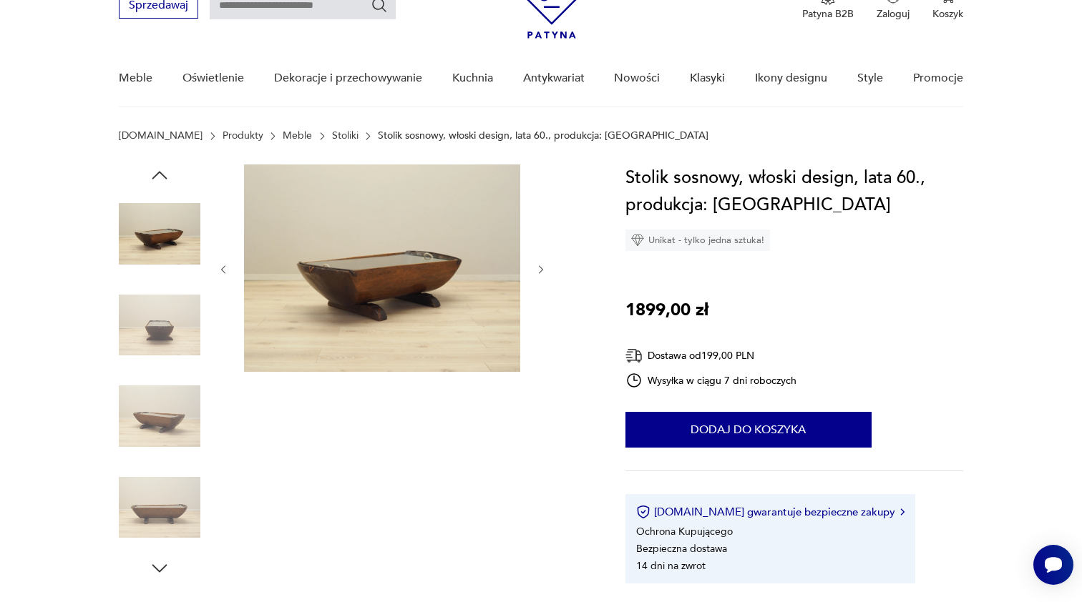
click at [543, 270] on icon "button" at bounding box center [541, 270] width 12 height 12
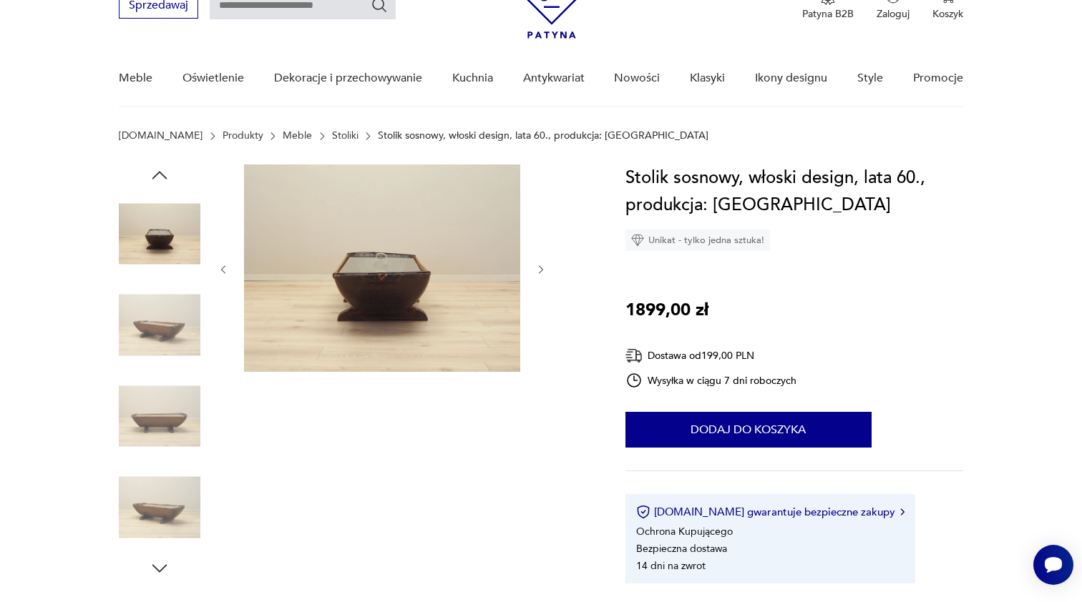
click at [543, 270] on icon "button" at bounding box center [541, 270] width 12 height 12
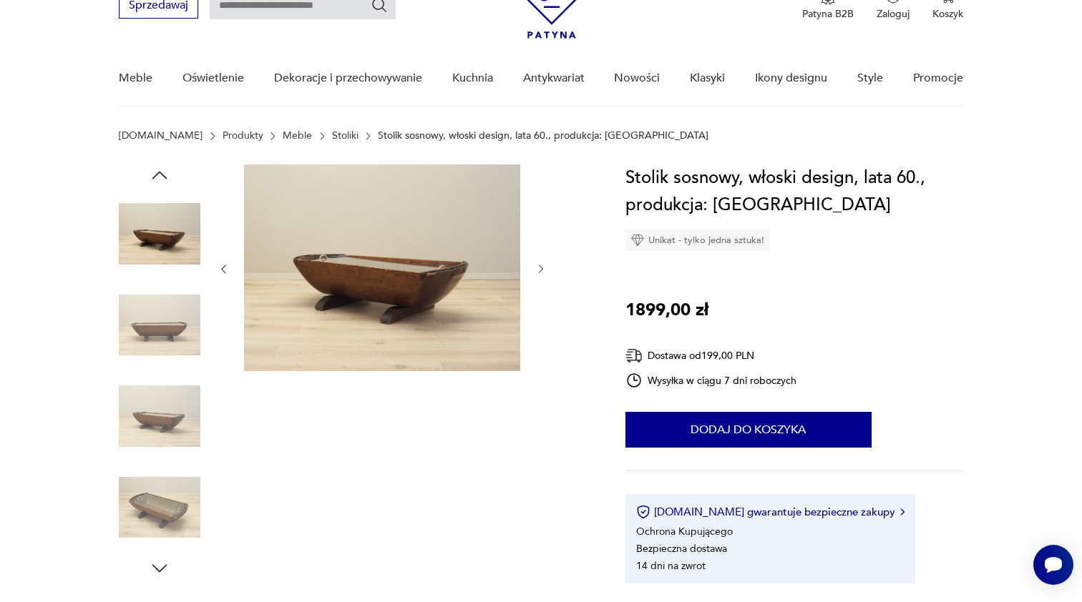
click at [543, 270] on icon "button" at bounding box center [541, 269] width 12 height 12
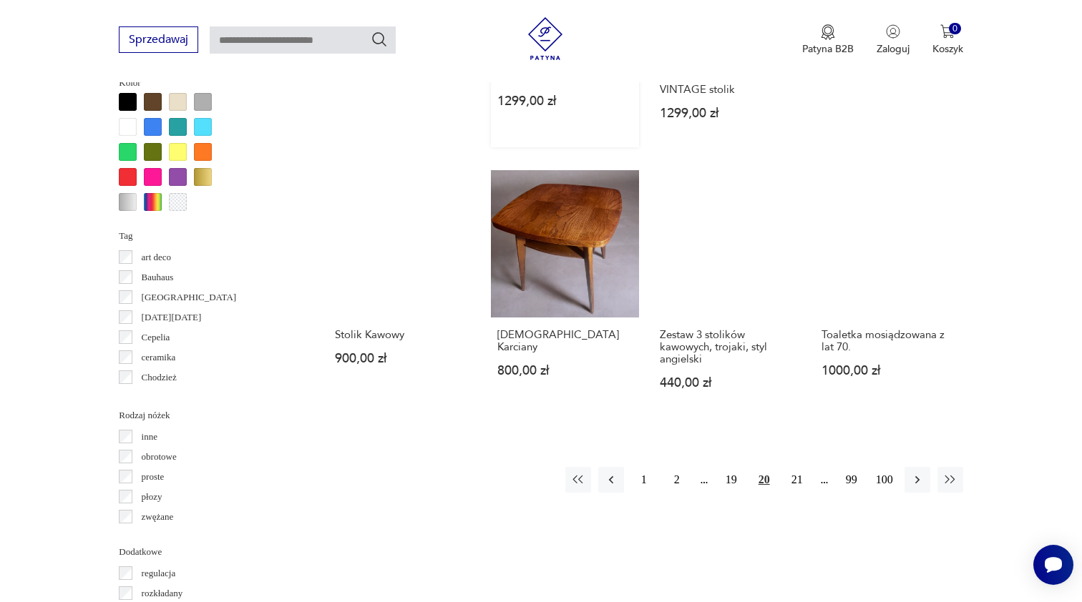
scroll to position [1335, 0]
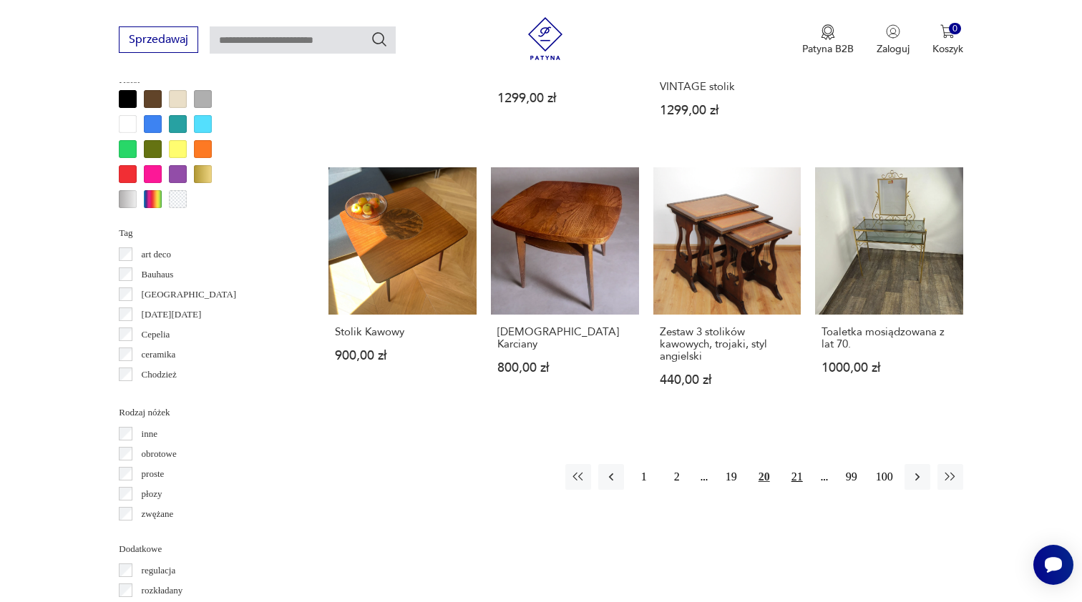
click at [795, 464] on button "21" at bounding box center [797, 477] width 26 height 26
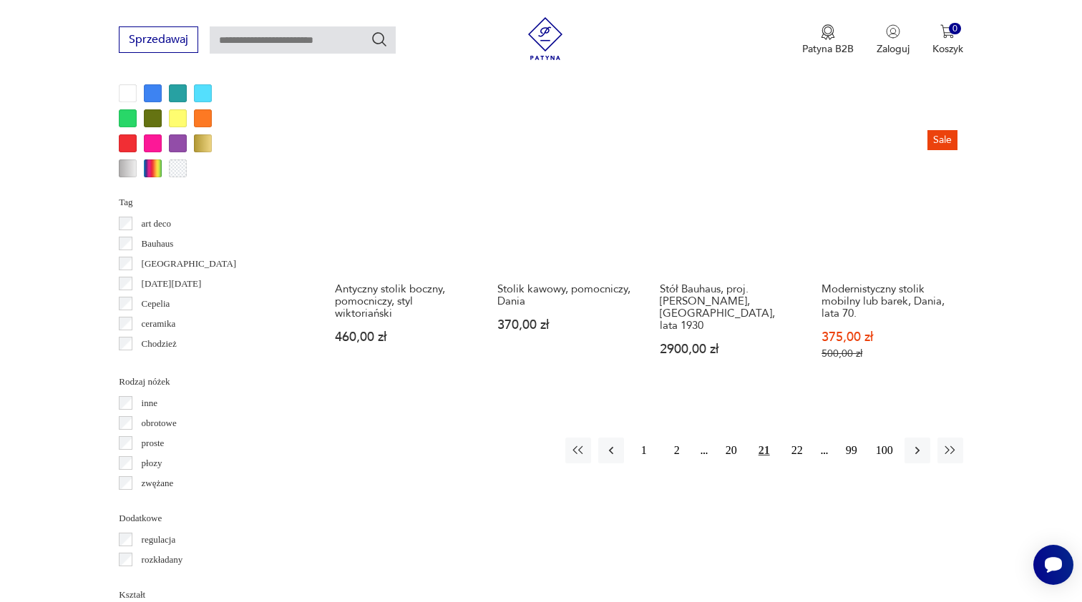
scroll to position [1374, 0]
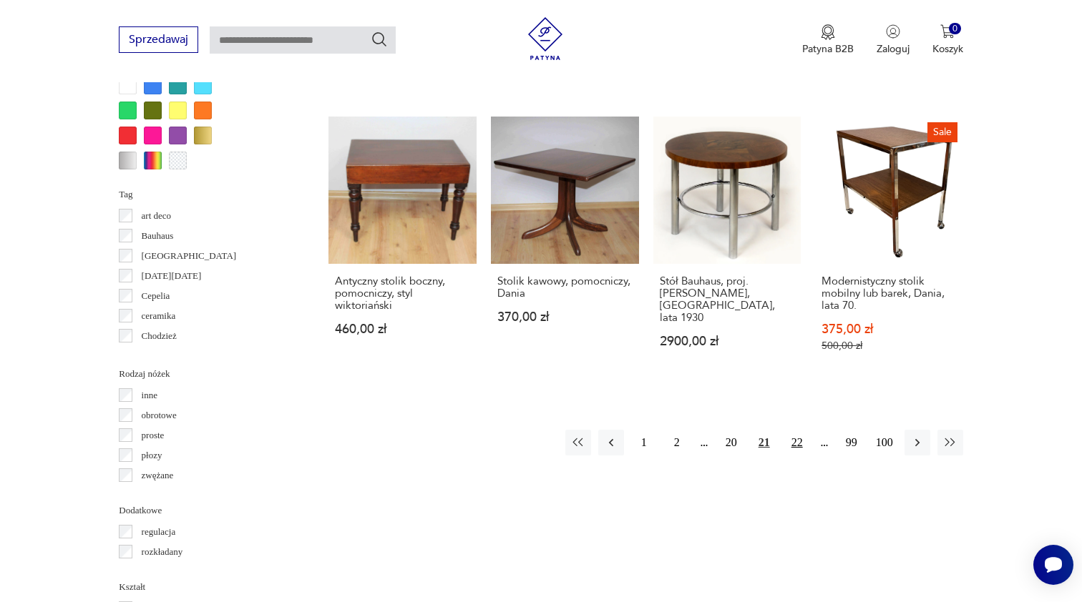
click at [795, 430] on button "22" at bounding box center [797, 443] width 26 height 26
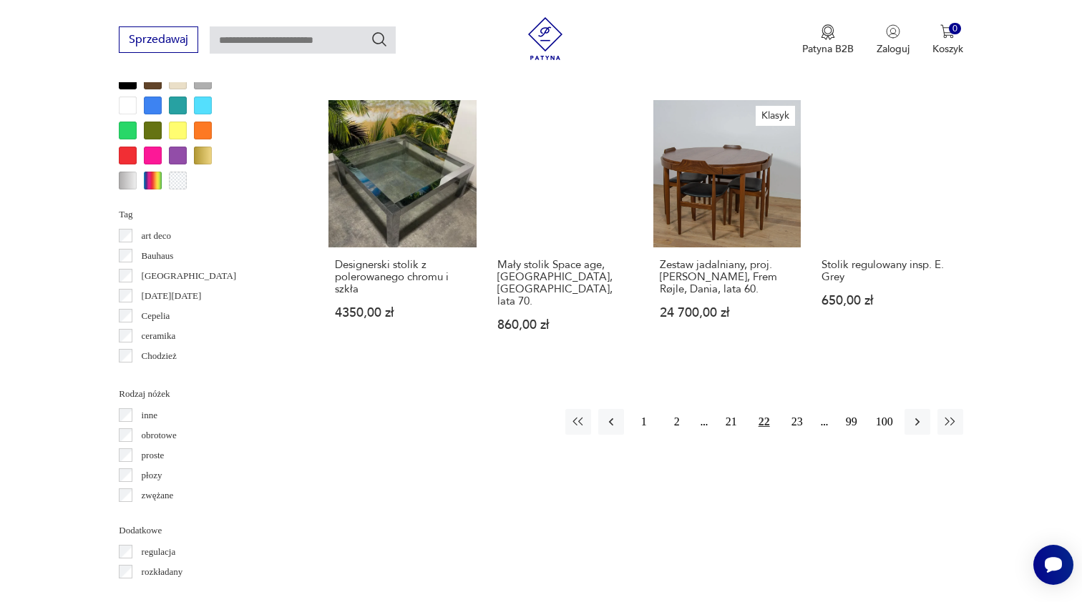
scroll to position [1354, 0]
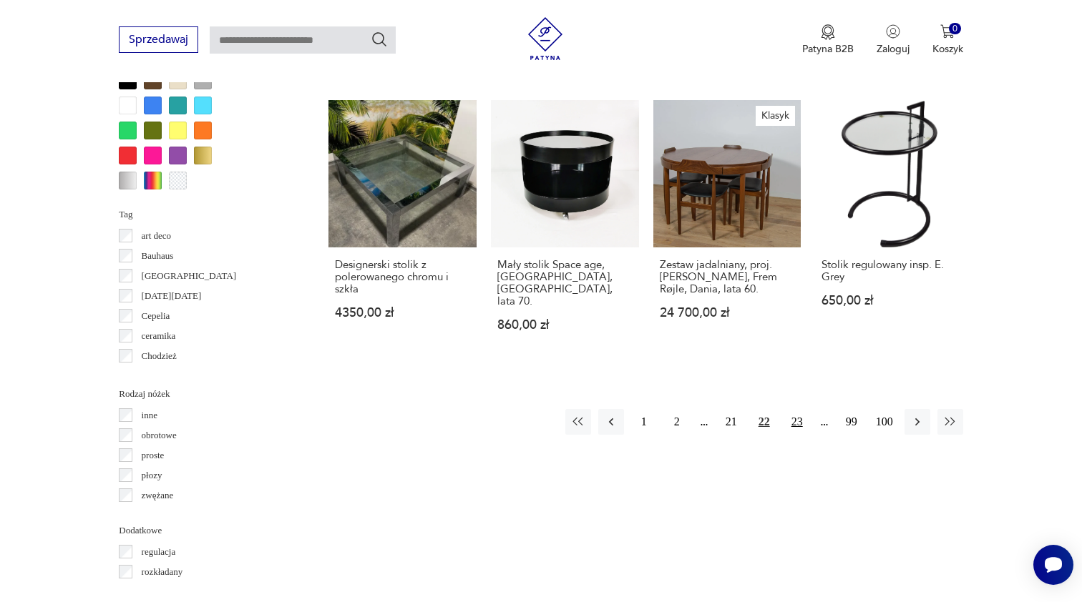
click at [798, 435] on button "23" at bounding box center [797, 422] width 26 height 26
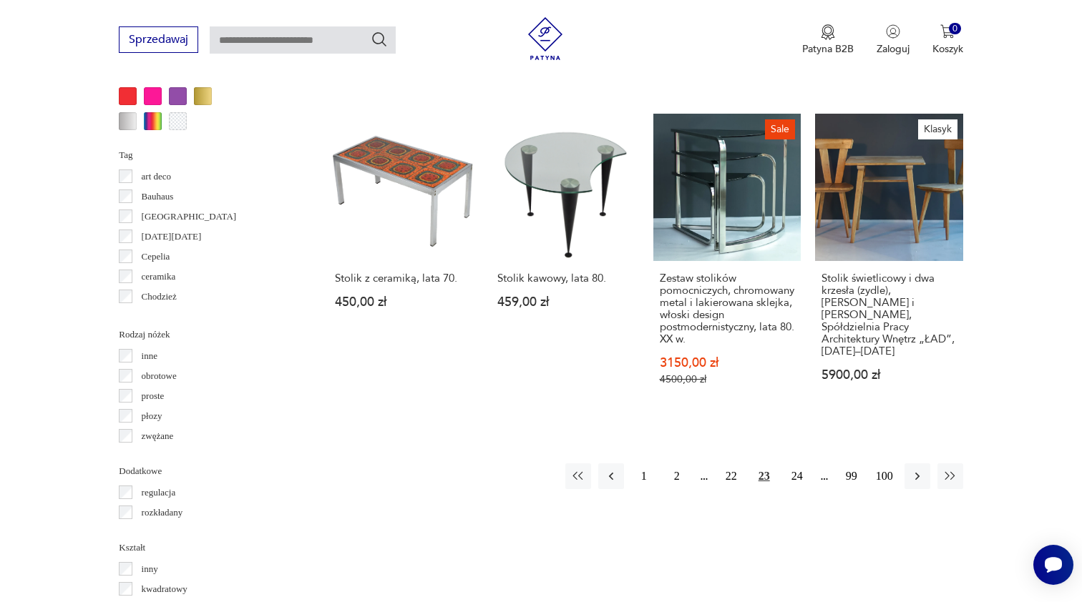
scroll to position [1428, 0]
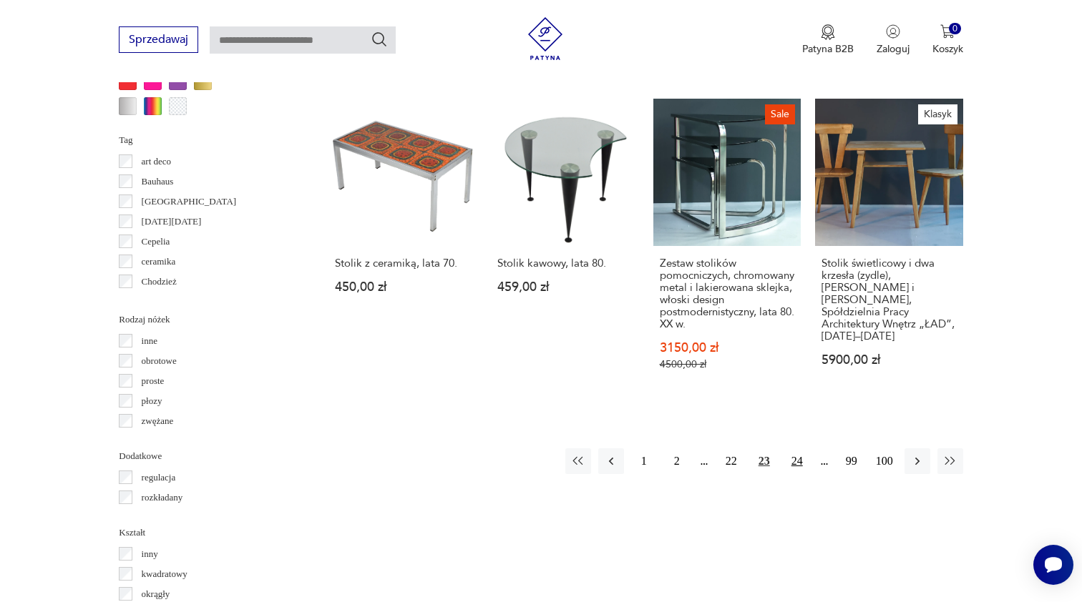
click at [798, 450] on button "24" at bounding box center [797, 461] width 26 height 26
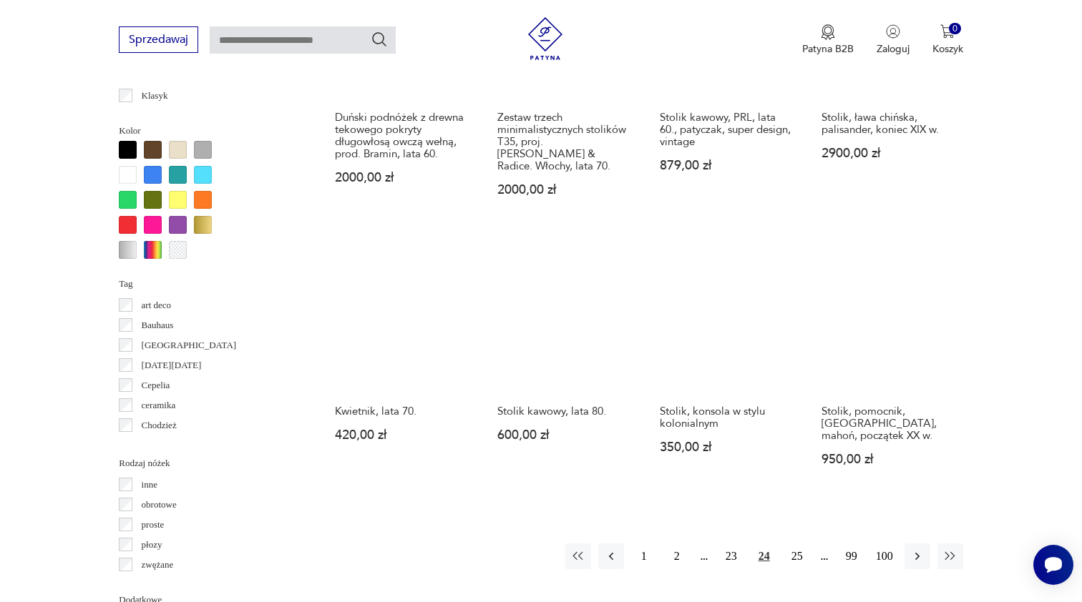
scroll to position [1285, 0]
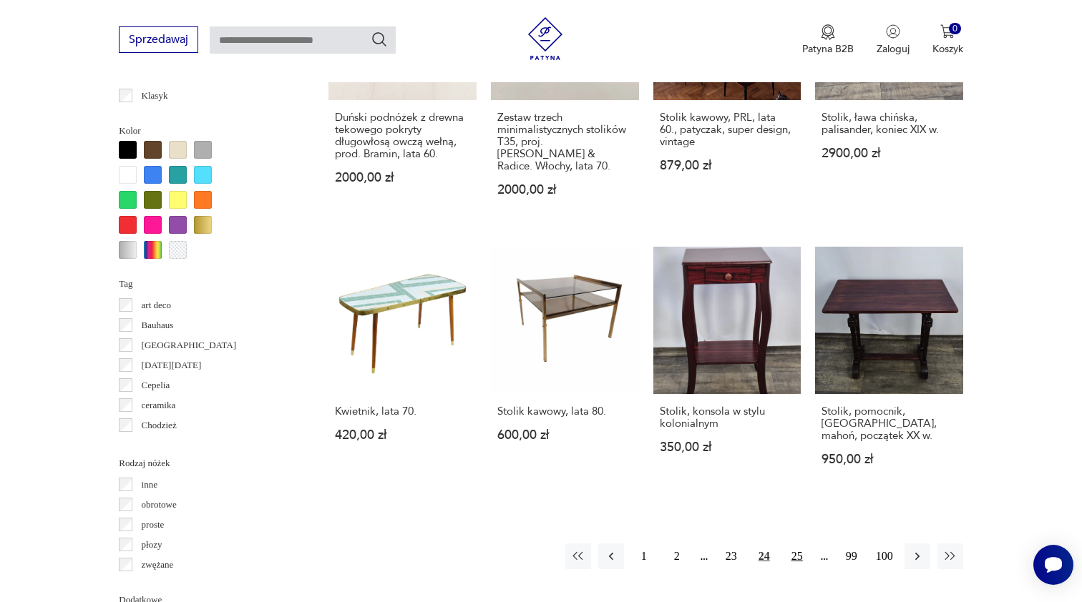
click at [796, 544] on button "25" at bounding box center [797, 557] width 26 height 26
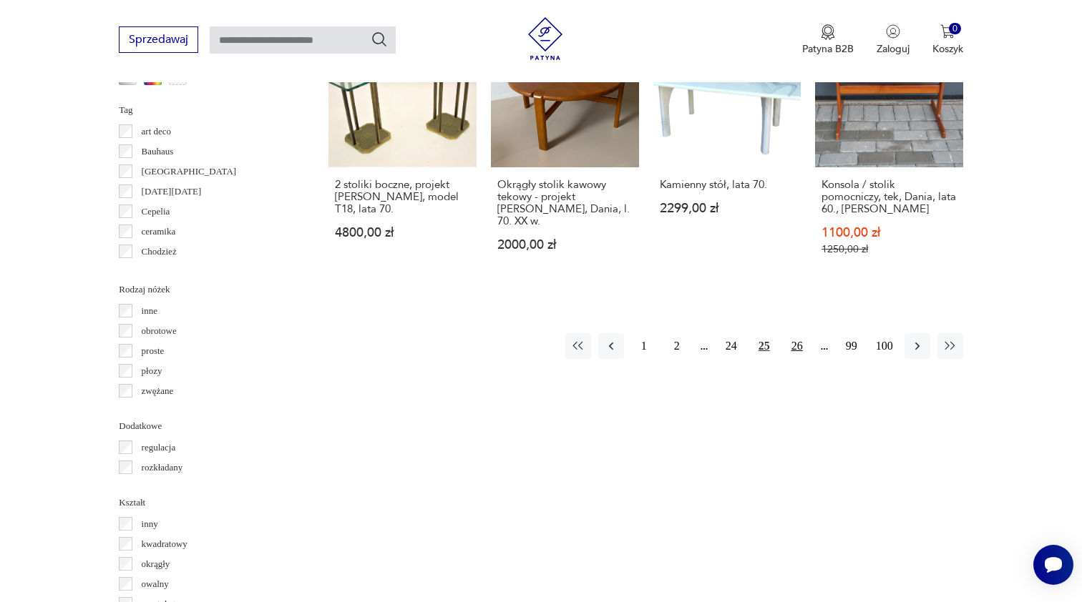
click at [797, 348] on button "26" at bounding box center [797, 346] width 26 height 26
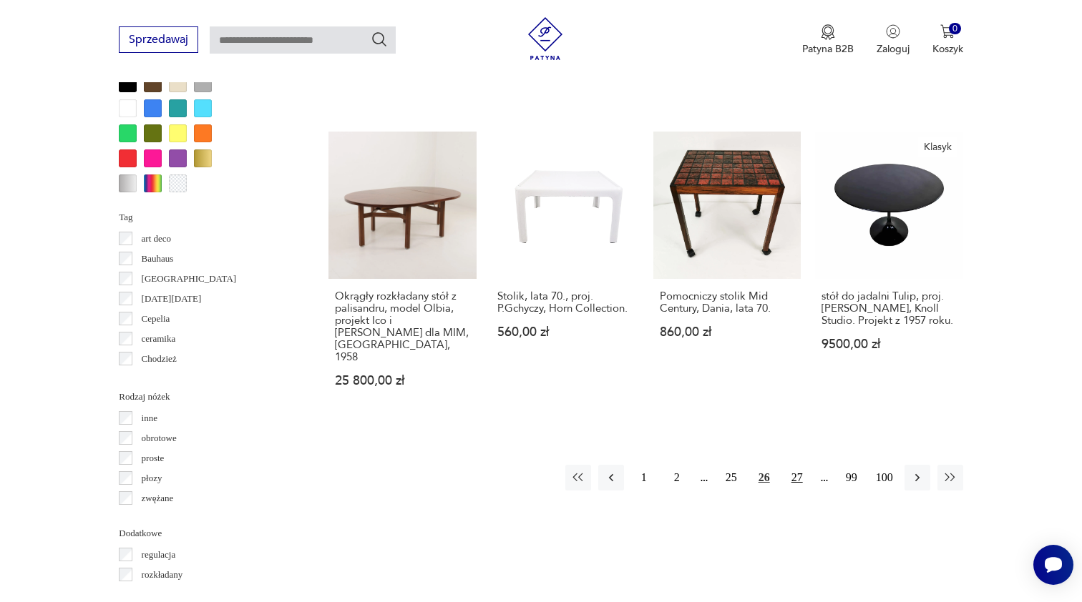
click at [802, 479] on button "27" at bounding box center [797, 478] width 26 height 26
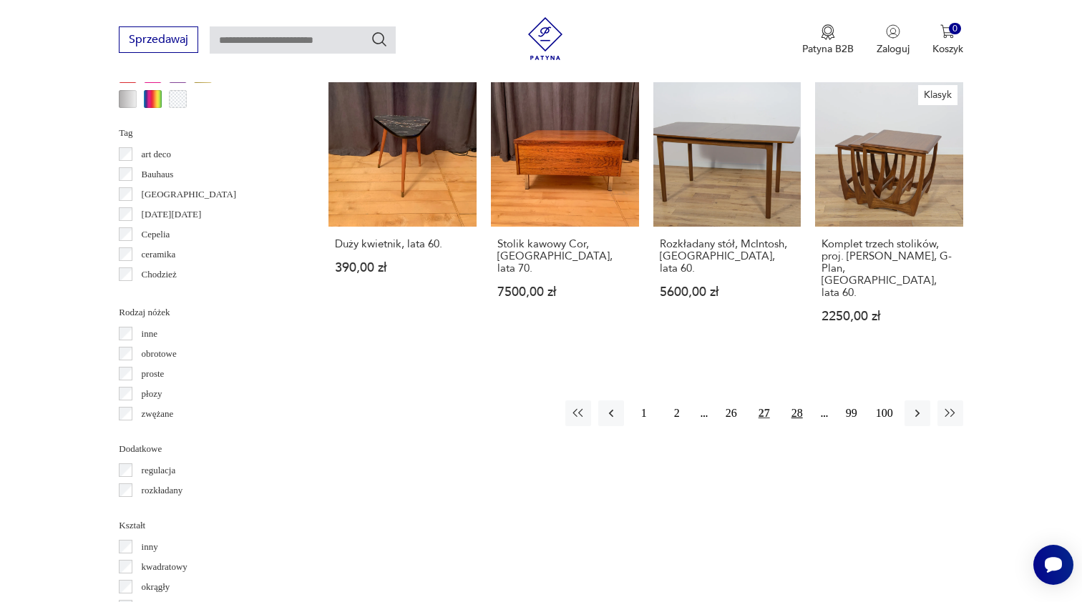
click at [795, 401] on button "28" at bounding box center [797, 414] width 26 height 26
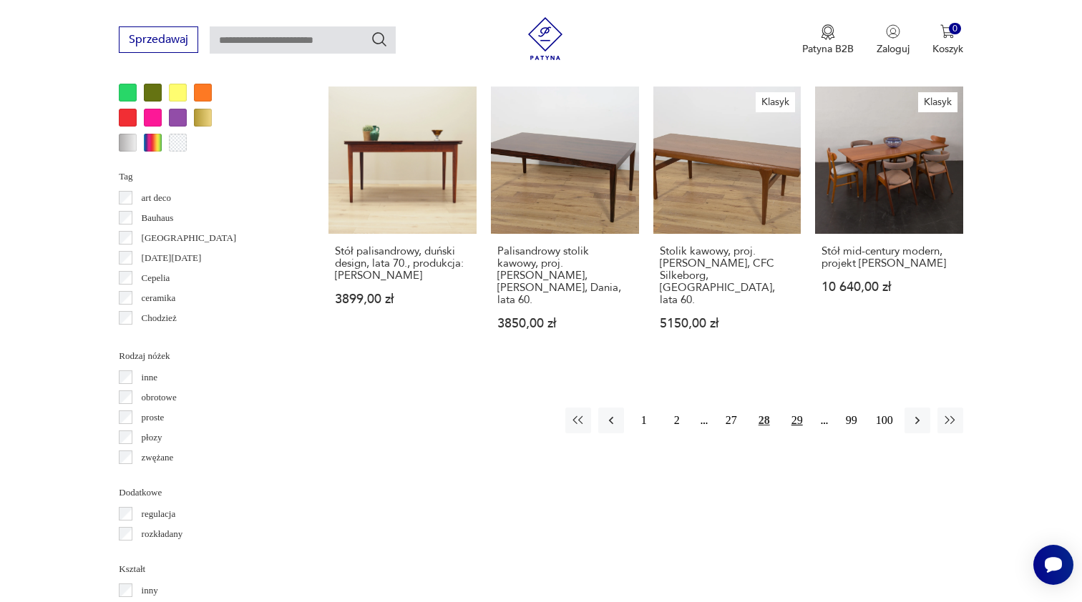
click at [793, 408] on button "29" at bounding box center [797, 421] width 26 height 26
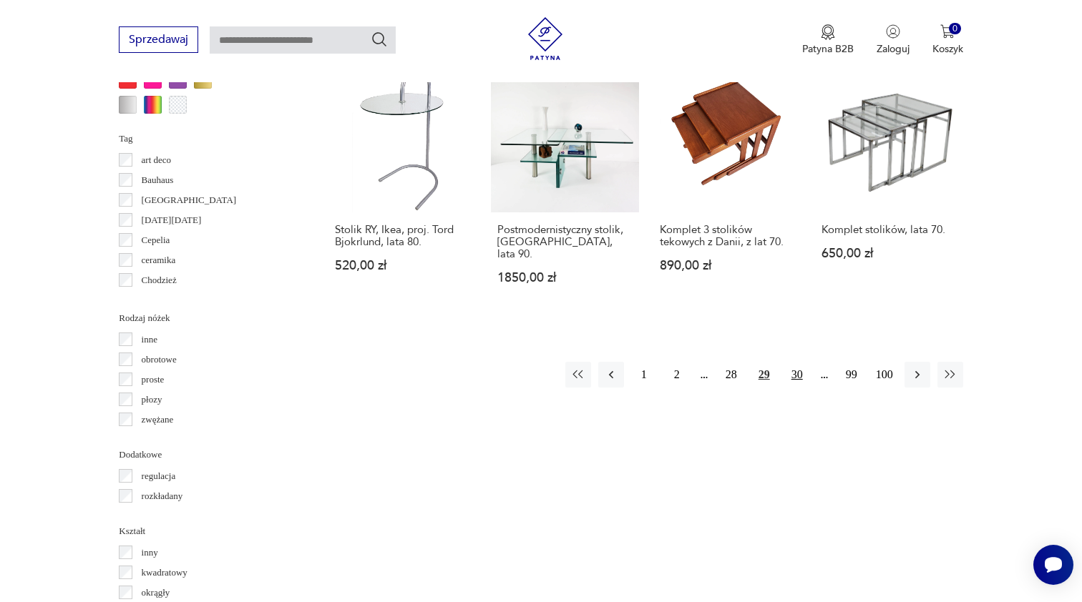
click at [795, 386] on button "30" at bounding box center [797, 375] width 26 height 26
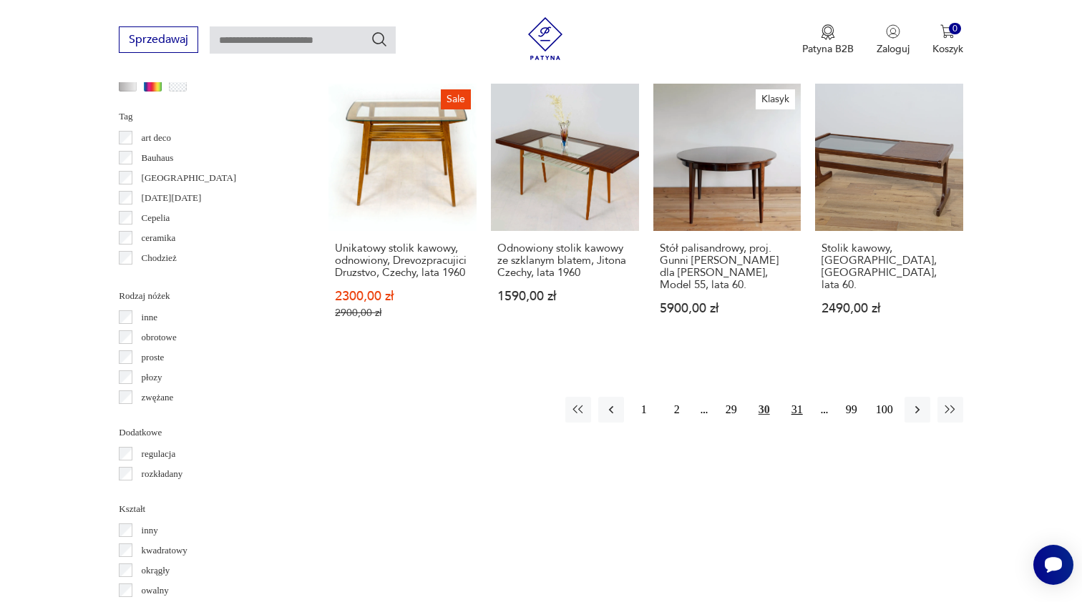
click at [797, 412] on button "31" at bounding box center [797, 410] width 26 height 26
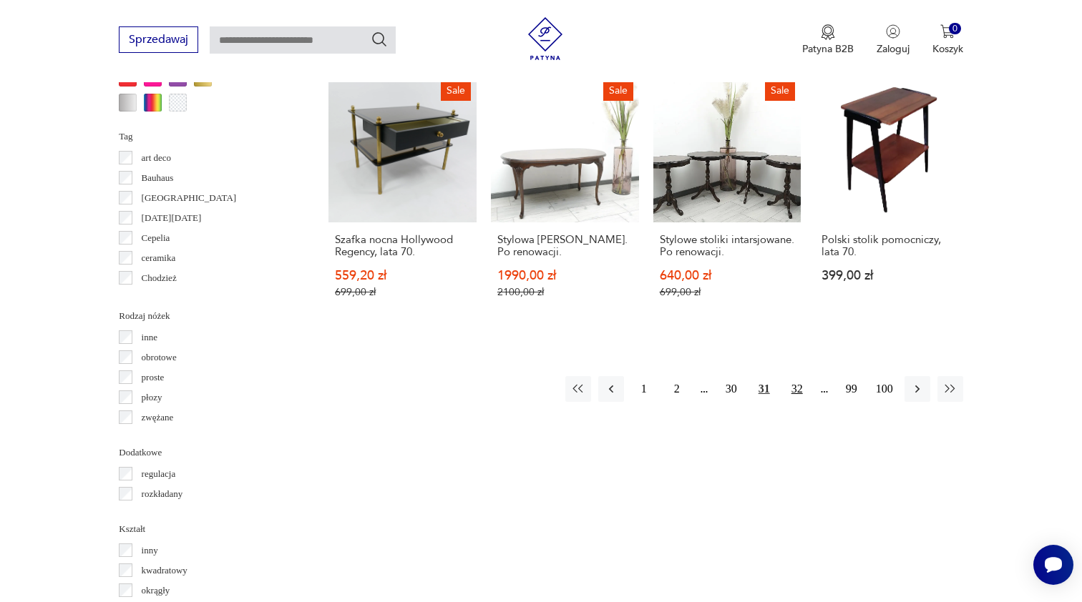
click at [799, 389] on button "32" at bounding box center [797, 389] width 26 height 26
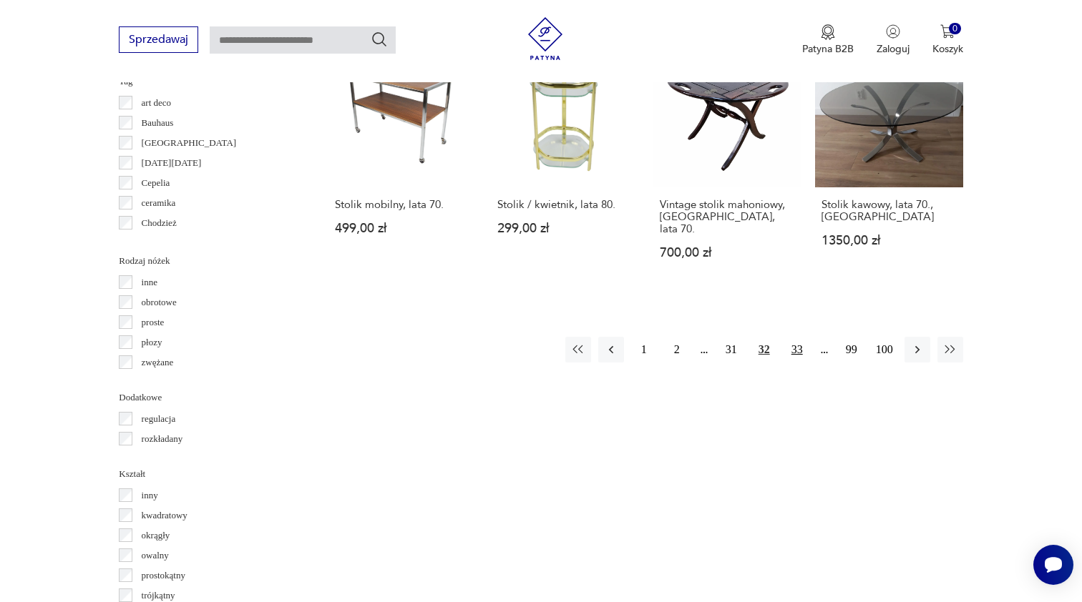
click at [800, 337] on button "33" at bounding box center [797, 350] width 26 height 26
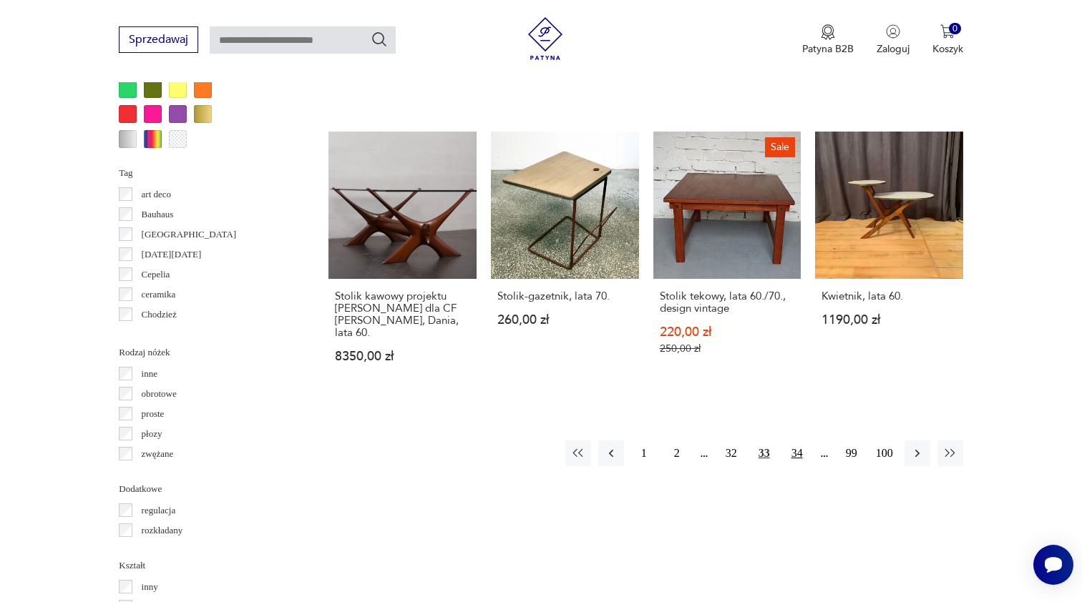
click at [800, 441] on button "34" at bounding box center [797, 454] width 26 height 26
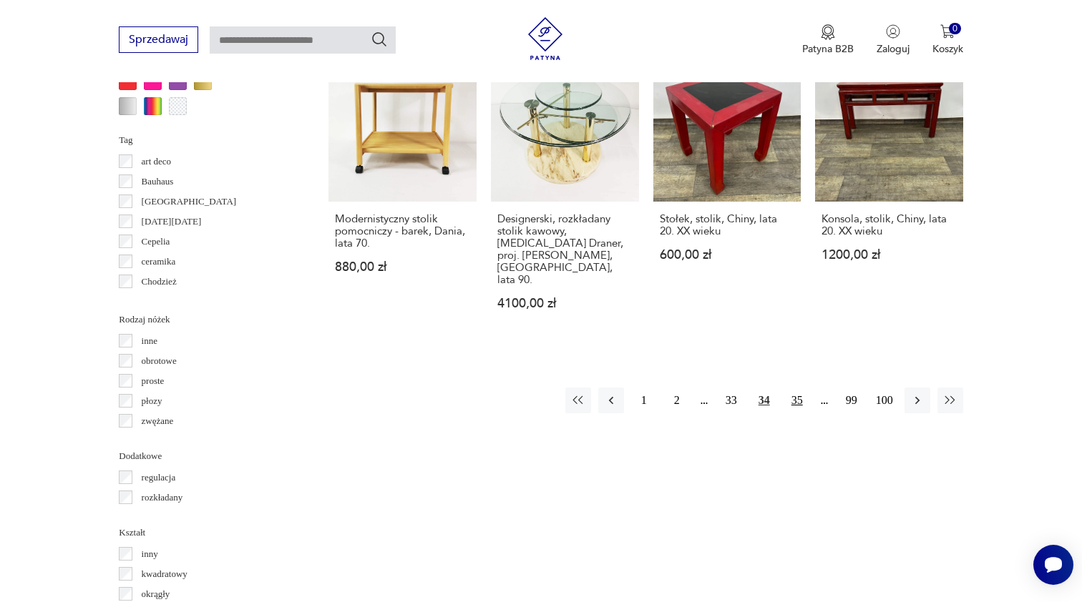
click at [794, 397] on button "35" at bounding box center [797, 401] width 26 height 26
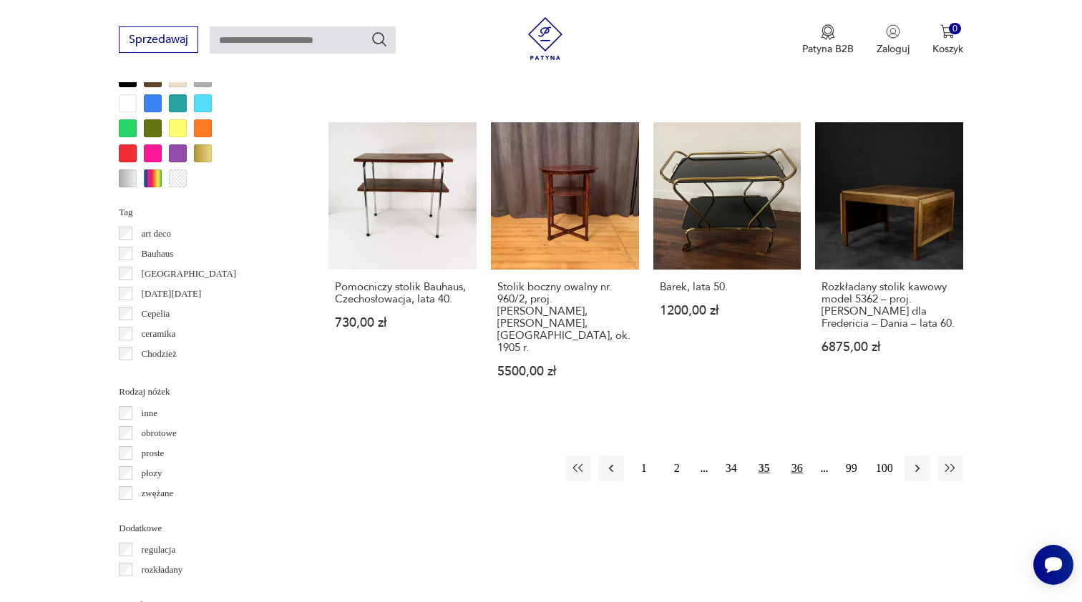
click at [795, 456] on button "36" at bounding box center [797, 469] width 26 height 26
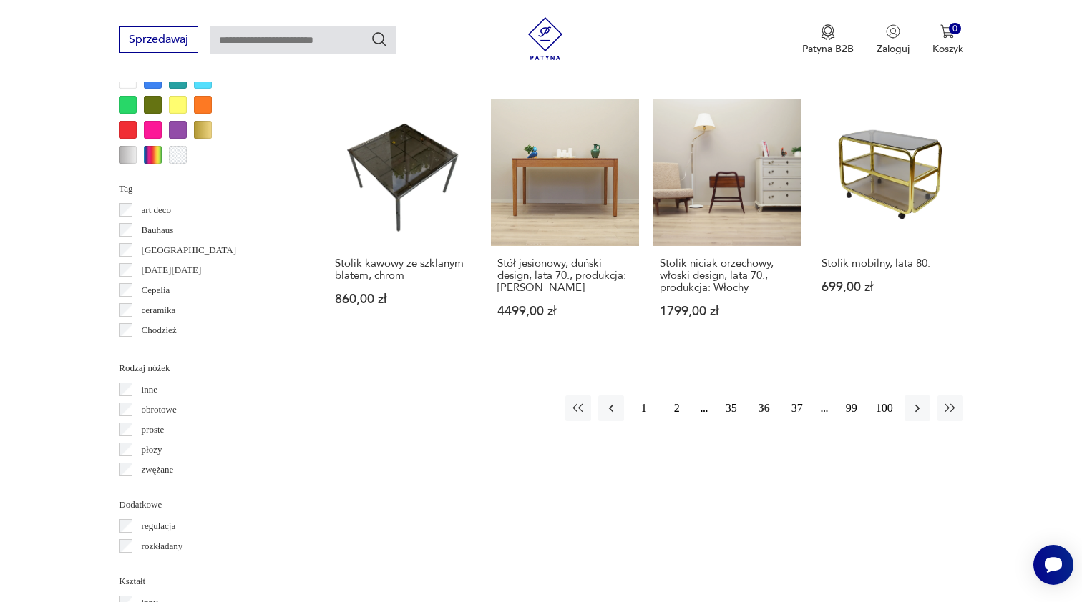
click at [795, 406] on button "37" at bounding box center [797, 409] width 26 height 26
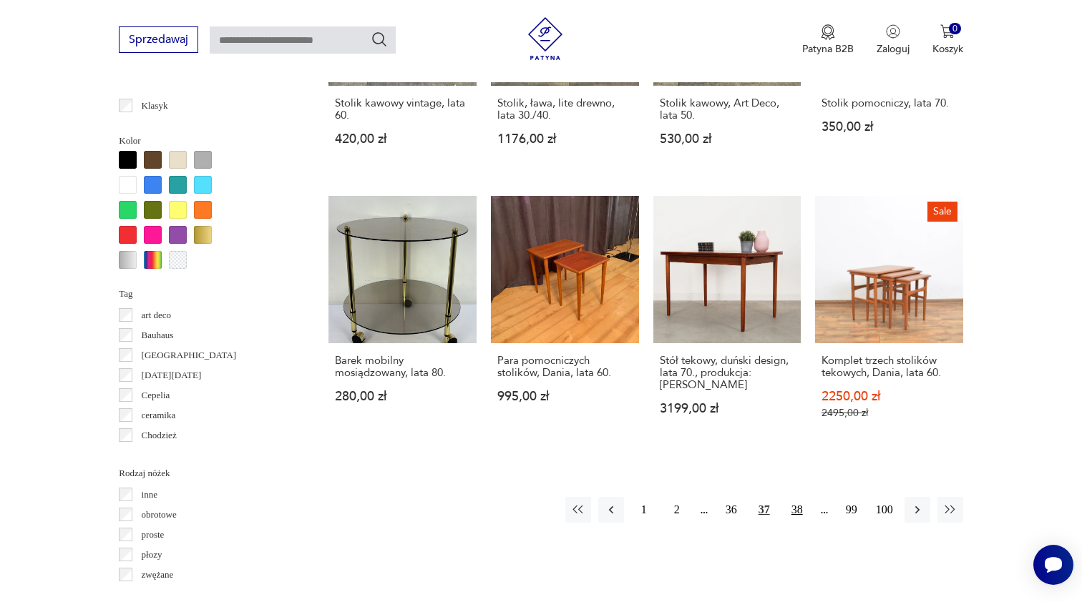
click at [800, 523] on button "38" at bounding box center [797, 510] width 26 height 26
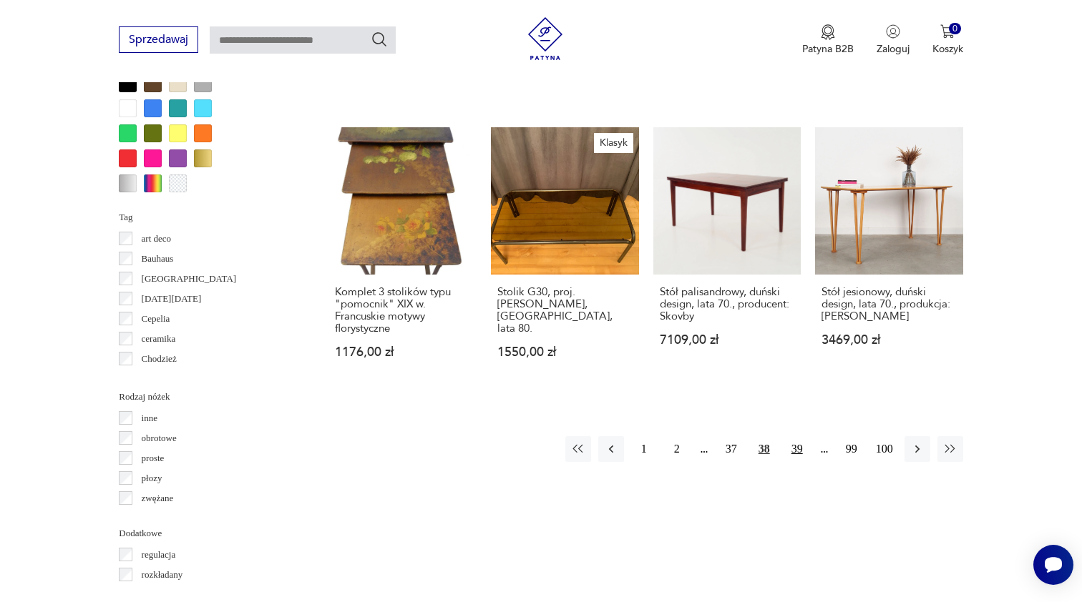
click at [795, 436] on button "39" at bounding box center [797, 449] width 26 height 26
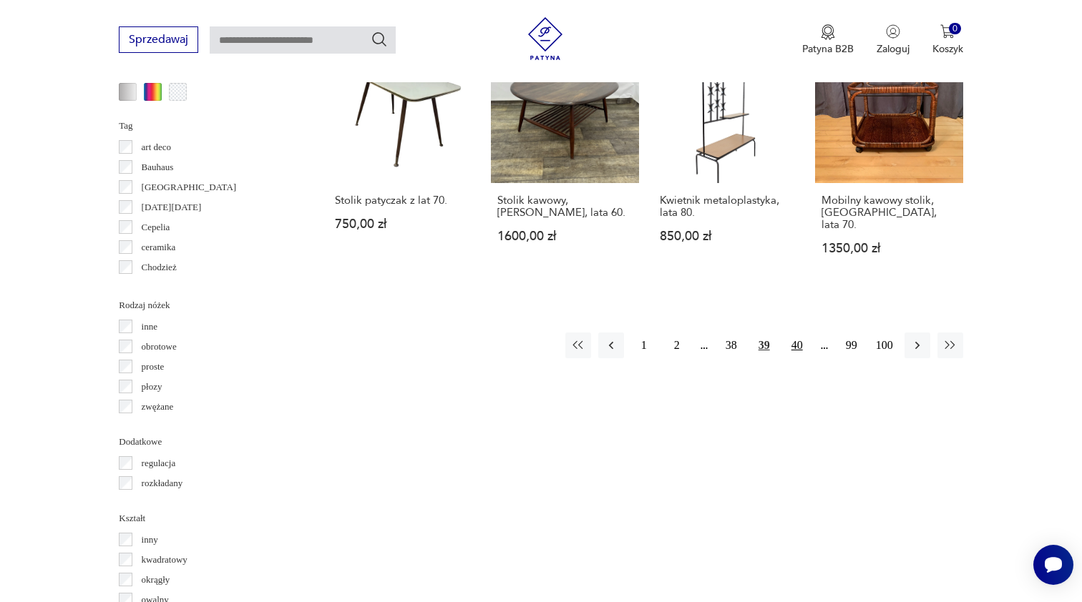
click at [795, 352] on button "40" at bounding box center [797, 346] width 26 height 26
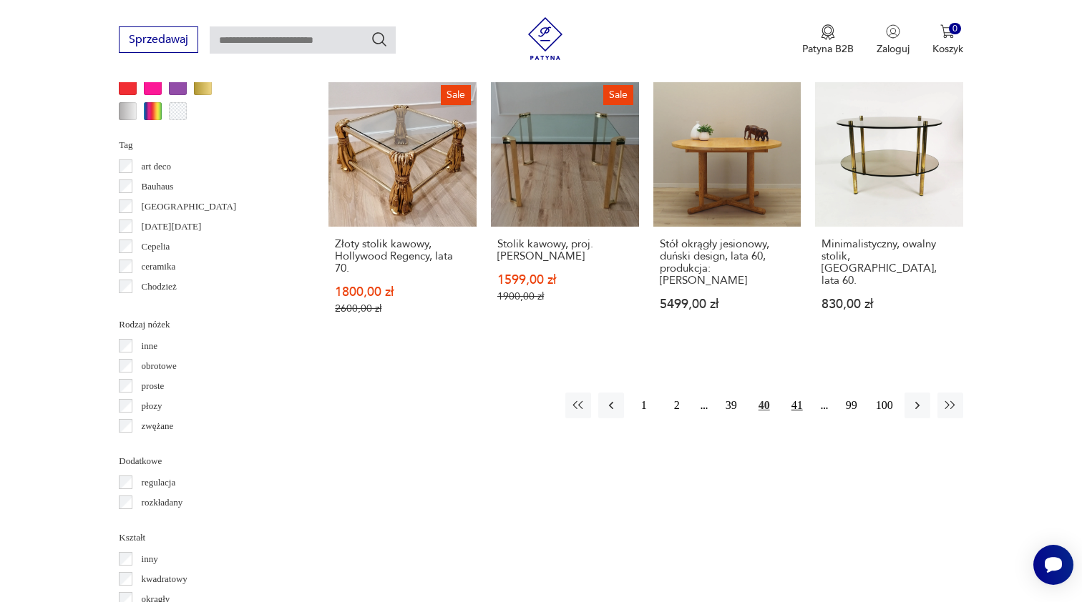
click at [797, 413] on button "41" at bounding box center [797, 406] width 26 height 26
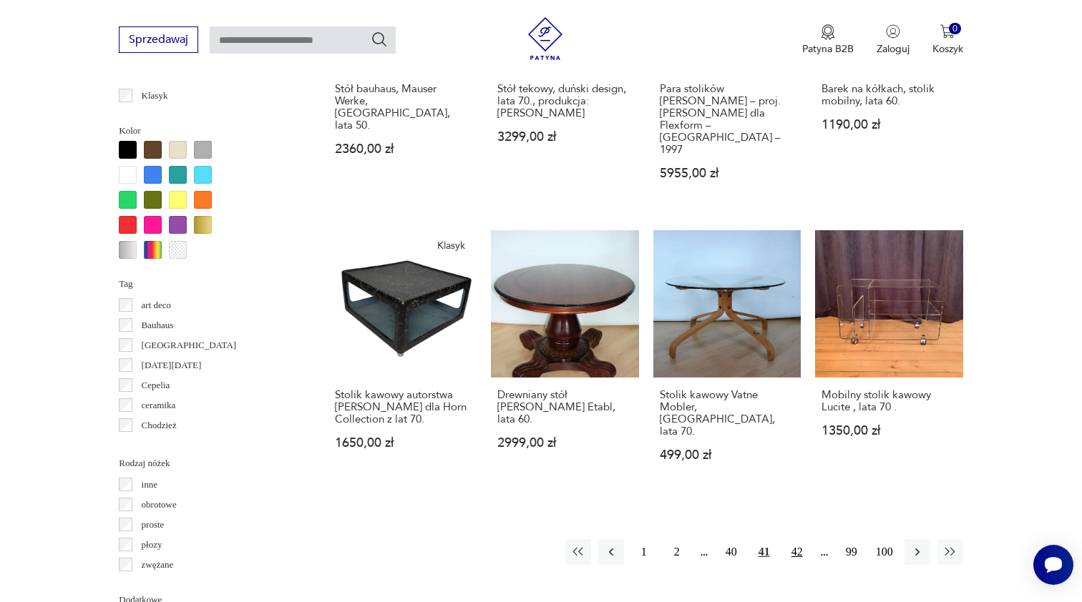
click at [798, 544] on button "42" at bounding box center [797, 552] width 26 height 26
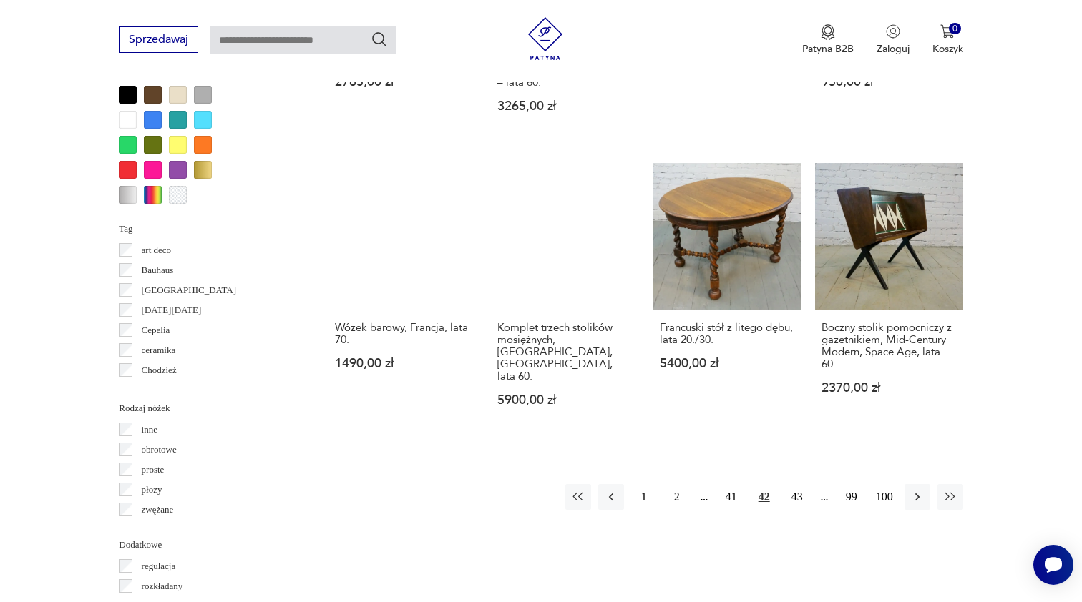
scroll to position [1349, 0]
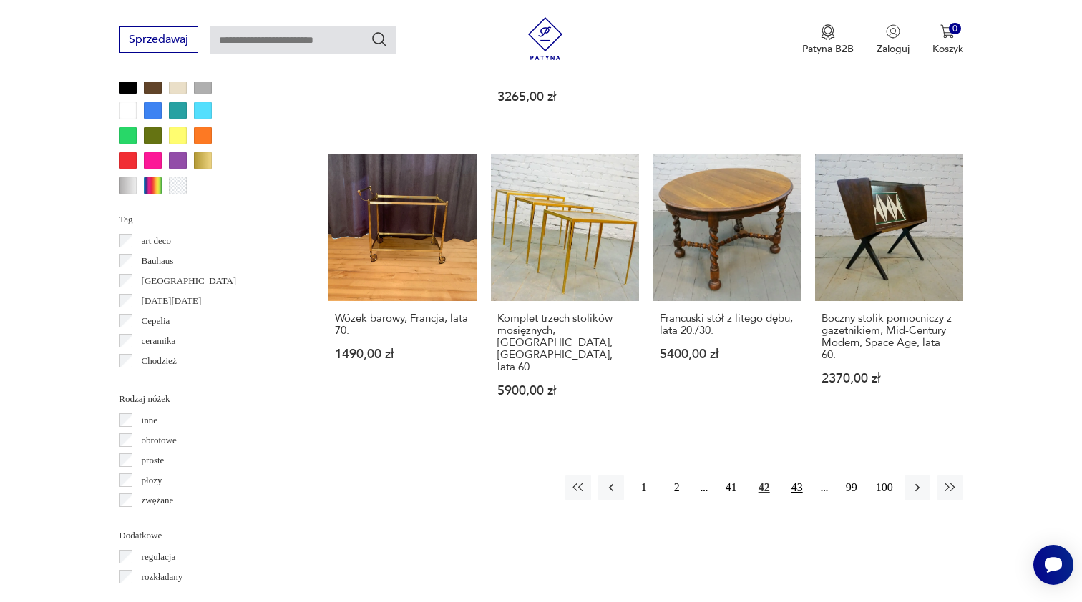
click at [798, 475] on button "43" at bounding box center [797, 488] width 26 height 26
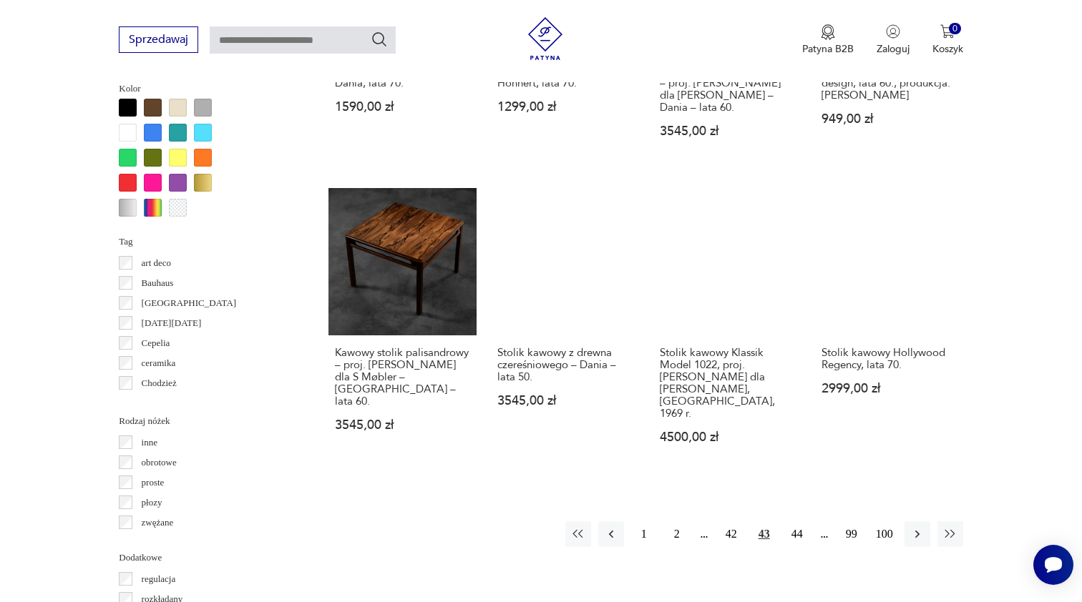
scroll to position [1345, 0]
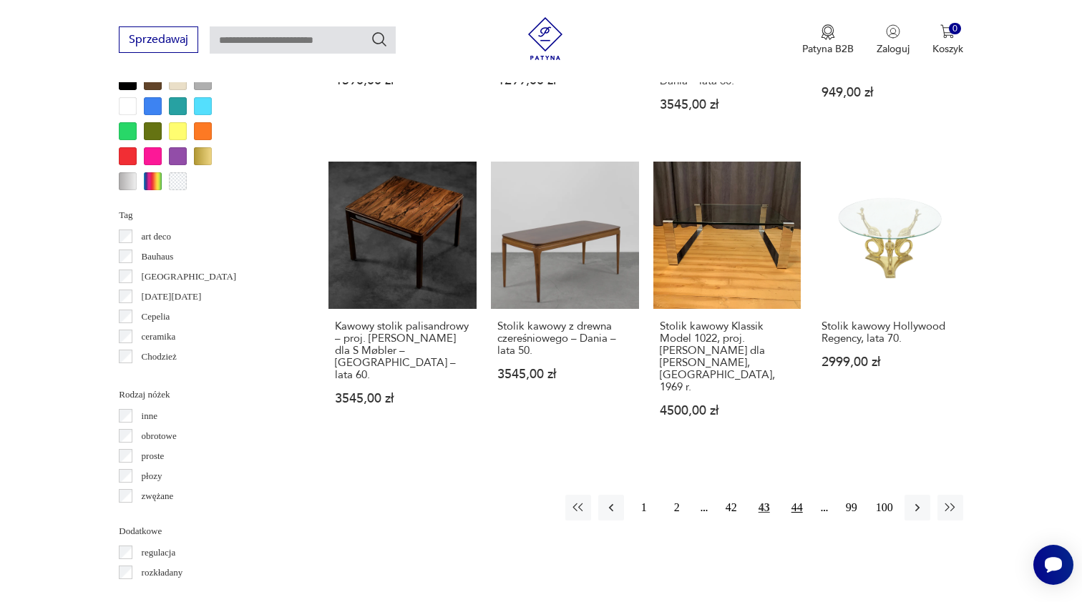
click at [795, 495] on button "44" at bounding box center [797, 508] width 26 height 26
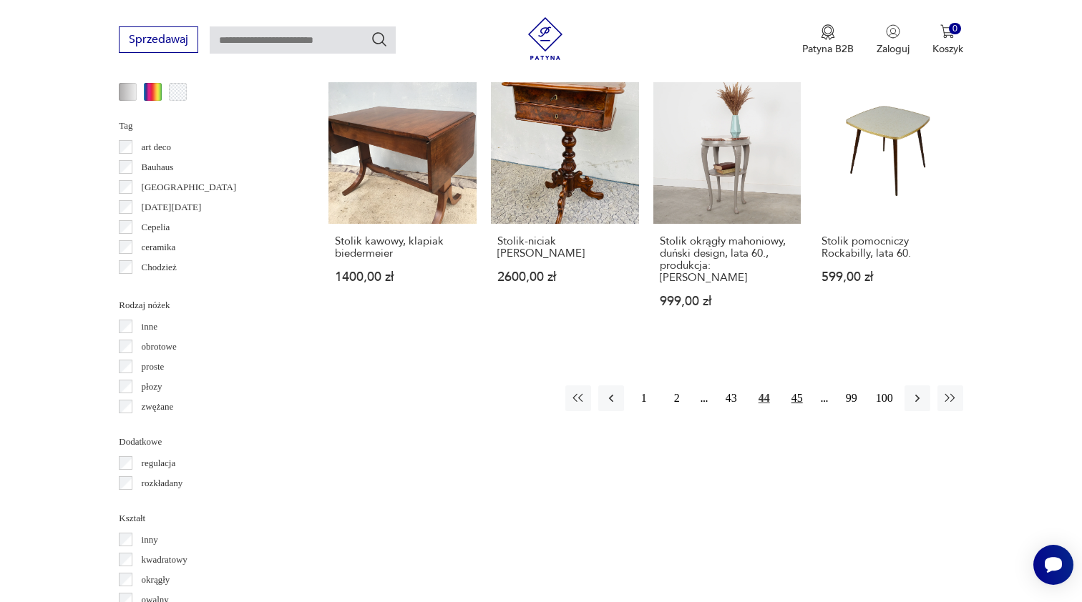
click at [798, 386] on button "45" at bounding box center [797, 399] width 26 height 26
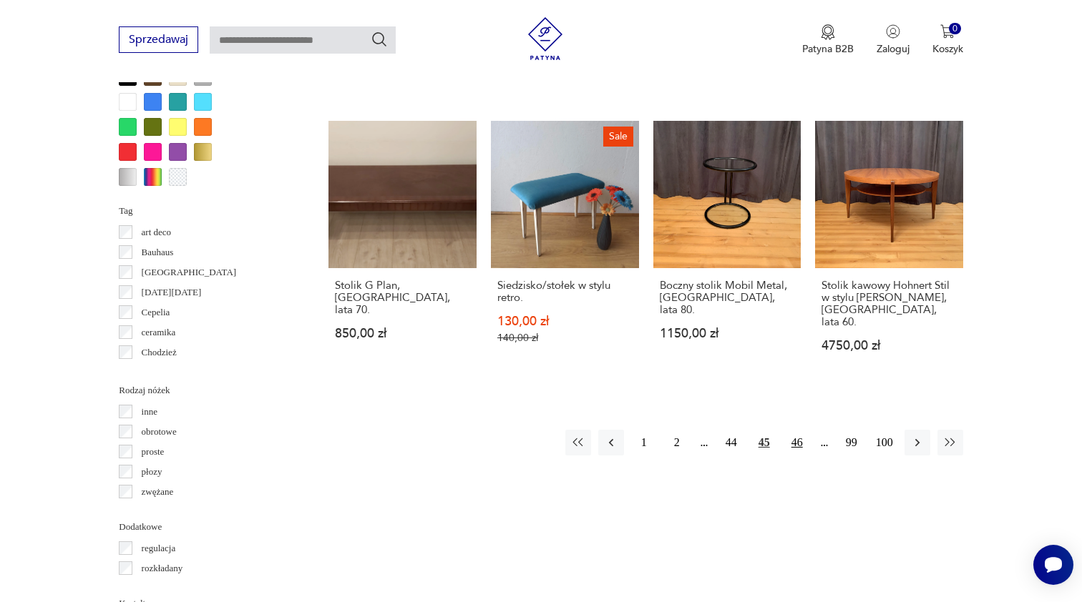
click at [800, 433] on button "46" at bounding box center [797, 443] width 26 height 26
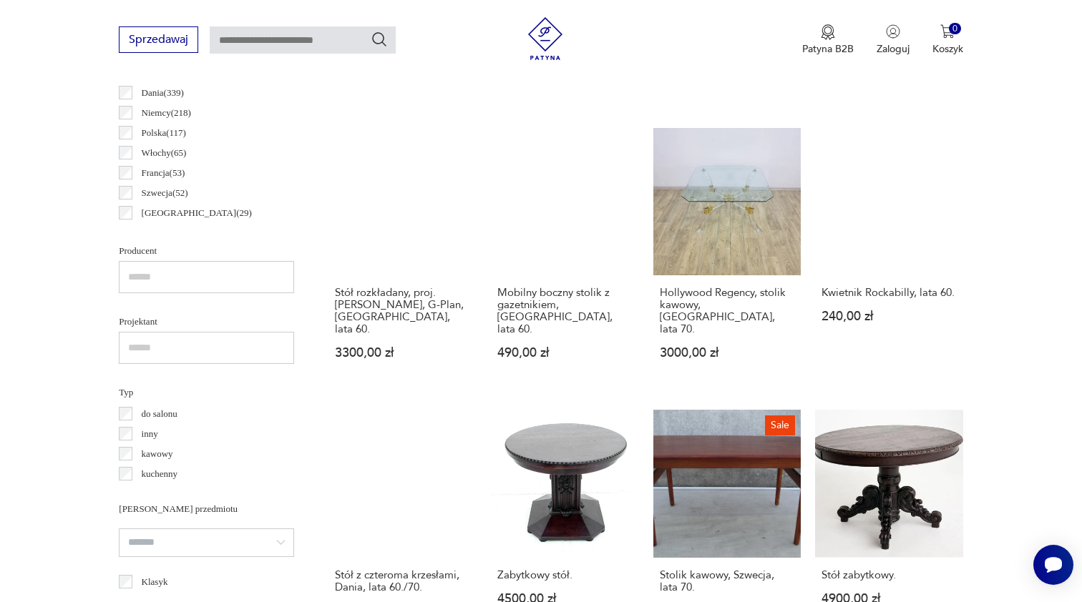
scroll to position [813, 0]
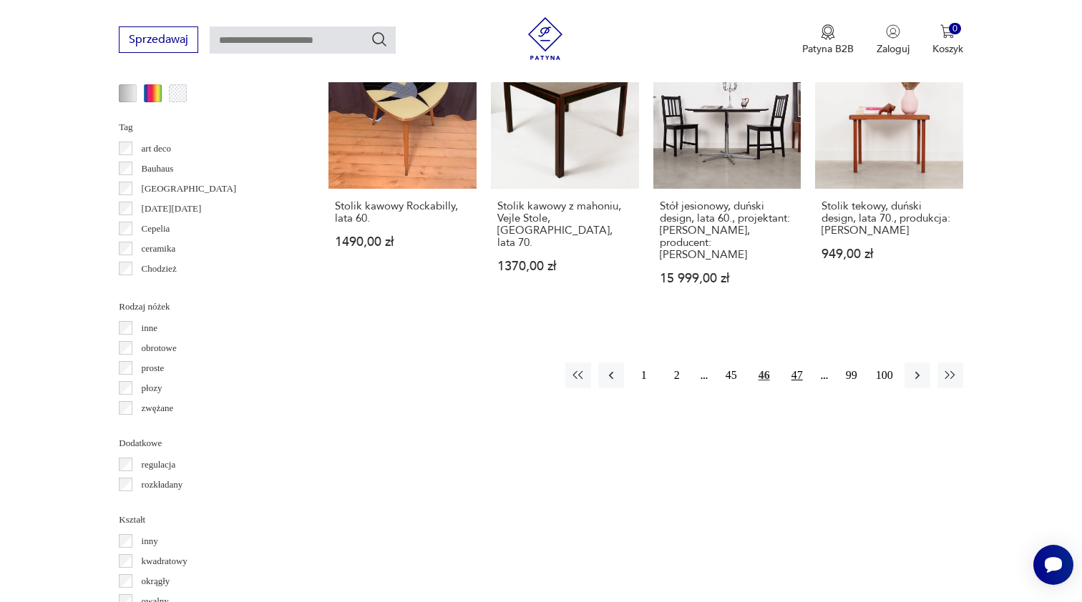
click at [799, 373] on button "47" at bounding box center [797, 376] width 26 height 26
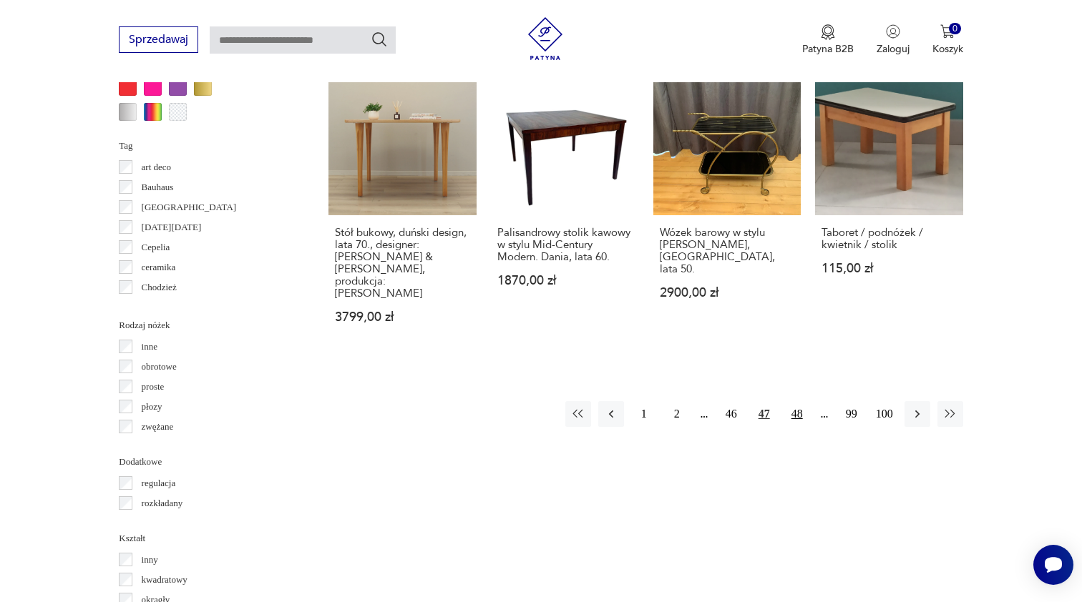
click at [797, 421] on button "48" at bounding box center [797, 414] width 26 height 26
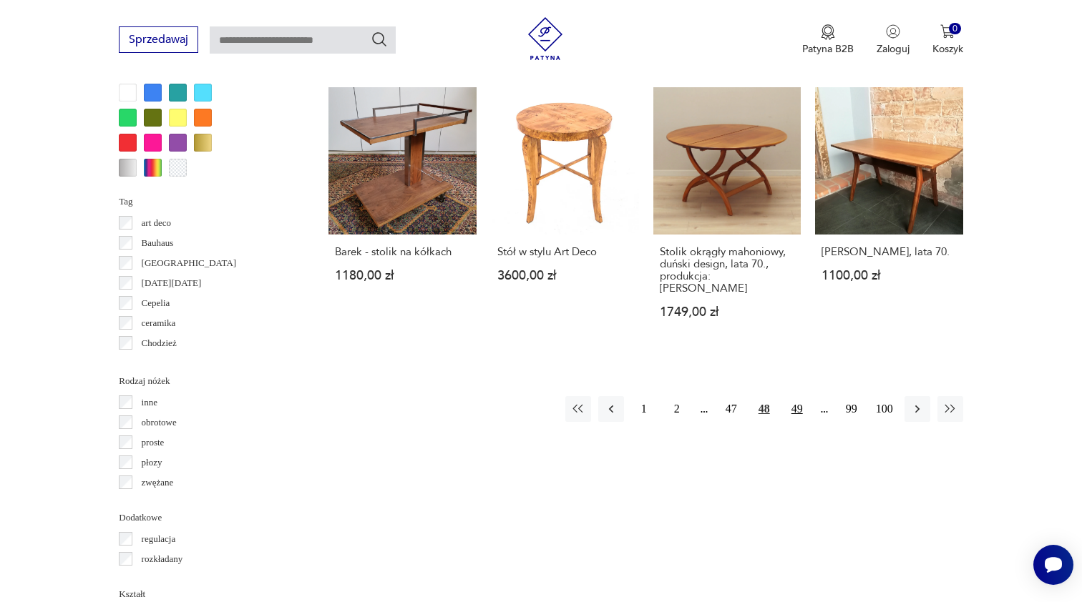
click at [795, 413] on button "49" at bounding box center [797, 409] width 26 height 26
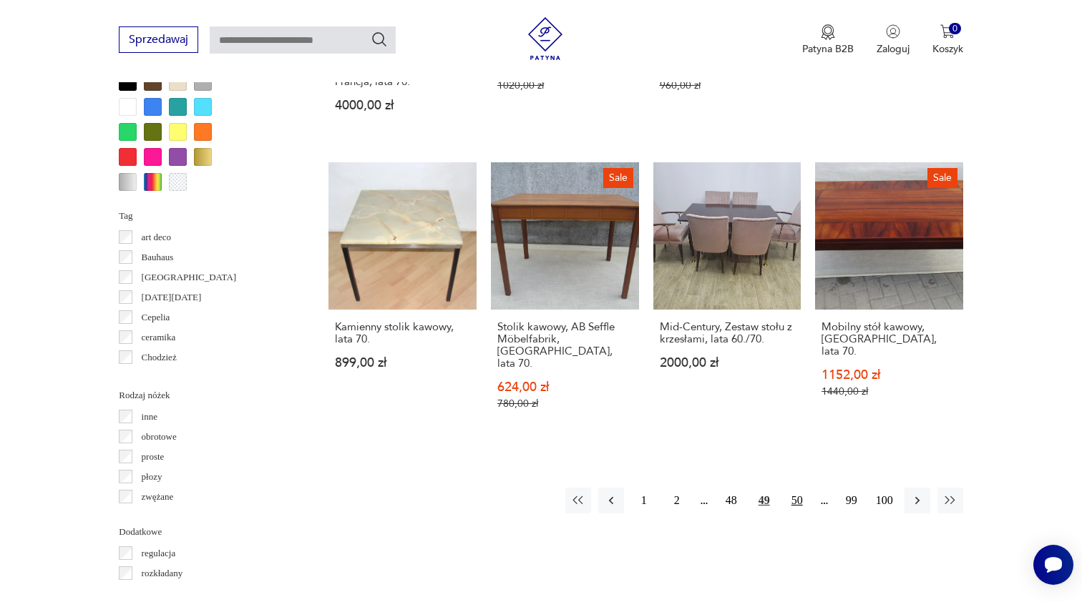
click at [798, 488] on button "50" at bounding box center [797, 501] width 26 height 26
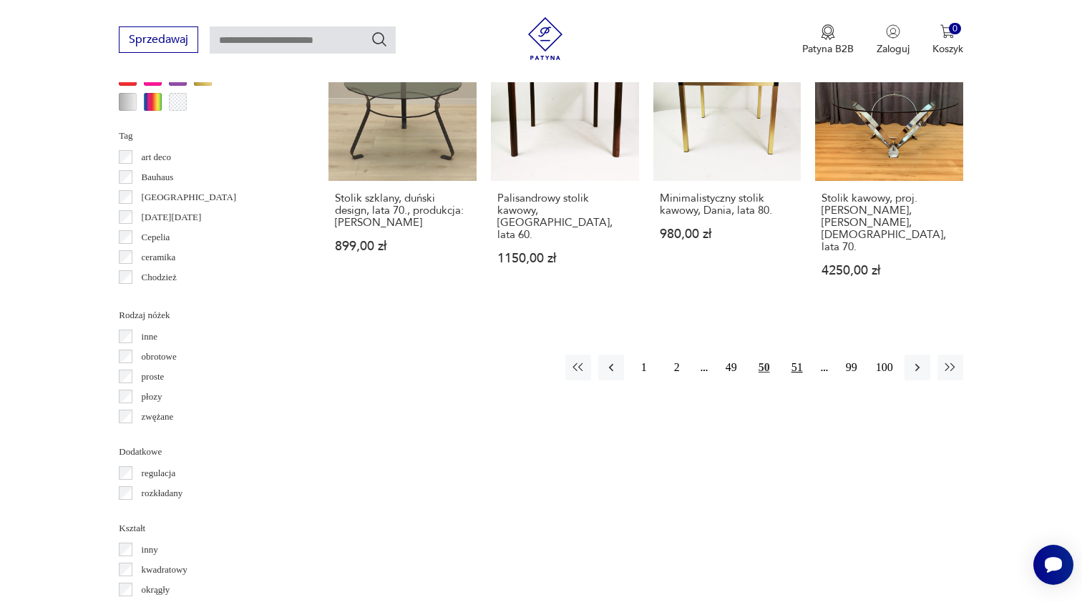
click at [798, 373] on button "51" at bounding box center [797, 368] width 26 height 26
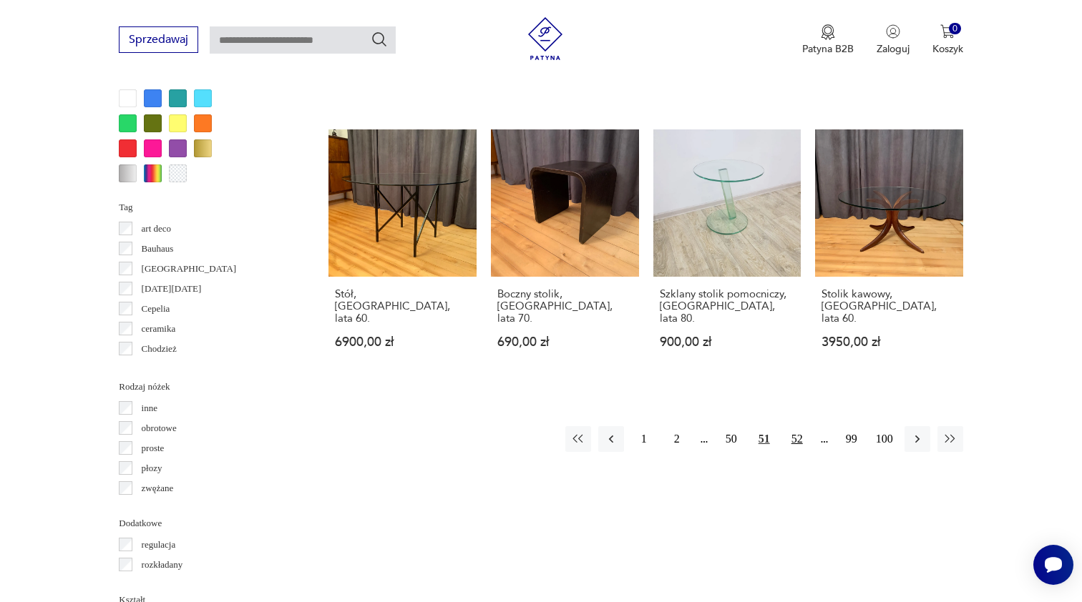
click at [797, 426] on button "52" at bounding box center [797, 439] width 26 height 26
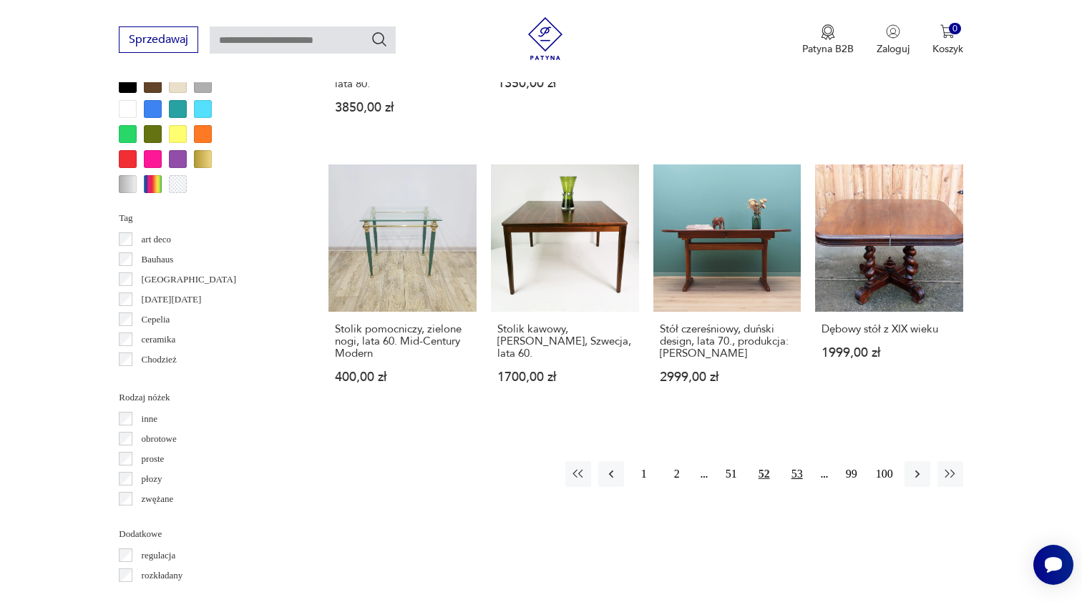
click at [798, 461] on button "53" at bounding box center [797, 474] width 26 height 26
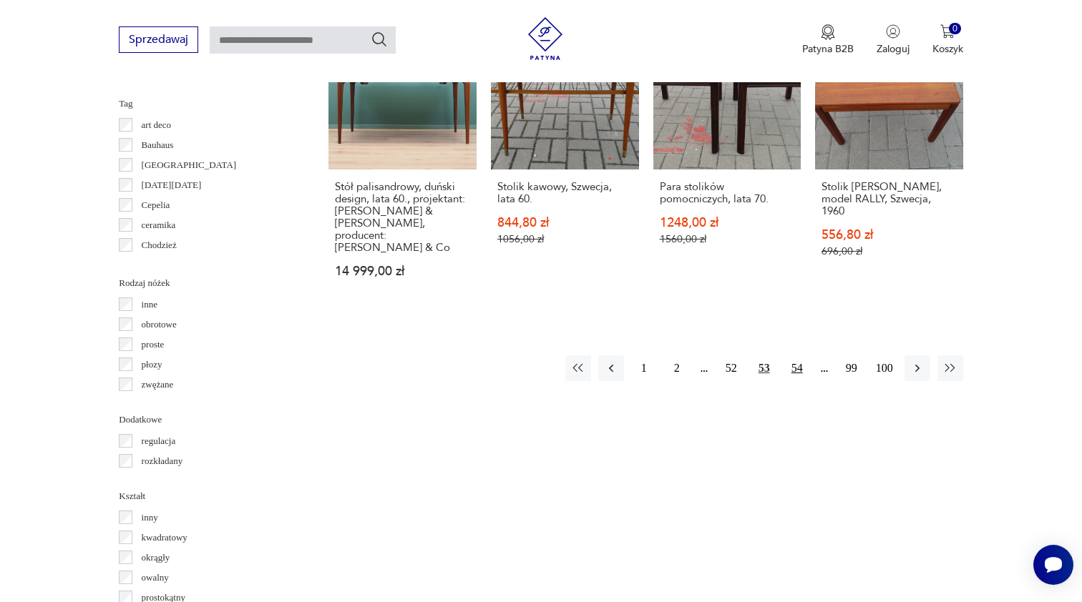
click at [797, 381] on button "54" at bounding box center [797, 368] width 26 height 26
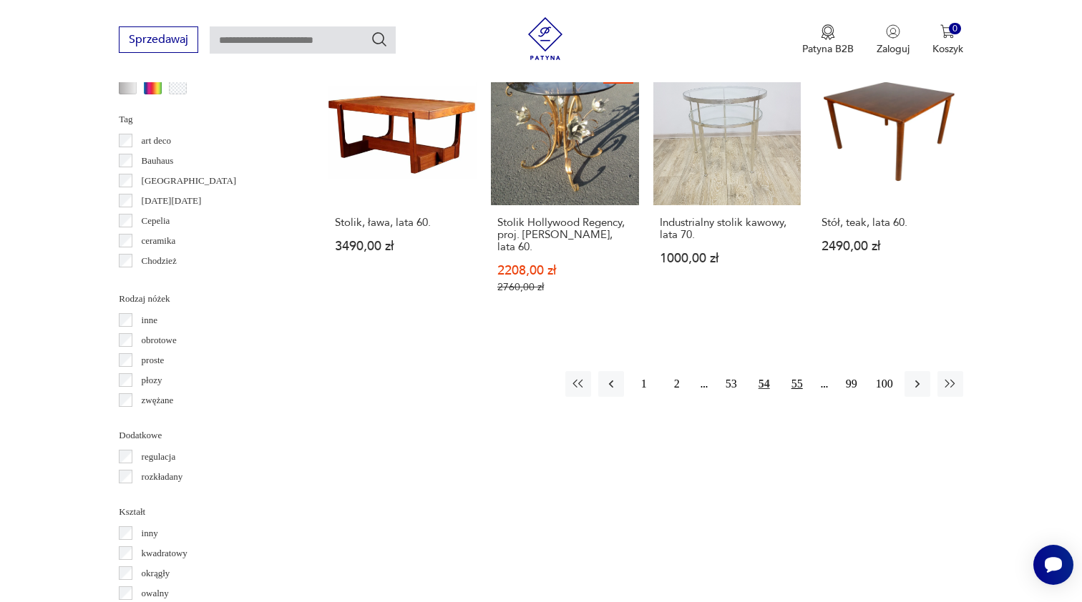
click at [795, 387] on button "55" at bounding box center [797, 384] width 26 height 26
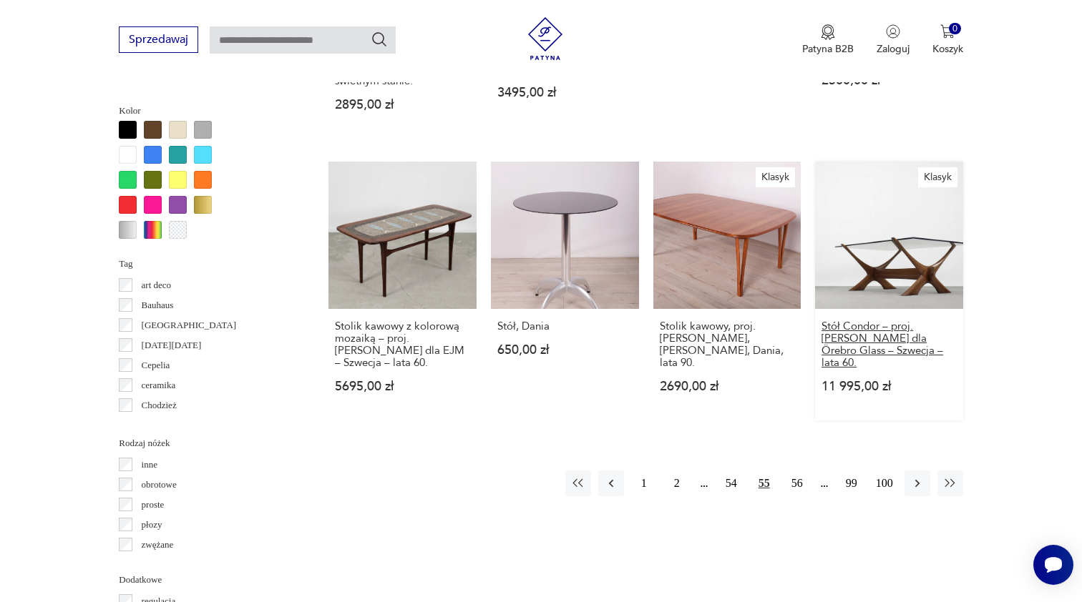
click at [852, 343] on h3 "Stół Condor – proj. [PERSON_NAME] dla Örebro Glass – Szwecja – lata 60." at bounding box center [888, 344] width 135 height 49
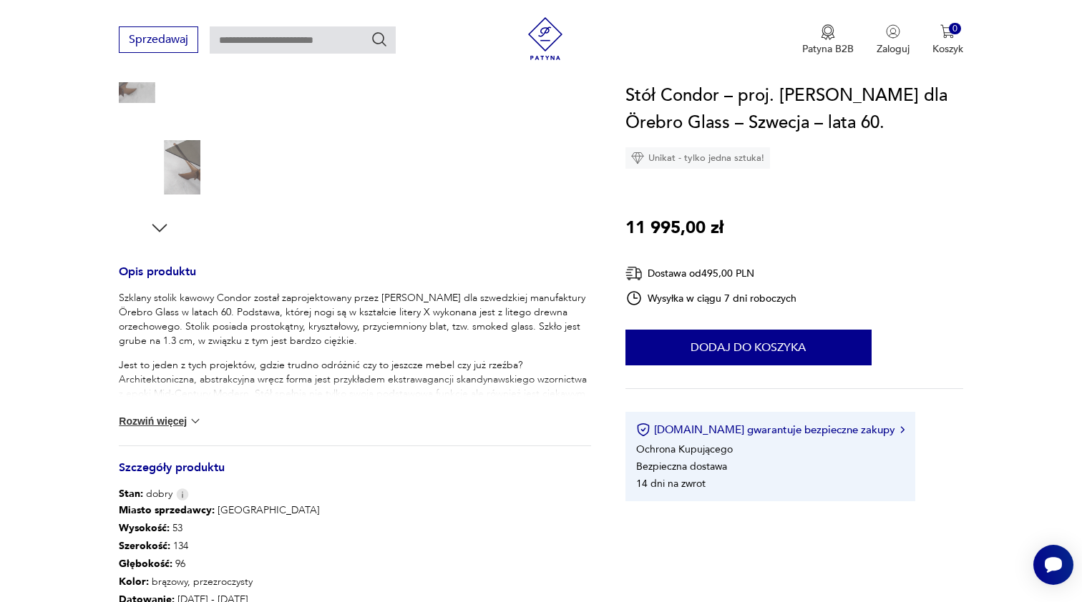
scroll to position [422, 0]
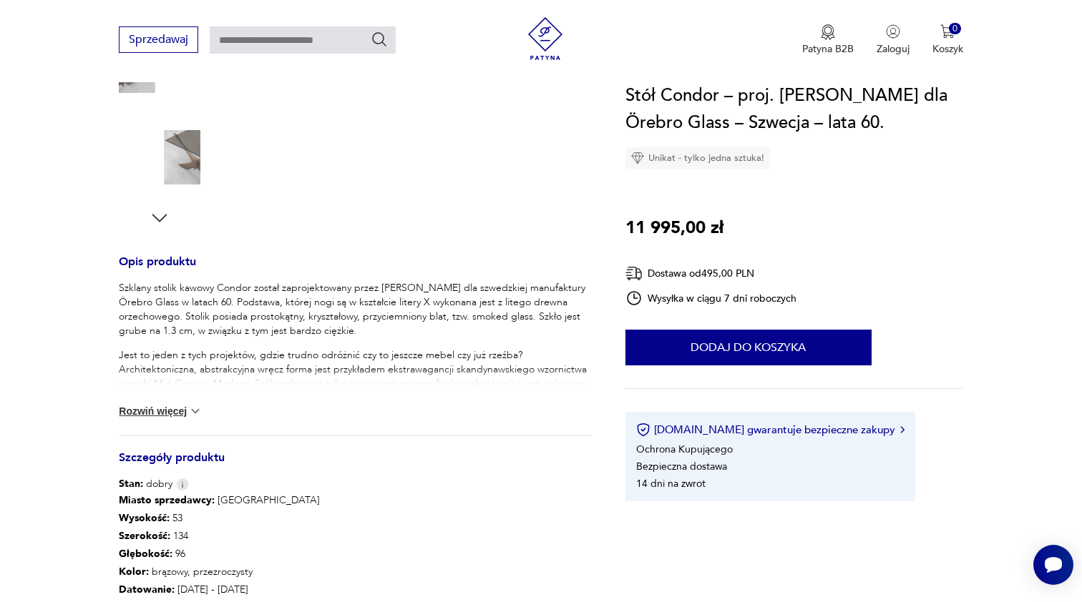
click at [164, 420] on div "Szklany stolik kawowy Condor został zaprojektowany przez [PERSON_NAME] dla szwe…" at bounding box center [355, 358] width 472 height 155
click at [160, 411] on button "Rozwiń więcej" at bounding box center [160, 411] width 83 height 14
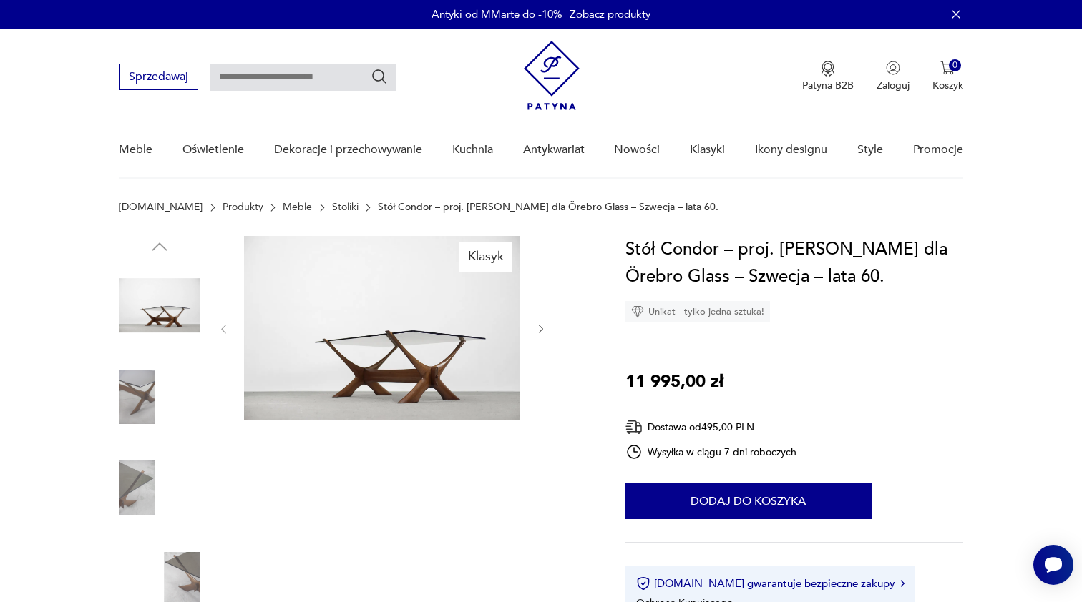
scroll to position [0, 0]
click at [541, 328] on icon "button" at bounding box center [541, 329] width 12 height 12
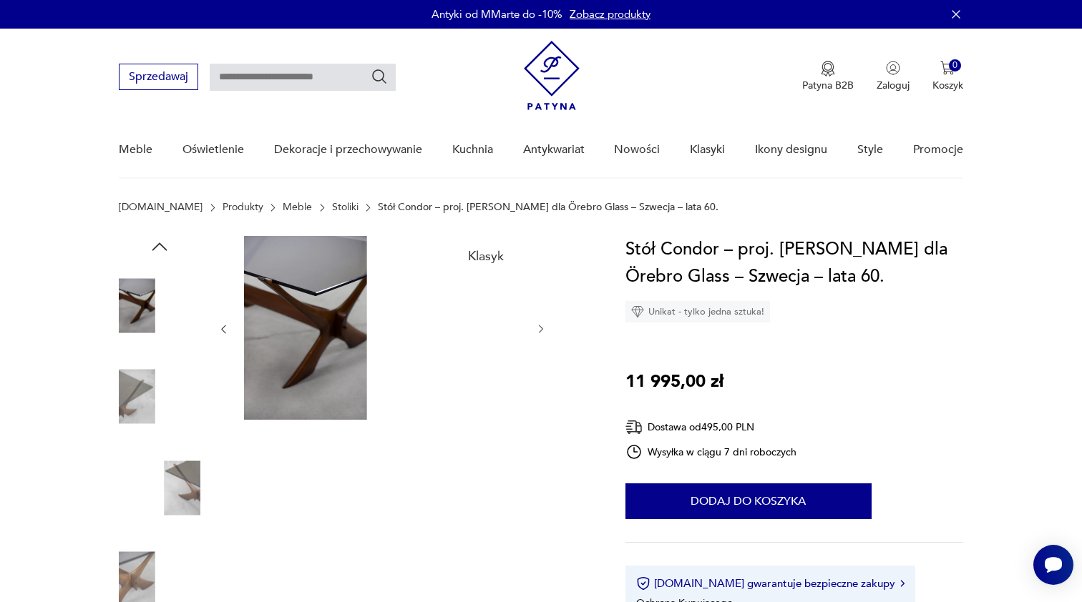
click at [541, 328] on icon "button" at bounding box center [541, 329] width 12 height 12
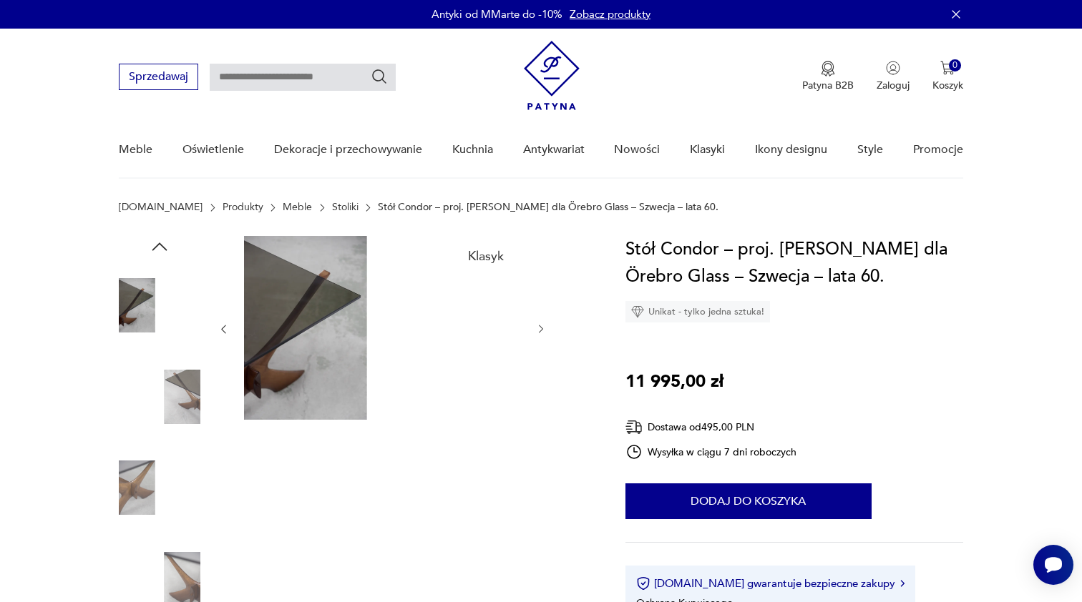
click at [541, 328] on icon "button" at bounding box center [541, 329] width 12 height 12
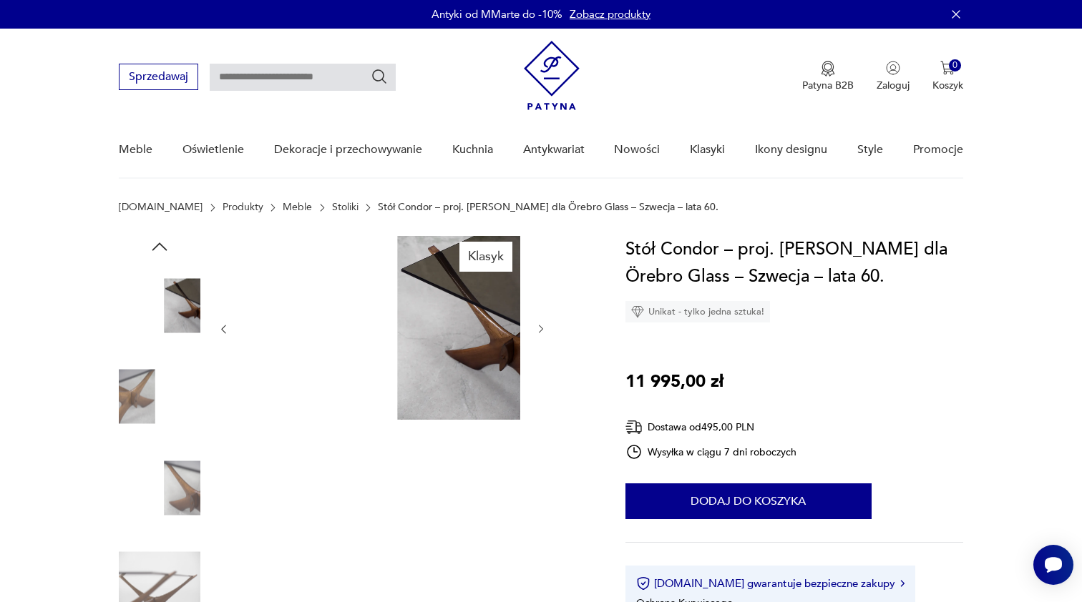
click at [541, 328] on icon "button" at bounding box center [541, 329] width 12 height 12
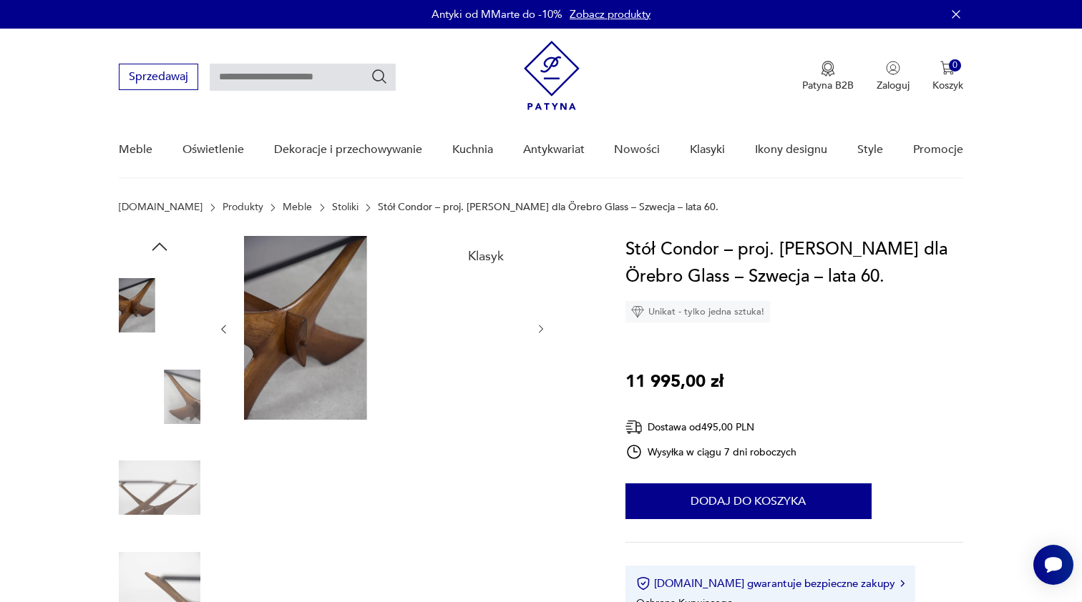
click at [541, 328] on icon "button" at bounding box center [541, 329] width 12 height 12
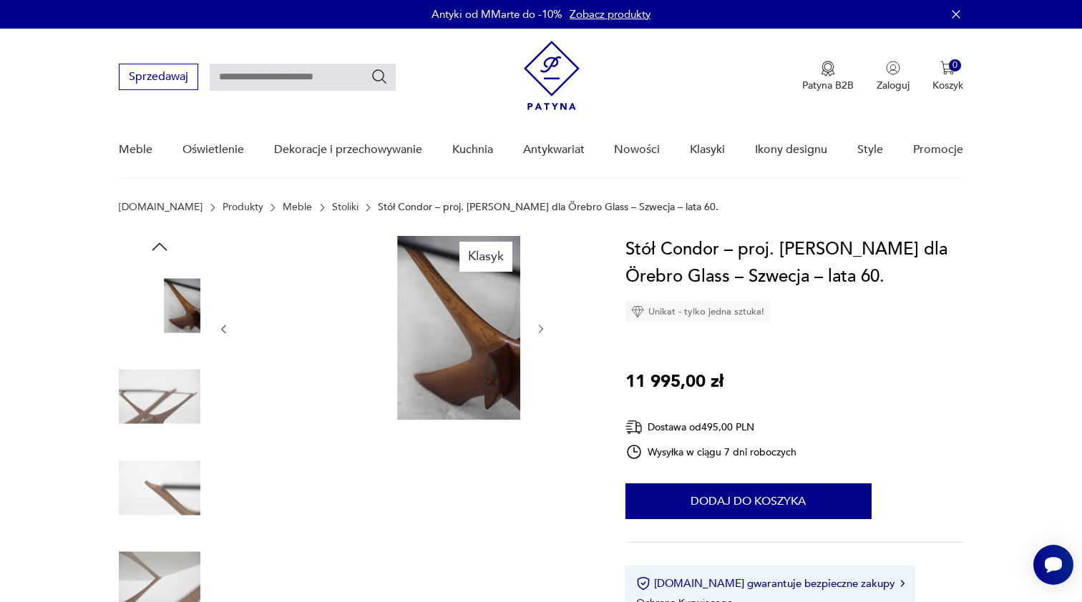
click at [541, 328] on icon "button" at bounding box center [541, 329] width 12 height 12
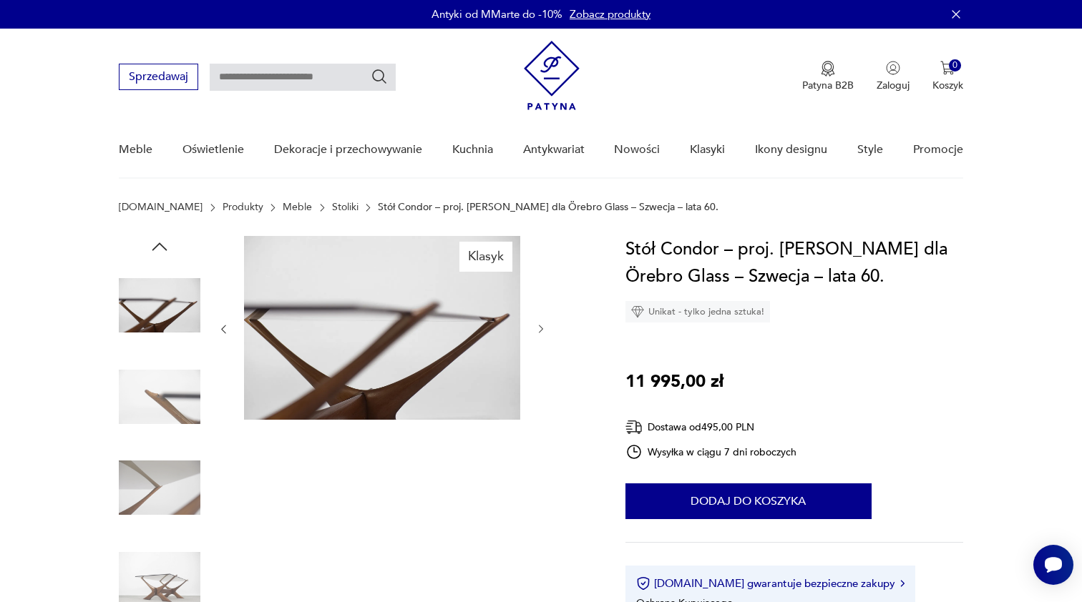
click at [541, 328] on icon "button" at bounding box center [541, 329] width 12 height 12
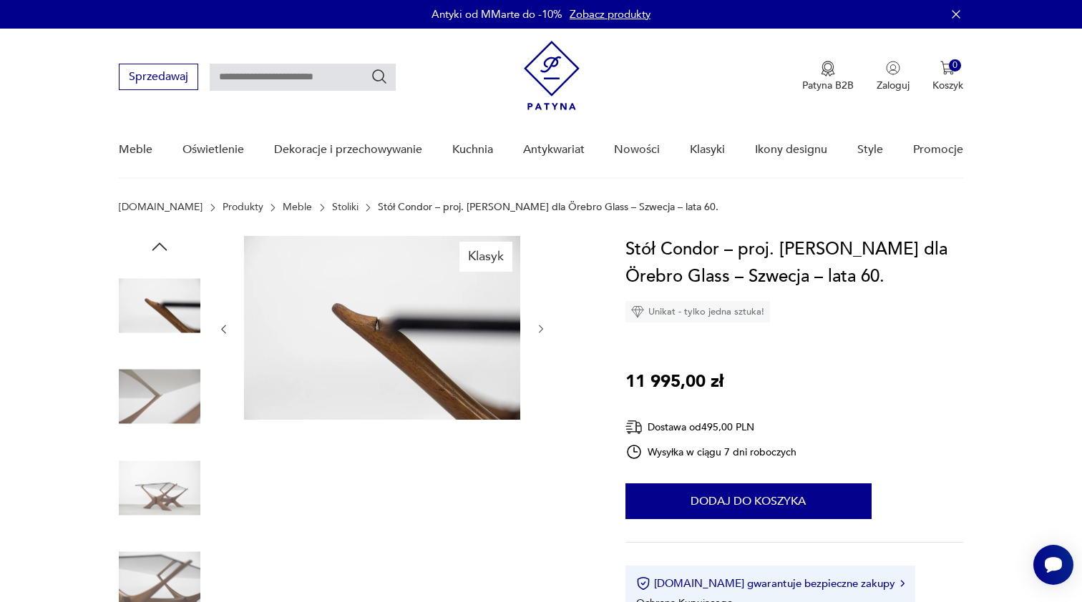
click at [541, 328] on icon "button" at bounding box center [541, 329] width 12 height 12
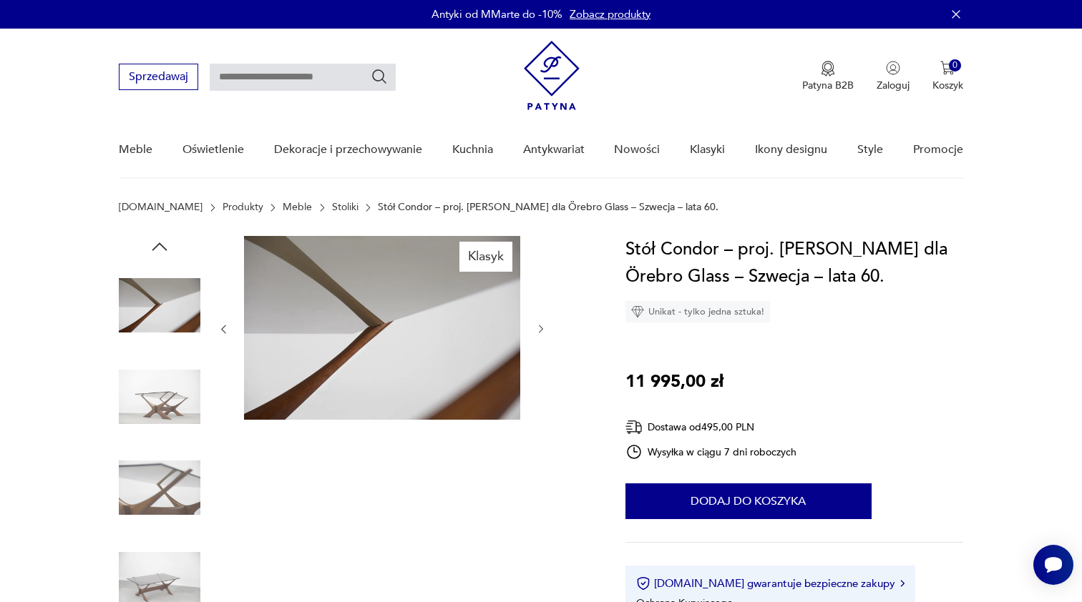
click at [541, 328] on icon "button" at bounding box center [541, 329] width 12 height 12
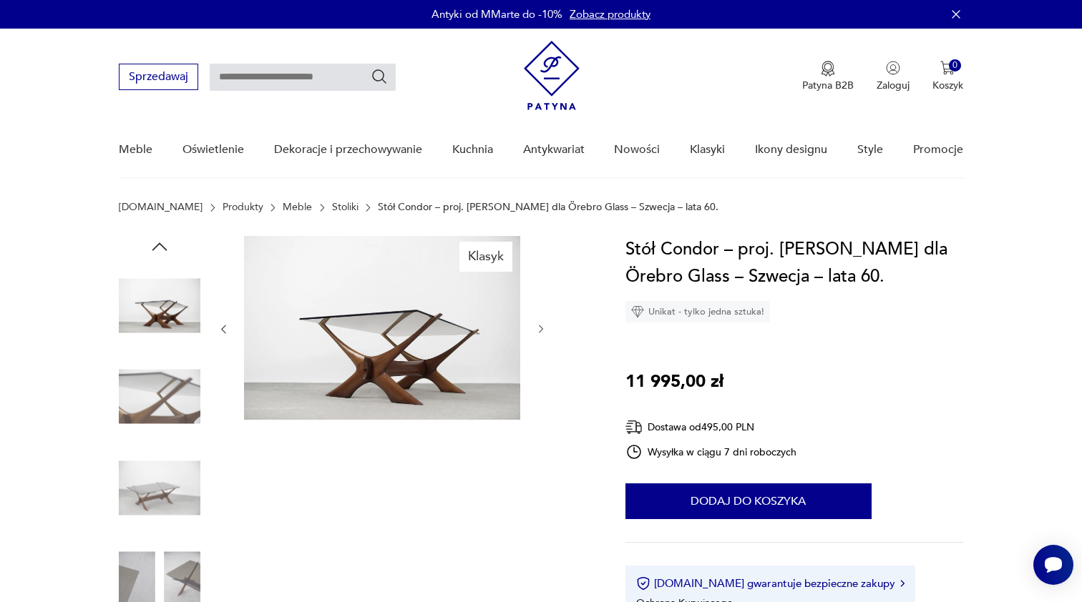
click at [541, 328] on icon "button" at bounding box center [541, 329] width 12 height 12
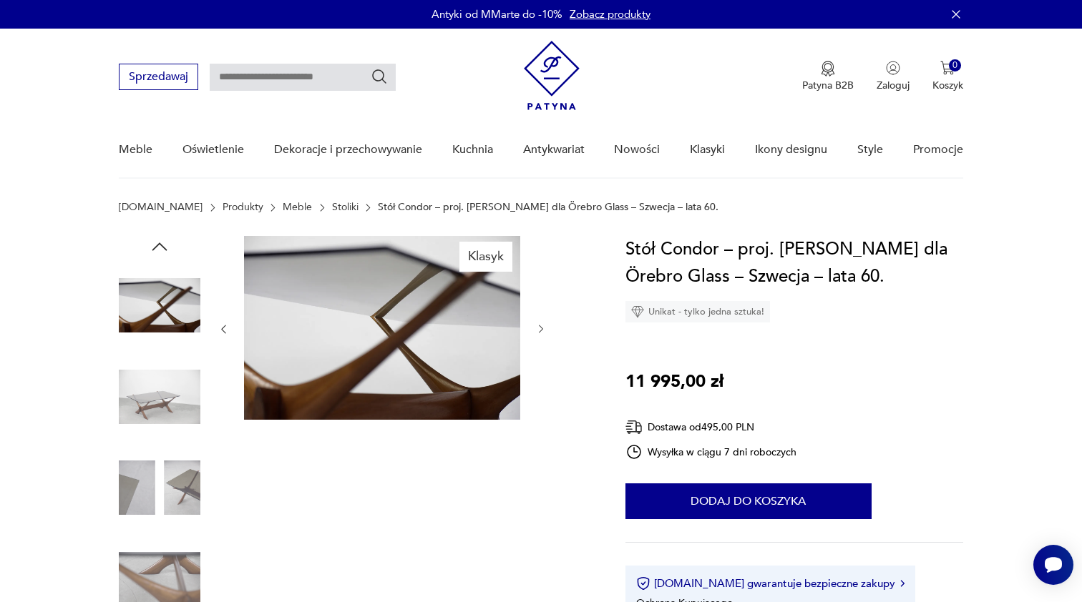
click at [541, 328] on icon "button" at bounding box center [541, 329] width 12 height 12
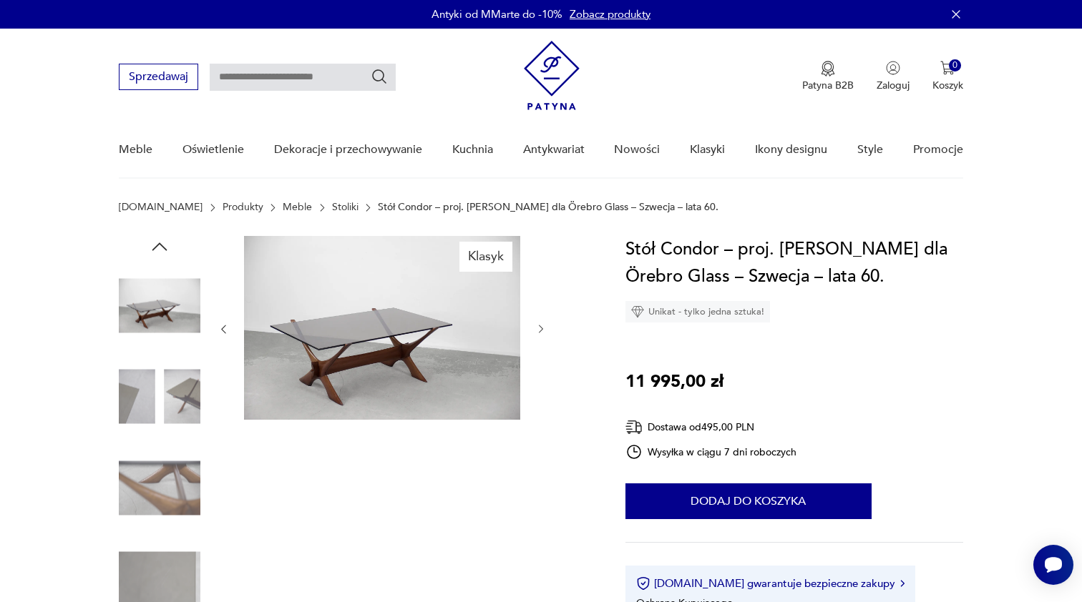
click at [541, 328] on icon "button" at bounding box center [541, 329] width 12 height 12
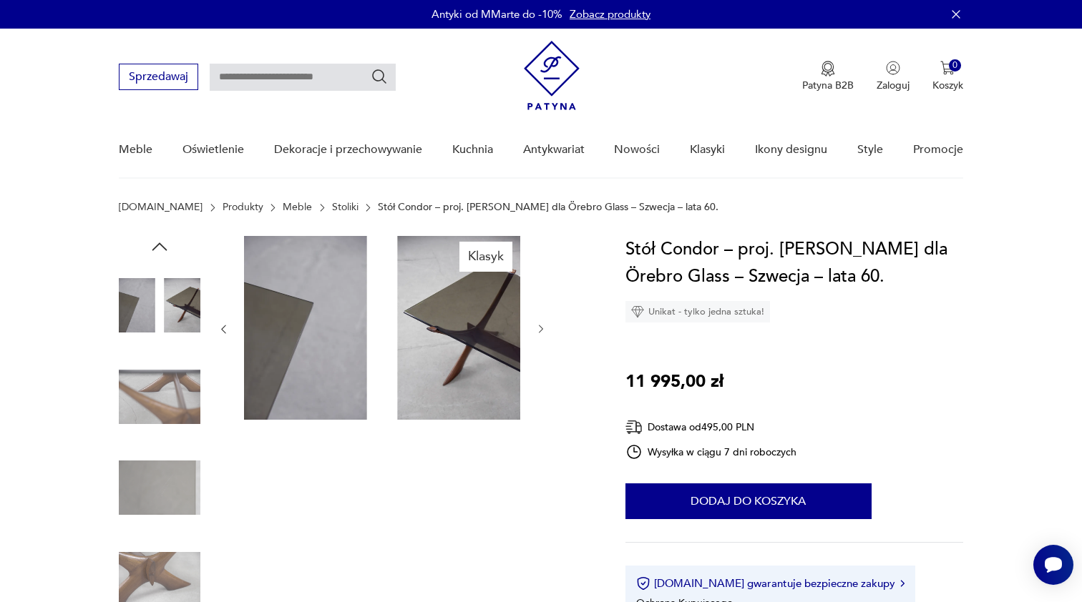
click at [541, 328] on icon "button" at bounding box center [541, 329] width 12 height 12
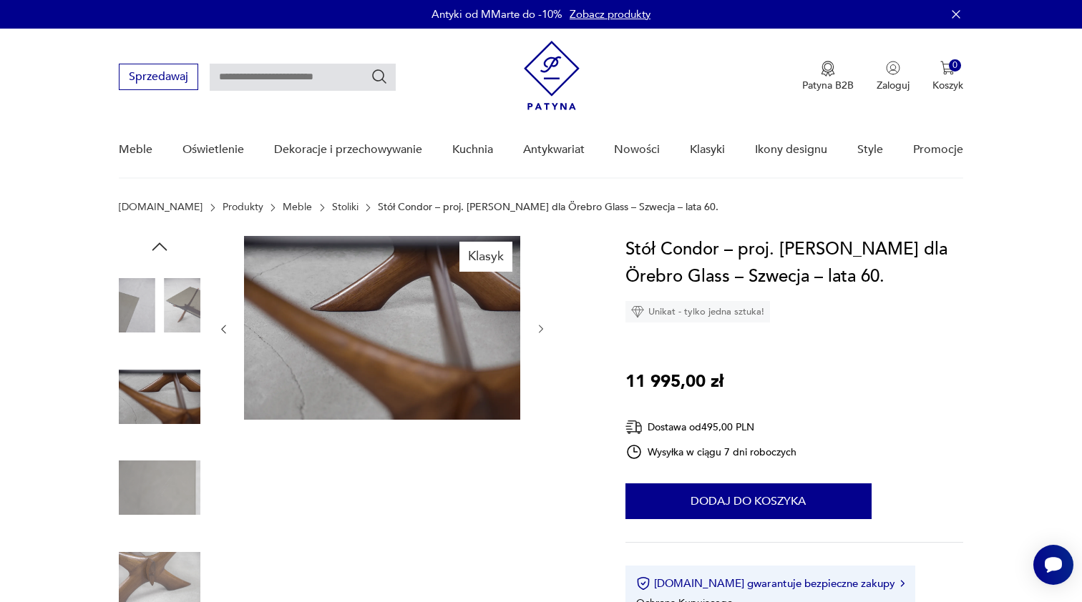
click at [541, 328] on icon "button" at bounding box center [541, 329] width 12 height 12
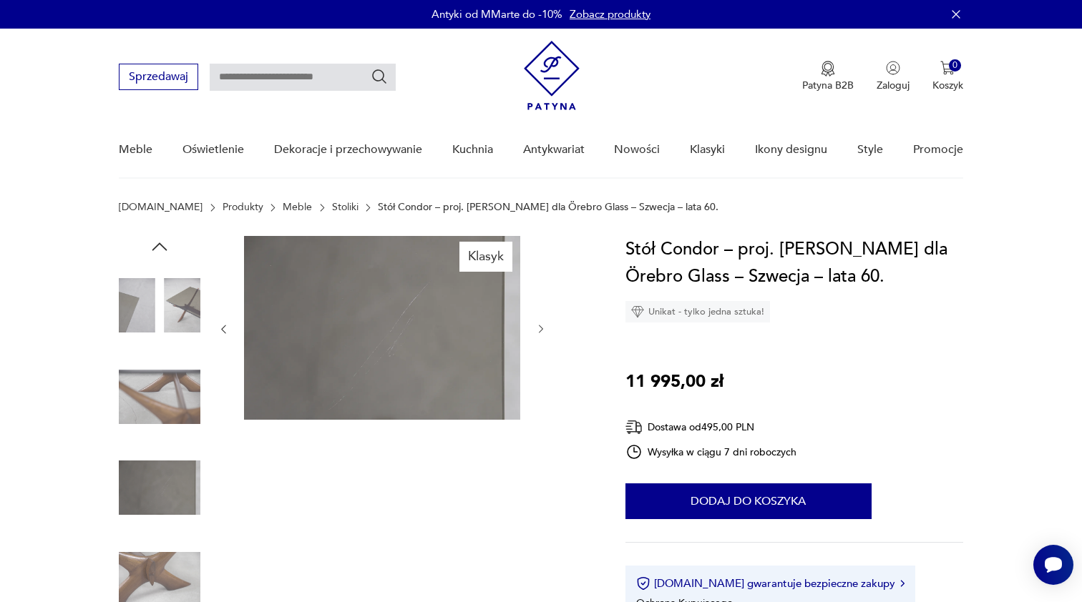
click at [541, 328] on icon "button" at bounding box center [541, 329] width 12 height 12
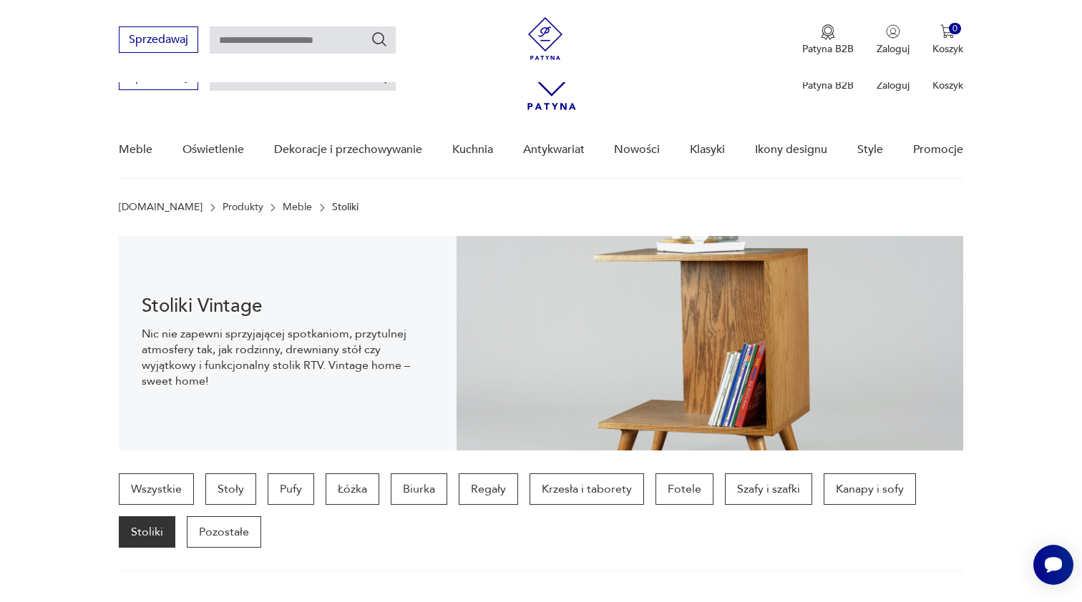
scroll to position [1305, 0]
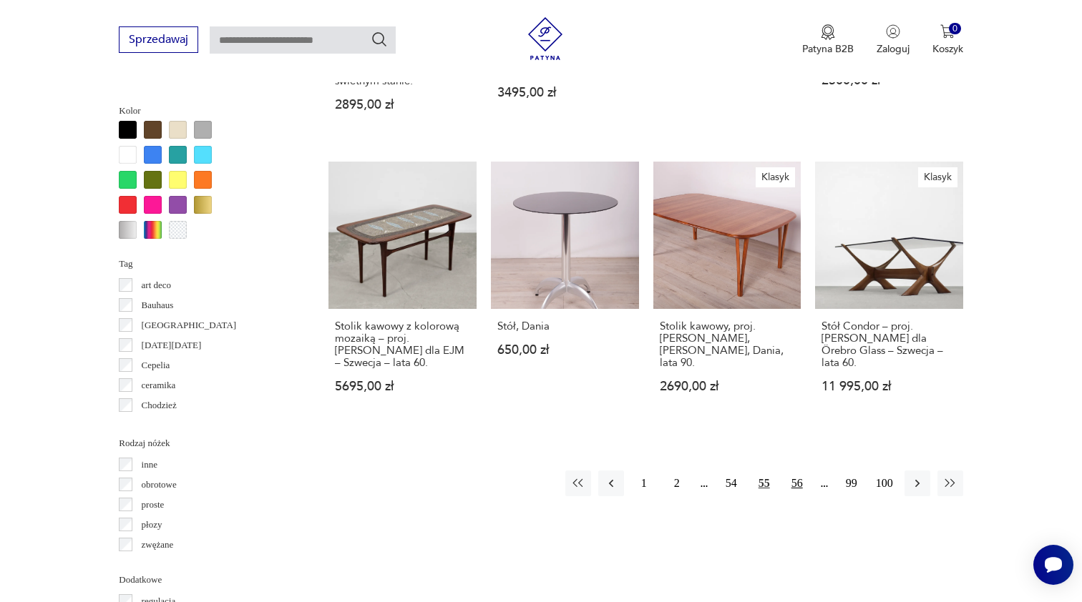
click at [798, 496] on button "56" at bounding box center [797, 484] width 26 height 26
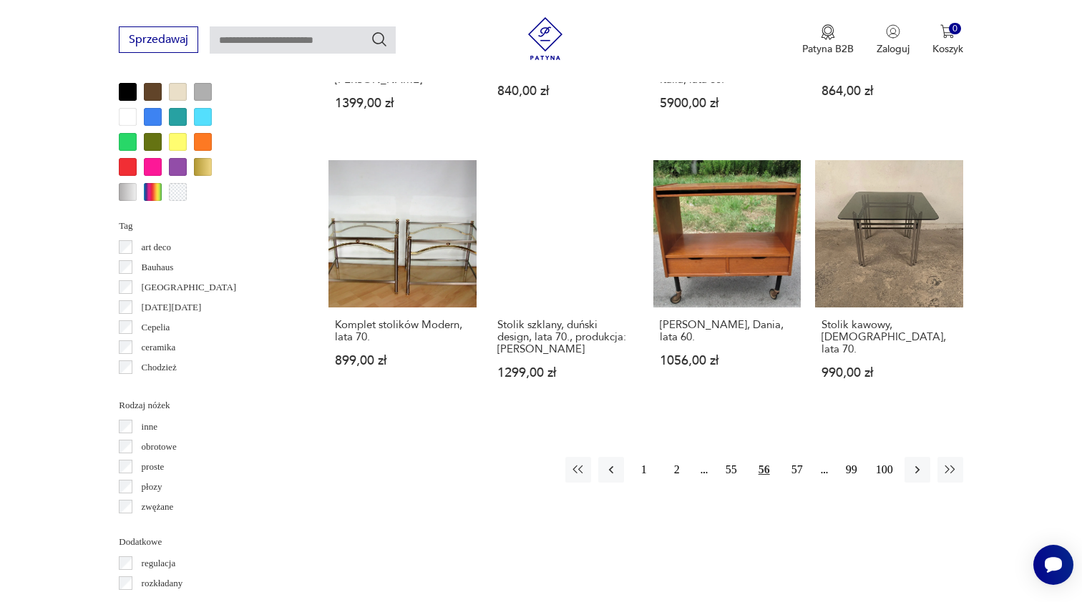
scroll to position [1347, 0]
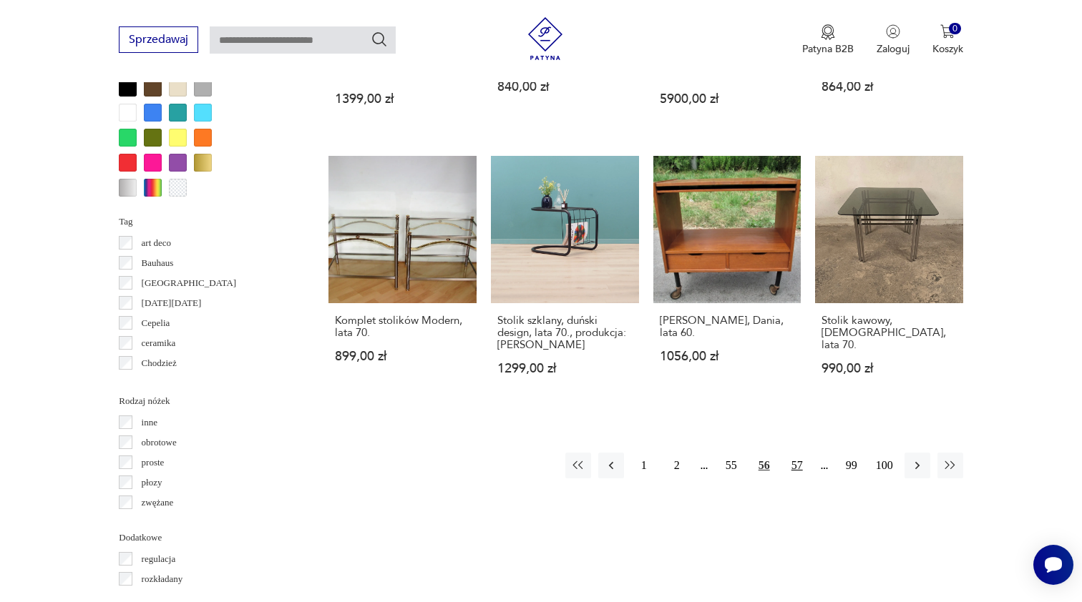
click at [803, 453] on button "57" at bounding box center [797, 466] width 26 height 26
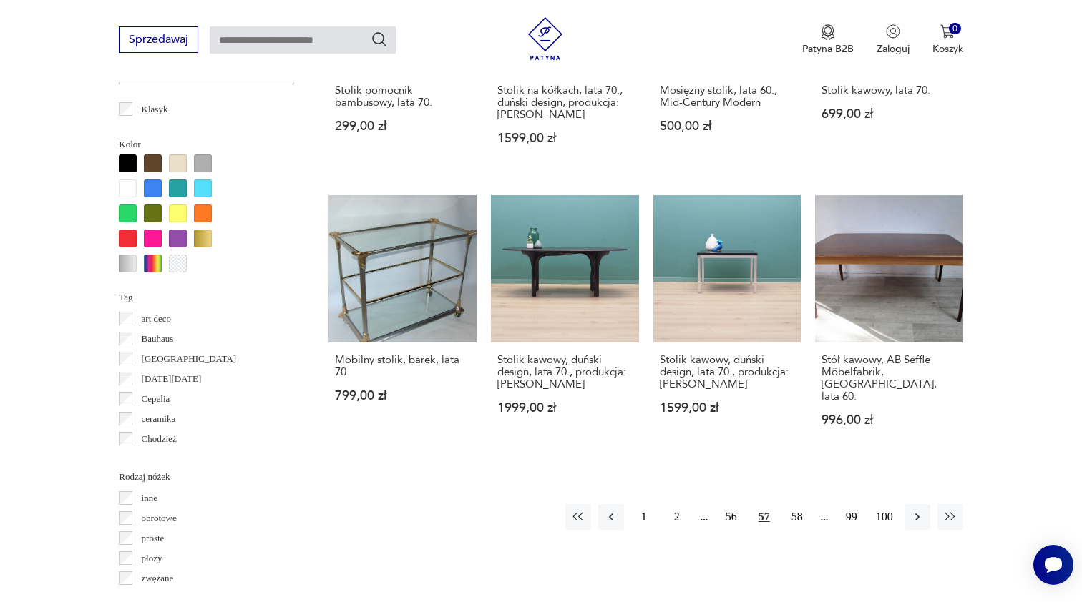
scroll to position [1283, 0]
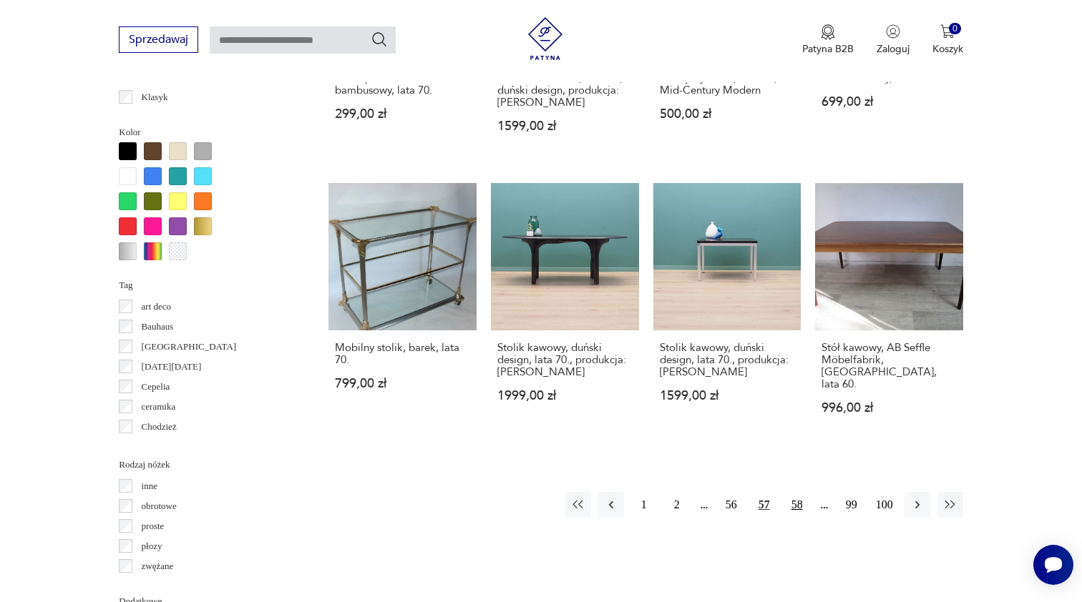
click at [798, 492] on button "58" at bounding box center [797, 505] width 26 height 26
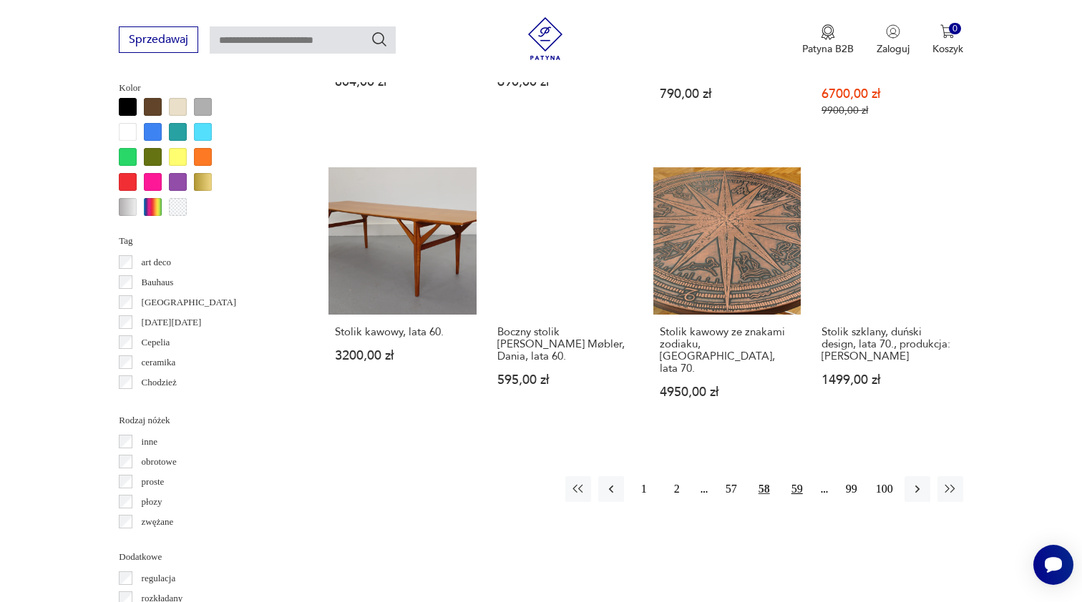
scroll to position [1344, 0]
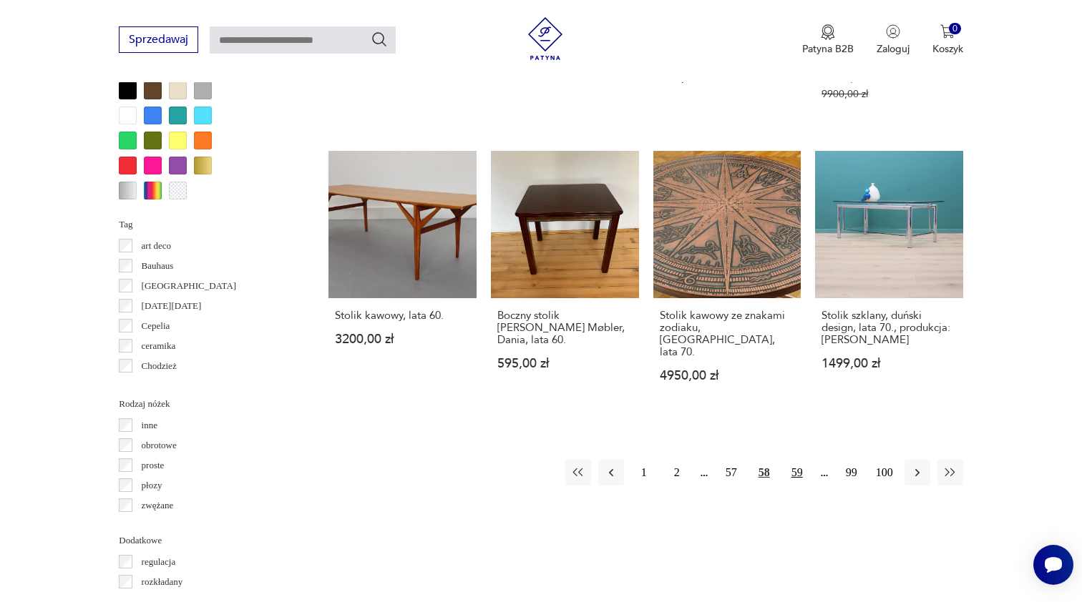
click at [796, 463] on button "59" at bounding box center [797, 473] width 26 height 26
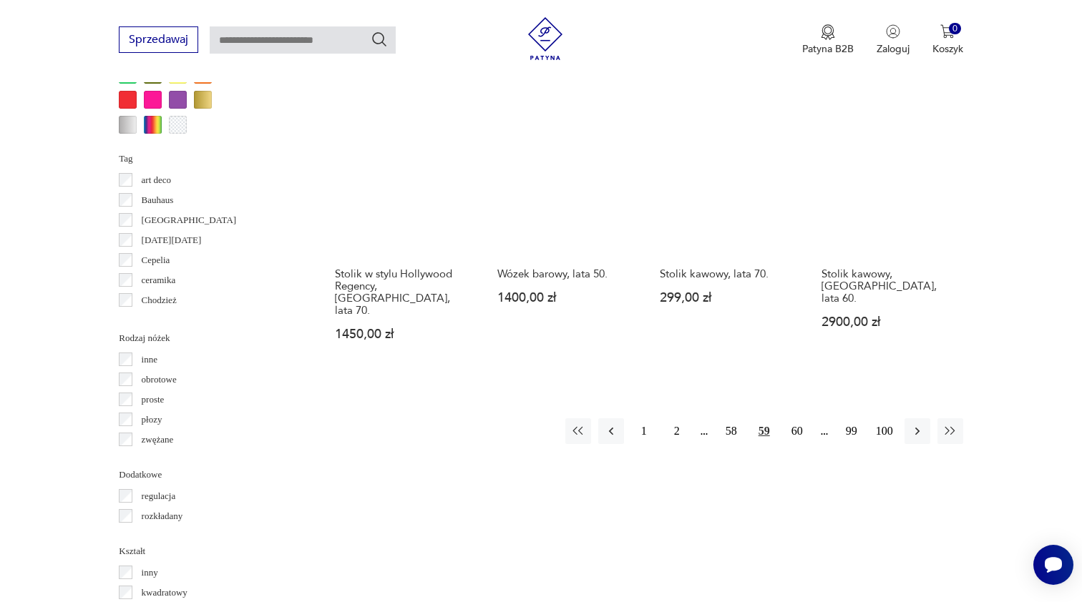
scroll to position [1444, 0]
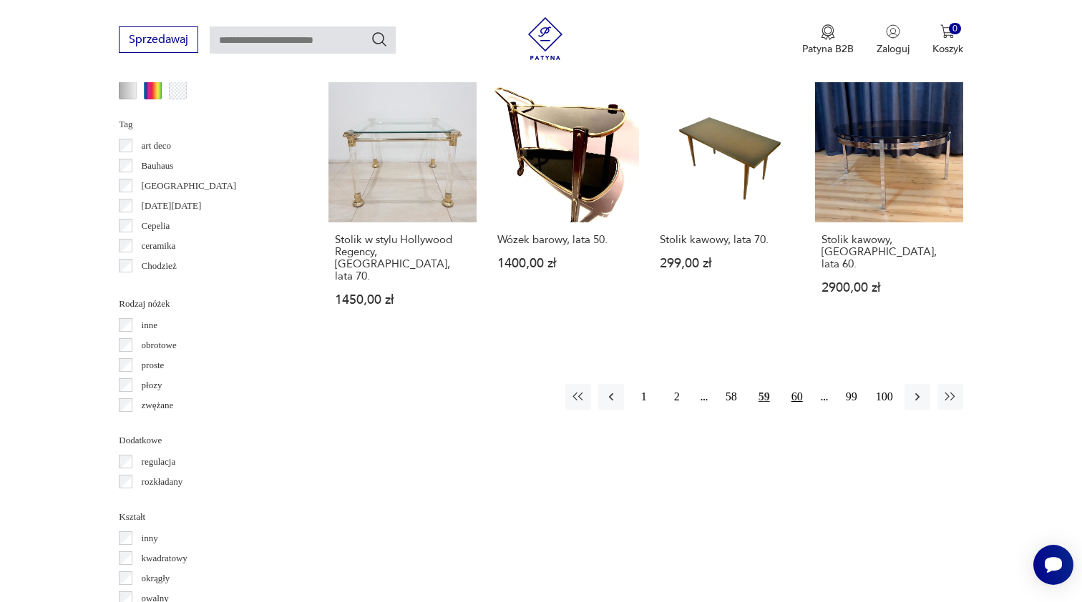
click at [797, 384] on button "60" at bounding box center [797, 397] width 26 height 26
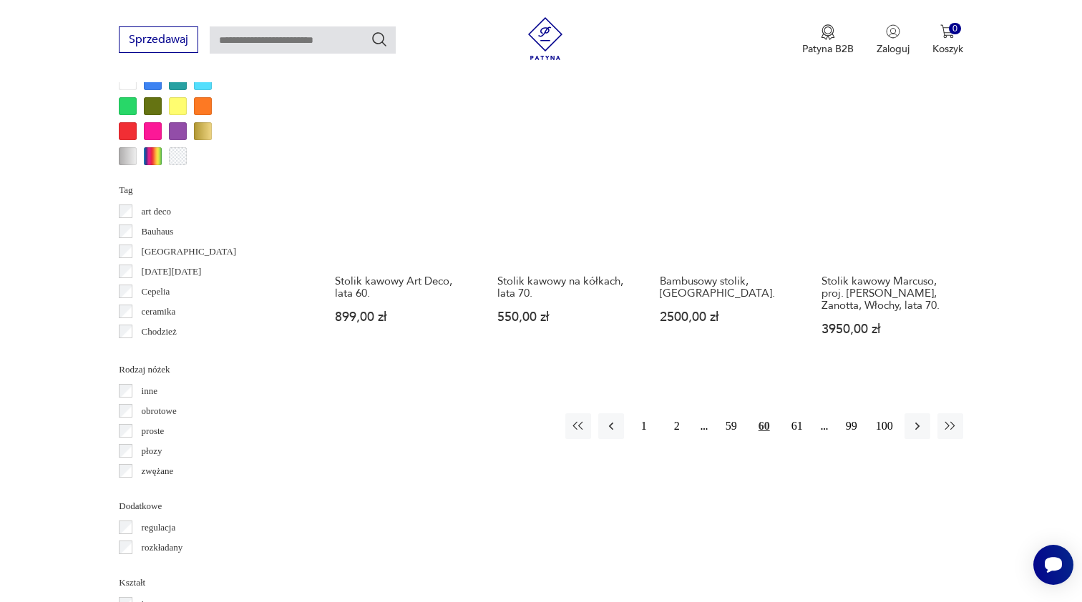
scroll to position [1378, 0]
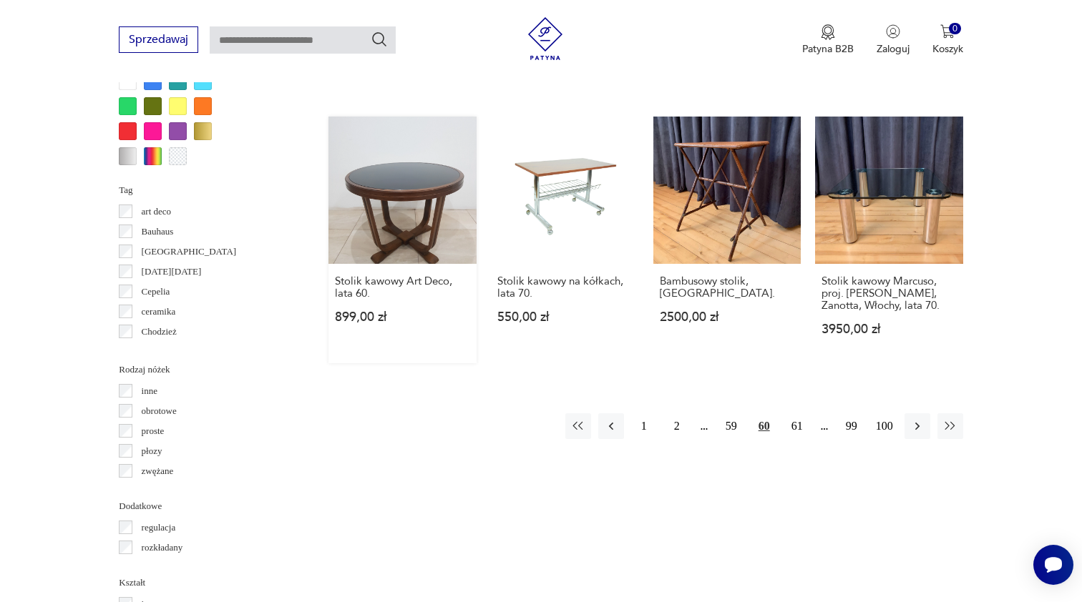
click at [360, 241] on link "Stolik kawowy Art Deco, lata 60. 899,00 zł" at bounding box center [402, 240] width 148 height 247
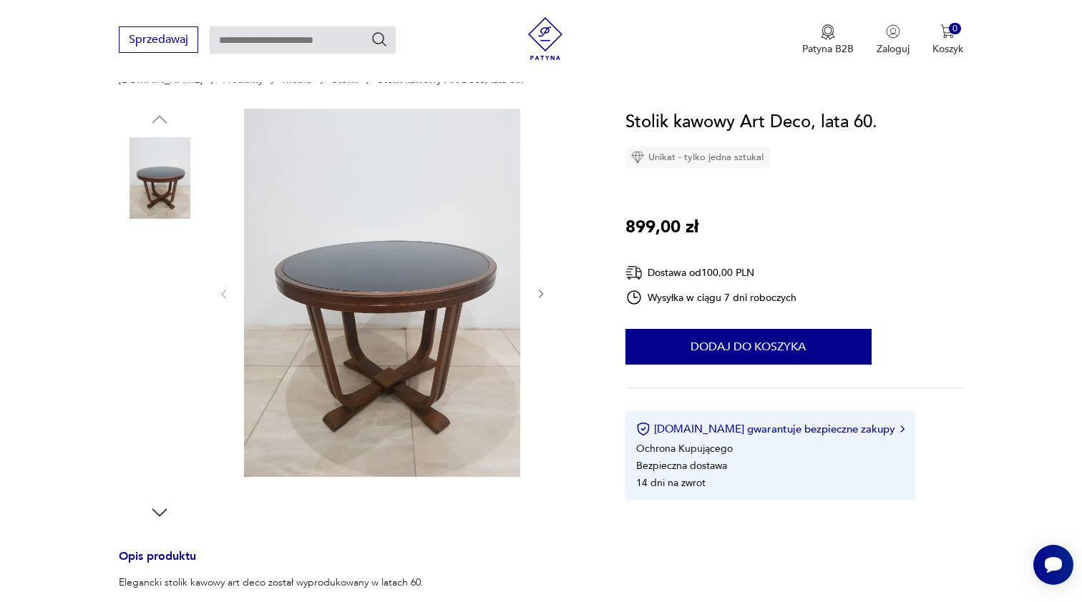
click at [167, 281] on img at bounding box center [160, 270] width 82 height 82
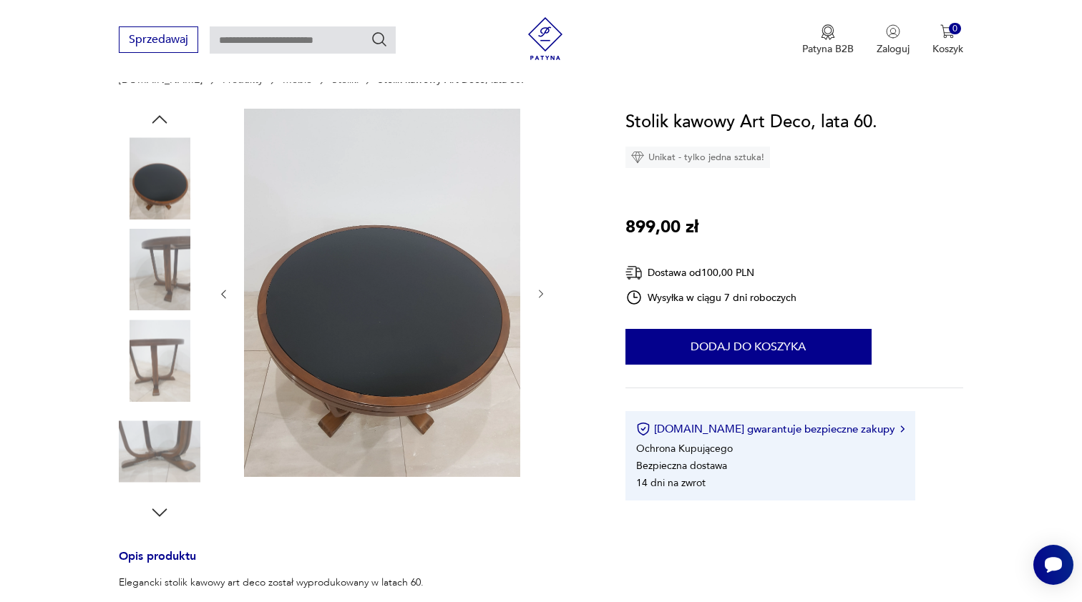
click at [162, 198] on img at bounding box center [160, 178] width 82 height 82
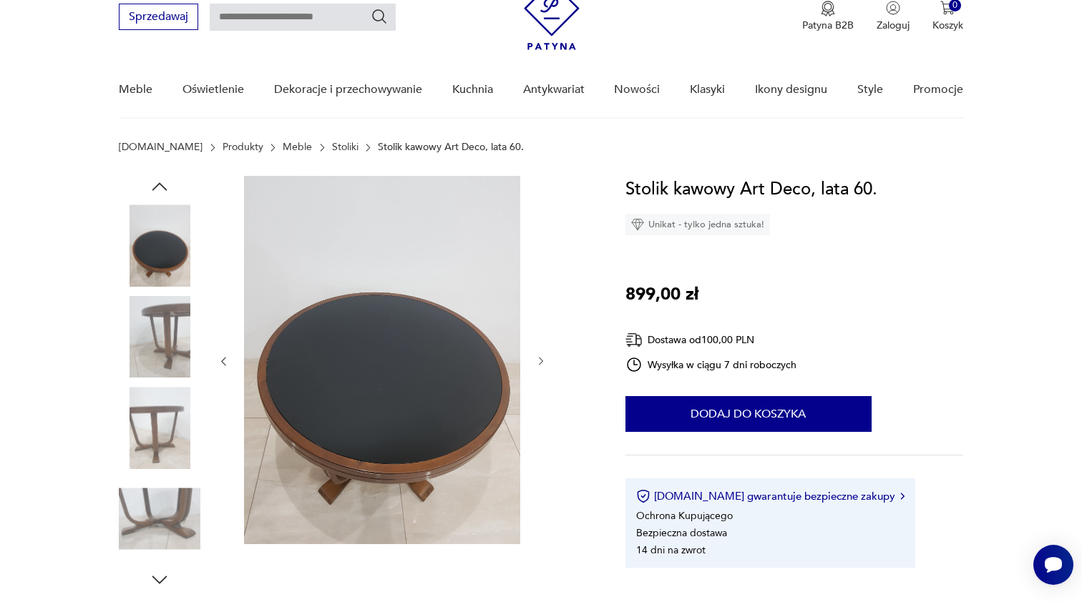
scroll to position [25, 0]
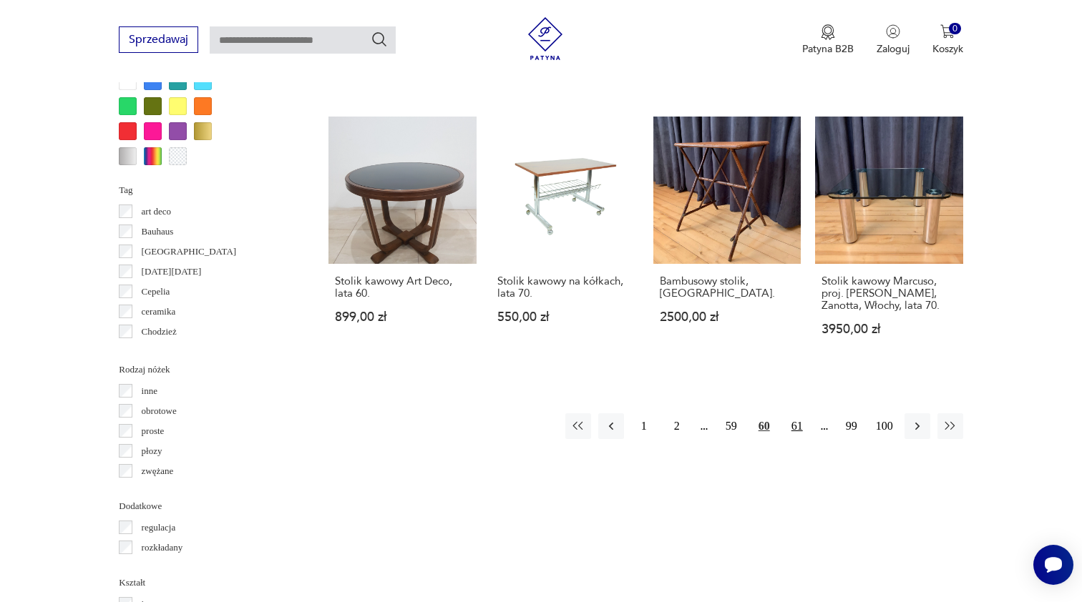
click at [798, 426] on button "61" at bounding box center [797, 426] width 26 height 26
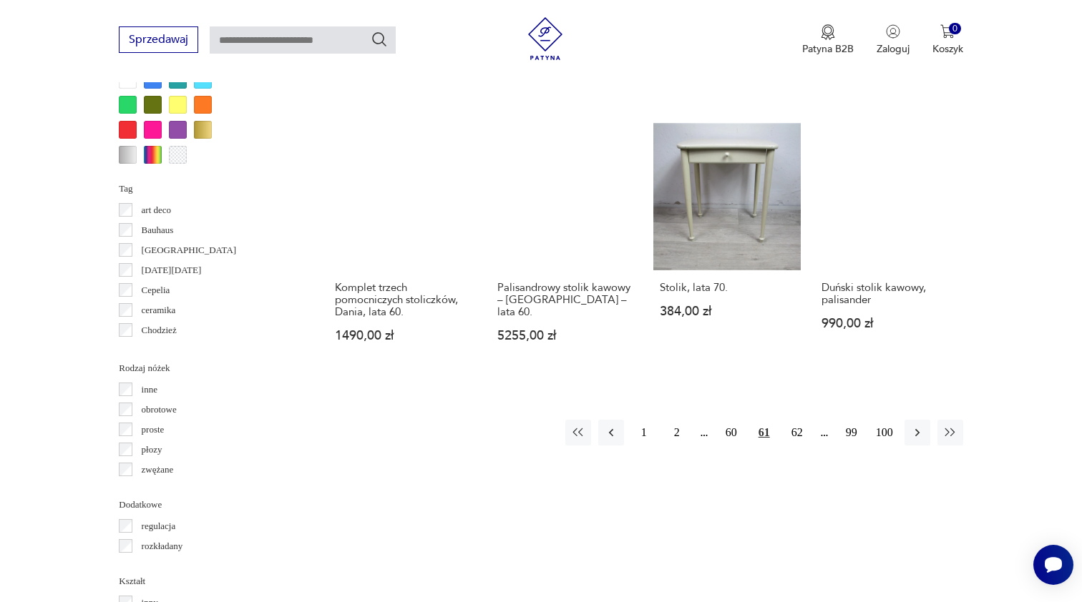
scroll to position [1402, 0]
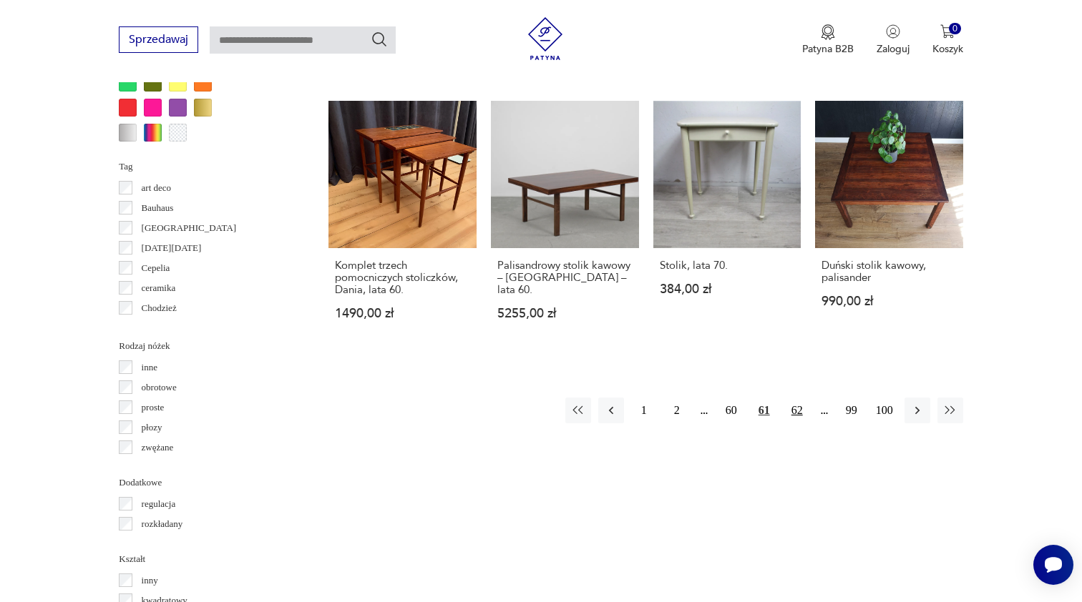
click at [798, 398] on button "62" at bounding box center [797, 411] width 26 height 26
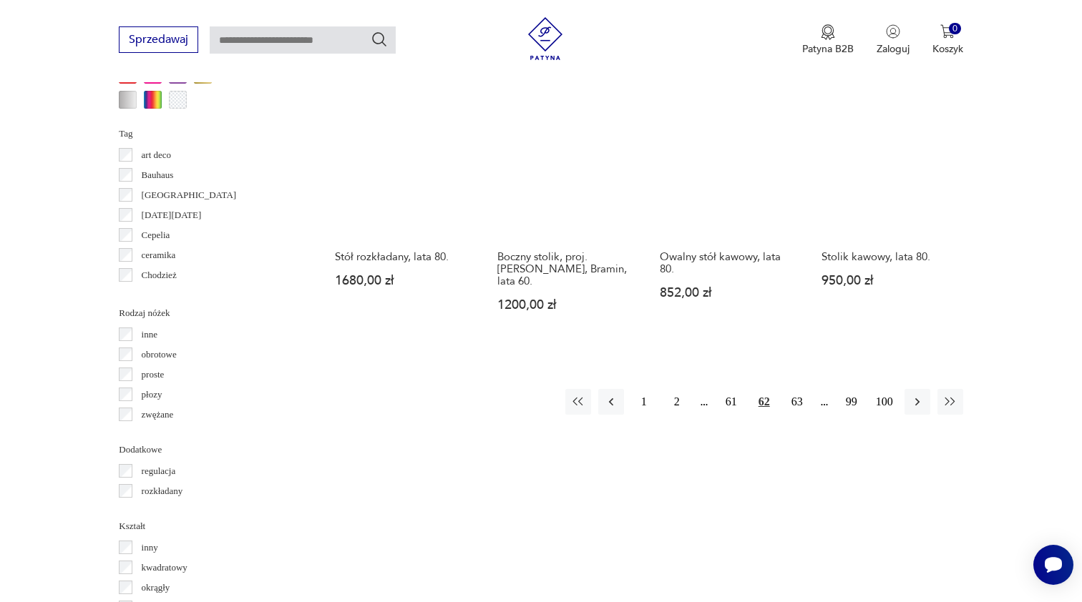
scroll to position [1481, 0]
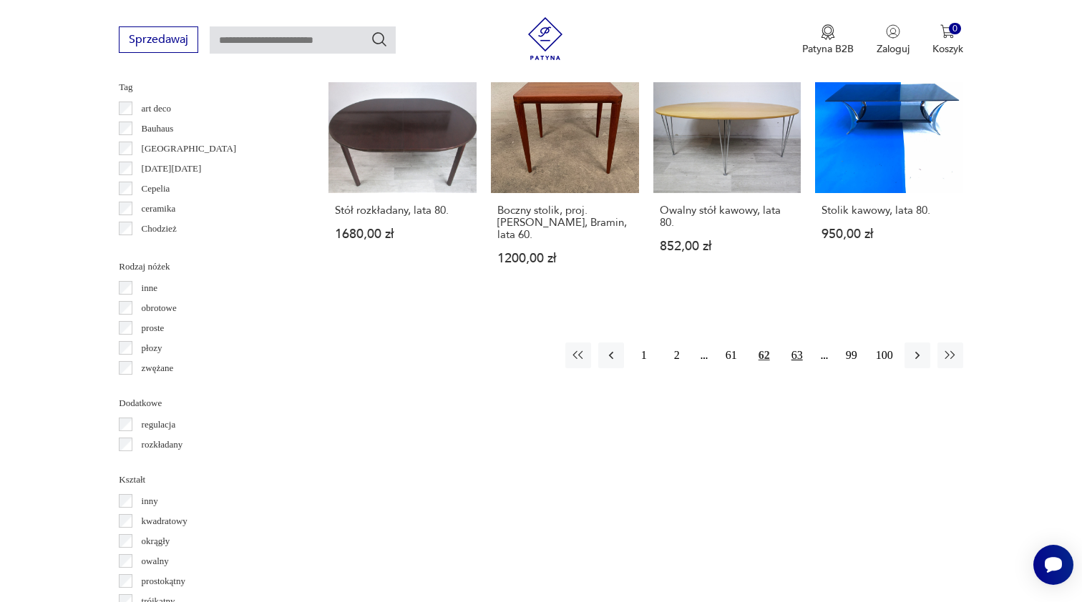
click at [800, 343] on button "63" at bounding box center [797, 356] width 26 height 26
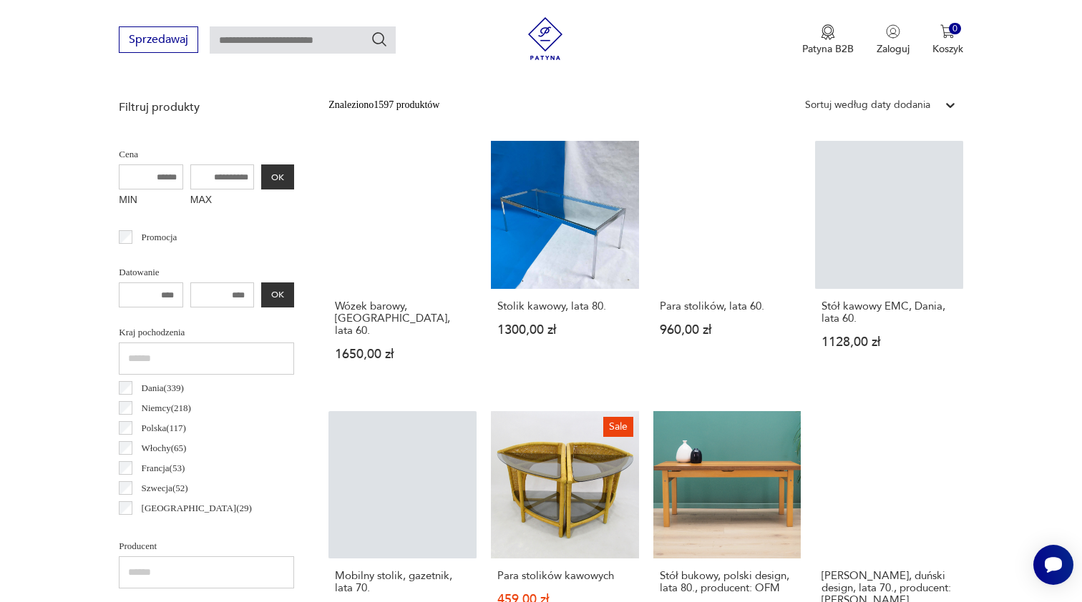
scroll to position [516, 1]
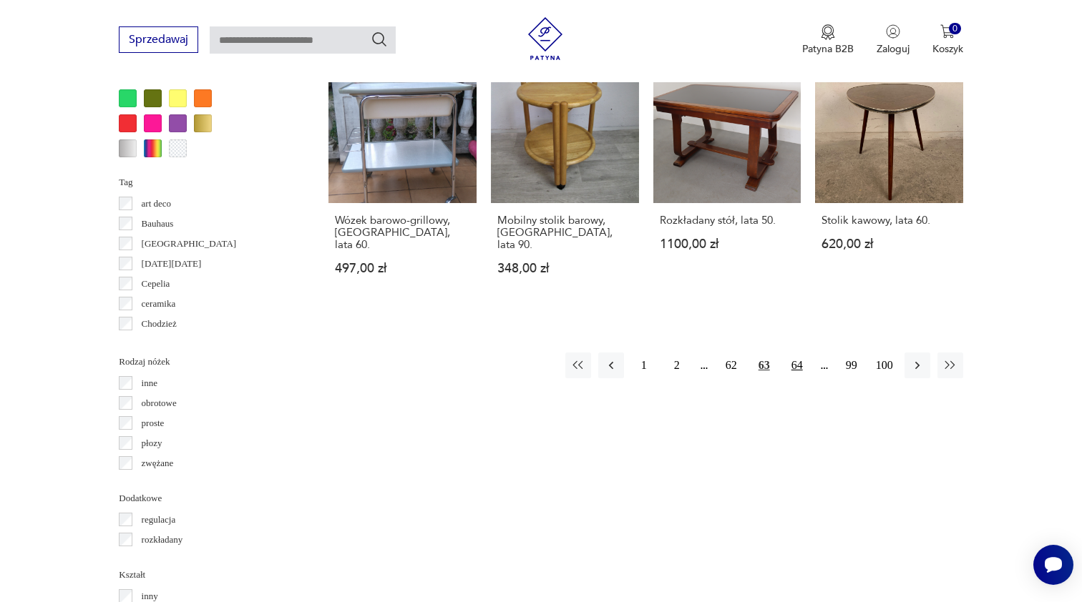
click at [798, 378] on button "64" at bounding box center [797, 366] width 26 height 26
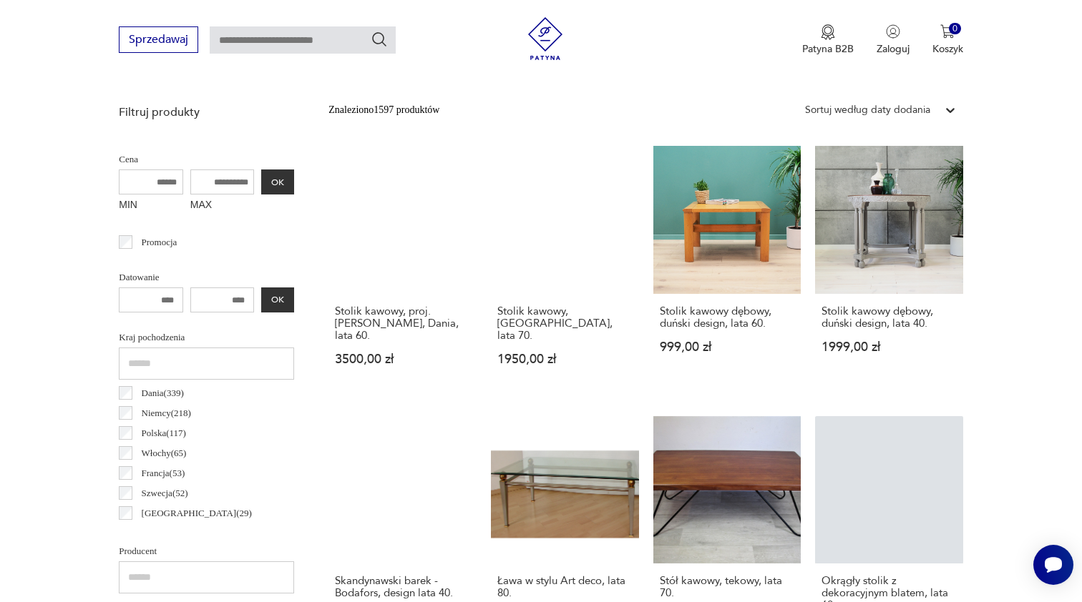
scroll to position [613, 0]
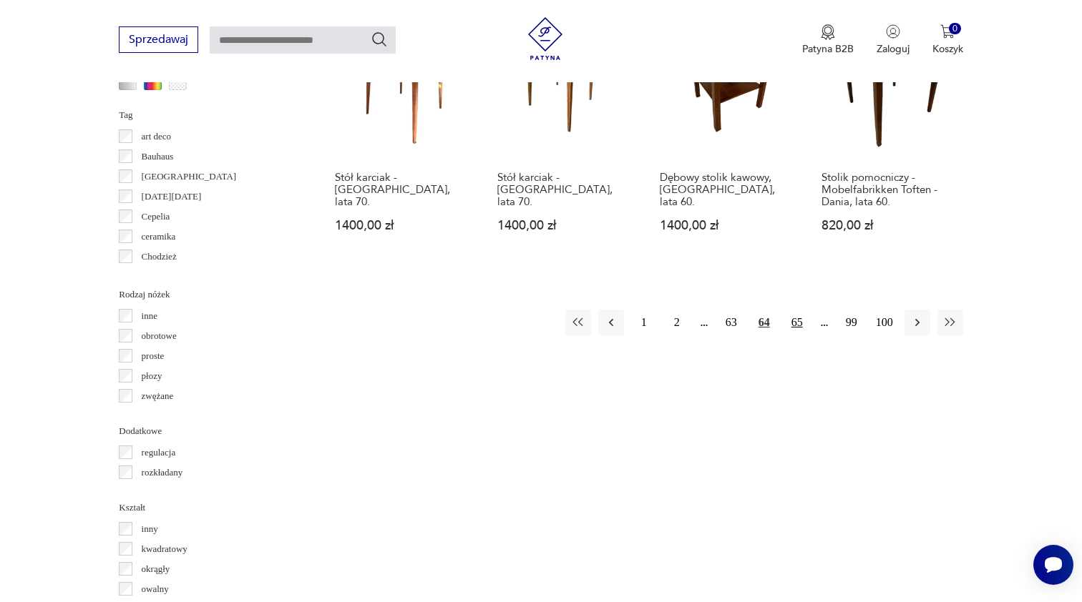
click at [796, 320] on button "65" at bounding box center [797, 323] width 26 height 26
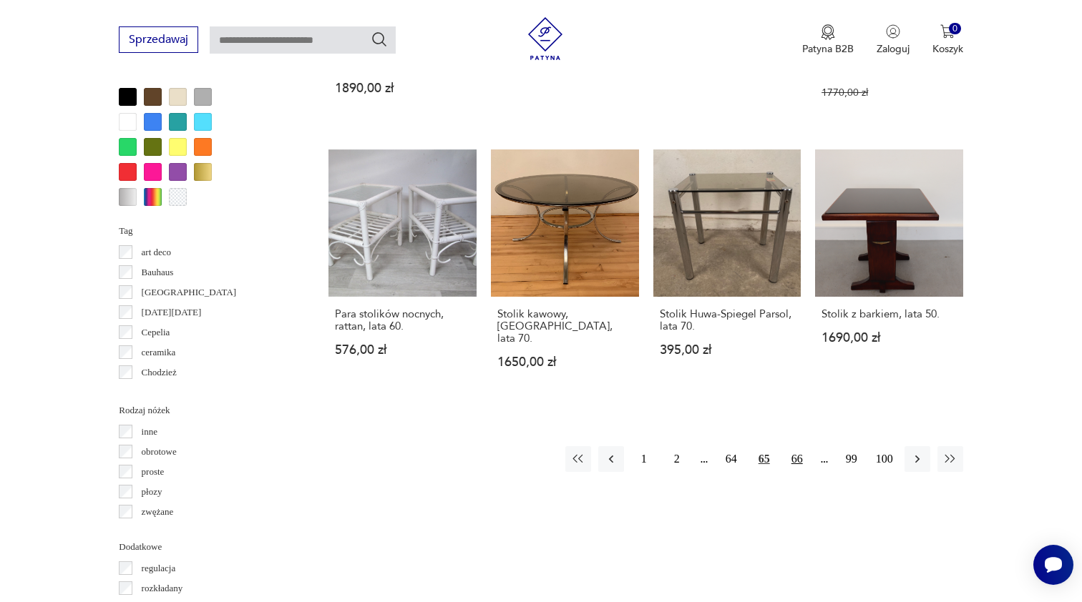
click at [798, 446] on button "66" at bounding box center [797, 459] width 26 height 26
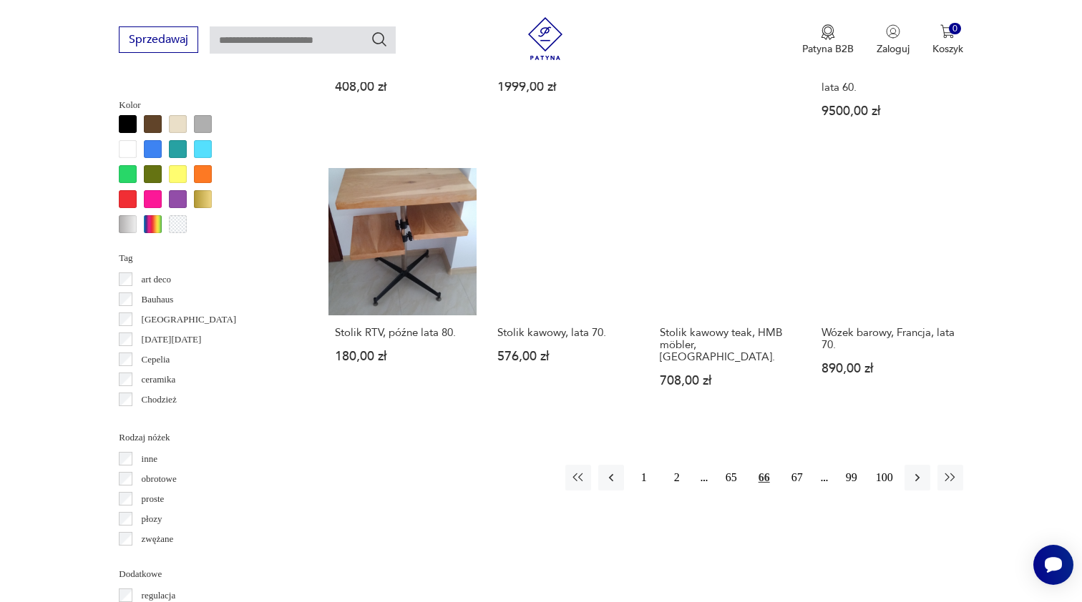
scroll to position [1325, 0]
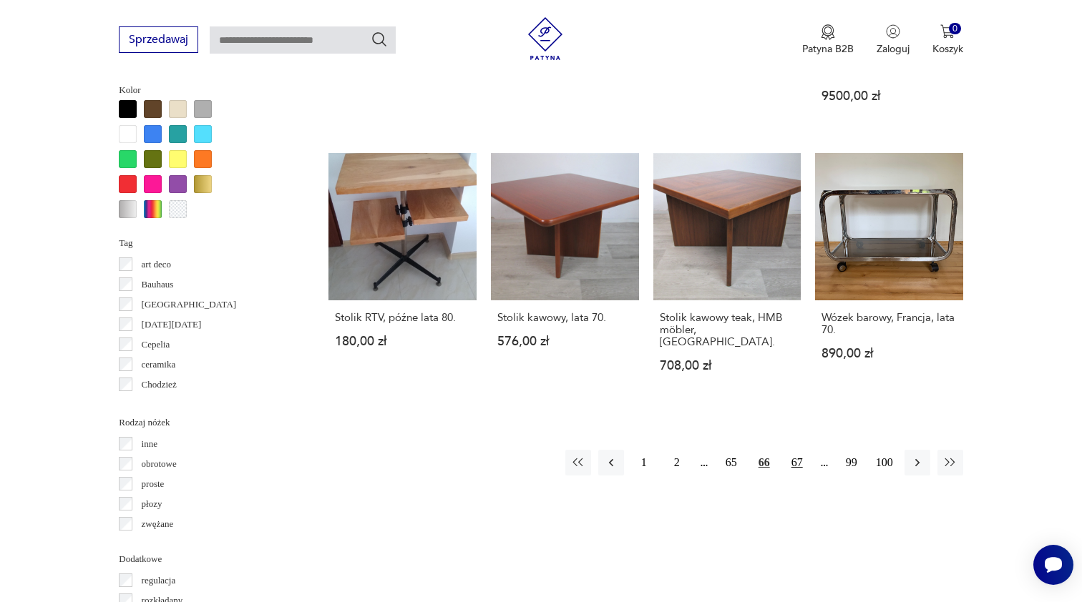
click at [799, 453] on button "67" at bounding box center [797, 463] width 26 height 26
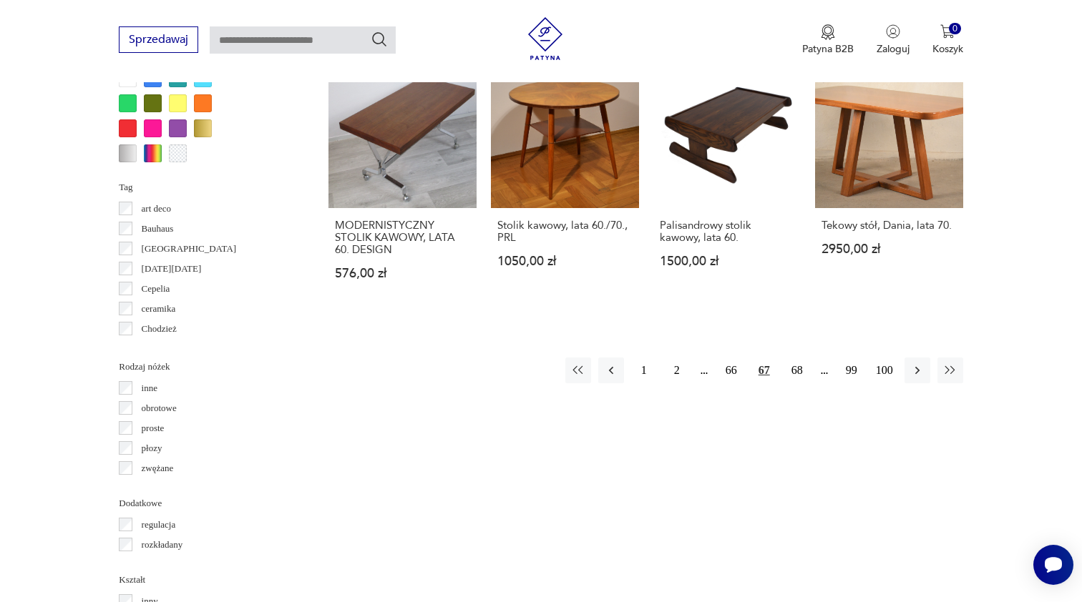
scroll to position [1390, 0]
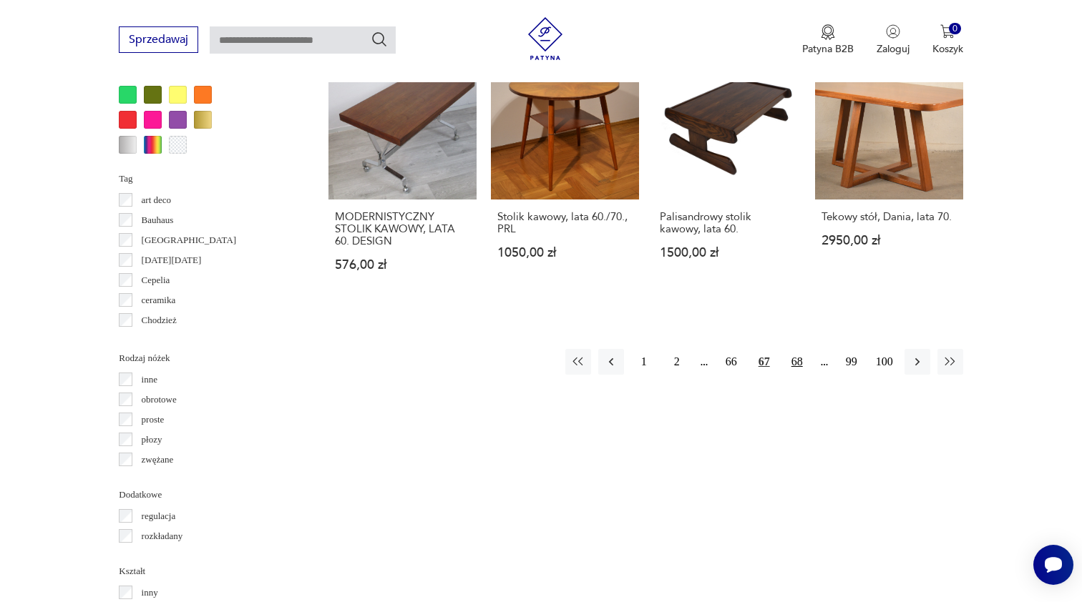
click at [800, 375] on button "68" at bounding box center [797, 362] width 26 height 26
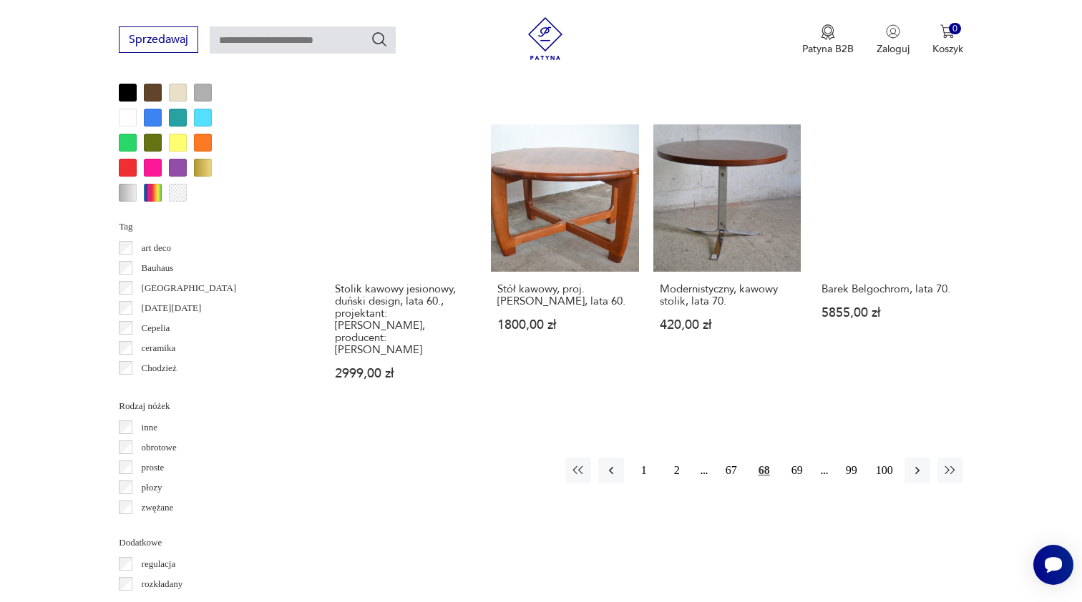
scroll to position [1353, 0]
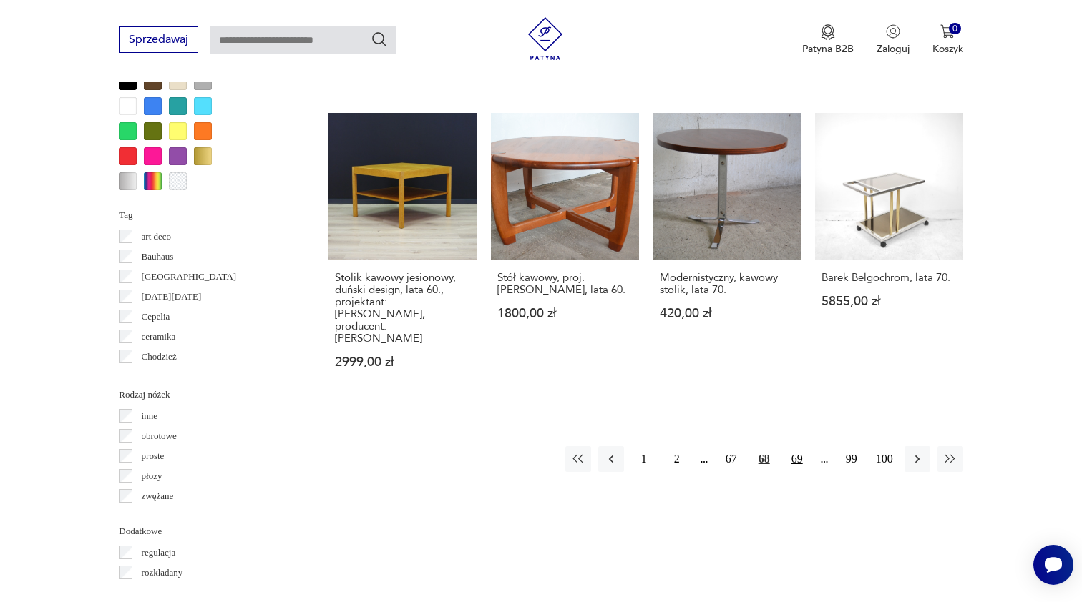
click at [796, 448] on button "69" at bounding box center [797, 459] width 26 height 26
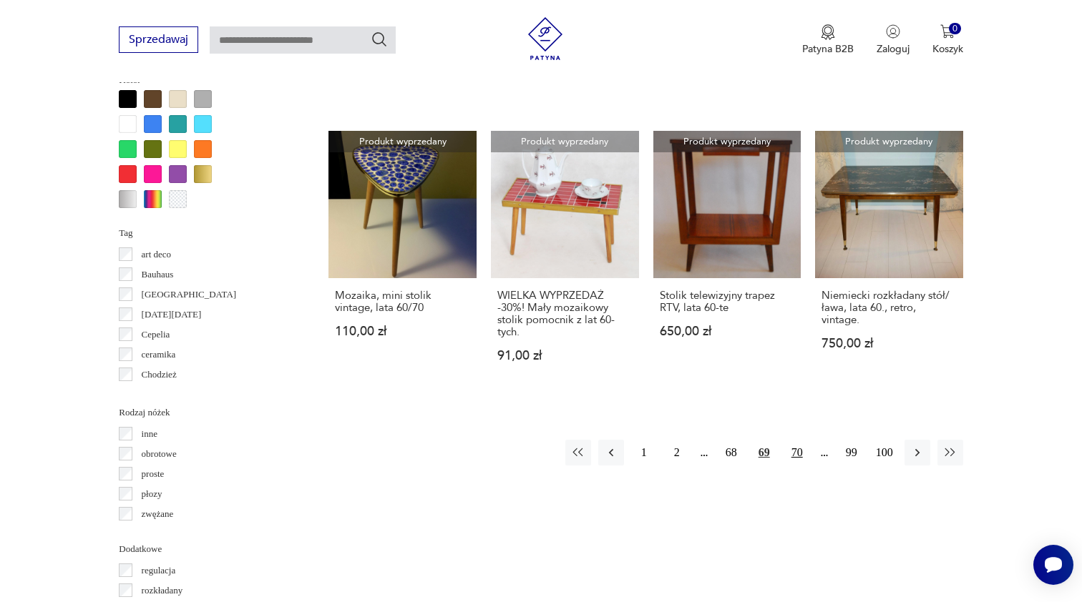
click at [801, 441] on button "70" at bounding box center [797, 453] width 26 height 26
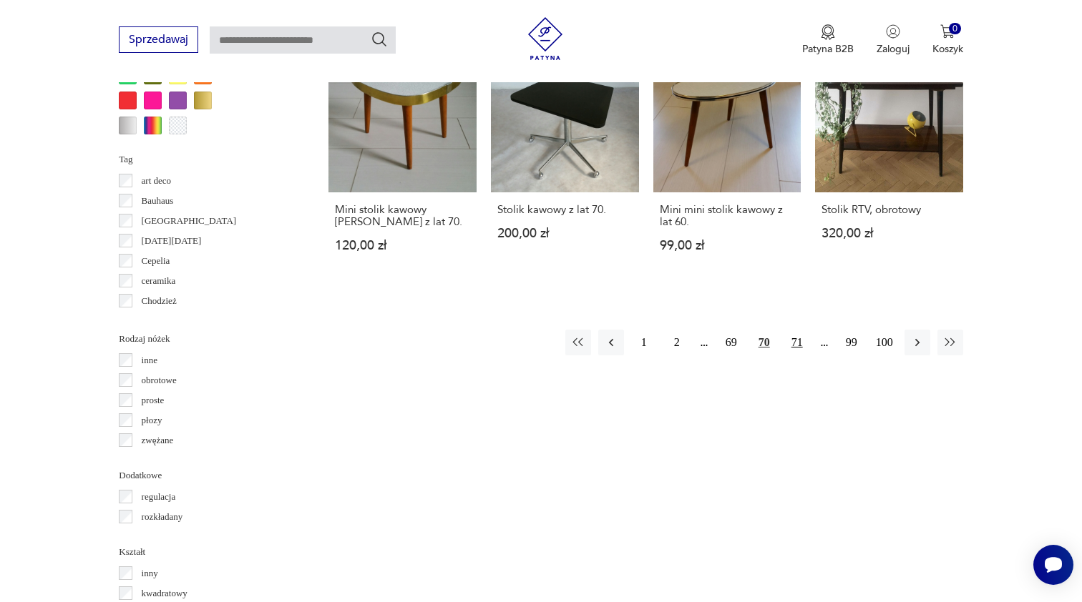
click at [794, 355] on button "71" at bounding box center [797, 343] width 26 height 26
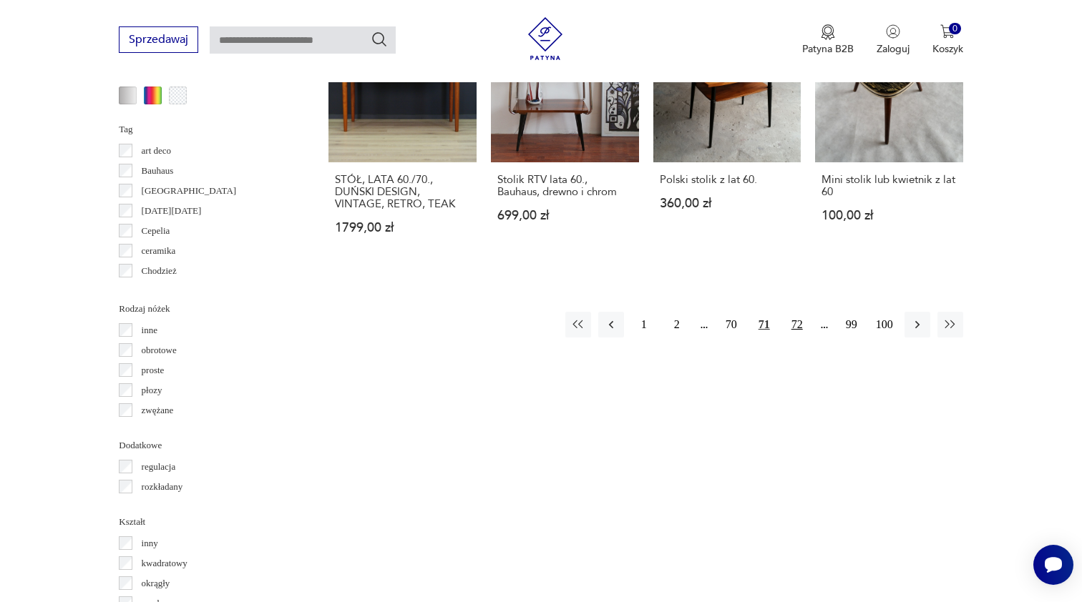
click at [797, 338] on button "72" at bounding box center [797, 325] width 26 height 26
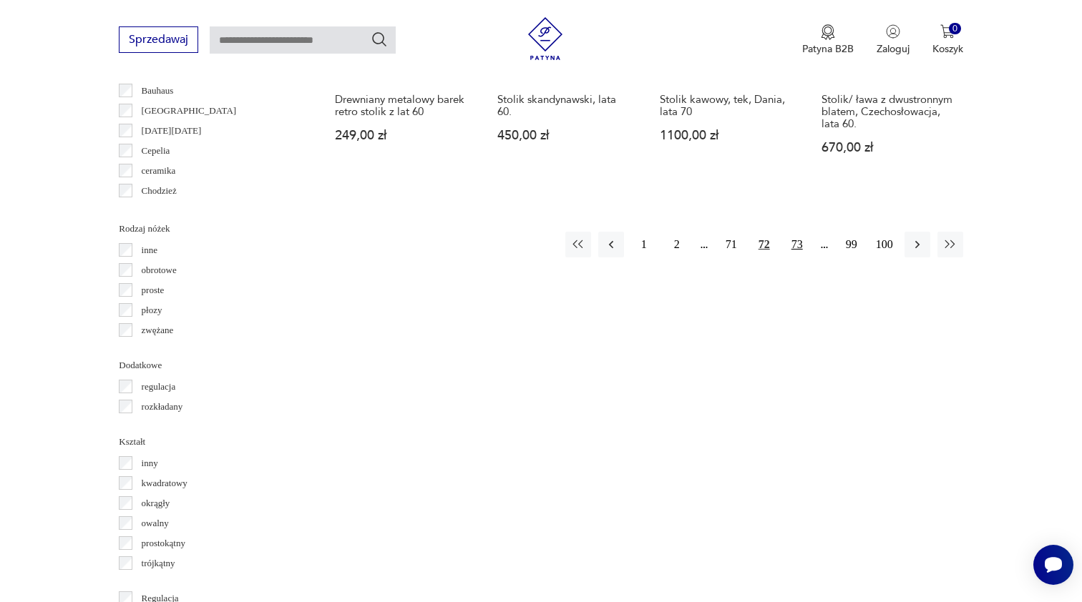
click at [798, 258] on button "73" at bounding box center [797, 245] width 26 height 26
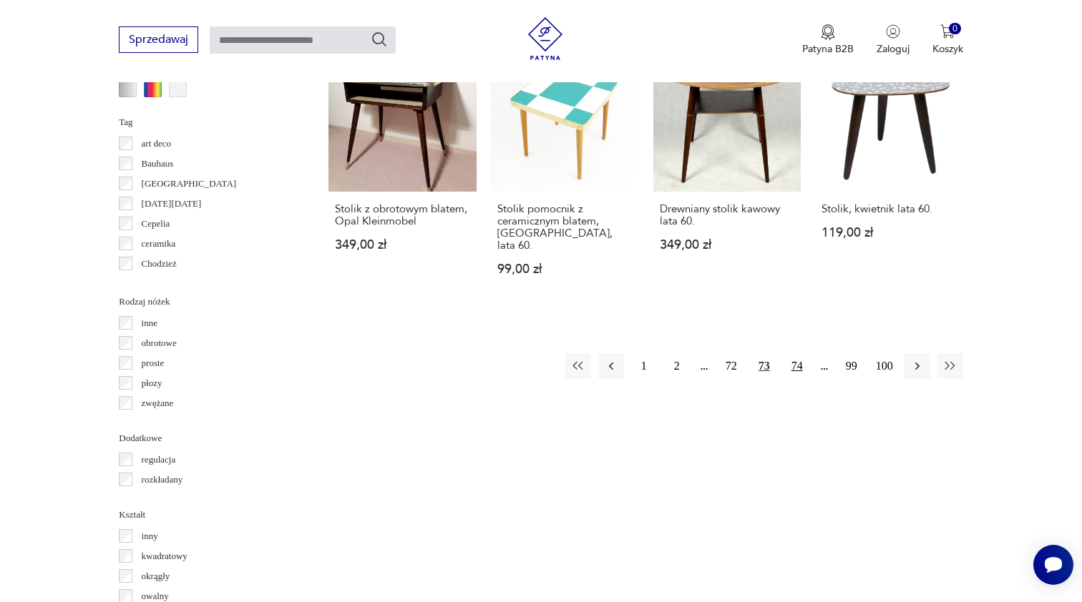
click at [794, 357] on button "74" at bounding box center [797, 366] width 26 height 26
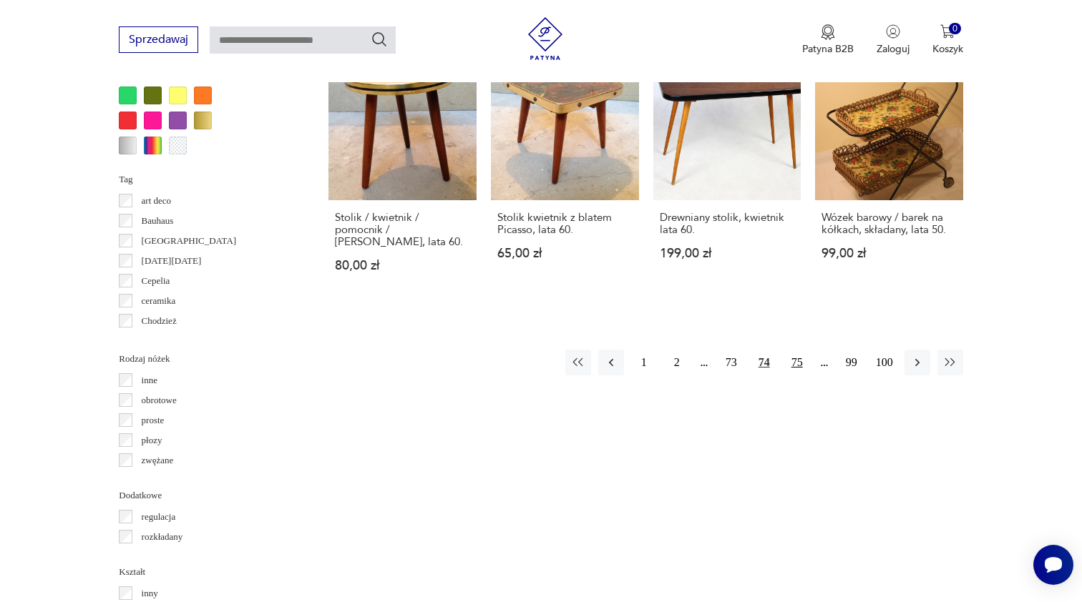
click at [799, 363] on button "75" at bounding box center [797, 363] width 26 height 26
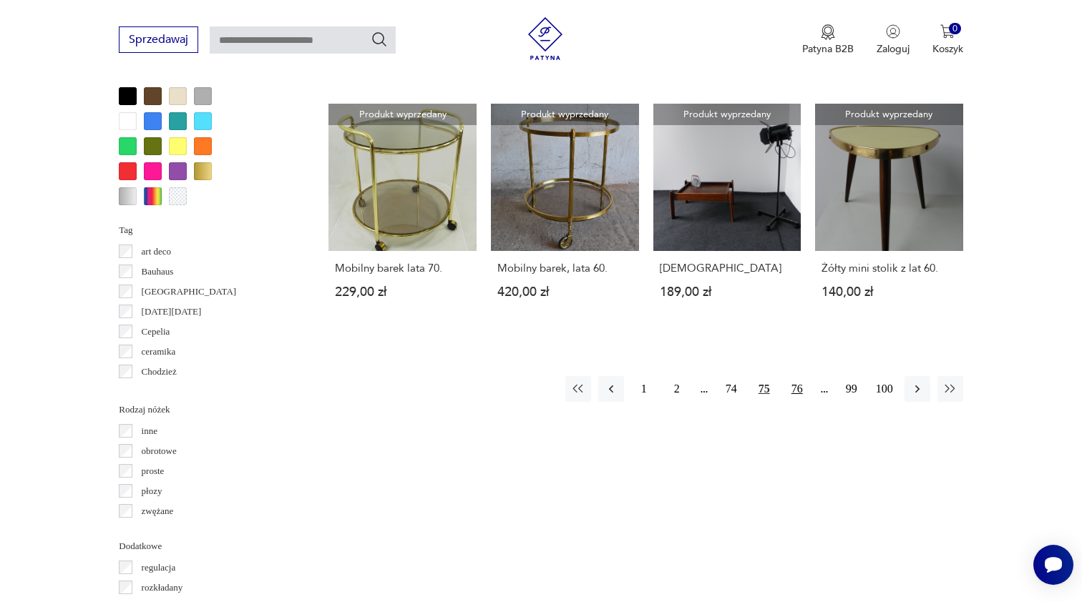
click at [798, 402] on button "76" at bounding box center [797, 389] width 26 height 26
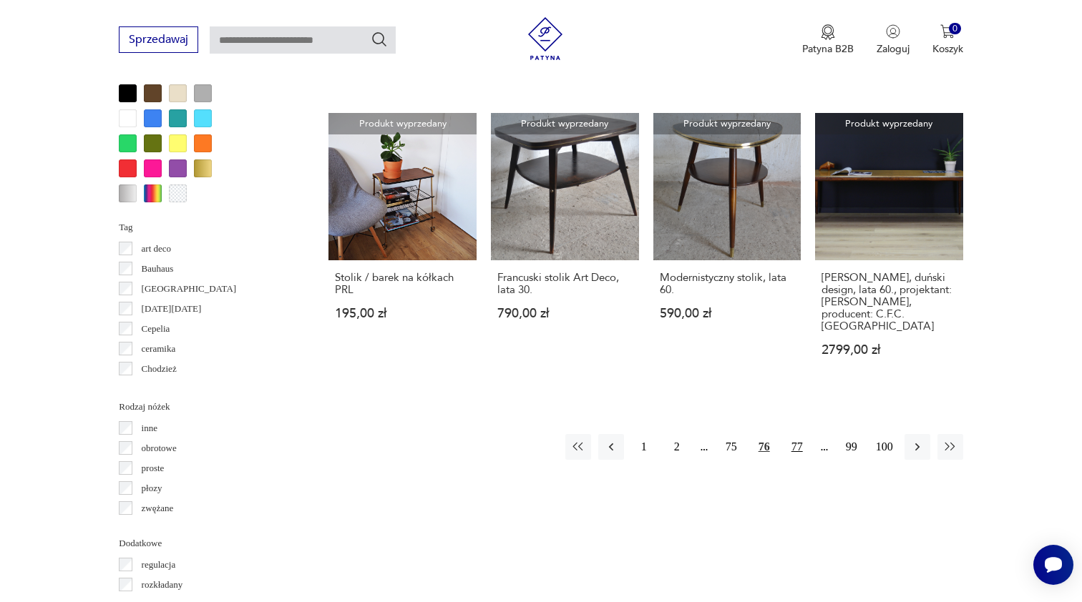
click at [803, 448] on button "77" at bounding box center [797, 447] width 26 height 26
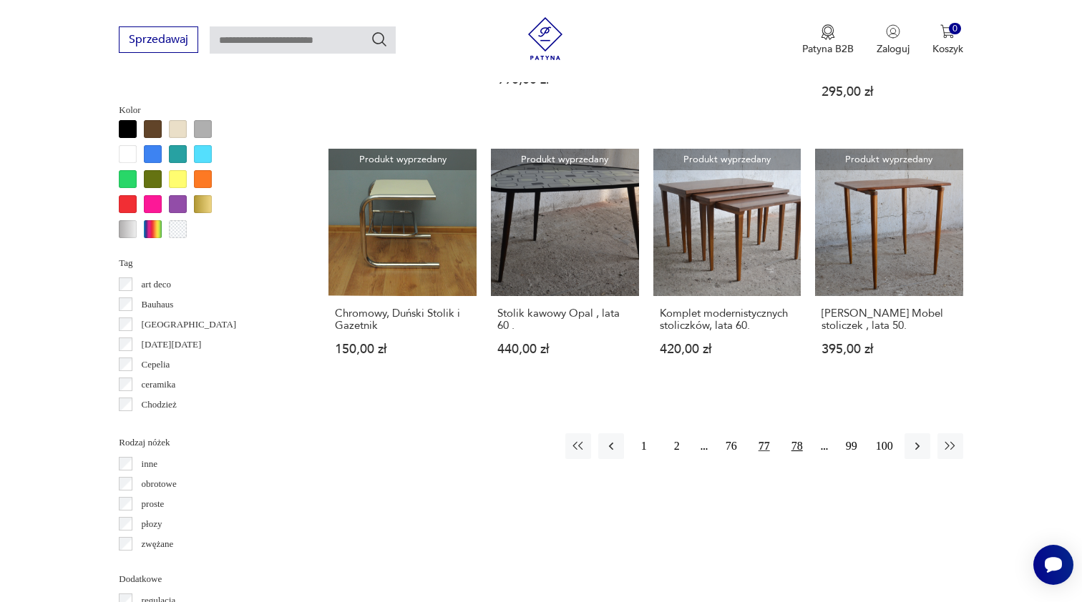
click at [800, 448] on button "78" at bounding box center [797, 446] width 26 height 26
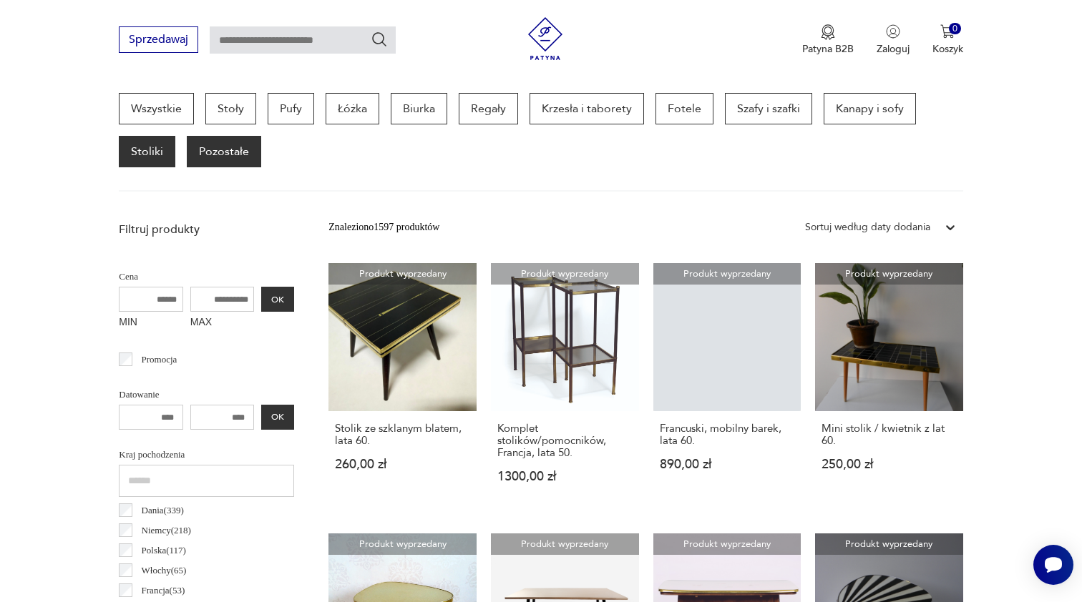
click at [220, 152] on p "Pozostałe" at bounding box center [224, 151] width 74 height 31
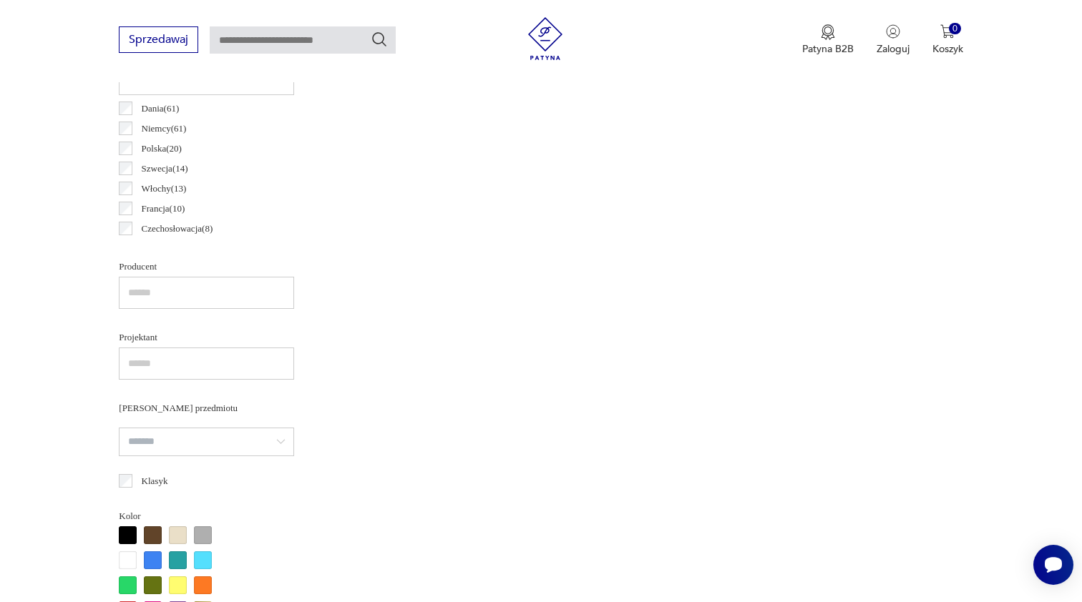
scroll to position [783, 0]
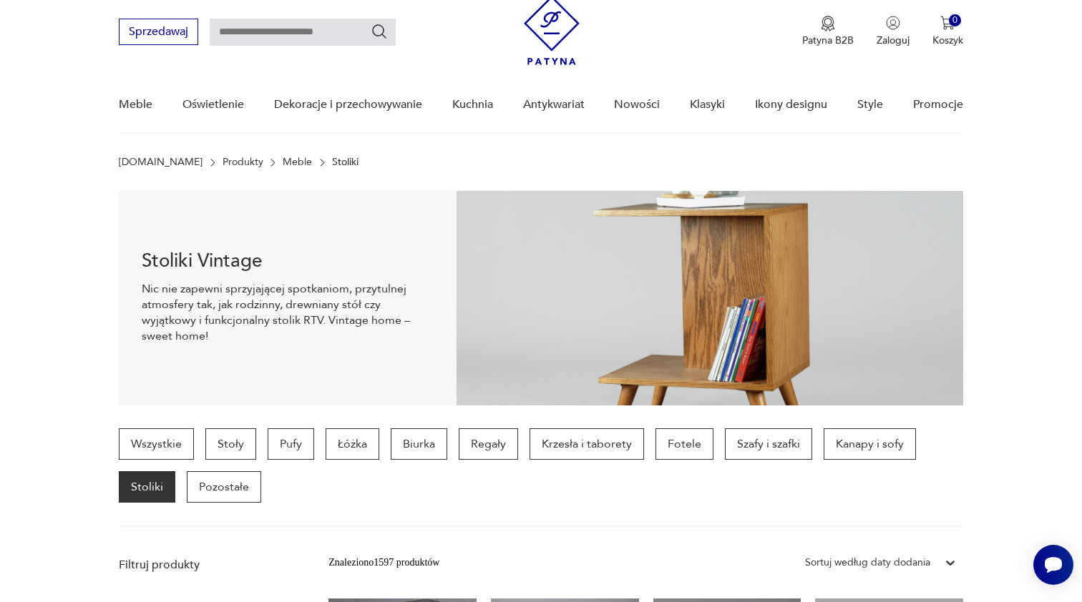
scroll to position [29, 0]
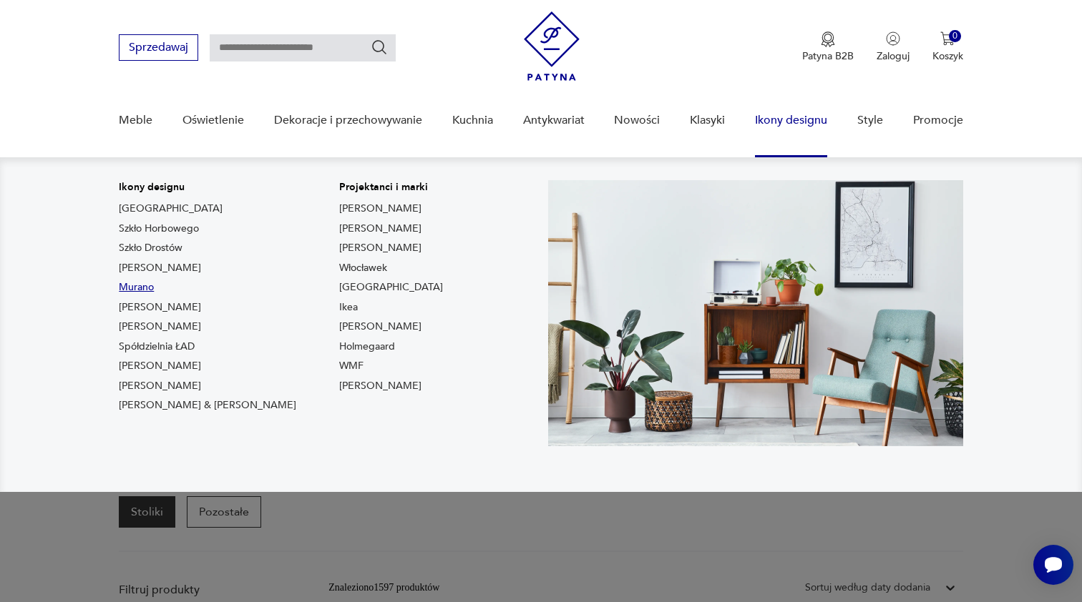
click at [132, 287] on link "Murano" at bounding box center [136, 287] width 35 height 14
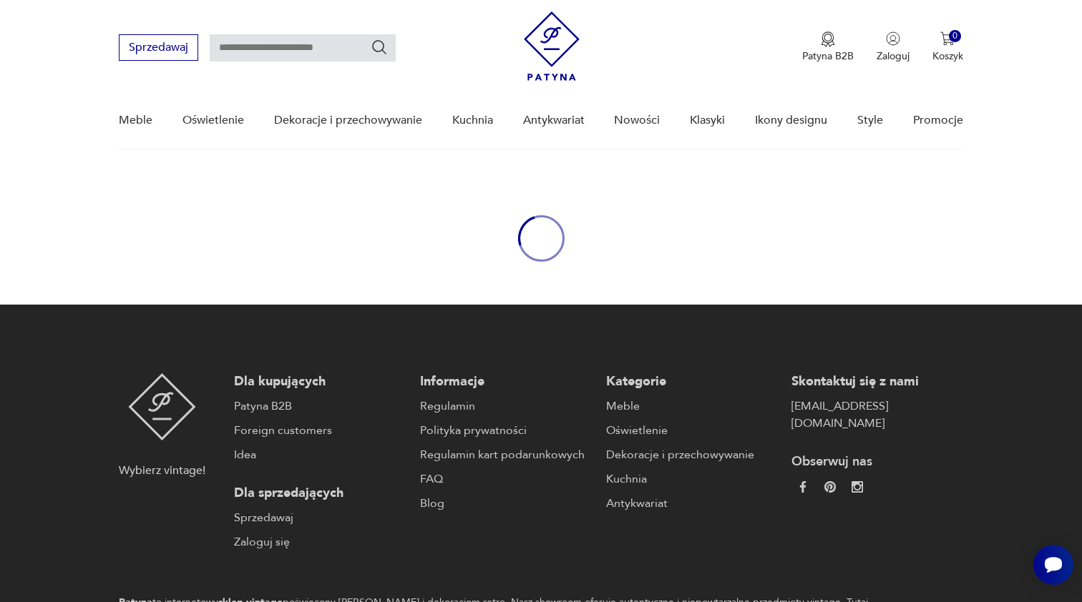
type input "******"
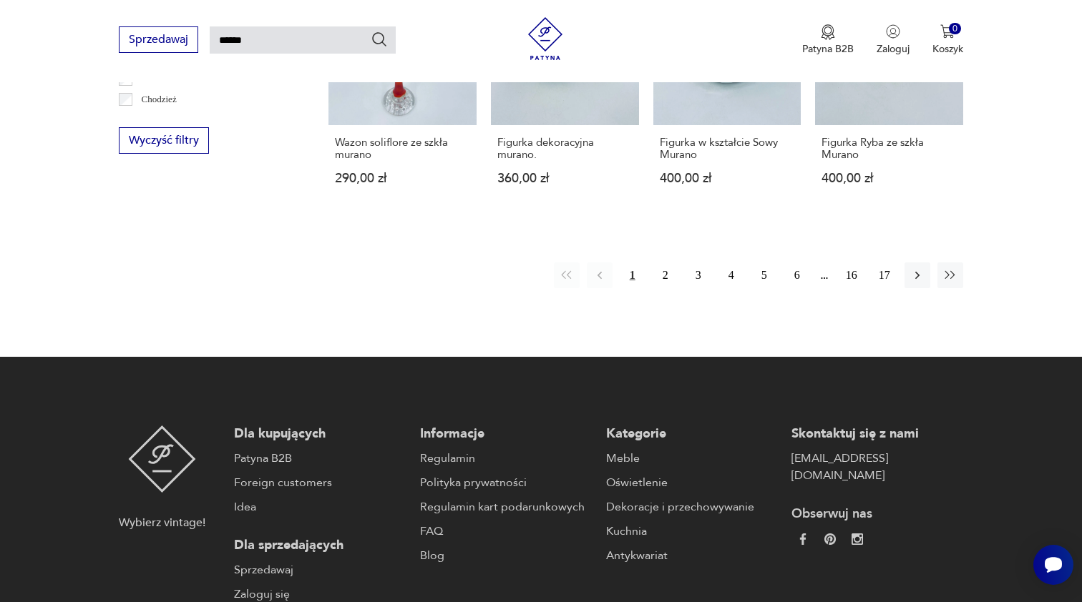
scroll to position [1113, 0]
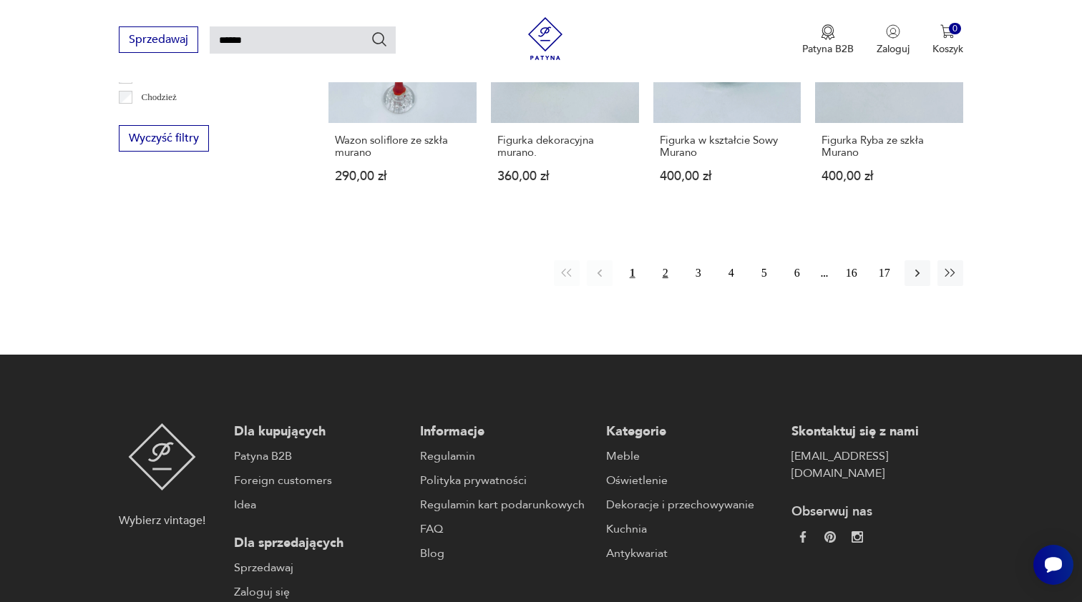
click at [666, 286] on button "2" at bounding box center [665, 273] width 26 height 26
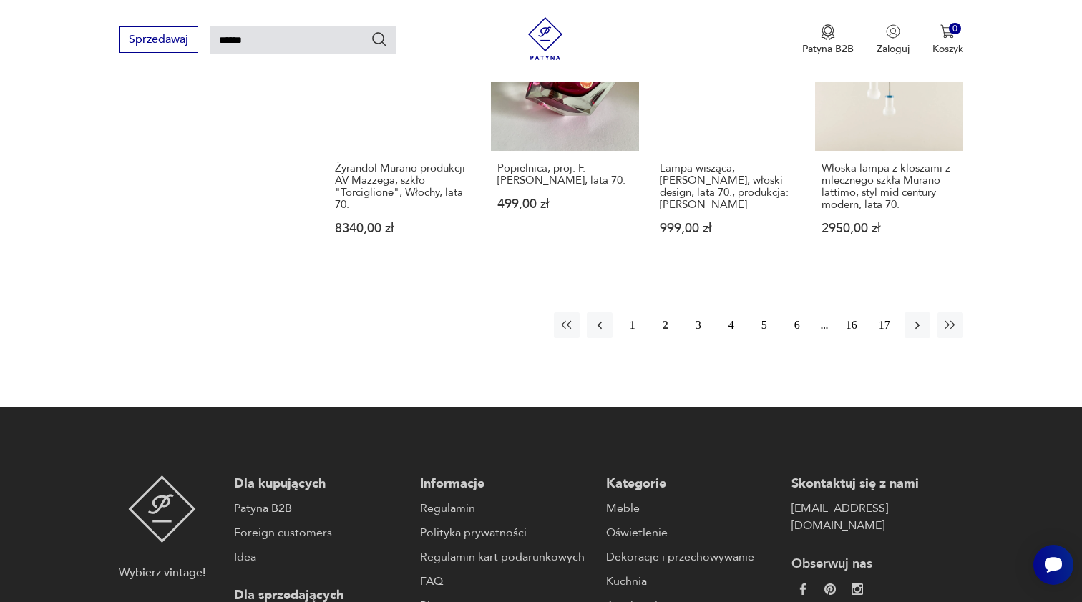
scroll to position [1163, 0]
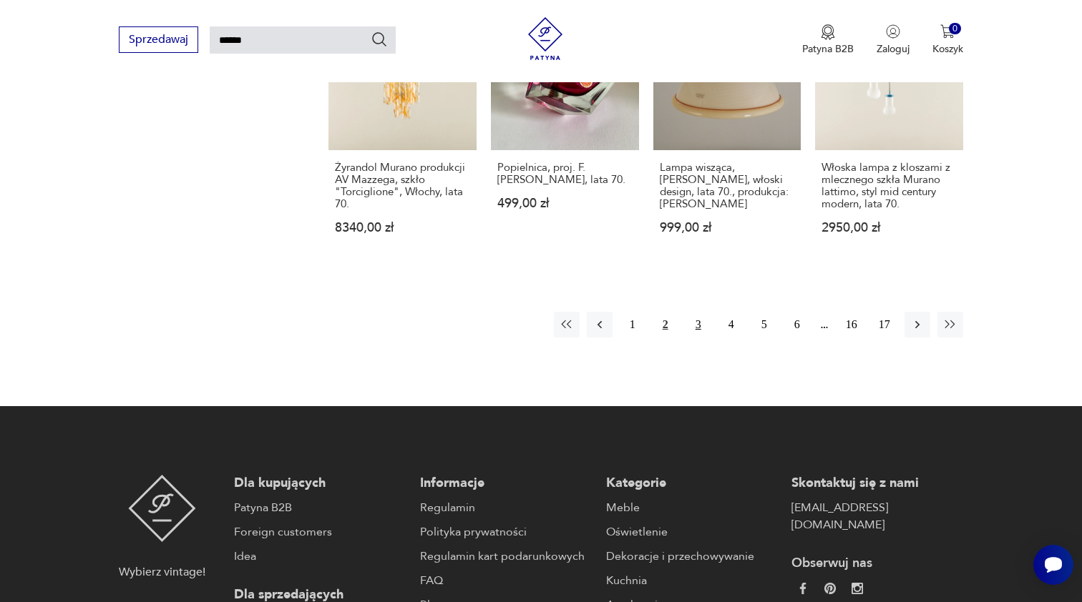
click at [698, 326] on button "3" at bounding box center [698, 325] width 26 height 26
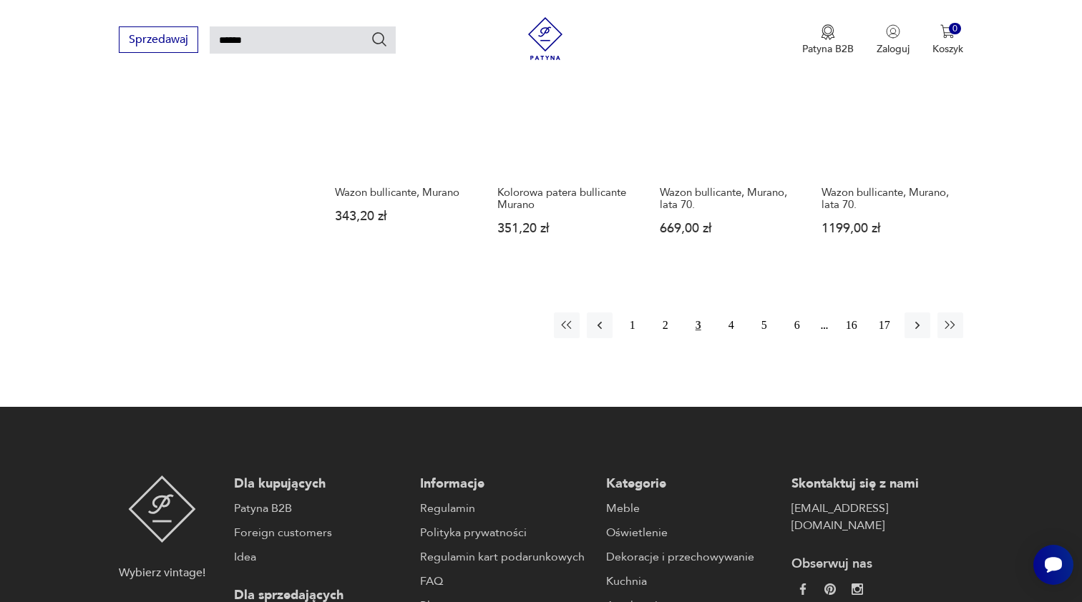
scroll to position [1157, 0]
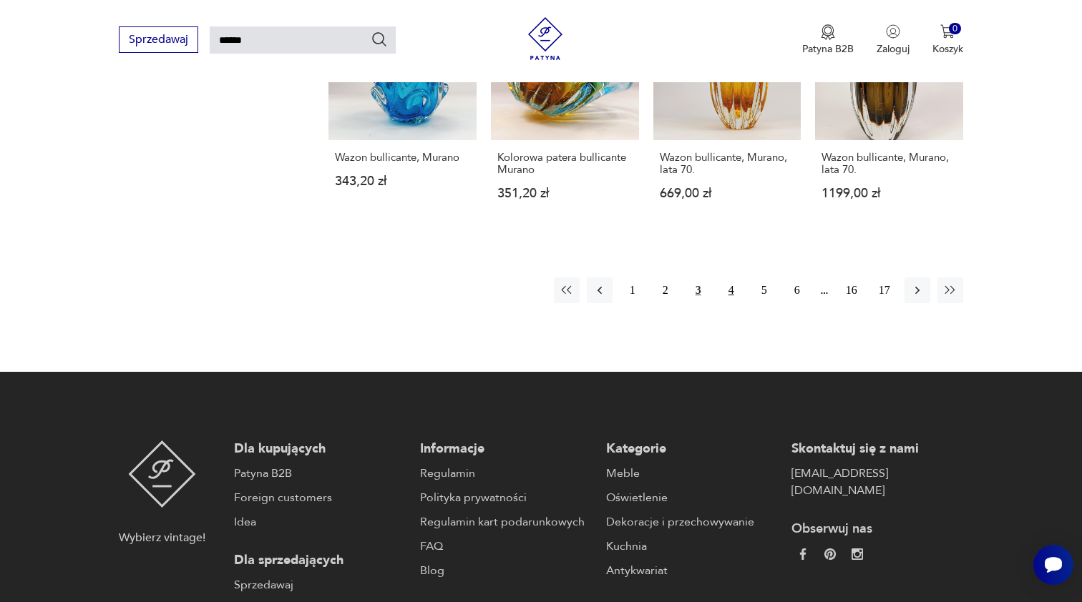
click at [732, 292] on button "4" at bounding box center [731, 291] width 26 height 26
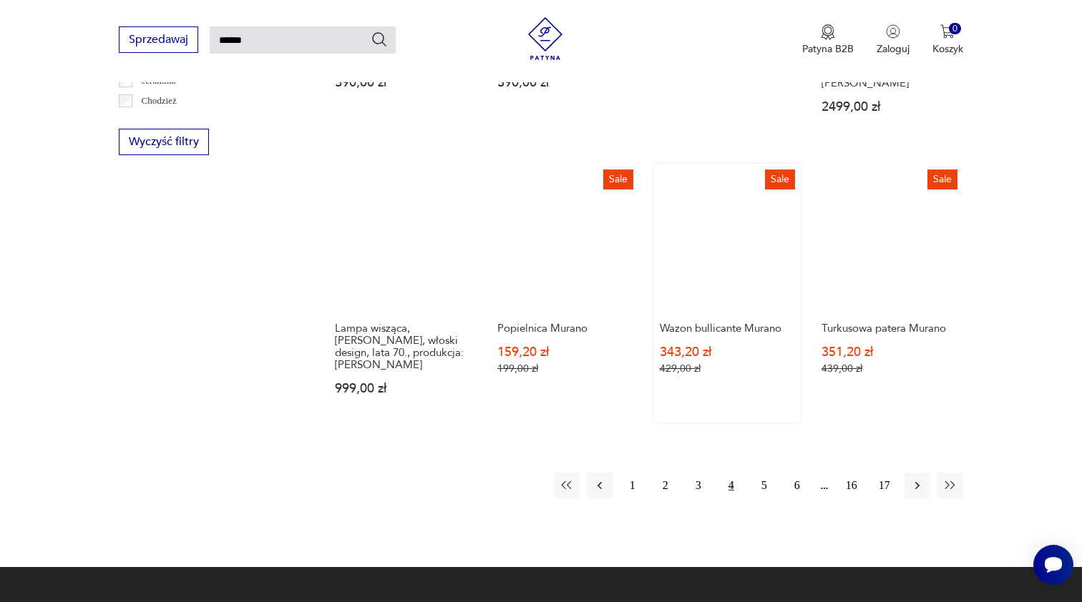
scroll to position [1001, 0]
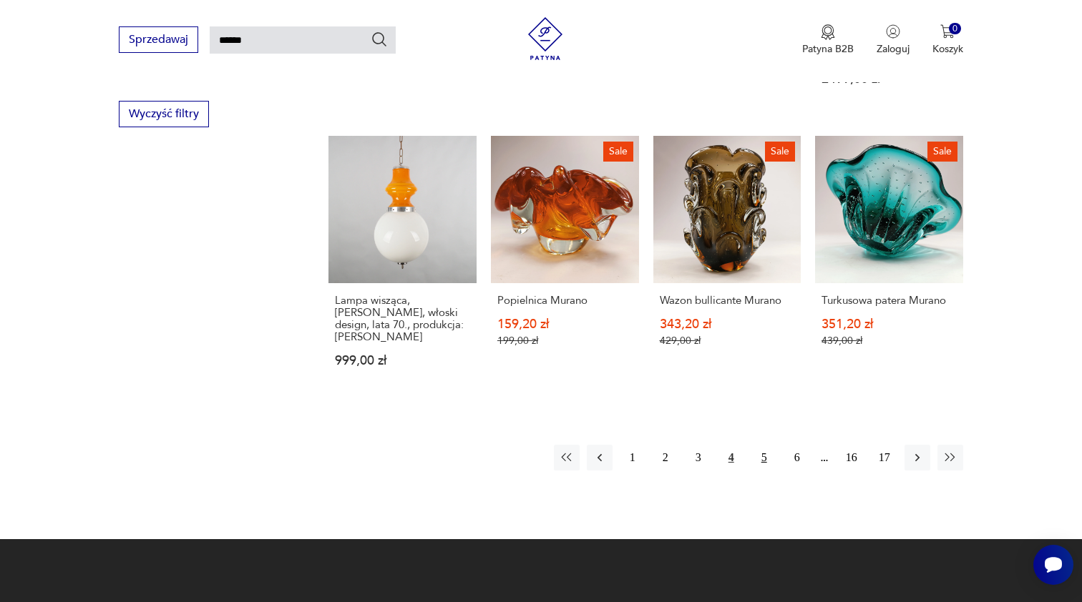
click at [764, 456] on button "5" at bounding box center [764, 458] width 26 height 26
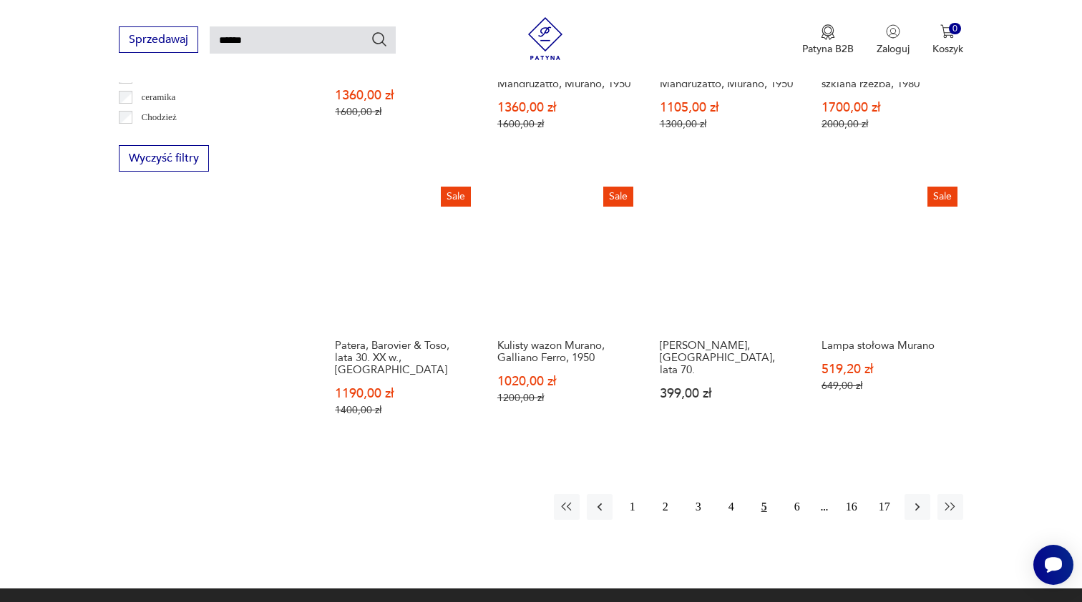
scroll to position [957, 0]
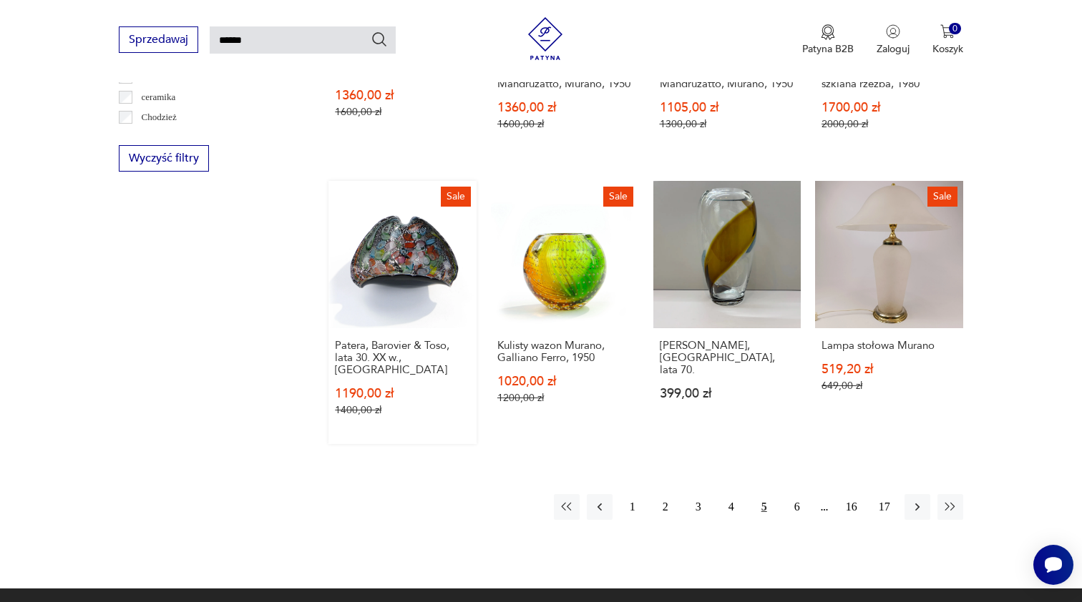
click at [366, 288] on link "Sale Patera, Barovier & Toso, lata 30. XX w., Murano 1190,00 zł 1400,00 zł" at bounding box center [402, 313] width 148 height 264
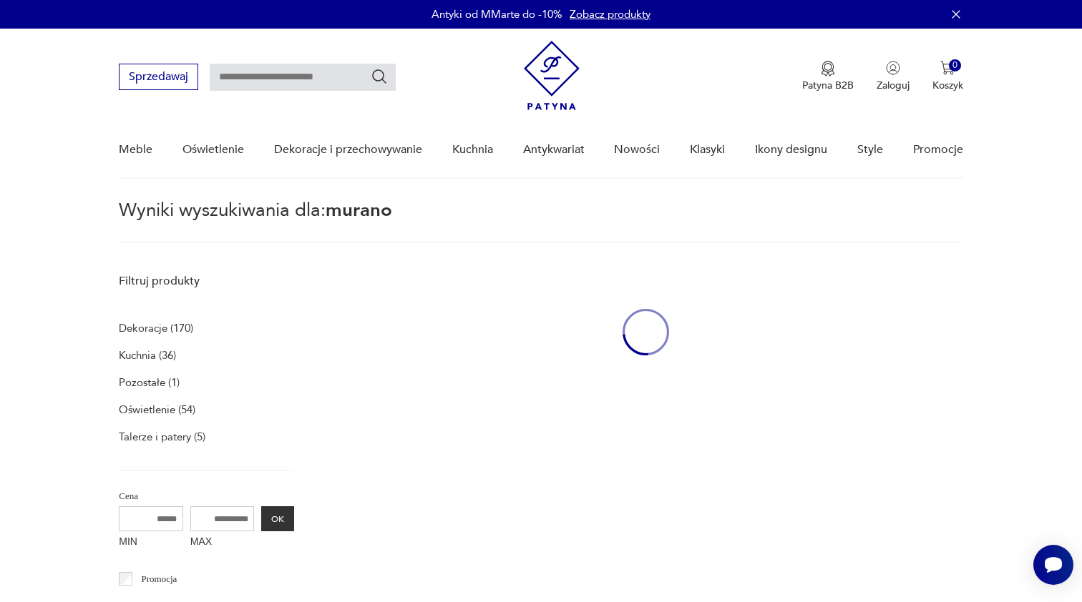
type input "******"
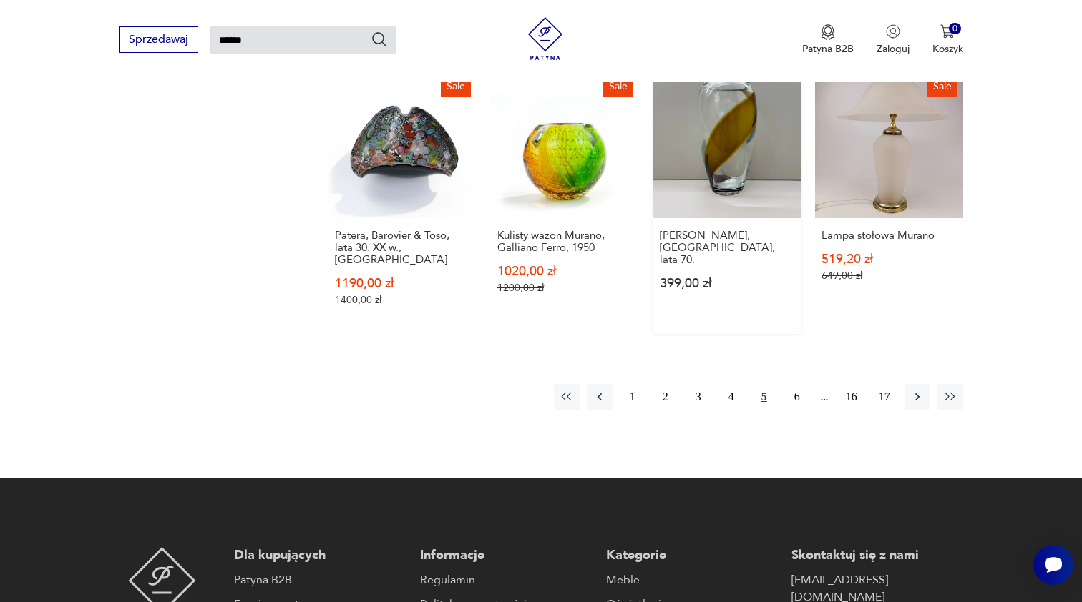
scroll to position [1069, 0]
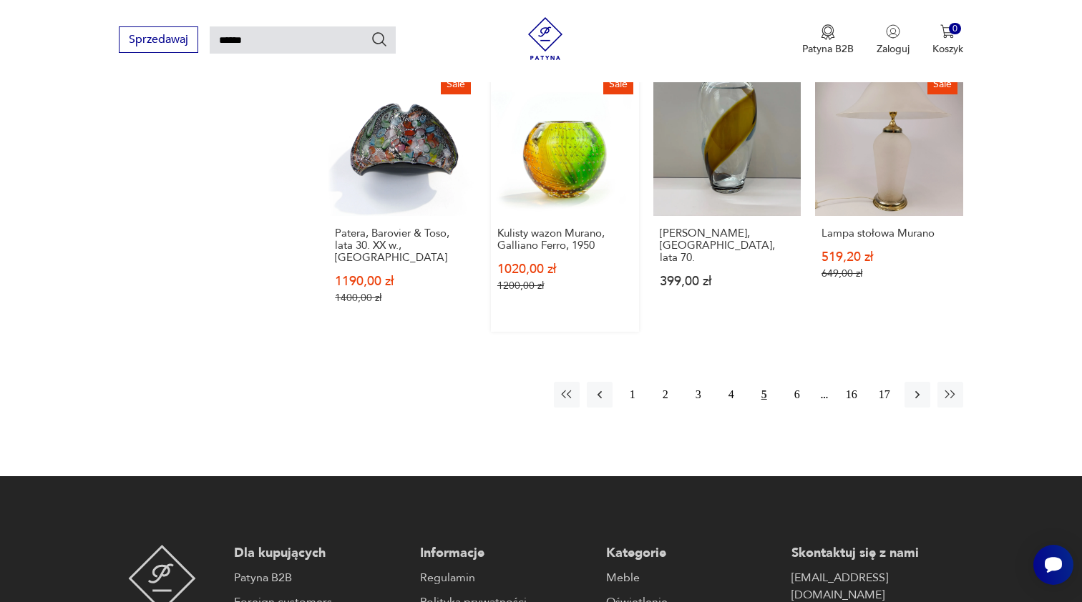
click at [557, 205] on link "Sale Kulisty wazon Murano, Galliano Ferro, 1950 1020,00 zł 1200,00 zł" at bounding box center [565, 201] width 148 height 264
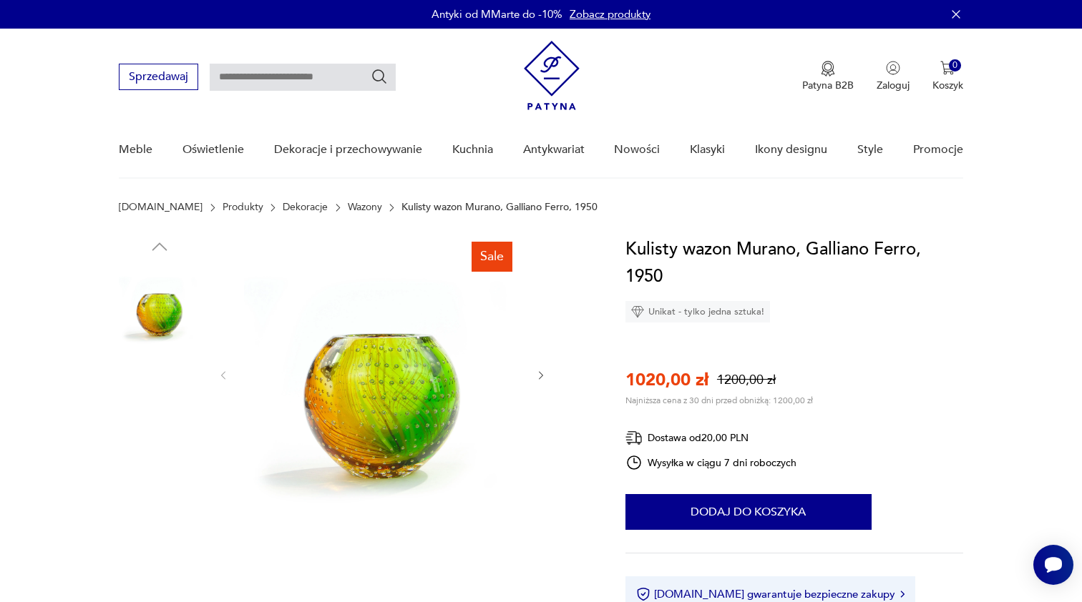
click at [165, 489] on img at bounding box center [160, 488] width 82 height 82
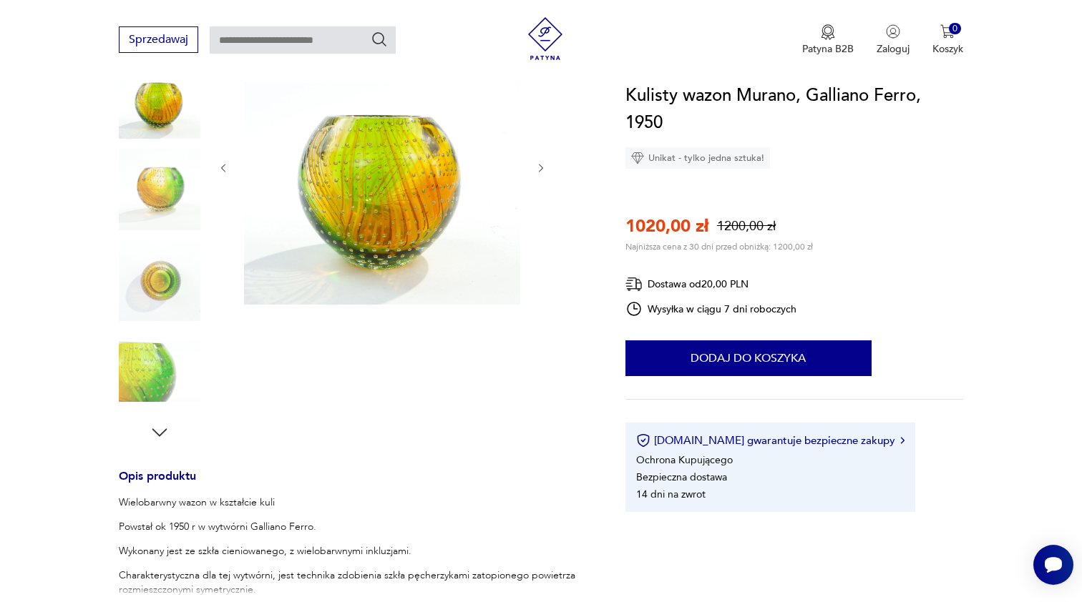
scroll to position [226, 0]
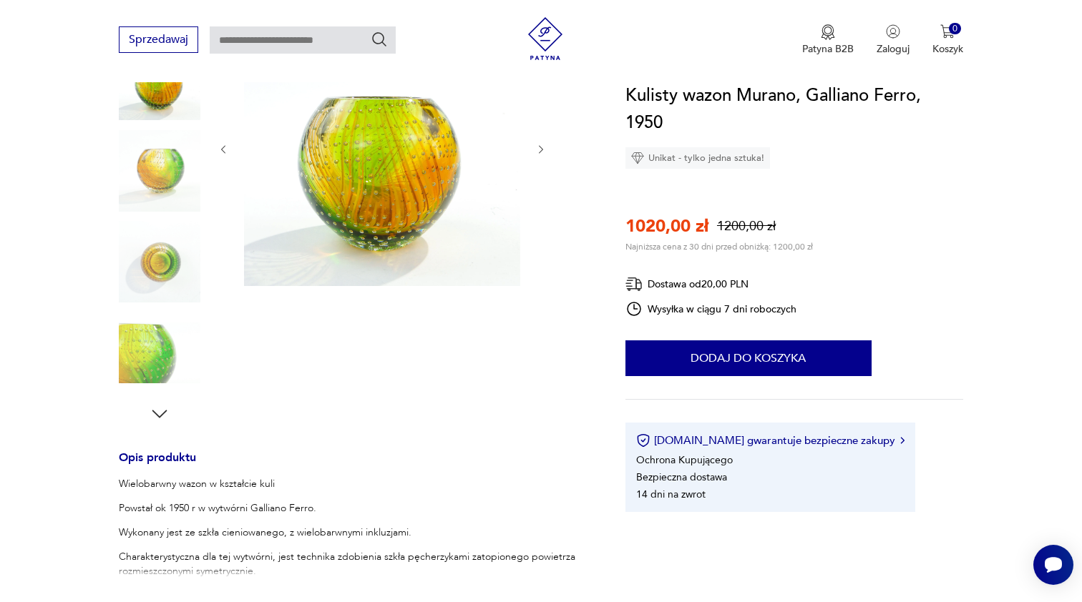
click at [160, 411] on icon "button" at bounding box center [159, 413] width 21 height 21
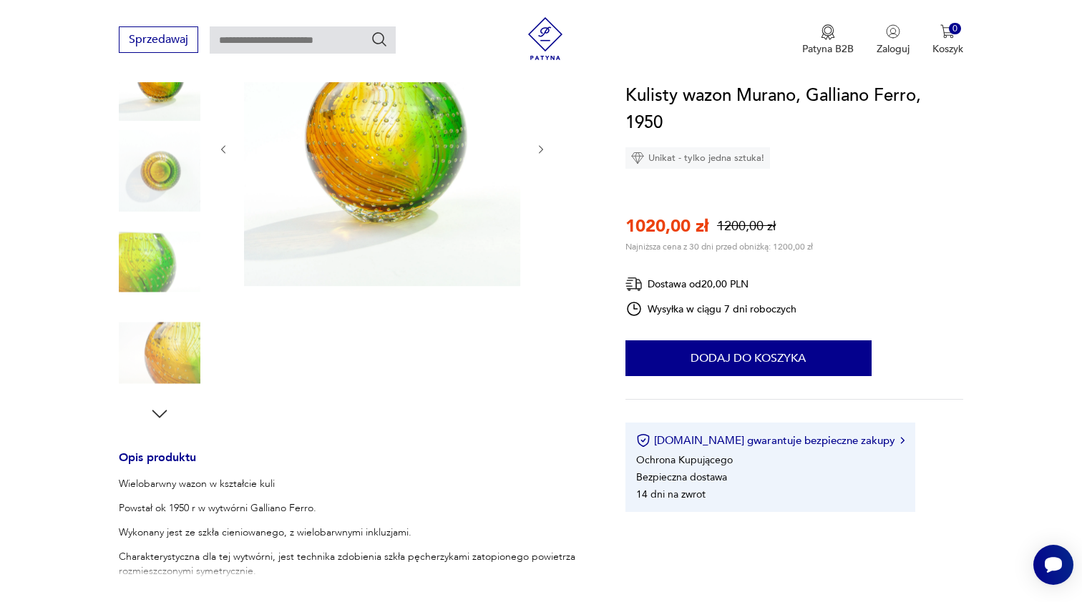
click at [160, 411] on icon "button" at bounding box center [159, 413] width 21 height 21
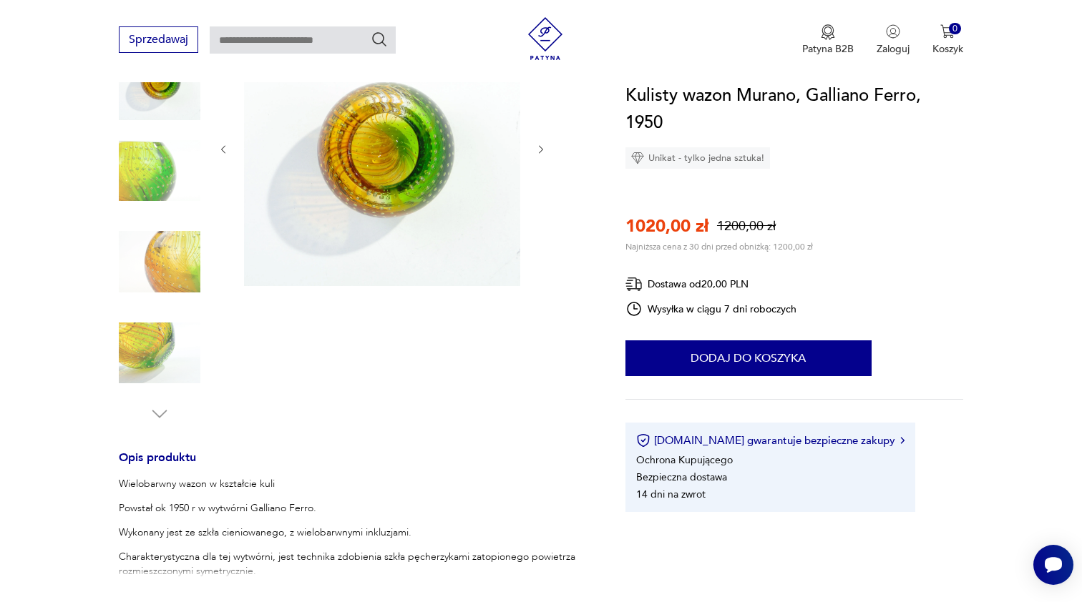
type input "******"
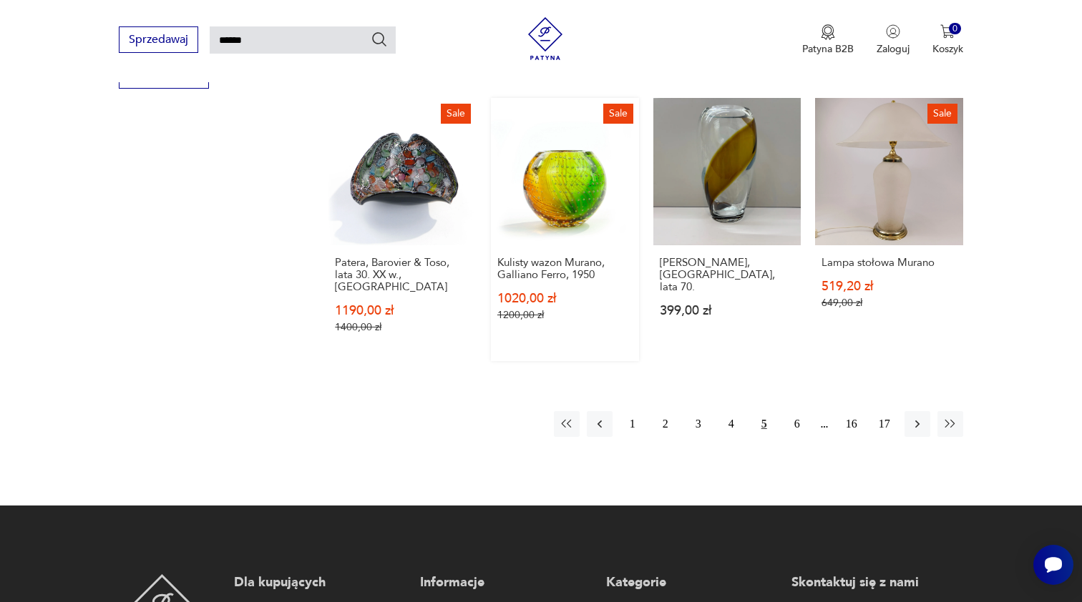
scroll to position [1057, 0]
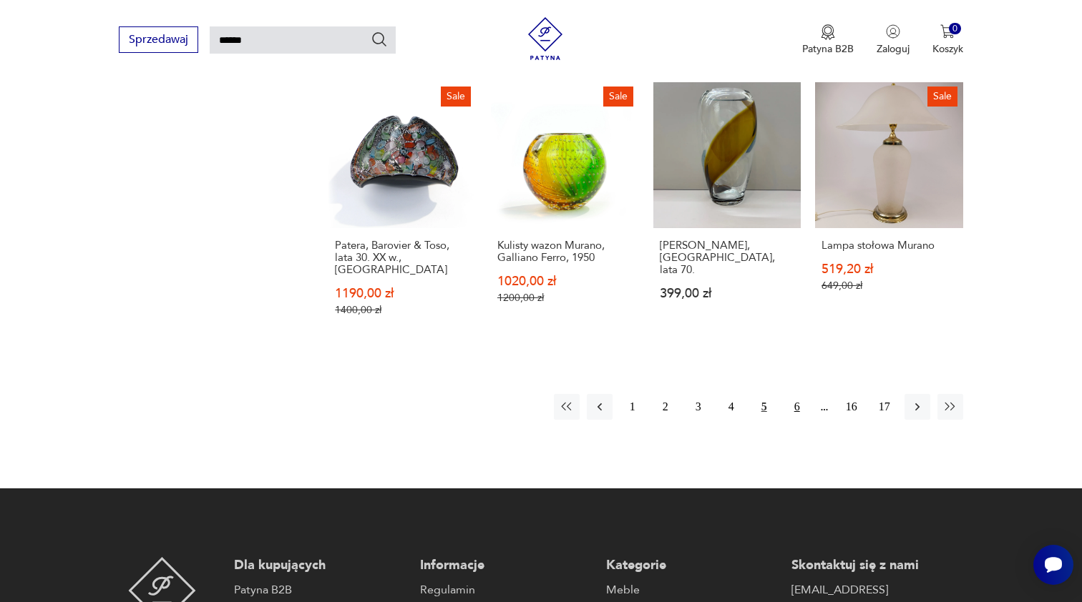
click at [803, 420] on button "6" at bounding box center [797, 407] width 26 height 26
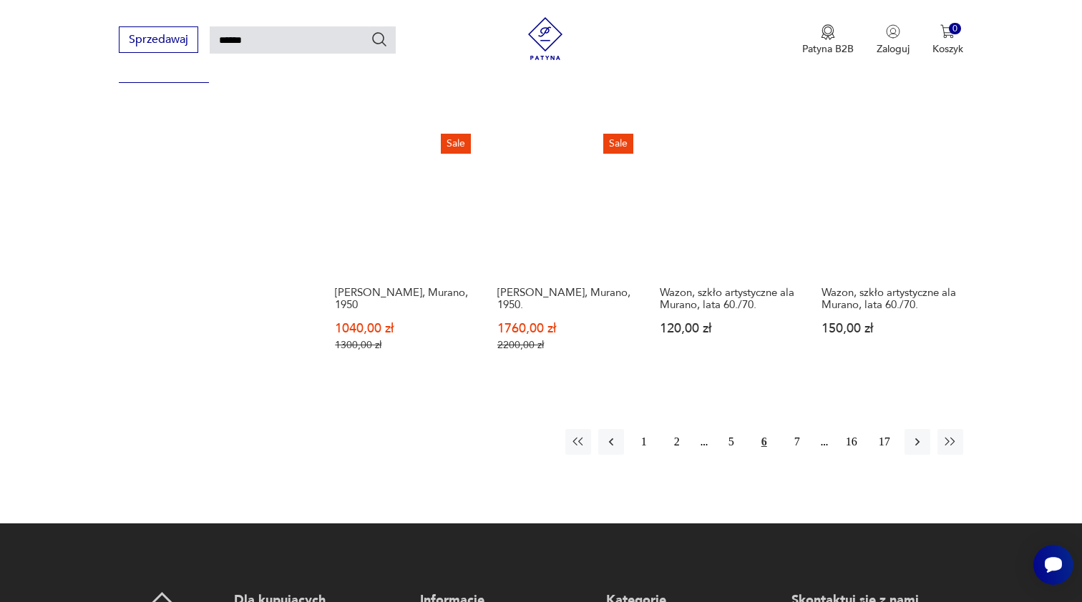
scroll to position [1134, 0]
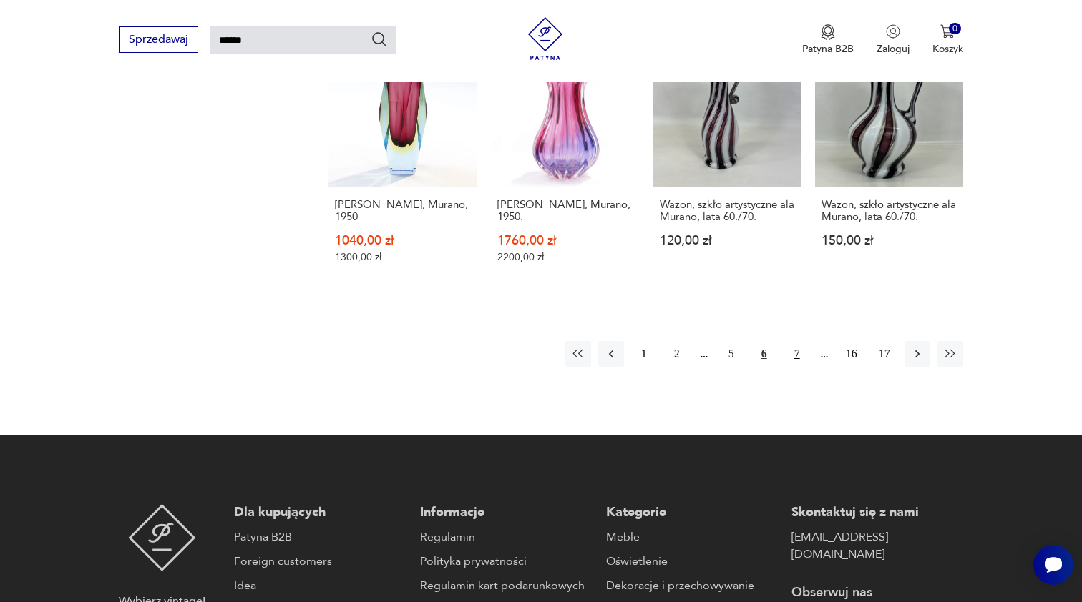
click at [798, 349] on button "7" at bounding box center [797, 354] width 26 height 26
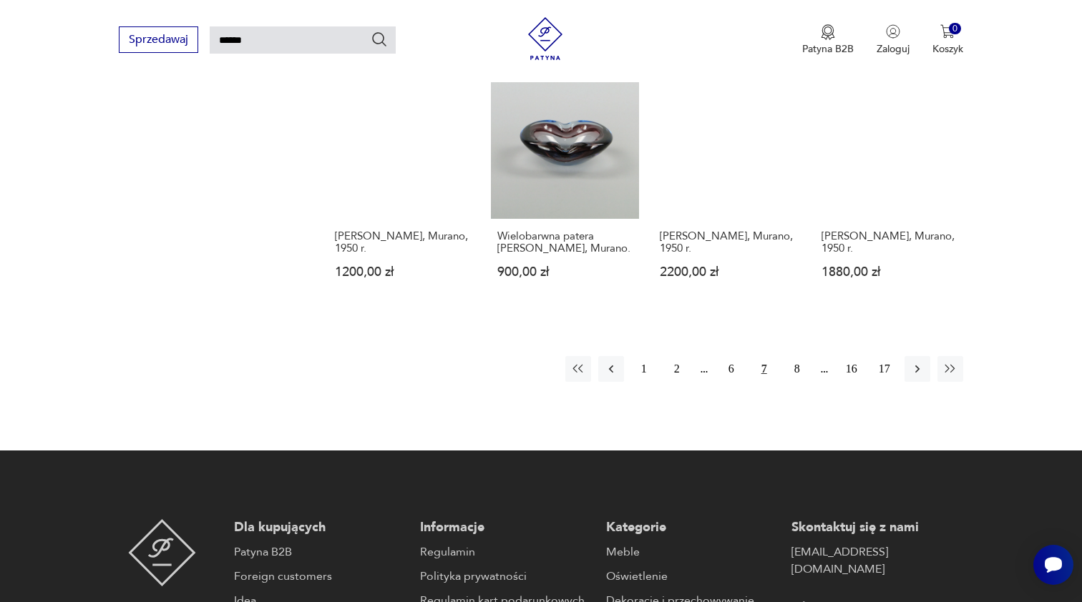
scroll to position [1107, 0]
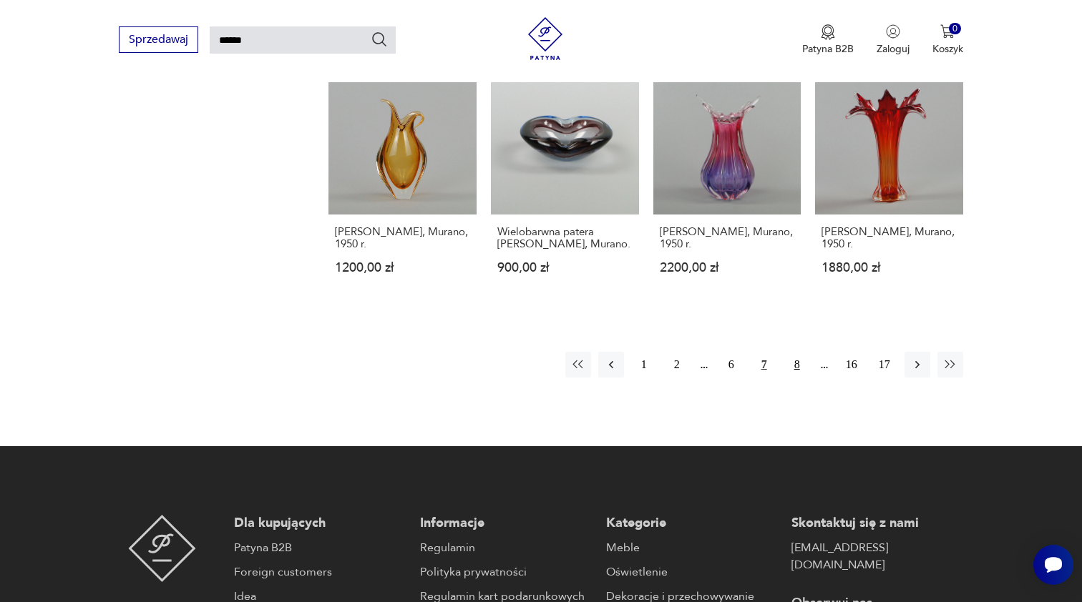
click at [798, 366] on button "8" at bounding box center [797, 365] width 26 height 26
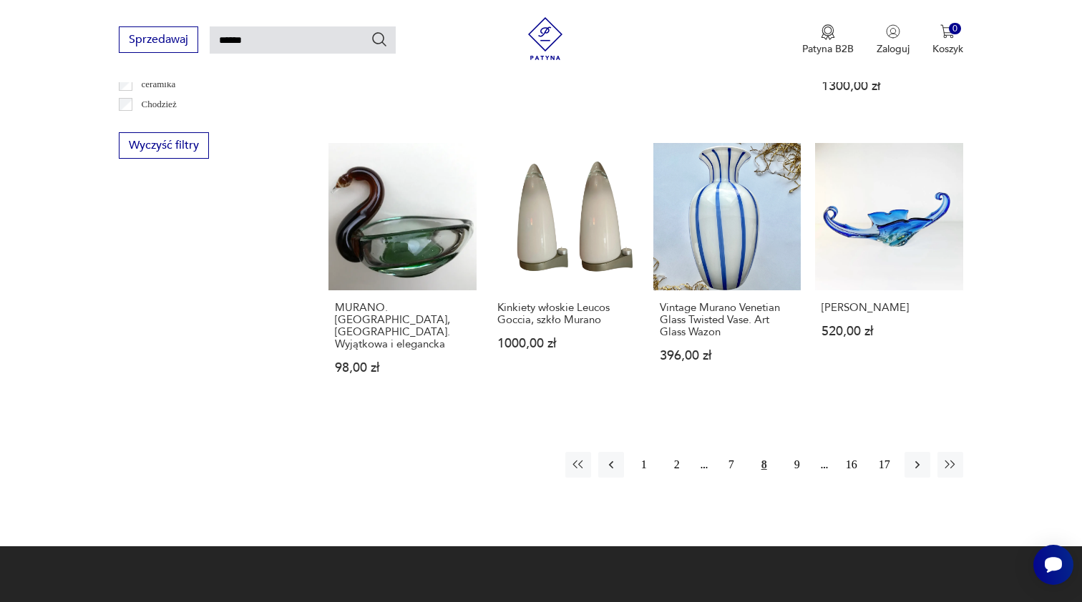
scroll to position [971, 0]
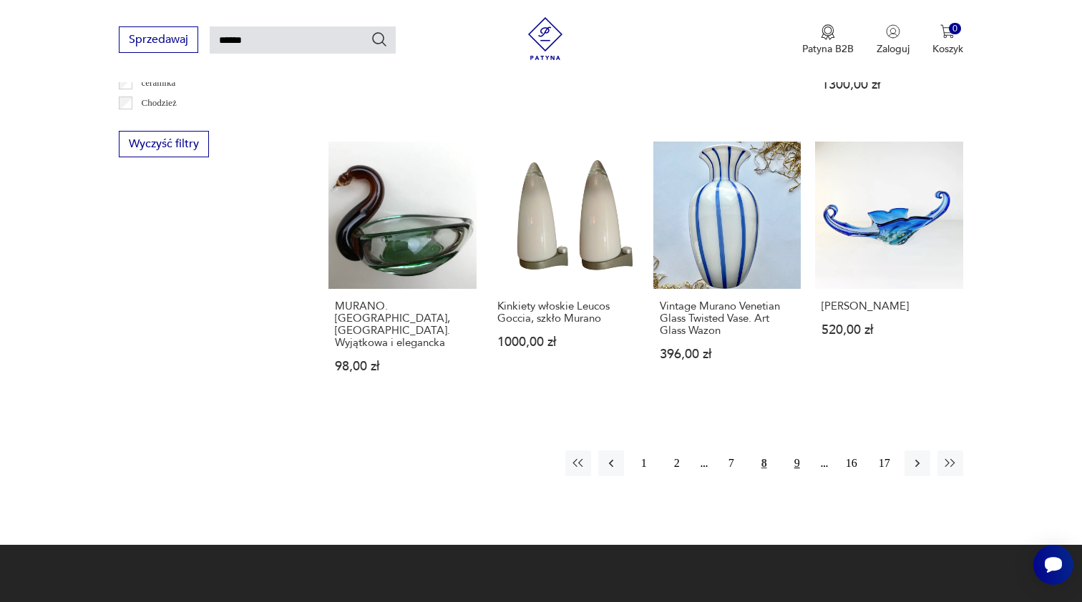
click at [795, 464] on button "9" at bounding box center [797, 464] width 26 height 26
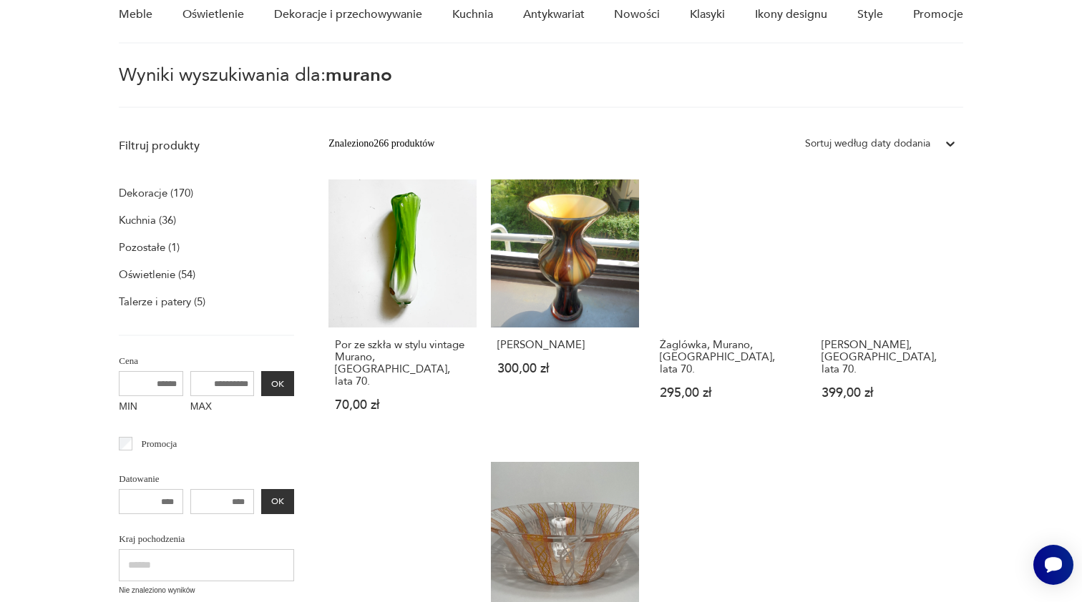
scroll to position [139, 0]
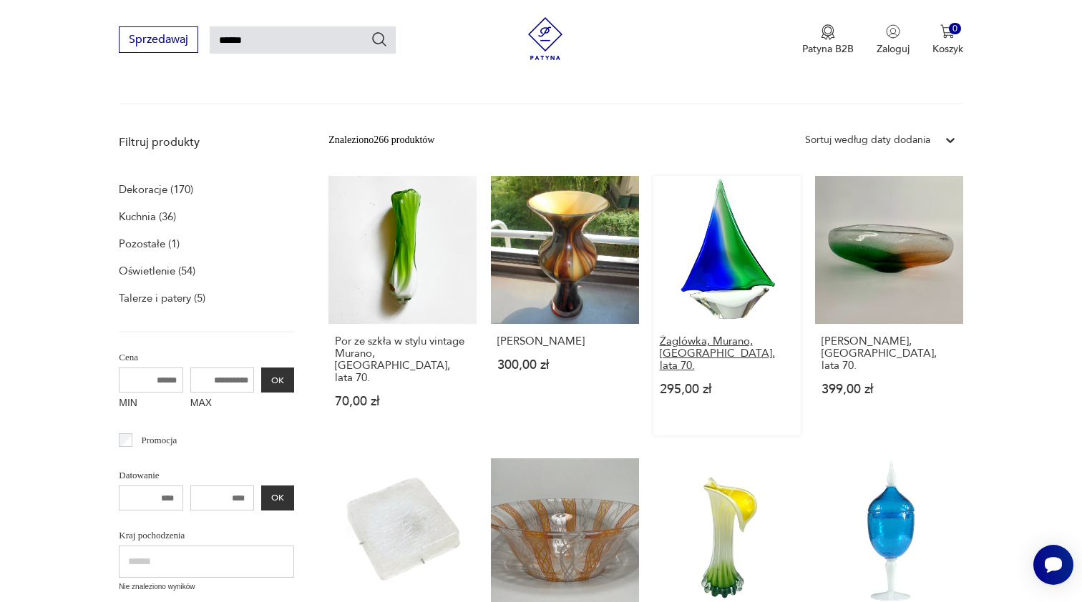
click at [702, 352] on h3 "Żaglówka, Murano, [GEOGRAPHIC_DATA], lata 70." at bounding box center [726, 353] width 135 height 36
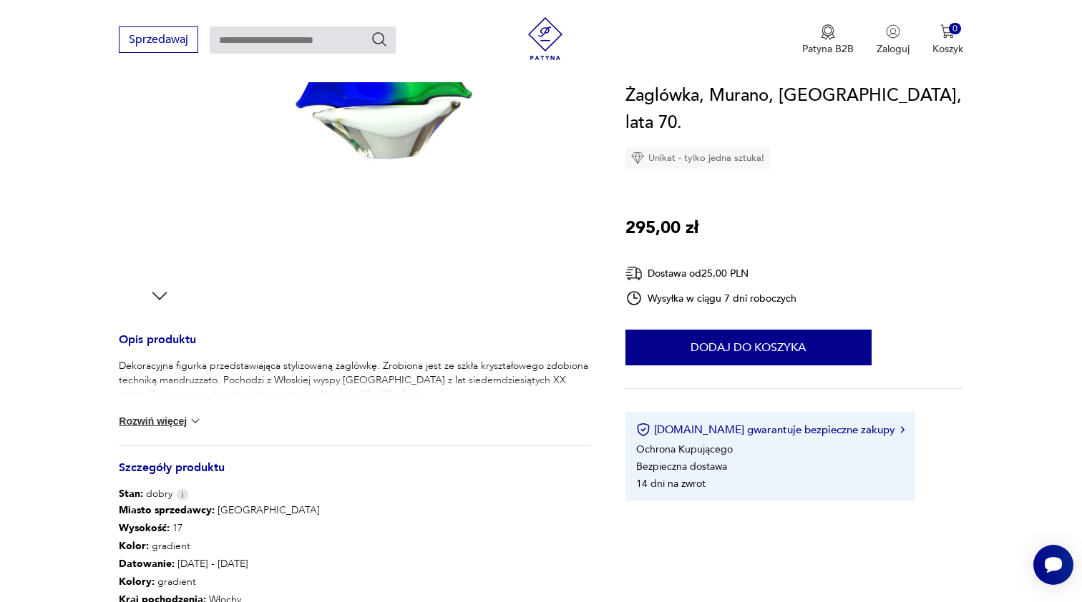
scroll to position [345, 0]
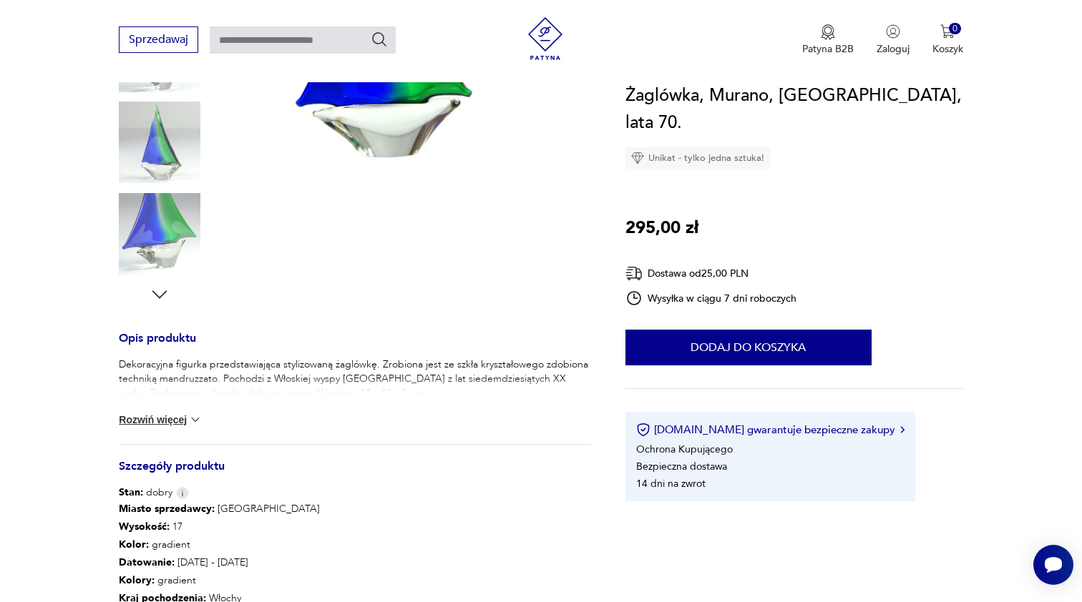
click at [175, 420] on button "Rozwiń więcej" at bounding box center [160, 420] width 83 height 14
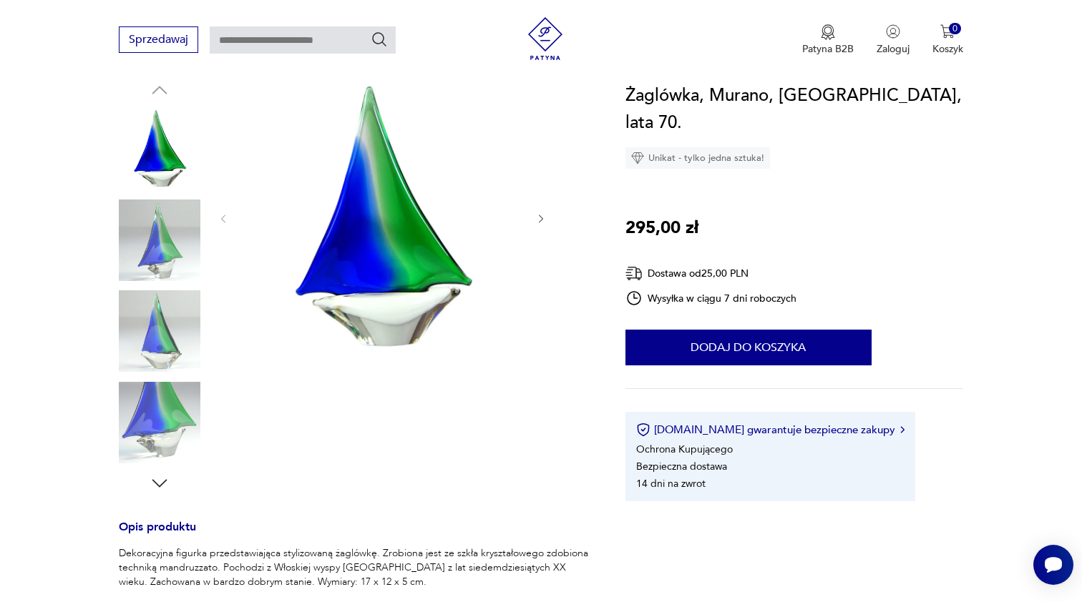
scroll to position [160, 0]
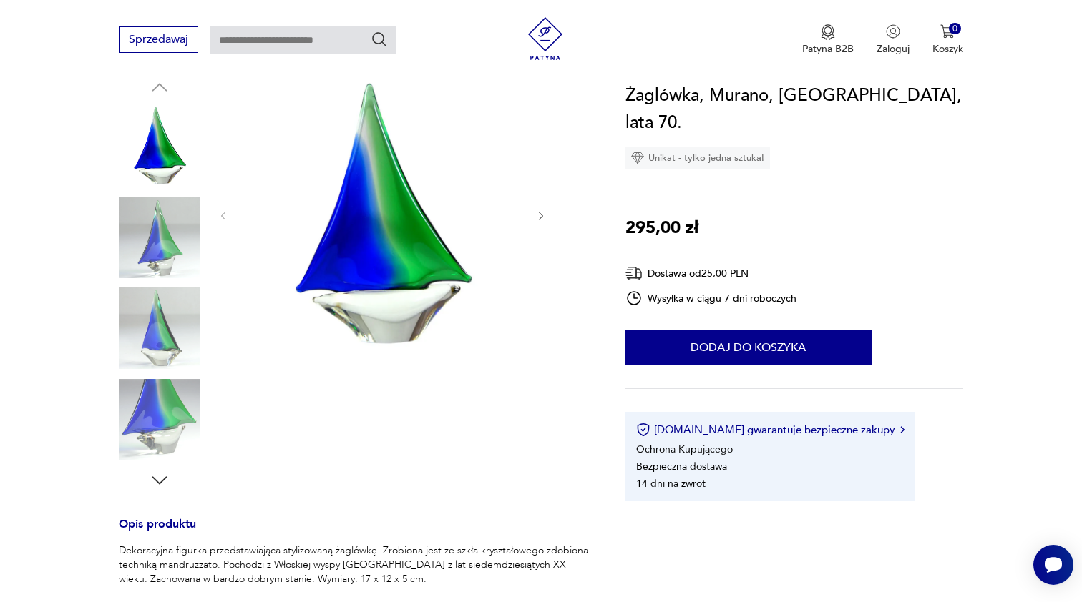
click at [541, 215] on icon "button" at bounding box center [541, 216] width 12 height 12
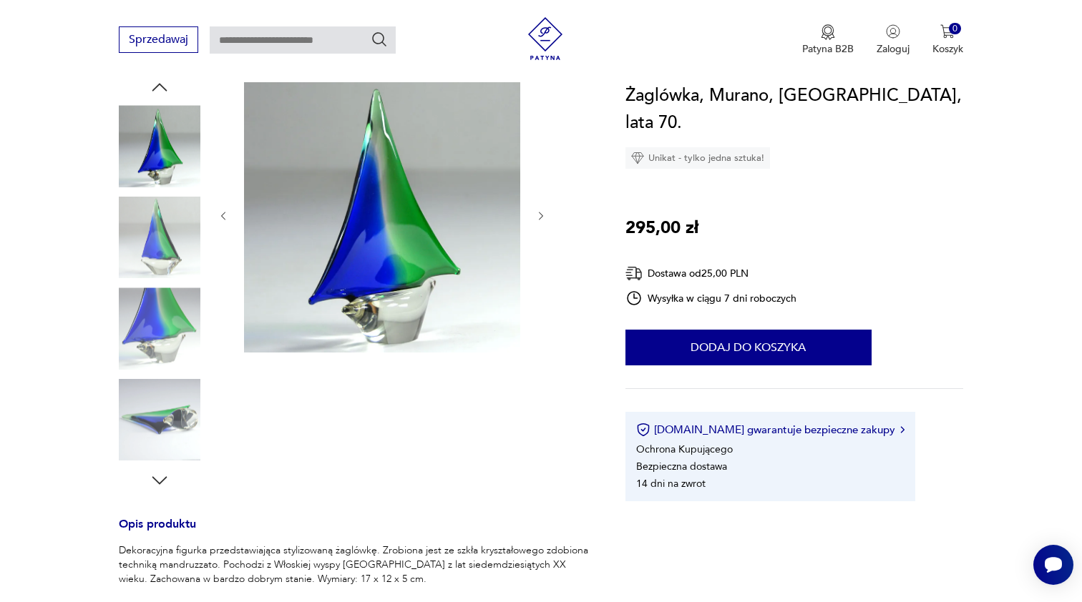
click at [541, 215] on icon "button" at bounding box center [541, 216] width 12 height 12
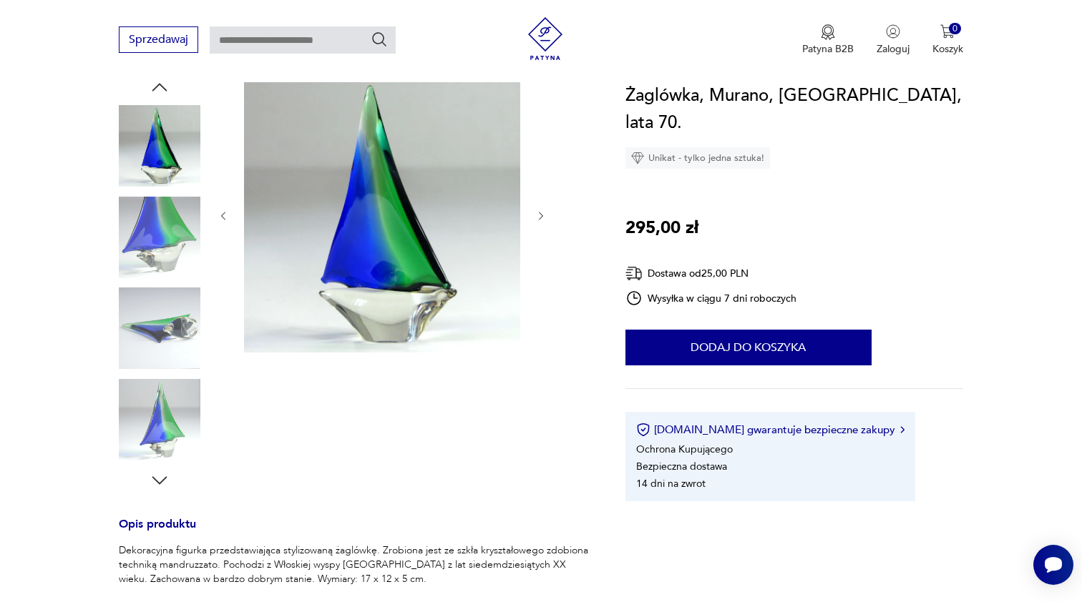
click at [541, 215] on icon "button" at bounding box center [541, 216] width 12 height 12
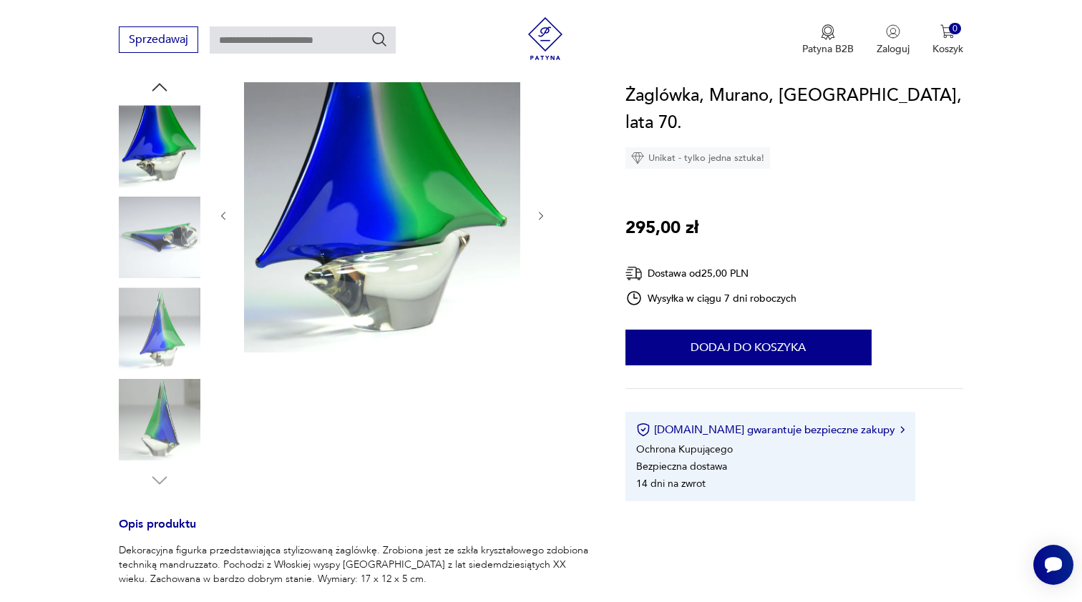
click at [541, 215] on icon "button" at bounding box center [541, 216] width 12 height 12
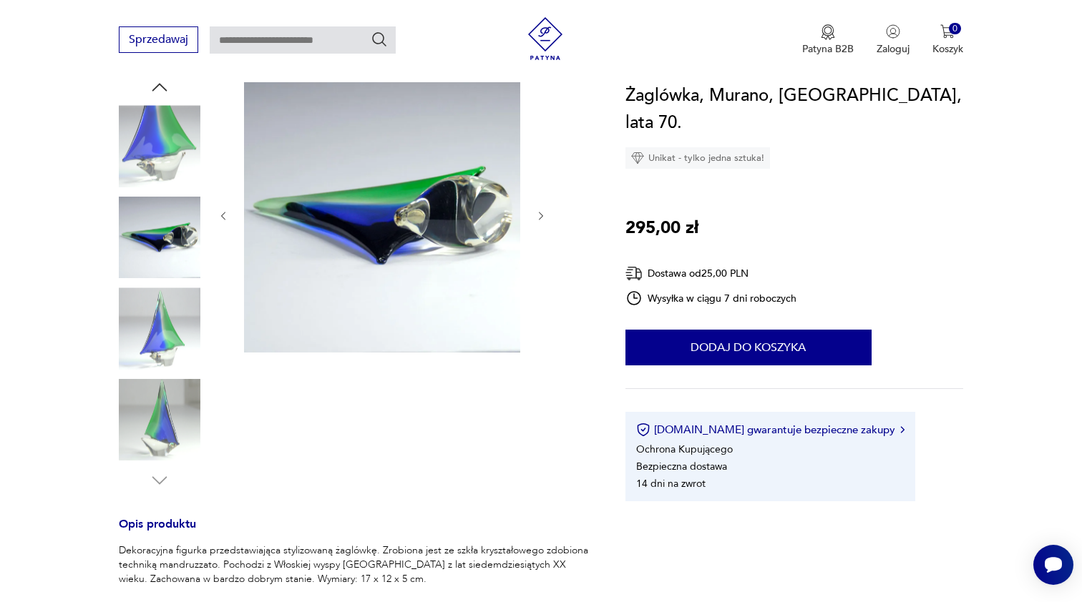
click at [541, 215] on icon "button" at bounding box center [541, 216] width 12 height 12
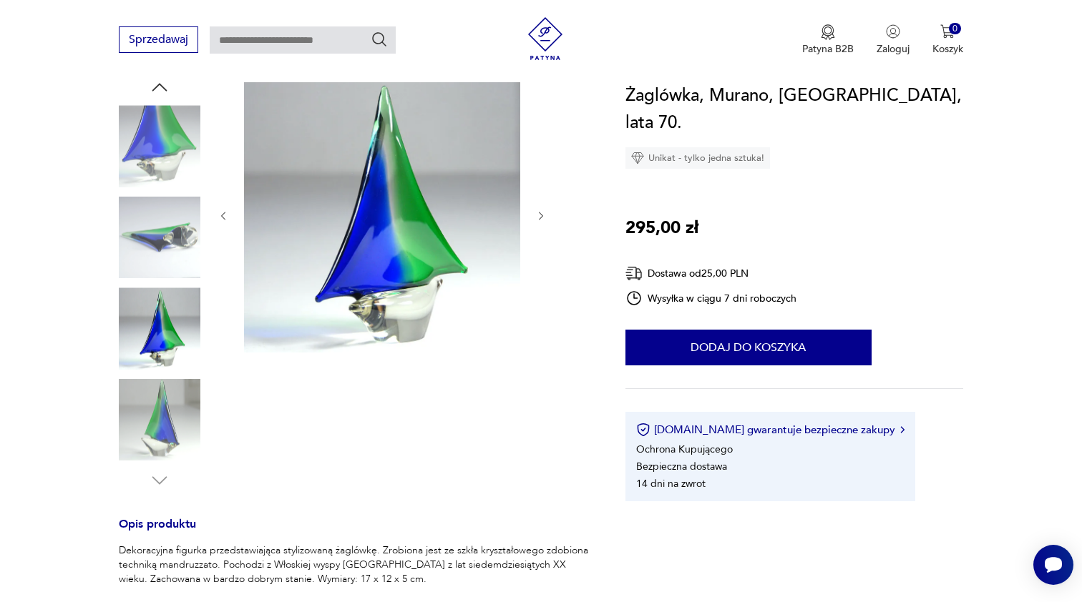
click at [541, 215] on icon "button" at bounding box center [541, 216] width 12 height 12
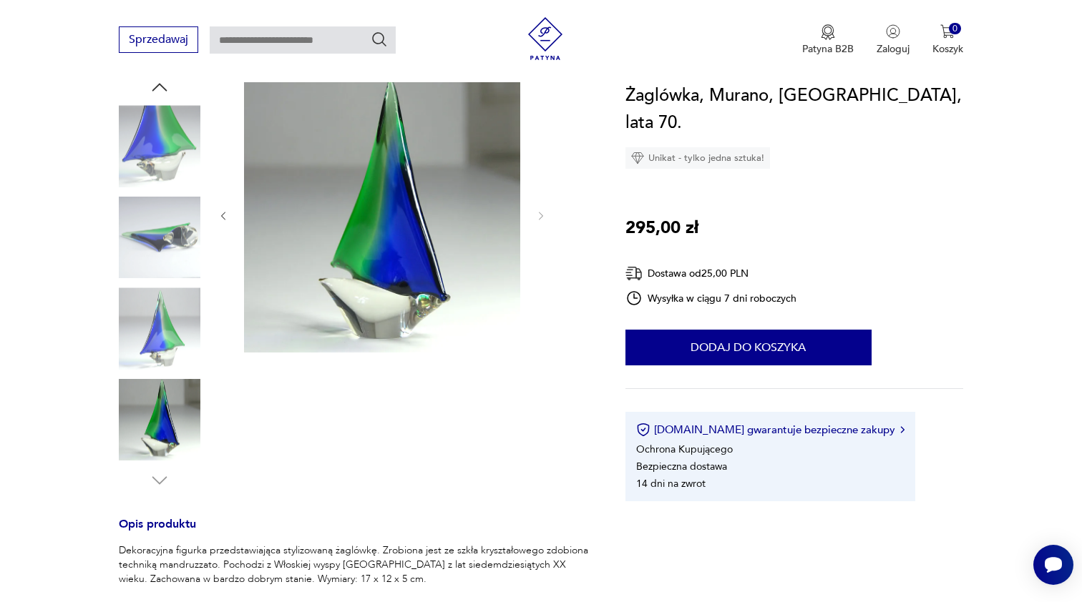
type input "******"
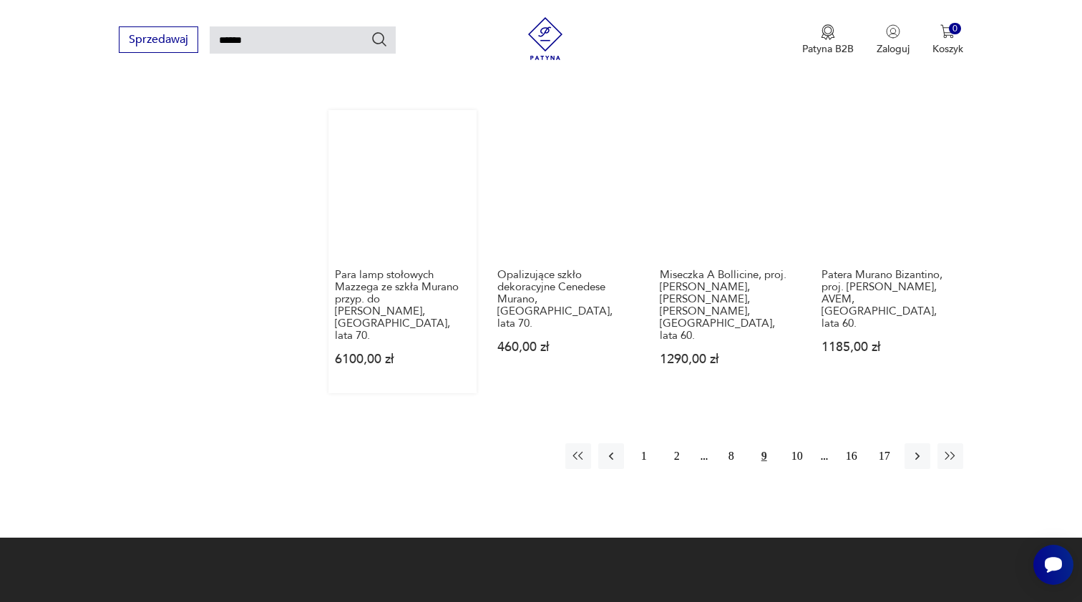
scroll to position [1080, 0]
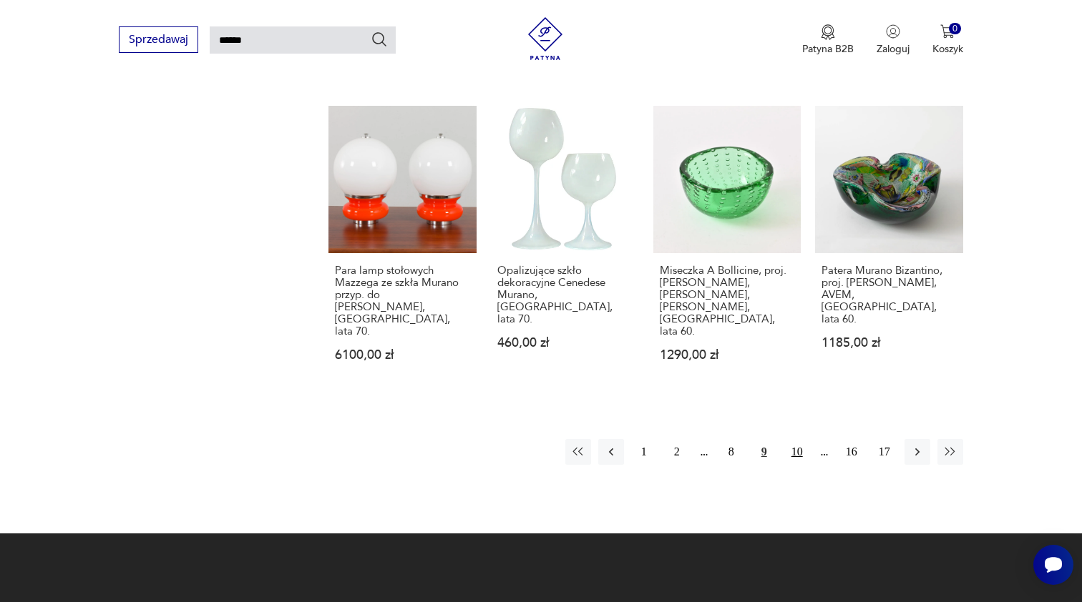
click at [798, 439] on button "10" at bounding box center [797, 452] width 26 height 26
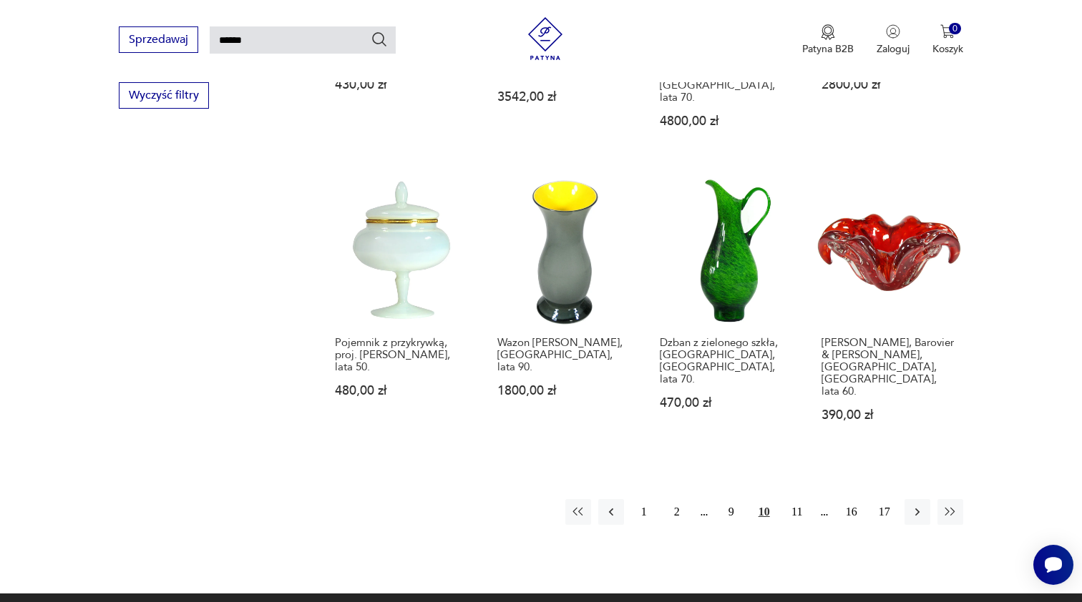
scroll to position [1021, 0]
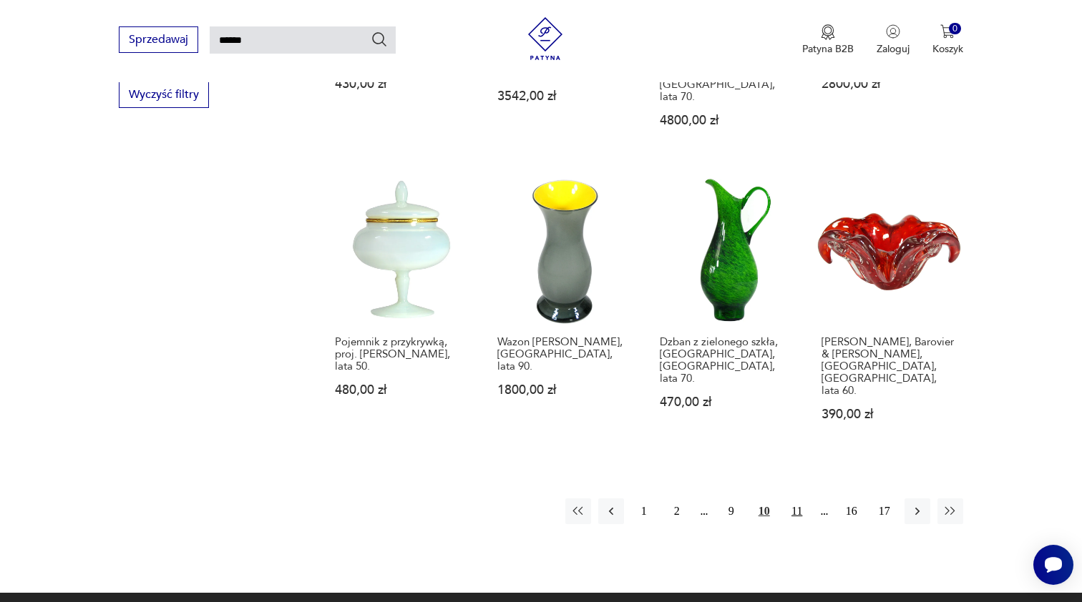
click at [795, 499] on button "11" at bounding box center [797, 512] width 26 height 26
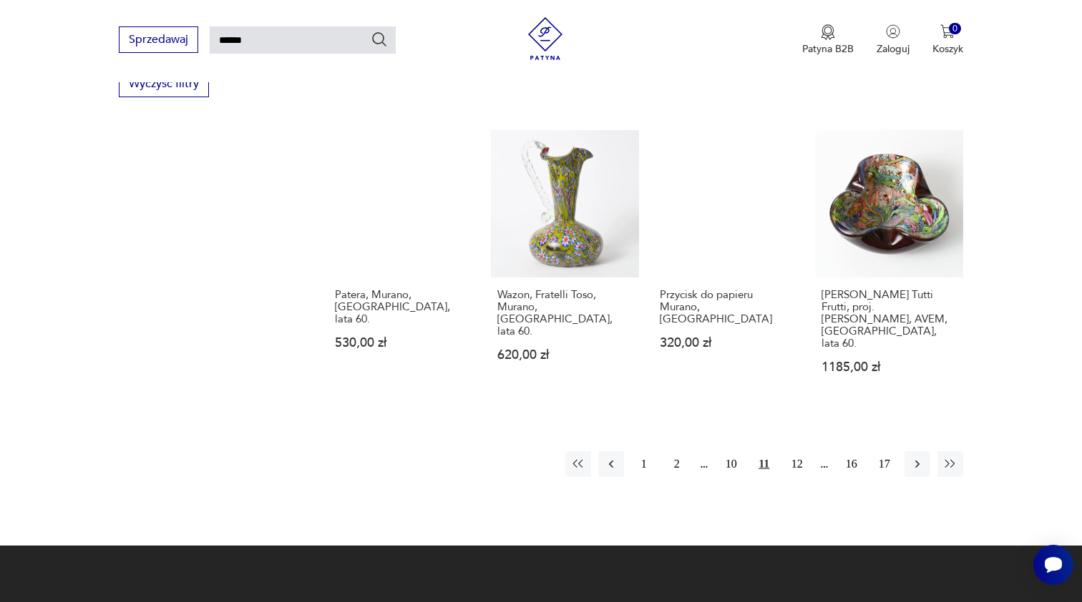
scroll to position [1032, 0]
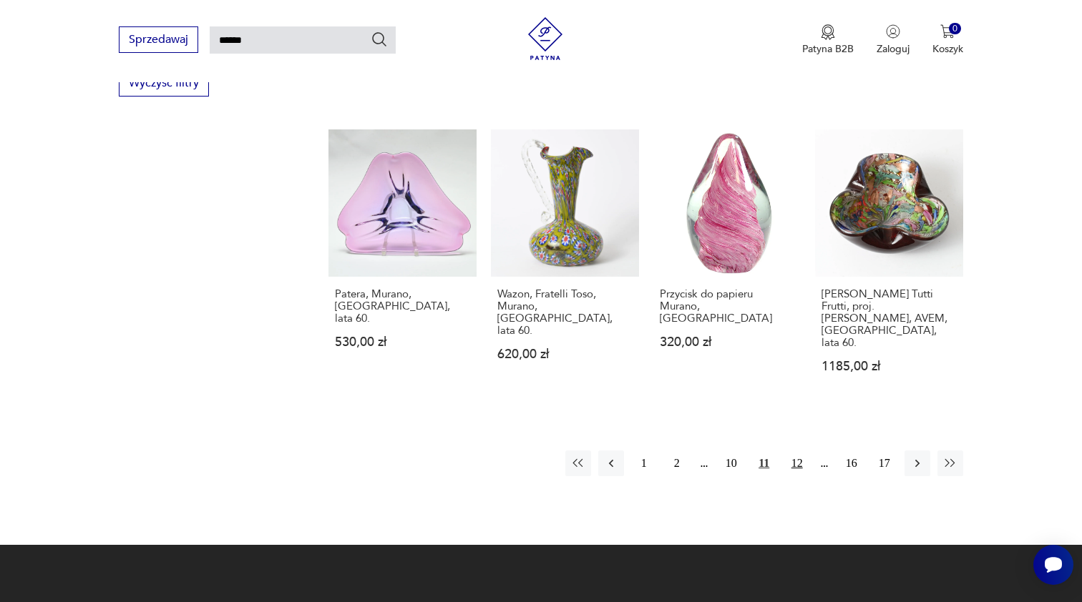
click at [800, 451] on button "12" at bounding box center [797, 464] width 26 height 26
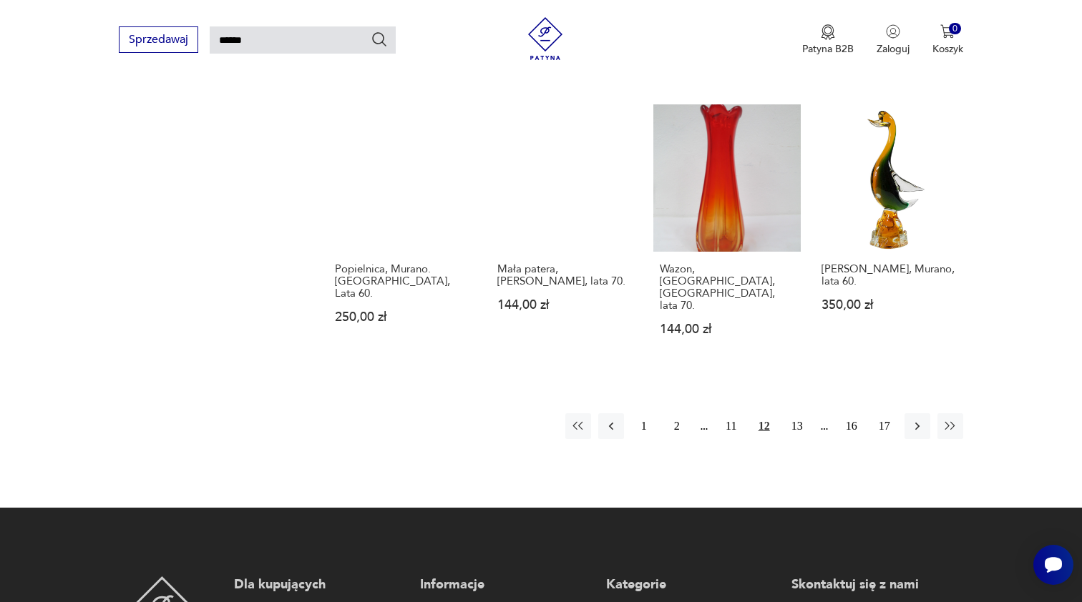
scroll to position [1090, 0]
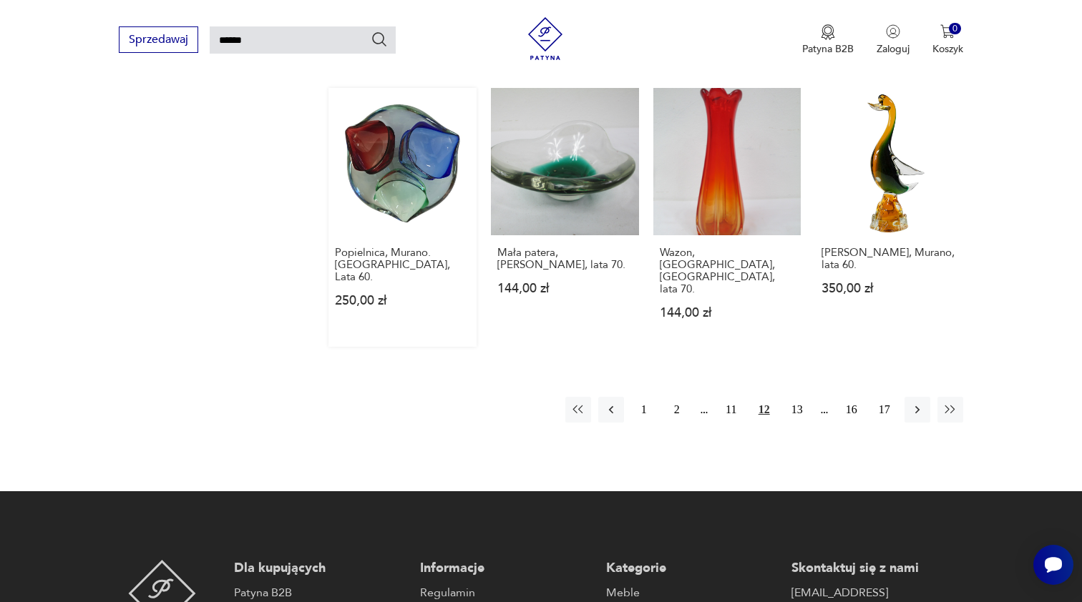
click at [371, 174] on link "Popielnica, Murano. [GEOGRAPHIC_DATA], Lata 60. 250,00 zł" at bounding box center [402, 218] width 148 height 260
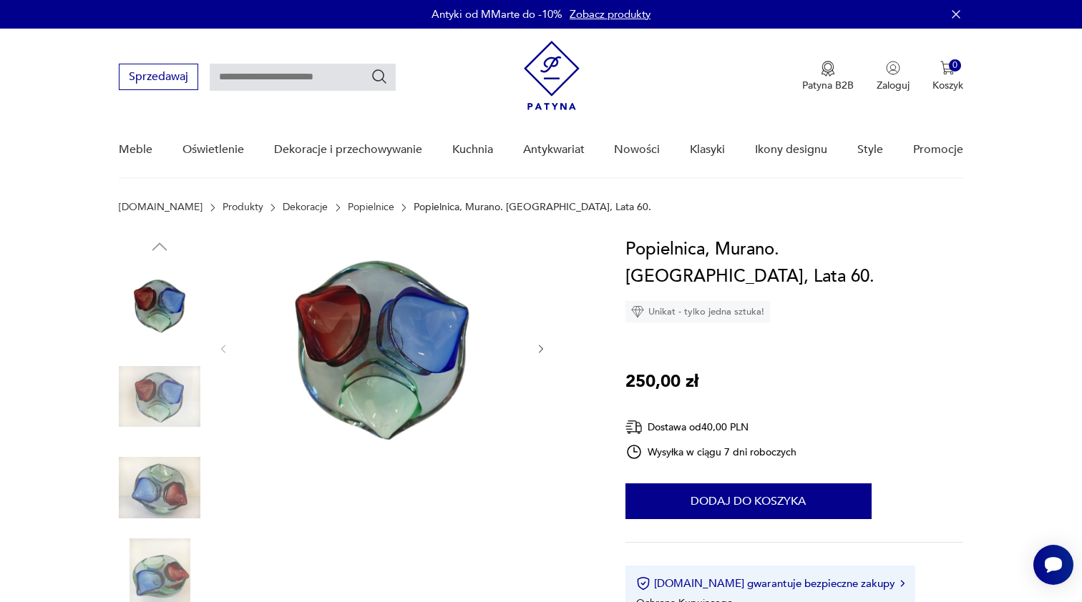
click at [538, 345] on icon "button" at bounding box center [541, 349] width 12 height 12
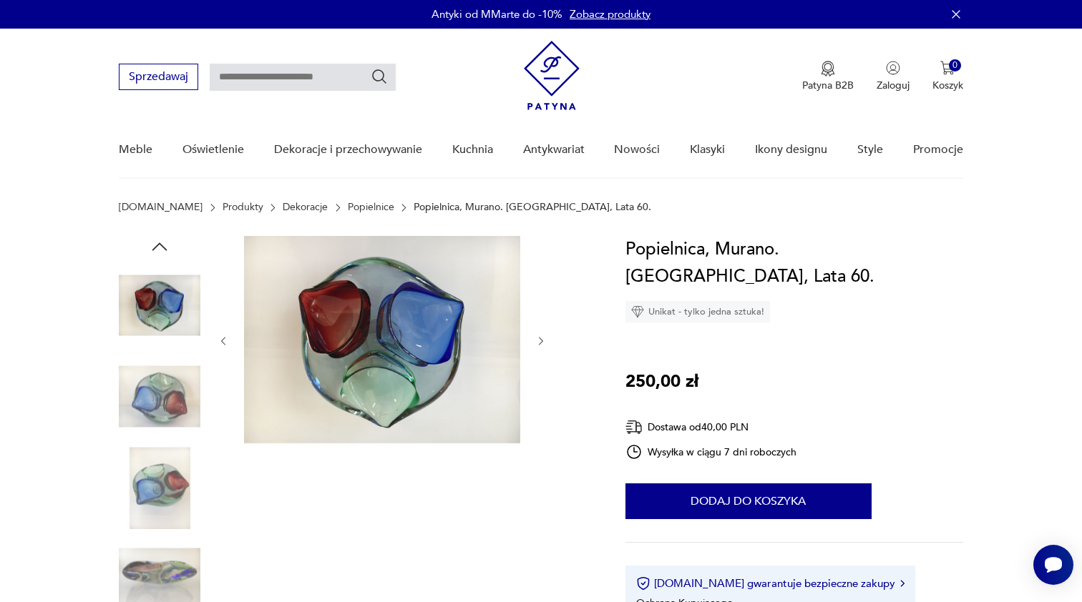
click at [538, 345] on icon "button" at bounding box center [541, 341] width 12 height 12
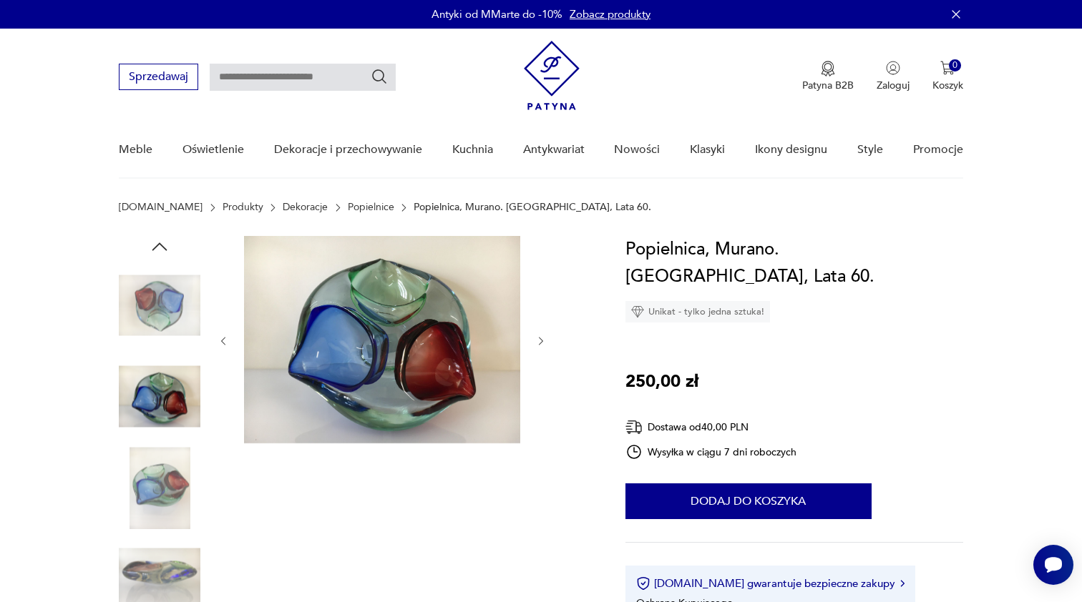
click at [538, 345] on icon "button" at bounding box center [541, 341] width 12 height 12
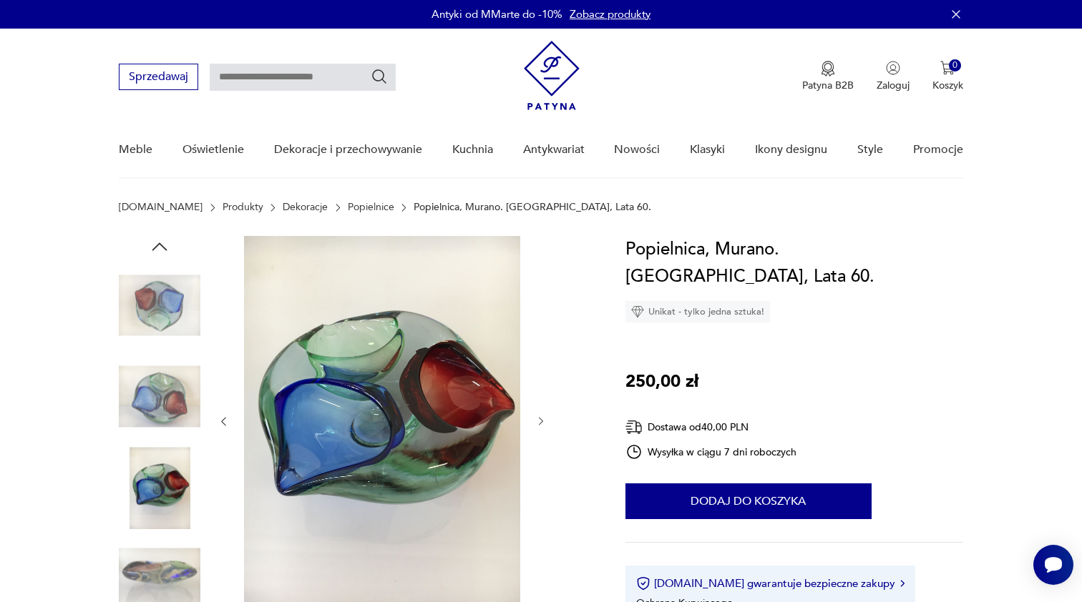
click at [538, 345] on div at bounding box center [381, 421] width 329 height 371
click at [152, 574] on img at bounding box center [160, 580] width 82 height 82
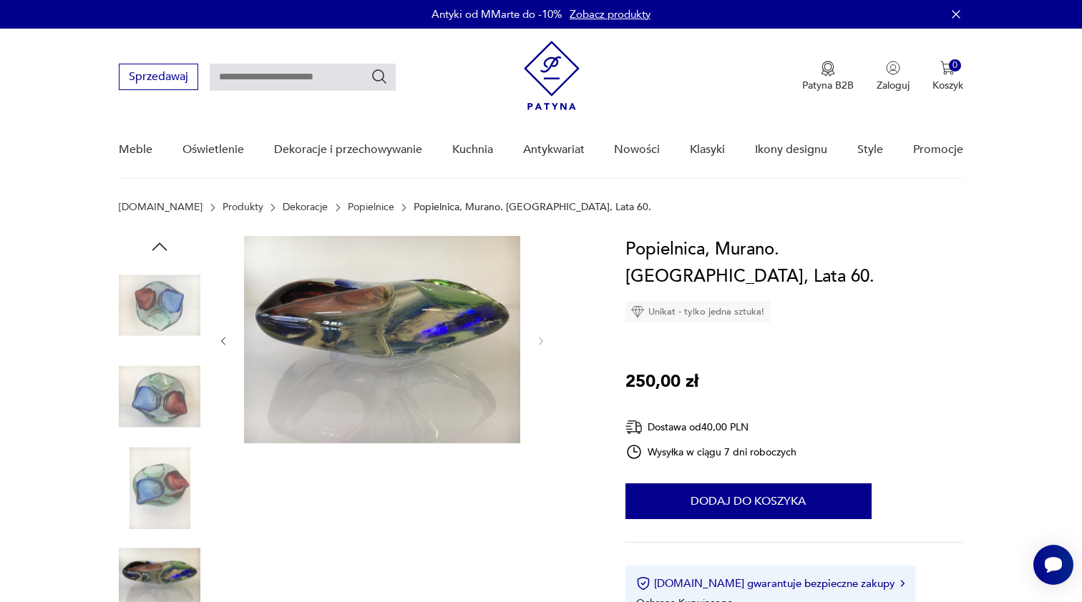
type input "******"
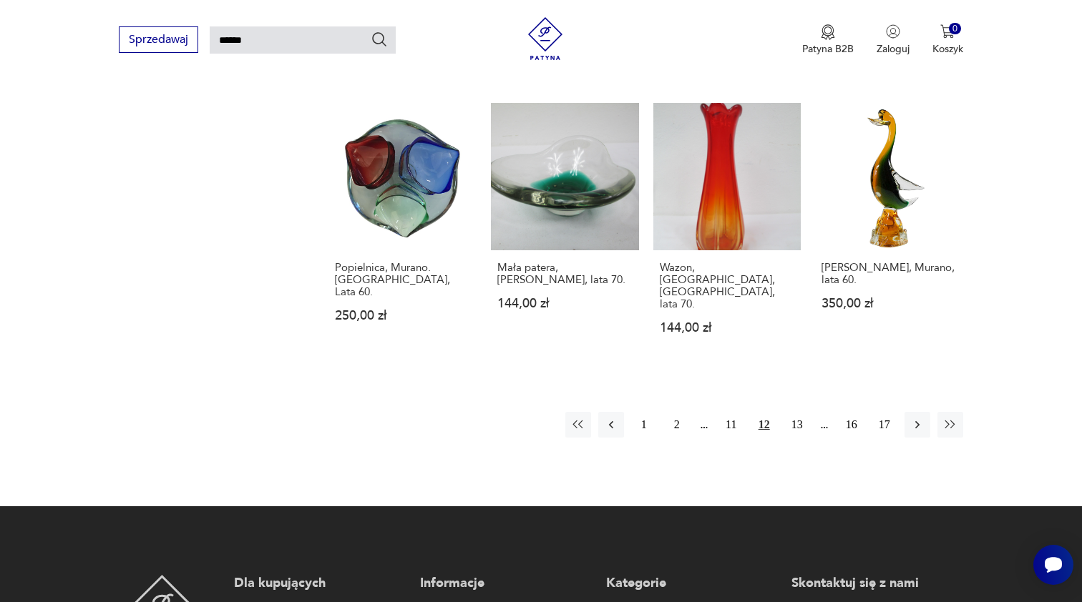
scroll to position [1078, 0]
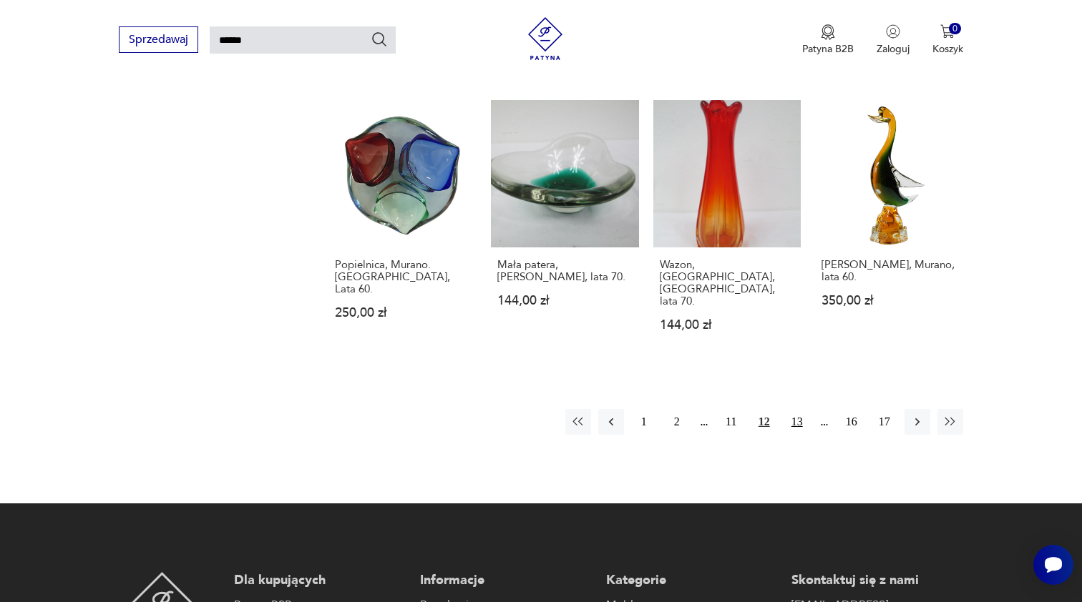
click at [798, 411] on button "13" at bounding box center [797, 422] width 26 height 26
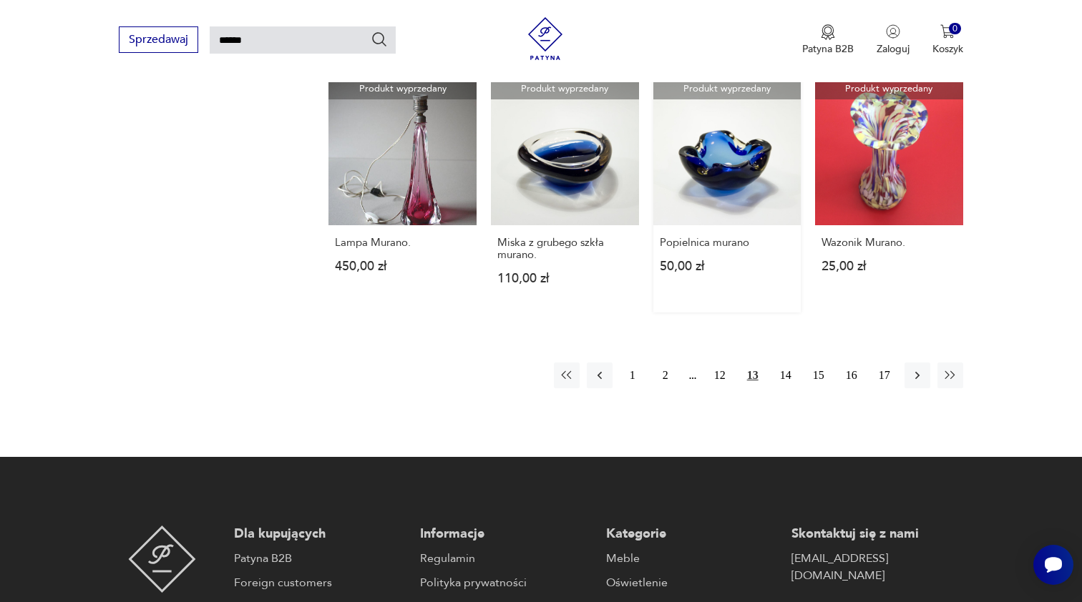
scroll to position [1072, 0]
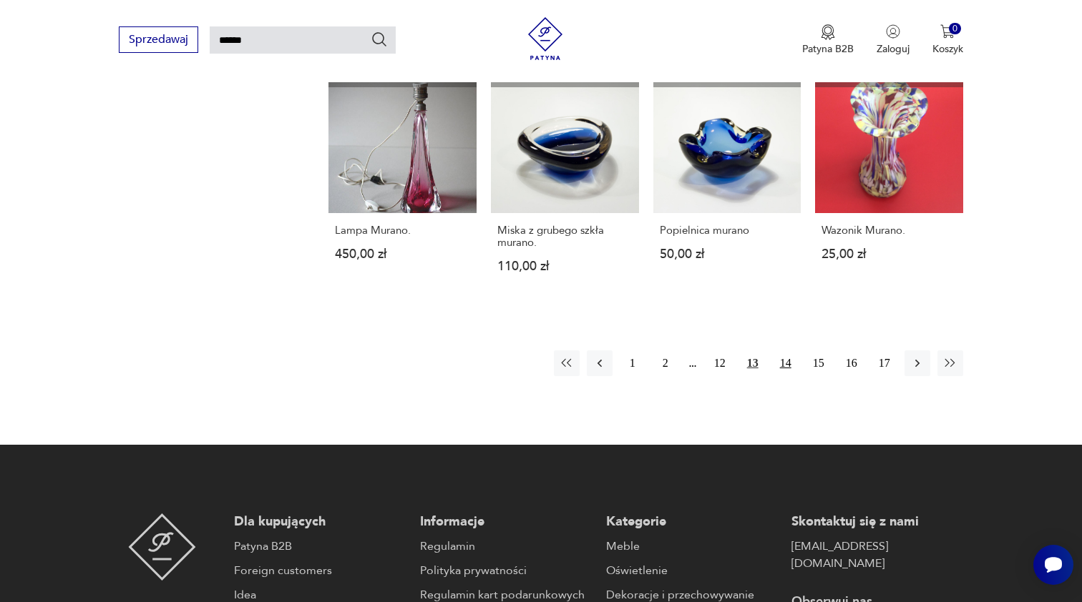
click at [787, 376] on button "14" at bounding box center [786, 363] width 26 height 26
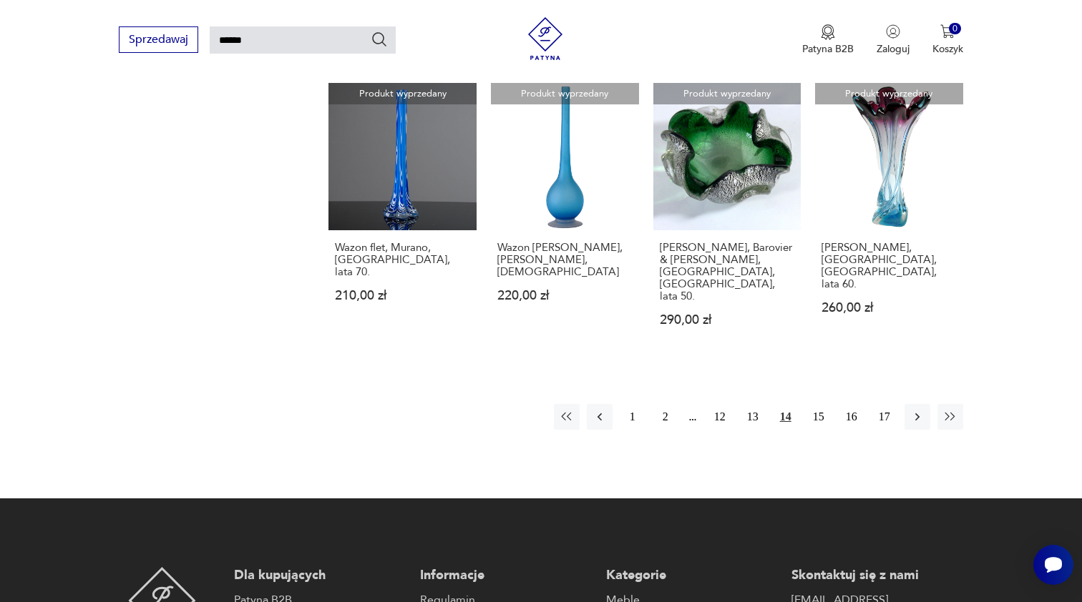
scroll to position [1074, 0]
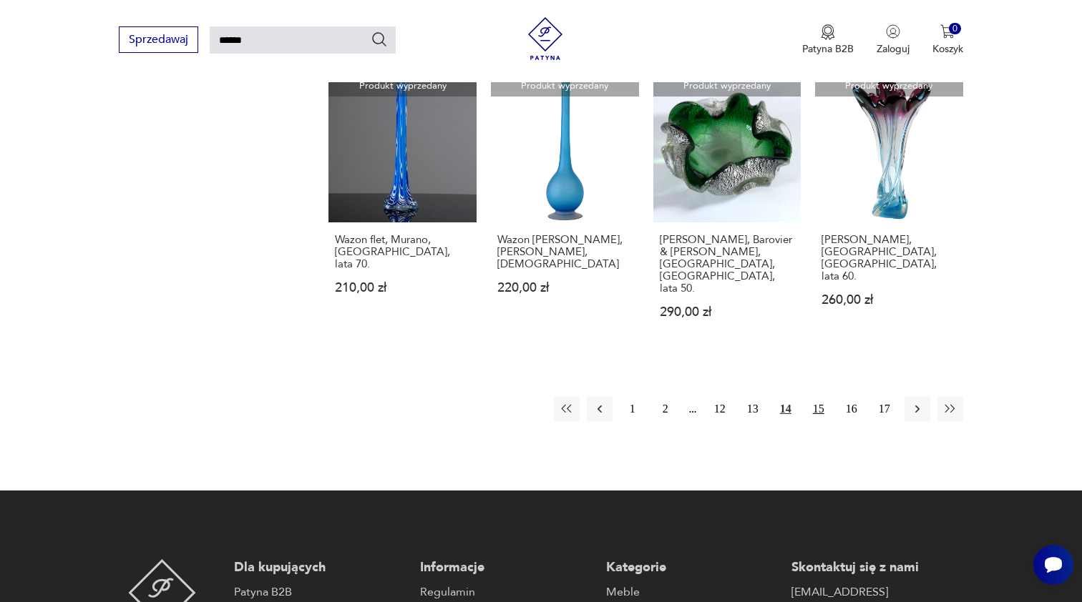
click at [820, 400] on button "15" at bounding box center [818, 409] width 26 height 26
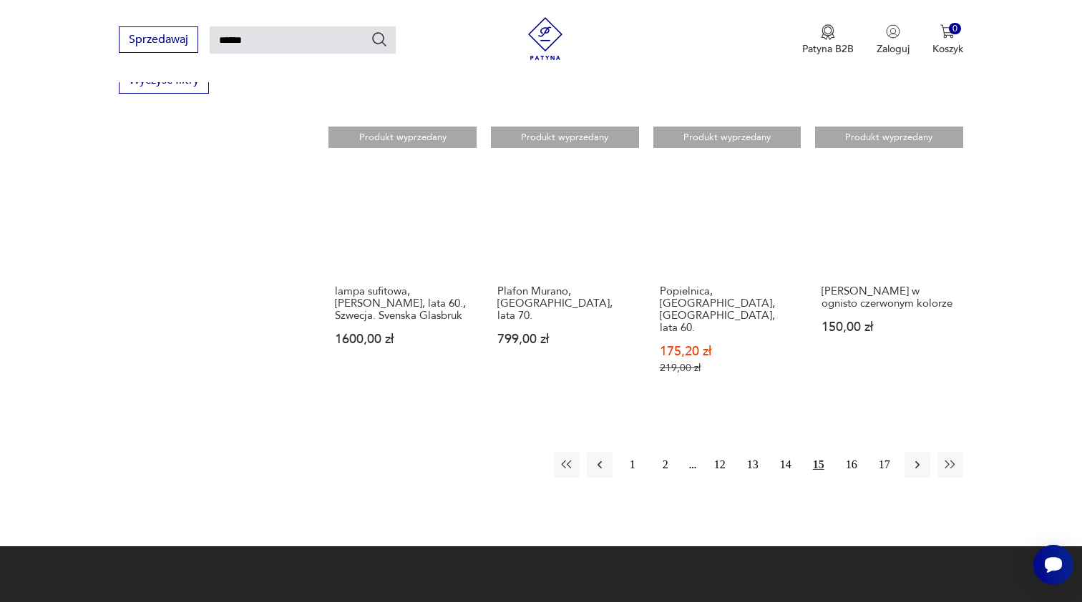
scroll to position [1051, 0]
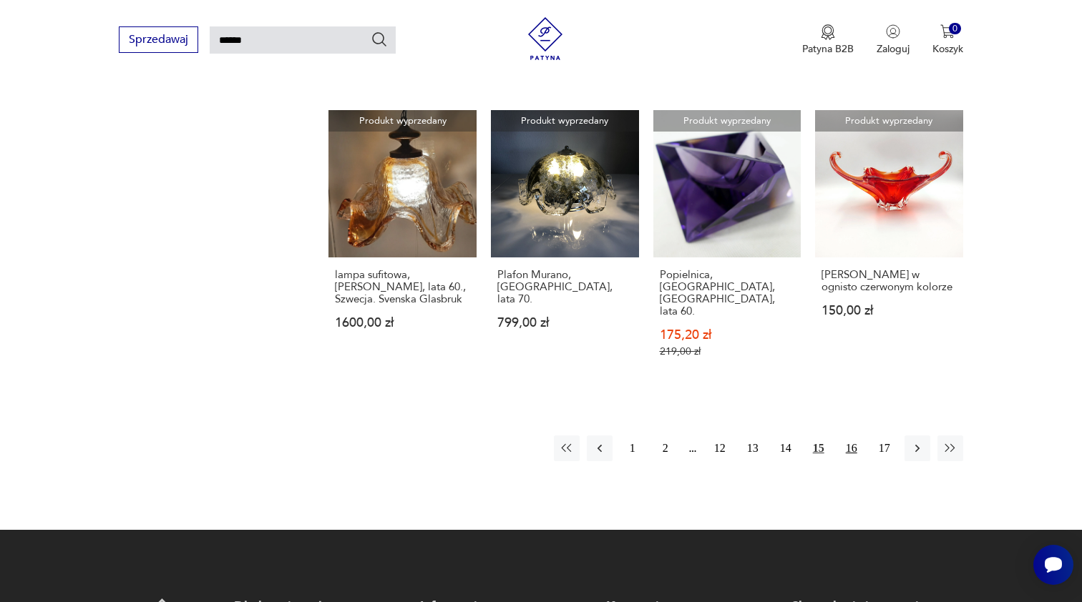
click at [850, 436] on button "16" at bounding box center [851, 449] width 26 height 26
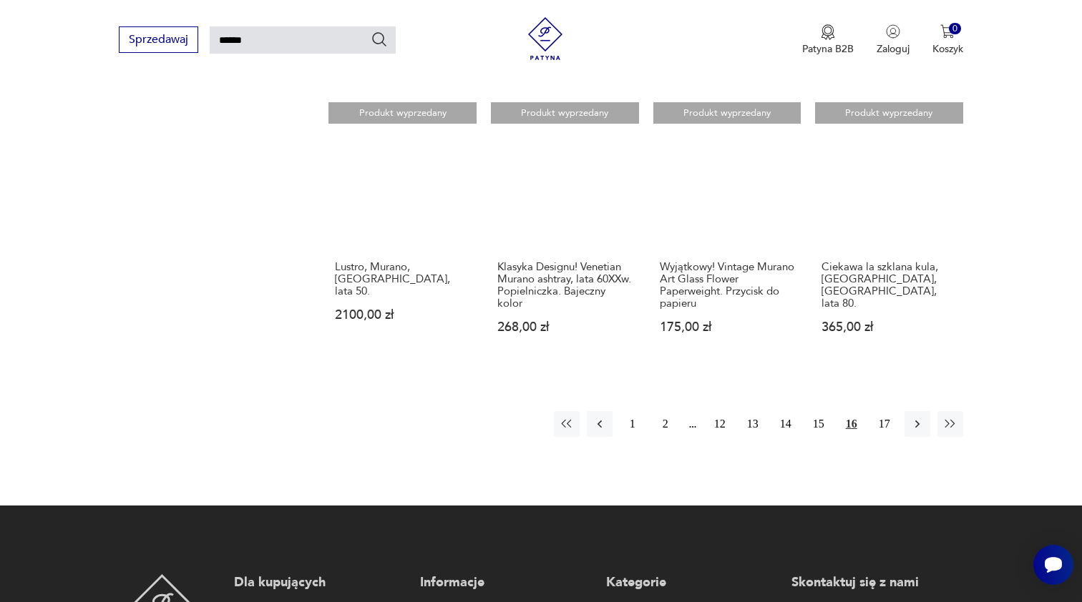
scroll to position [1082, 0]
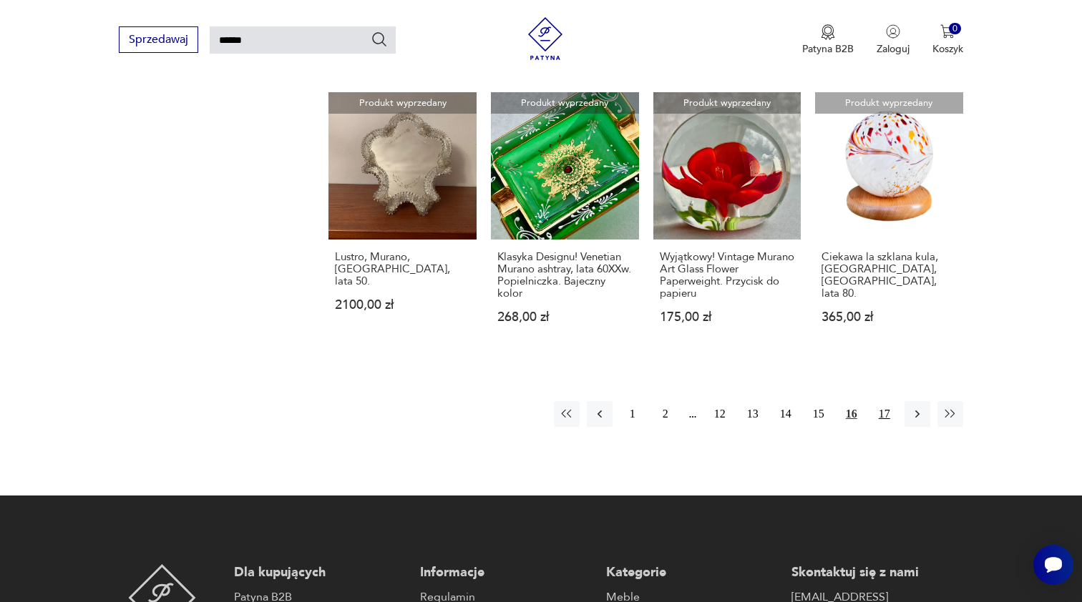
click at [887, 414] on button "17" at bounding box center [884, 414] width 26 height 26
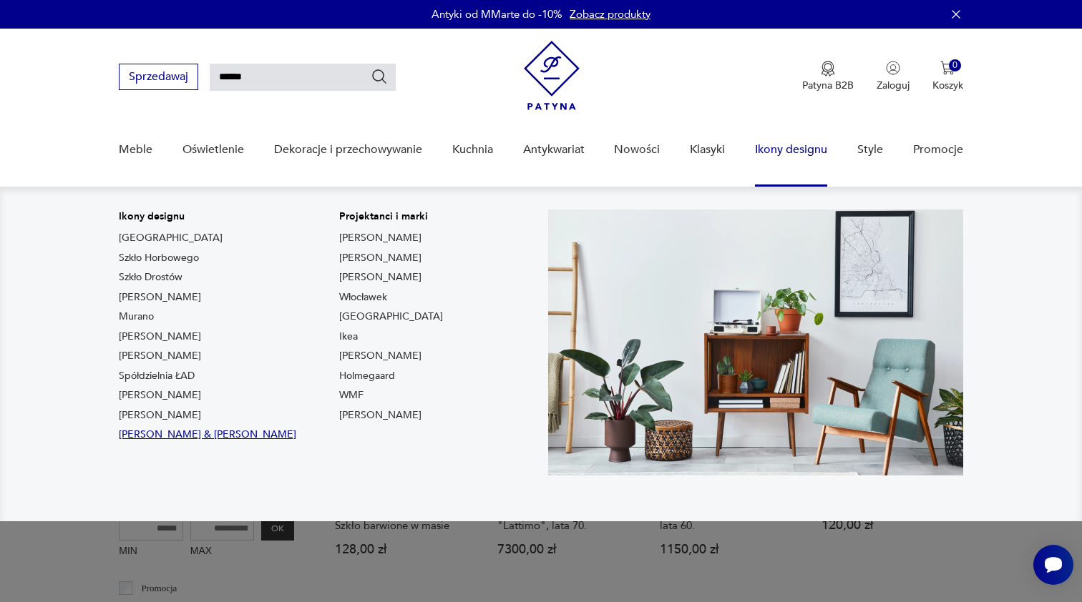
click at [190, 432] on link "[PERSON_NAME] & [PERSON_NAME]" at bounding box center [207, 435] width 177 height 14
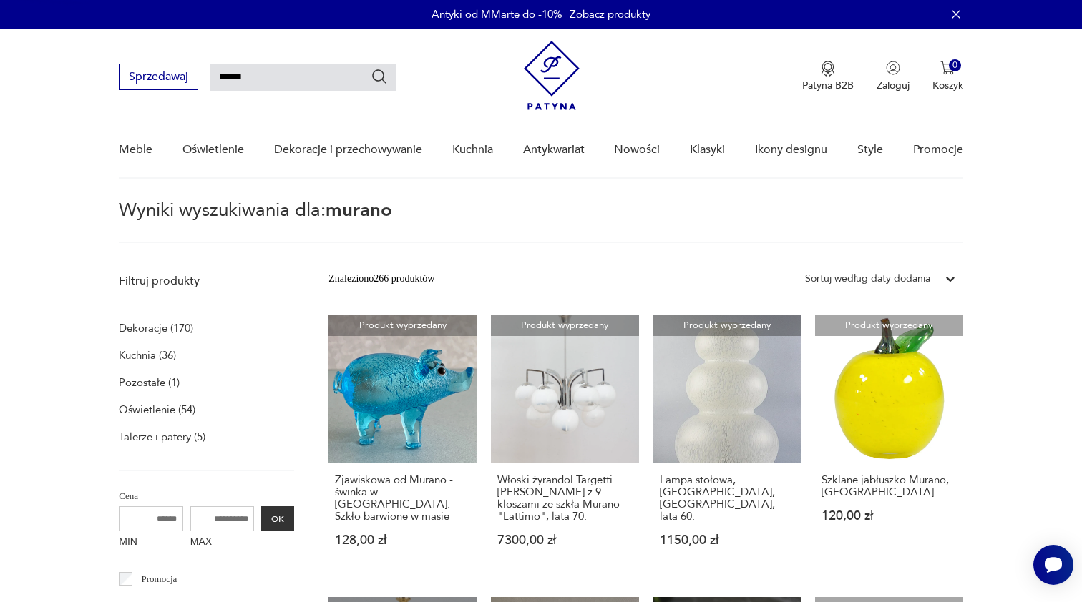
type input "*****"
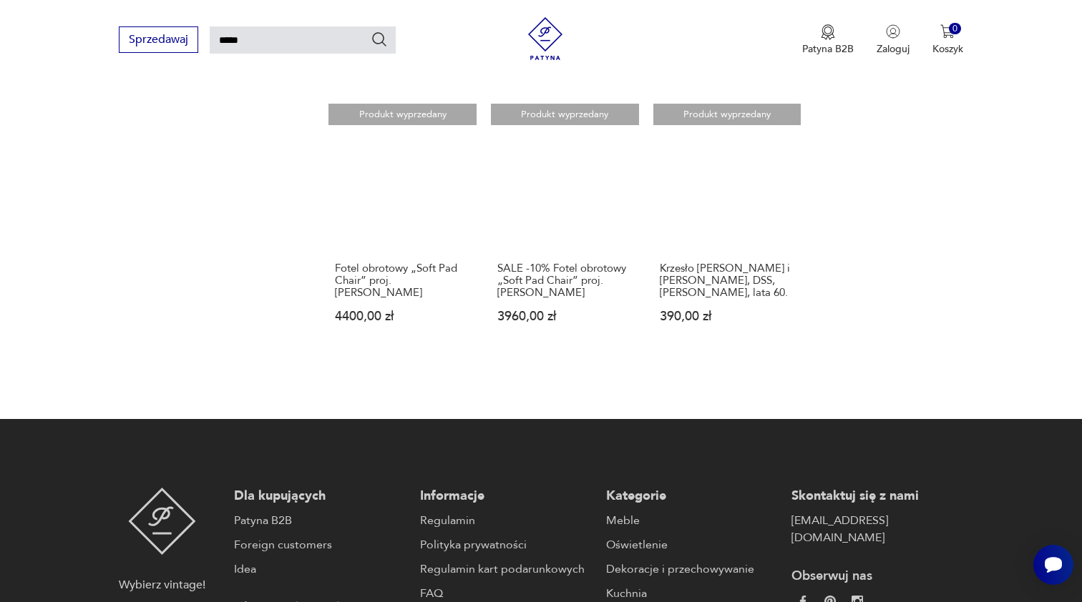
scroll to position [1038, 0]
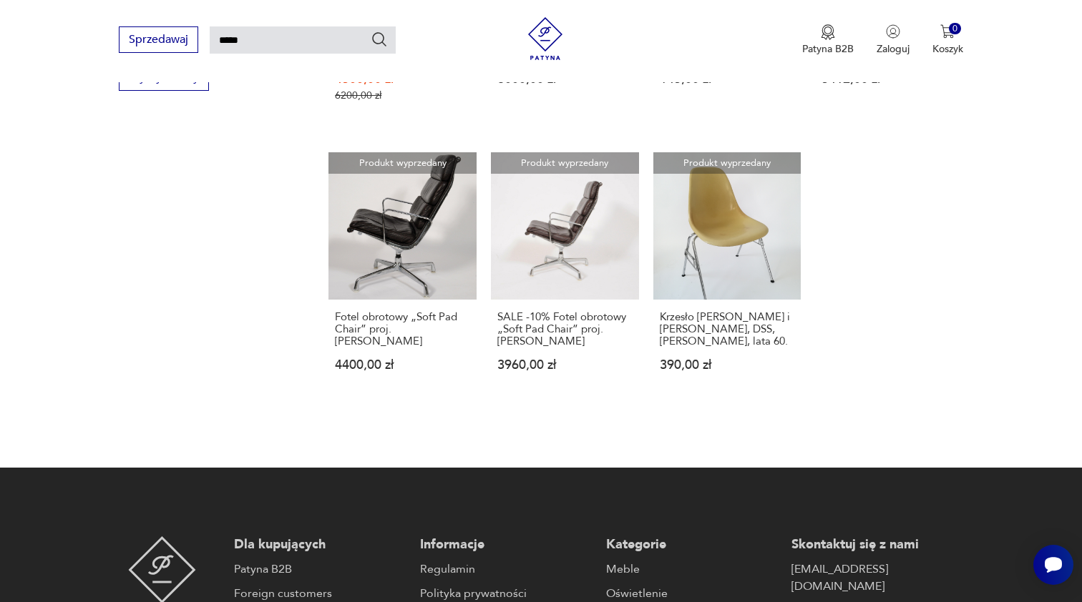
type input "******"
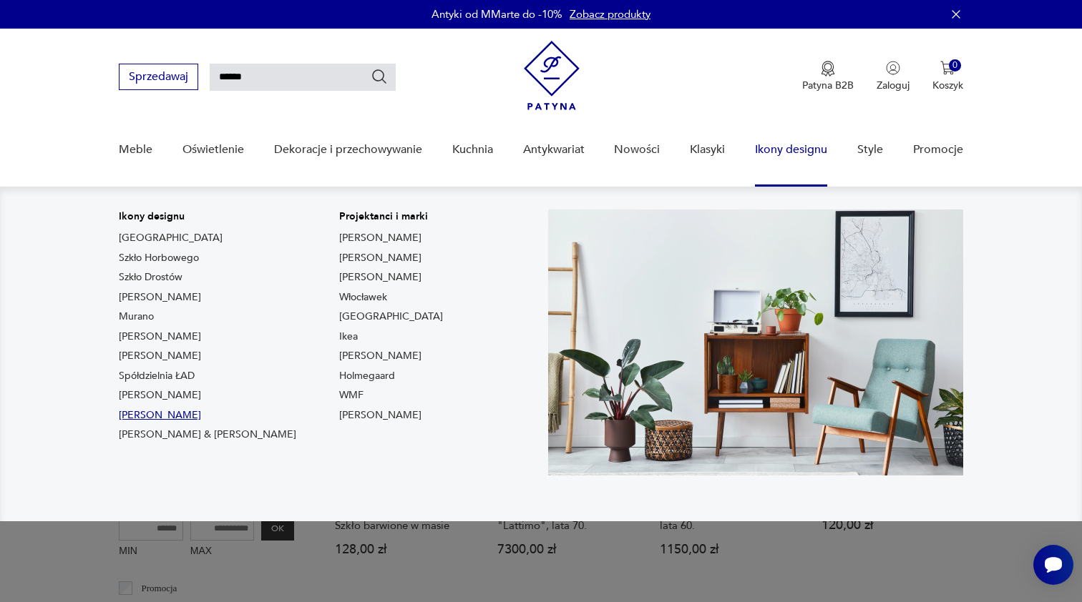
click at [154, 418] on link "[PERSON_NAME]" at bounding box center [160, 415] width 82 height 14
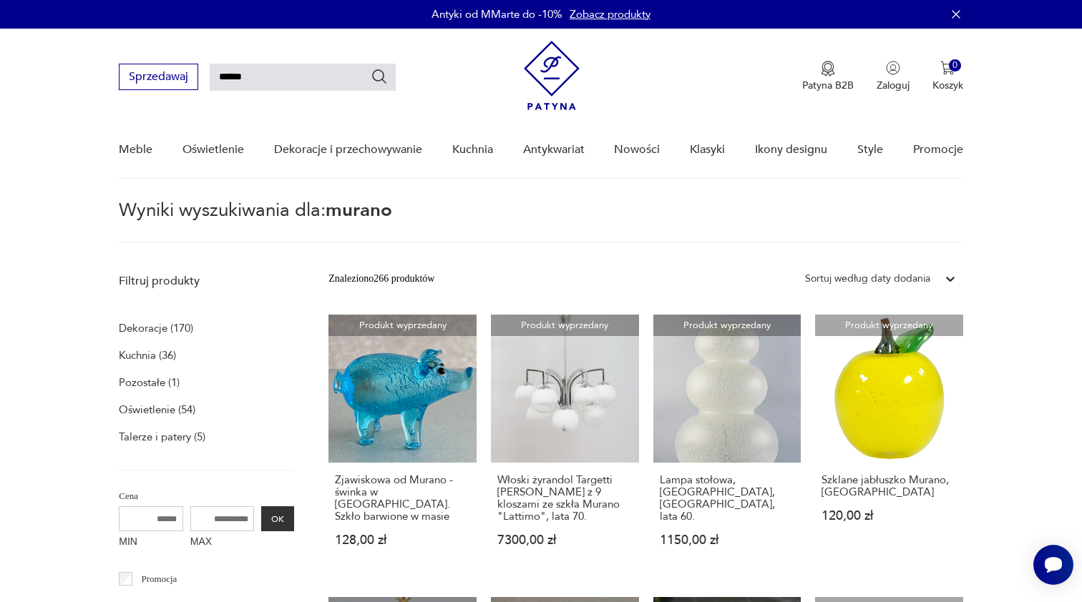
type input "*******"
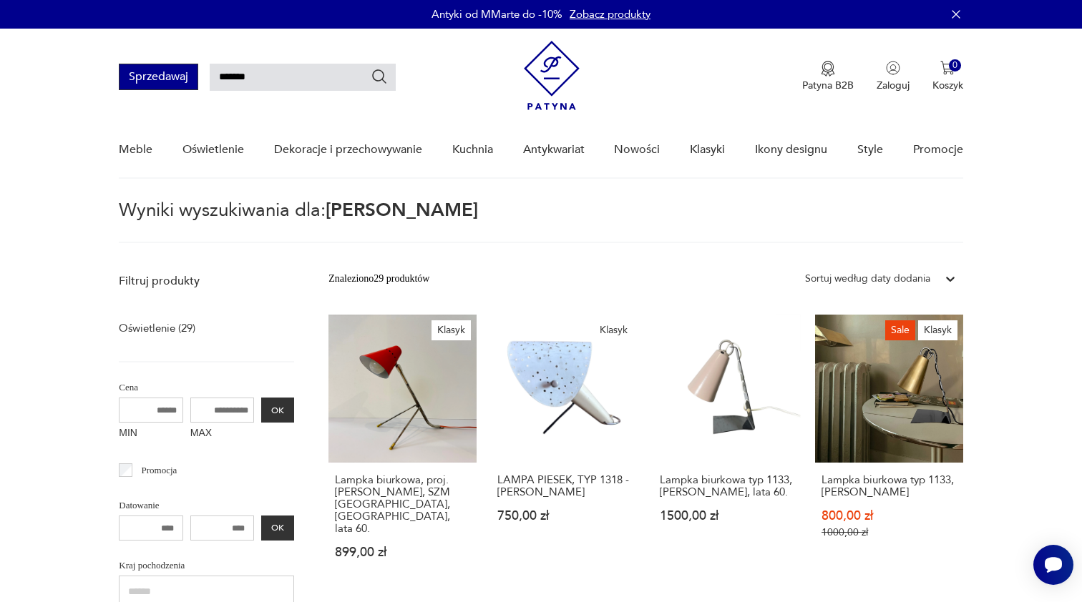
type input "******"
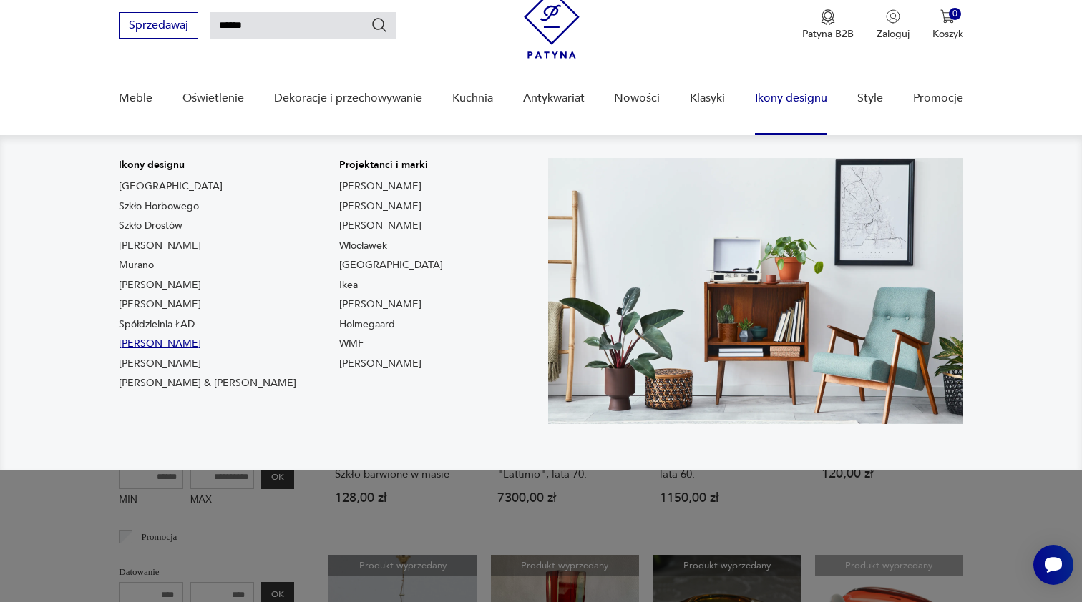
click at [171, 346] on link "[PERSON_NAME]" at bounding box center [160, 344] width 82 height 14
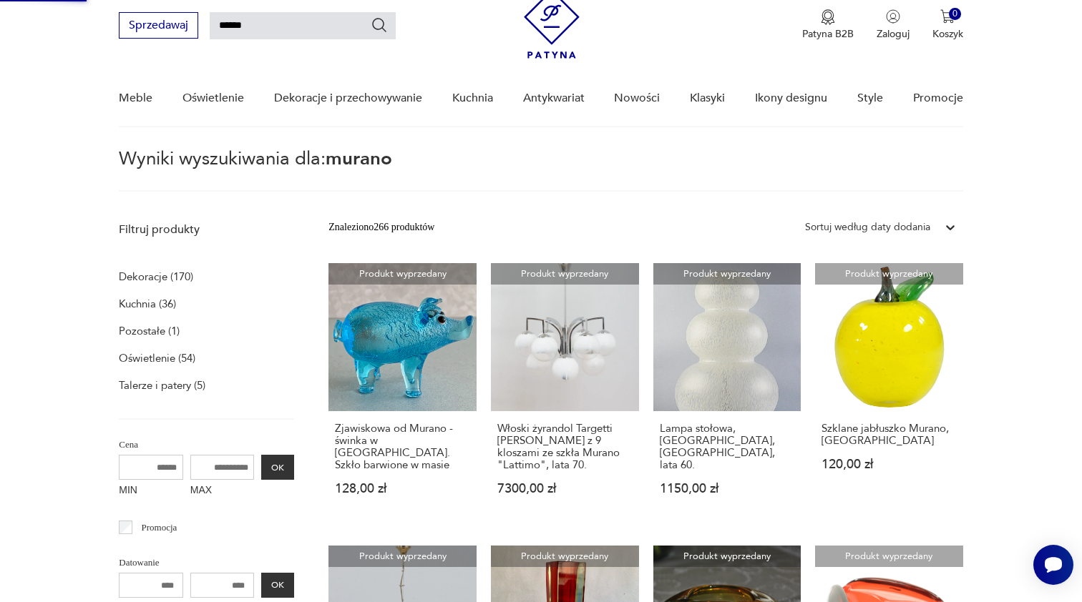
type input "******"
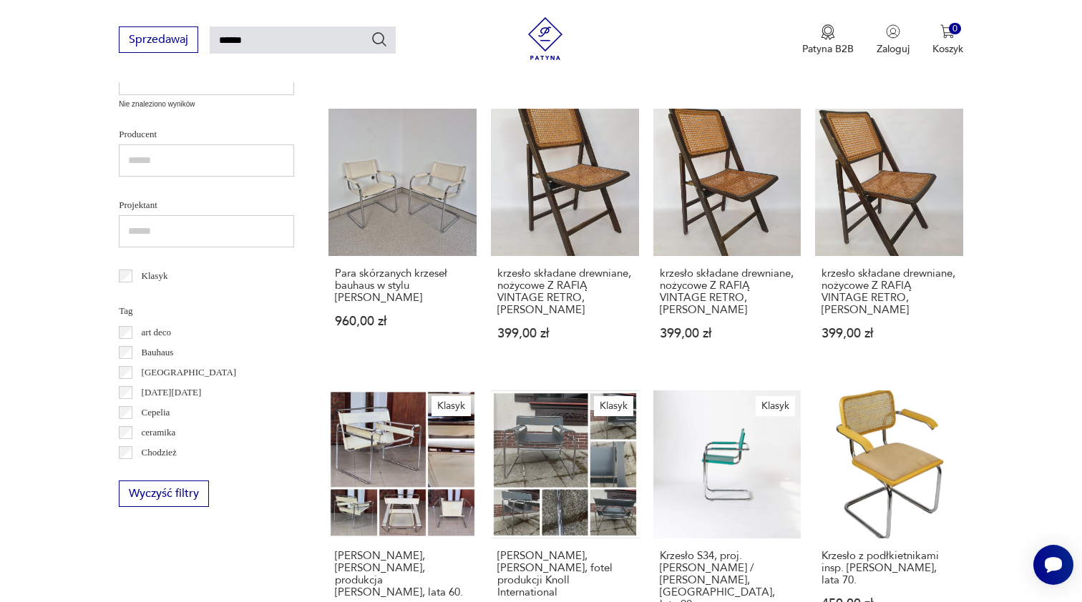
type input "******"
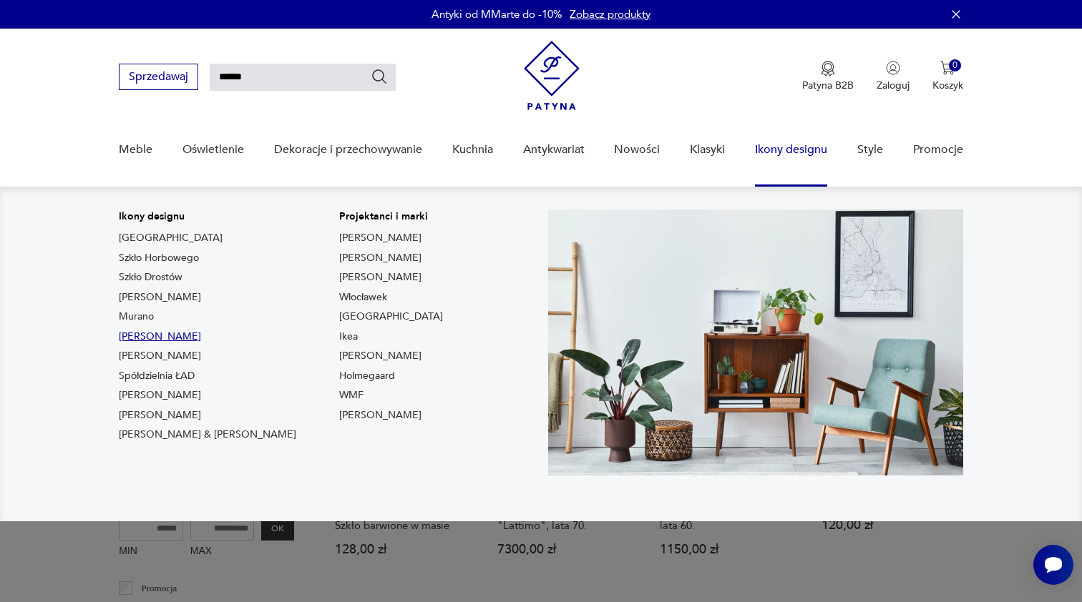
click at [162, 340] on link "[PERSON_NAME]" at bounding box center [160, 337] width 82 height 14
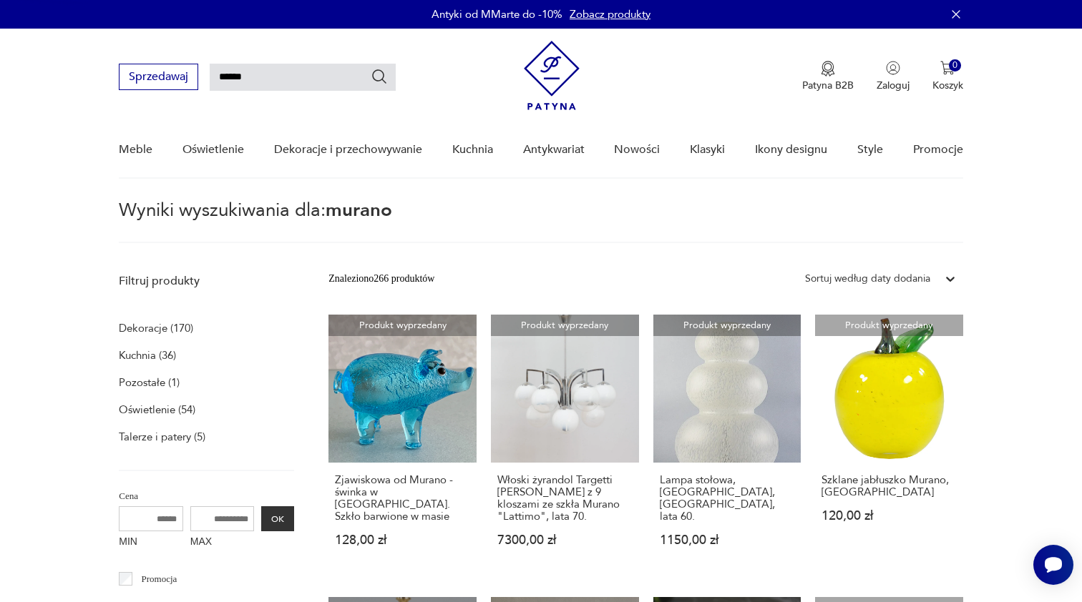
type input "**********"
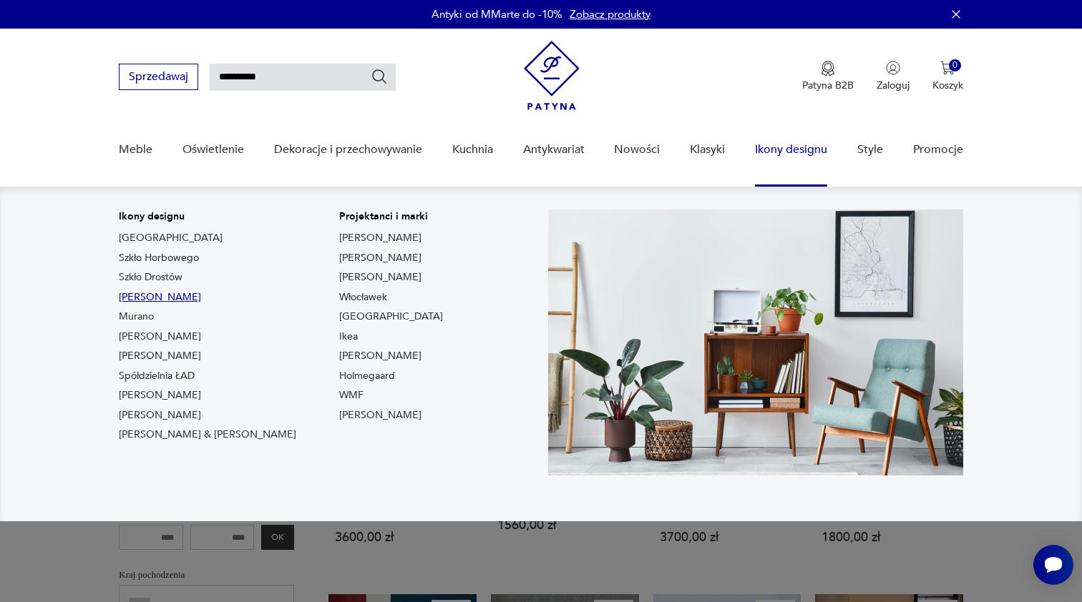
click at [201, 295] on link "[PERSON_NAME]" at bounding box center [160, 297] width 82 height 14
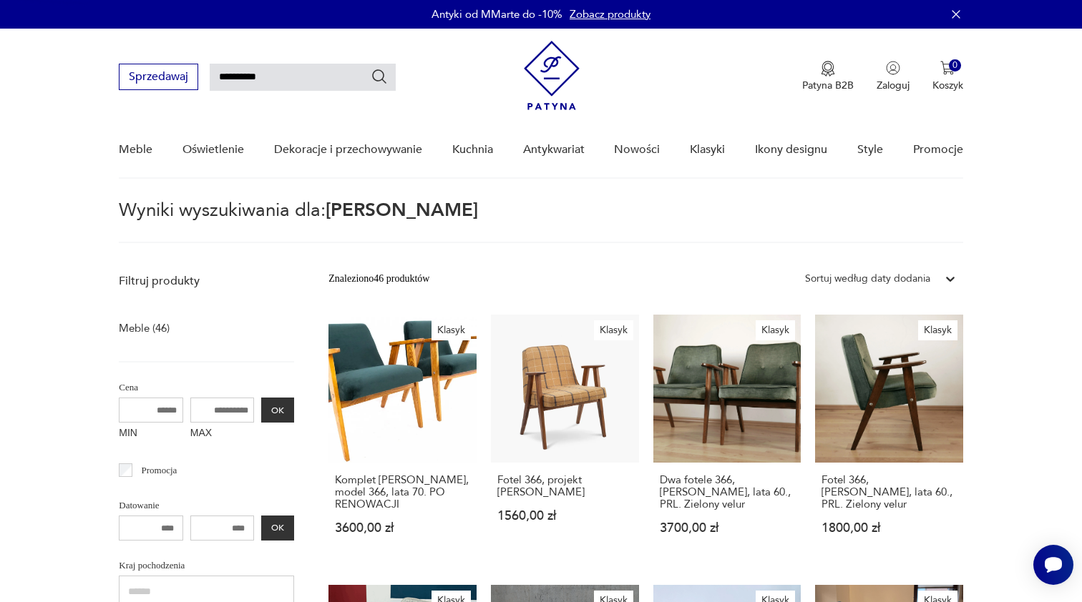
type input "*******"
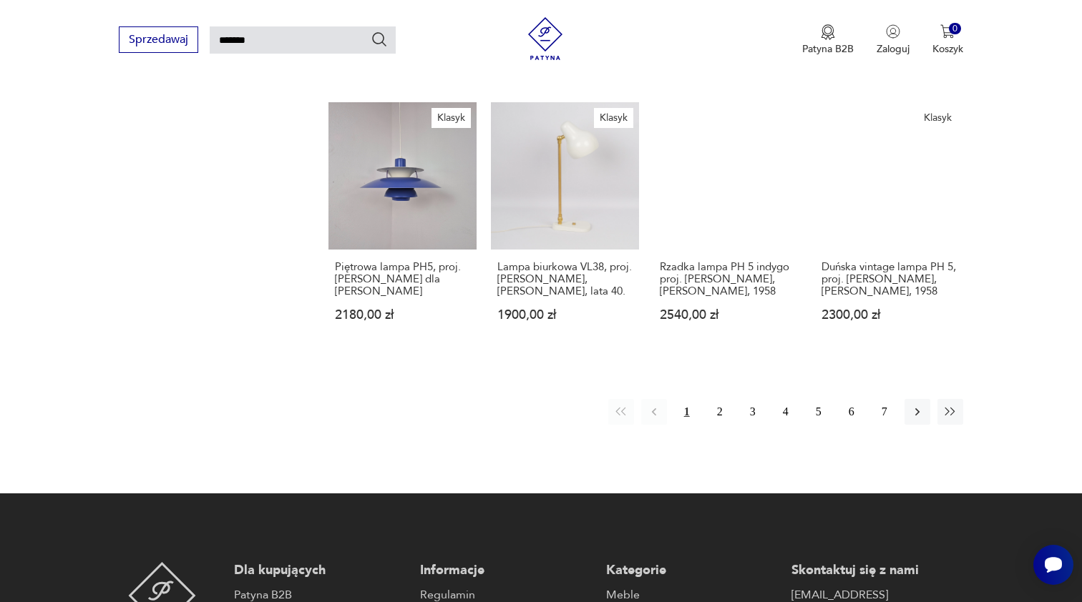
scroll to position [1066, 0]
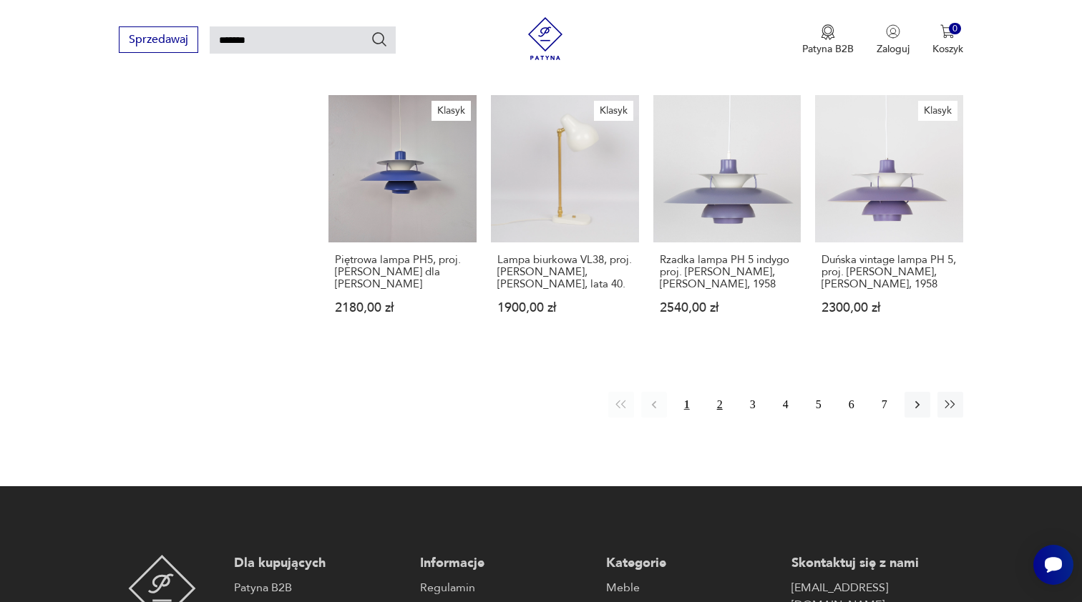
click at [721, 418] on button "2" at bounding box center [720, 405] width 26 height 26
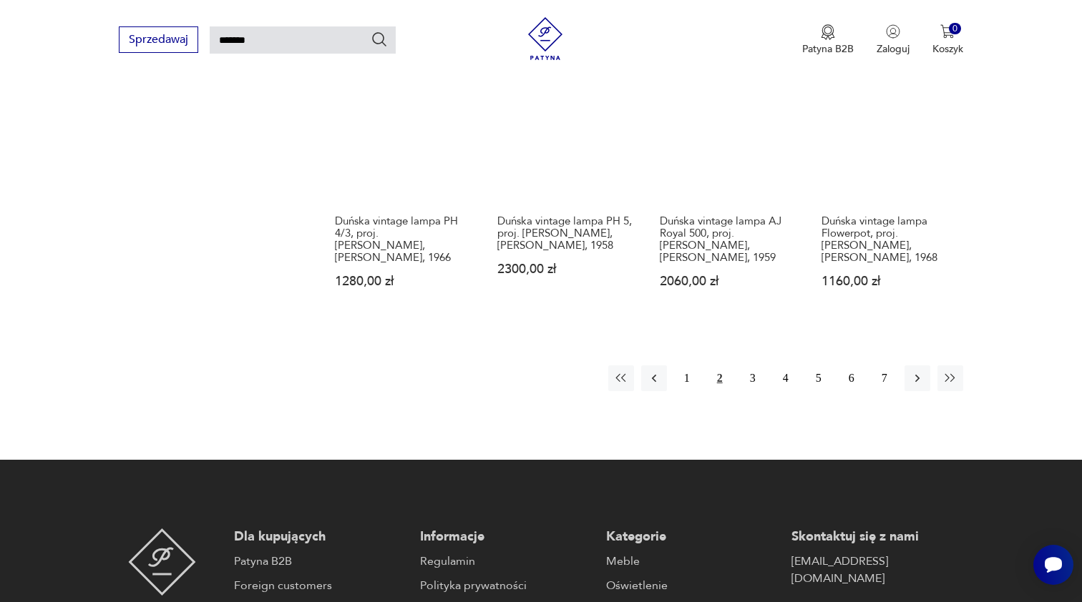
scroll to position [1120, 0]
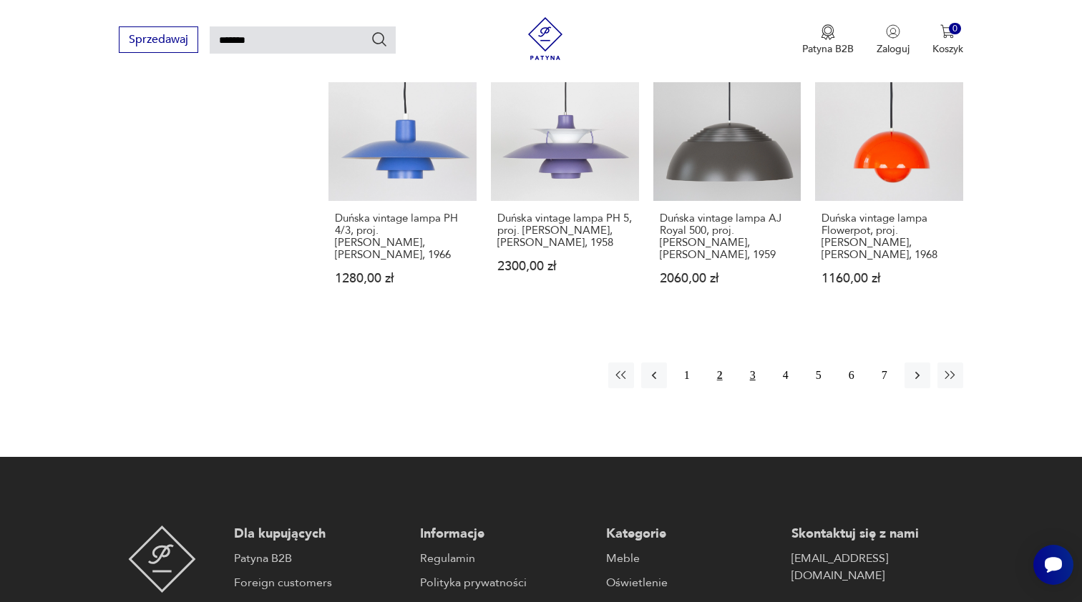
click at [754, 388] on button "3" at bounding box center [753, 376] width 26 height 26
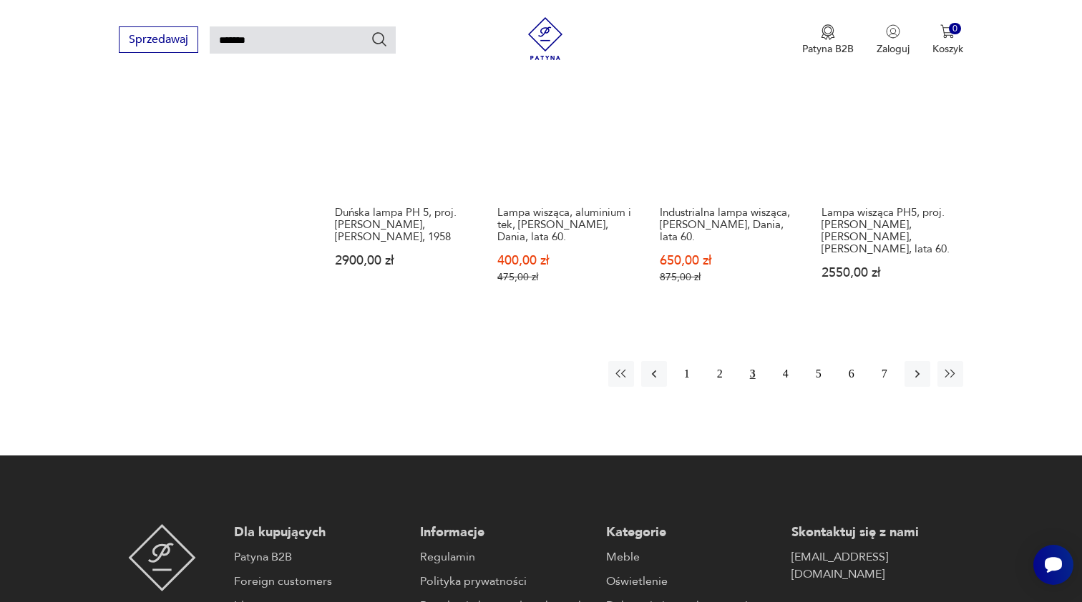
scroll to position [1126, 0]
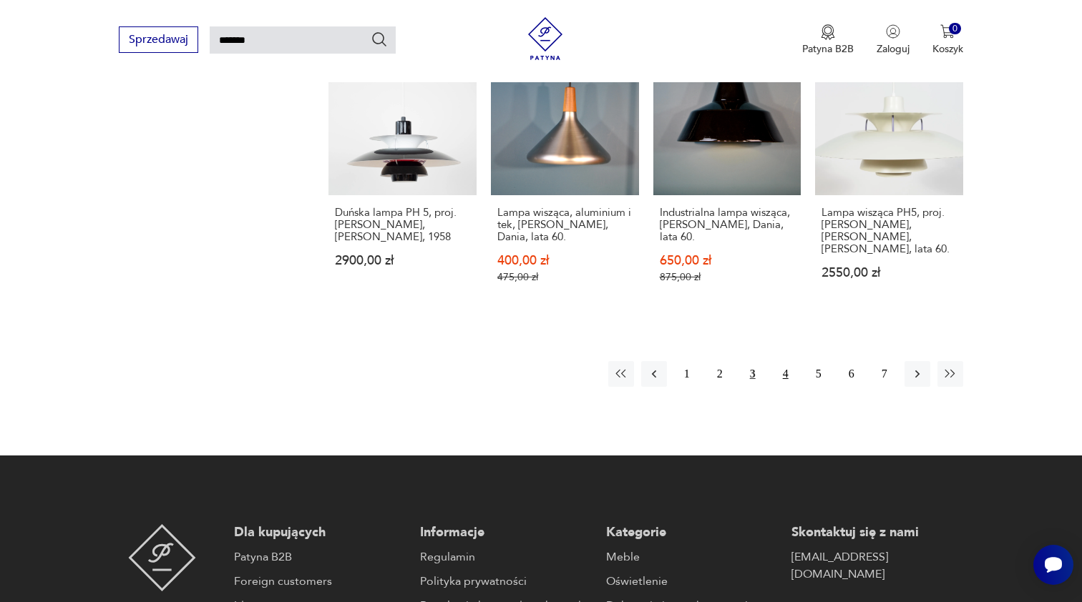
click at [788, 370] on button "4" at bounding box center [786, 374] width 26 height 26
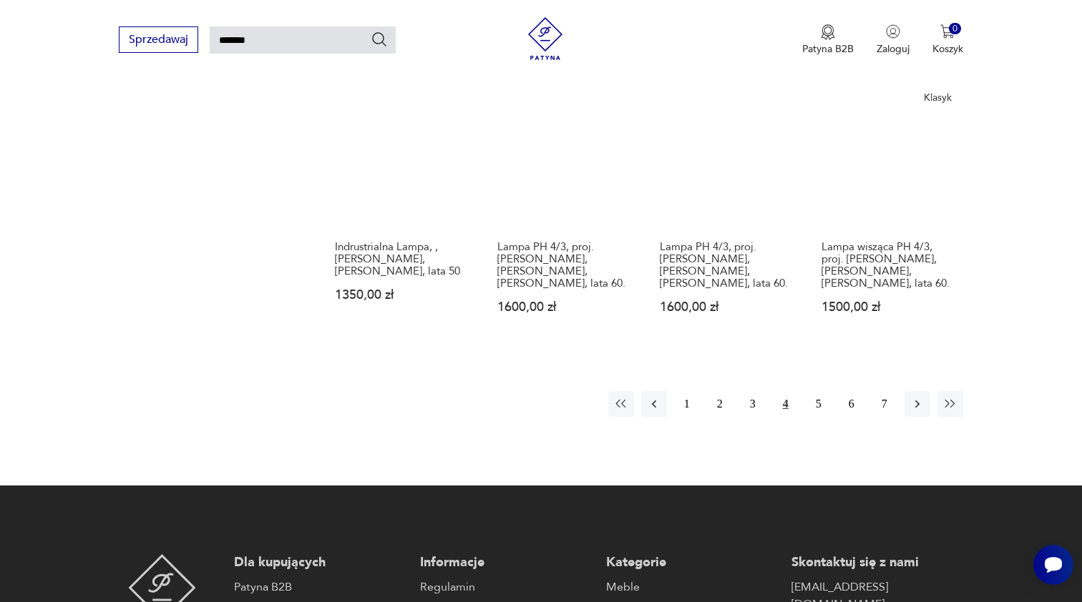
scroll to position [1183, 0]
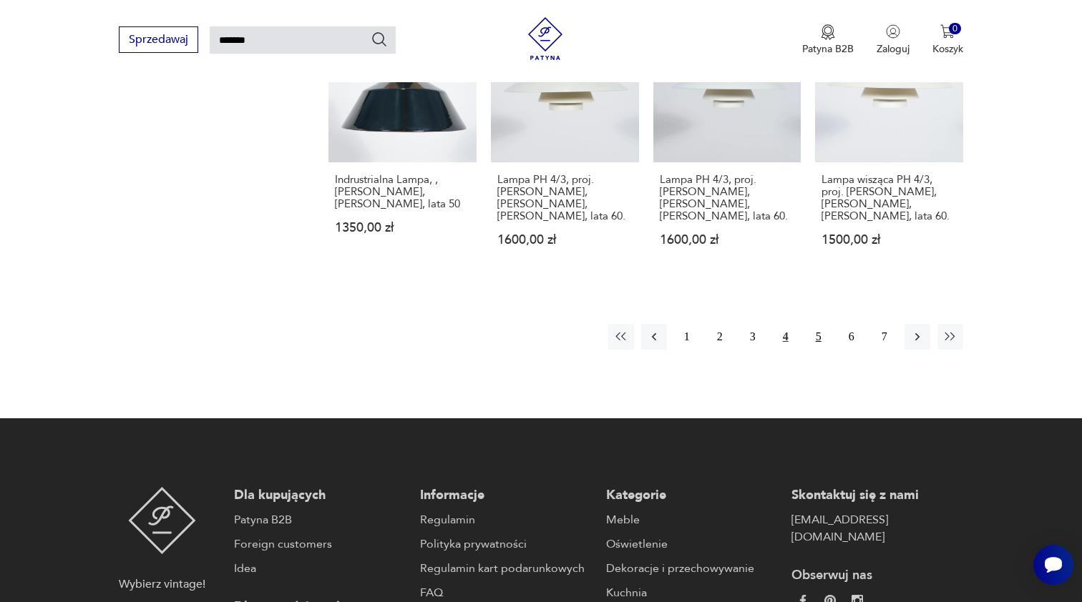
click at [823, 324] on button "5" at bounding box center [818, 337] width 26 height 26
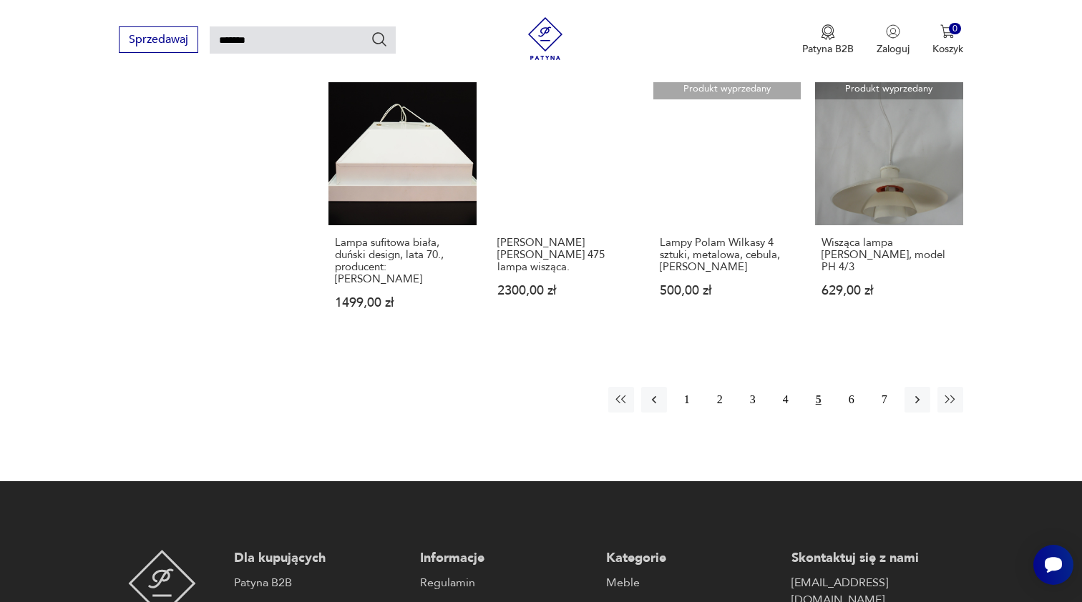
scroll to position [1144, 0]
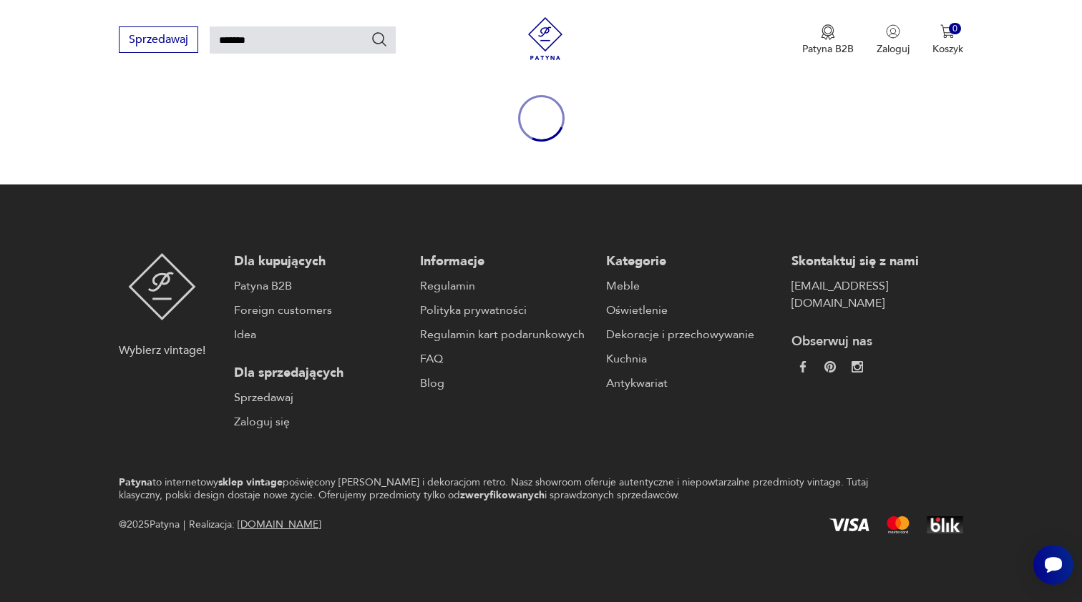
scroll to position [149, 0]
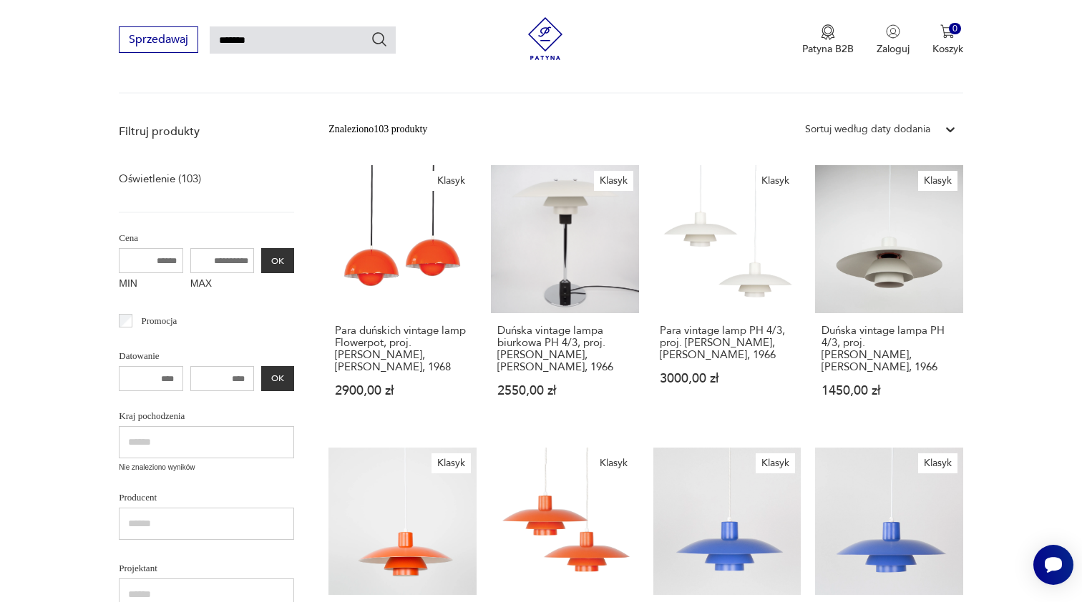
type input "**********"
